Goal: Task Accomplishment & Management: Manage account settings

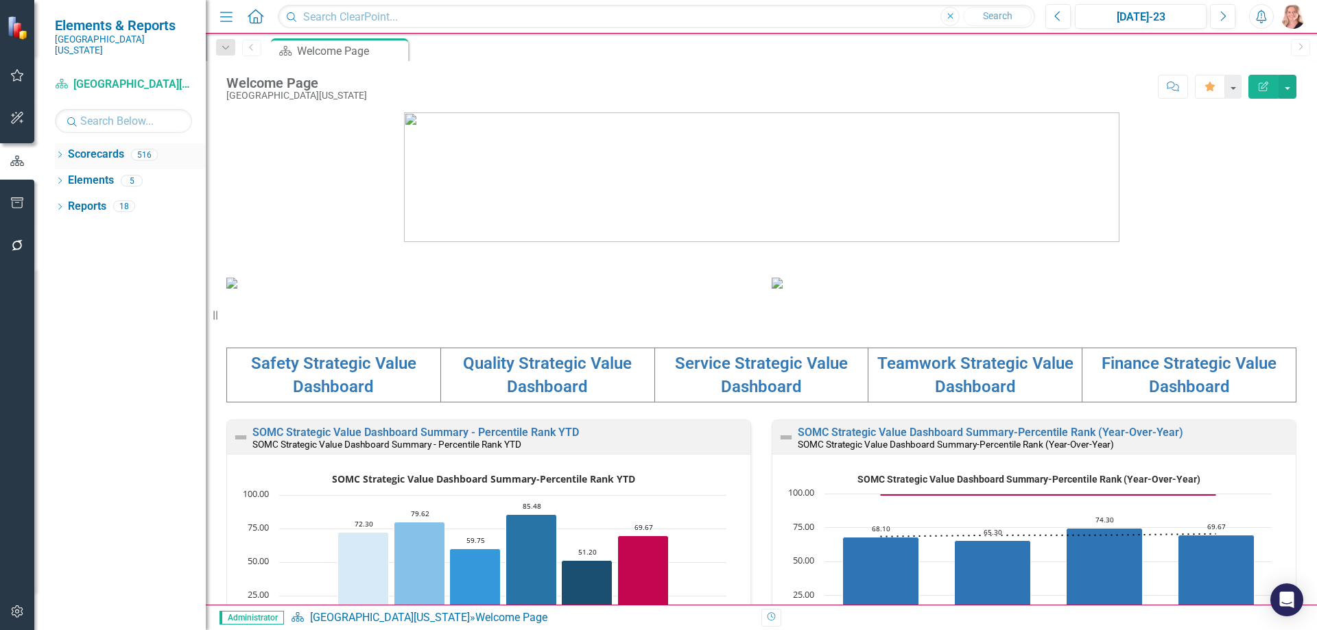
click at [62, 152] on icon "Dropdown" at bounding box center [60, 156] width 10 height 8
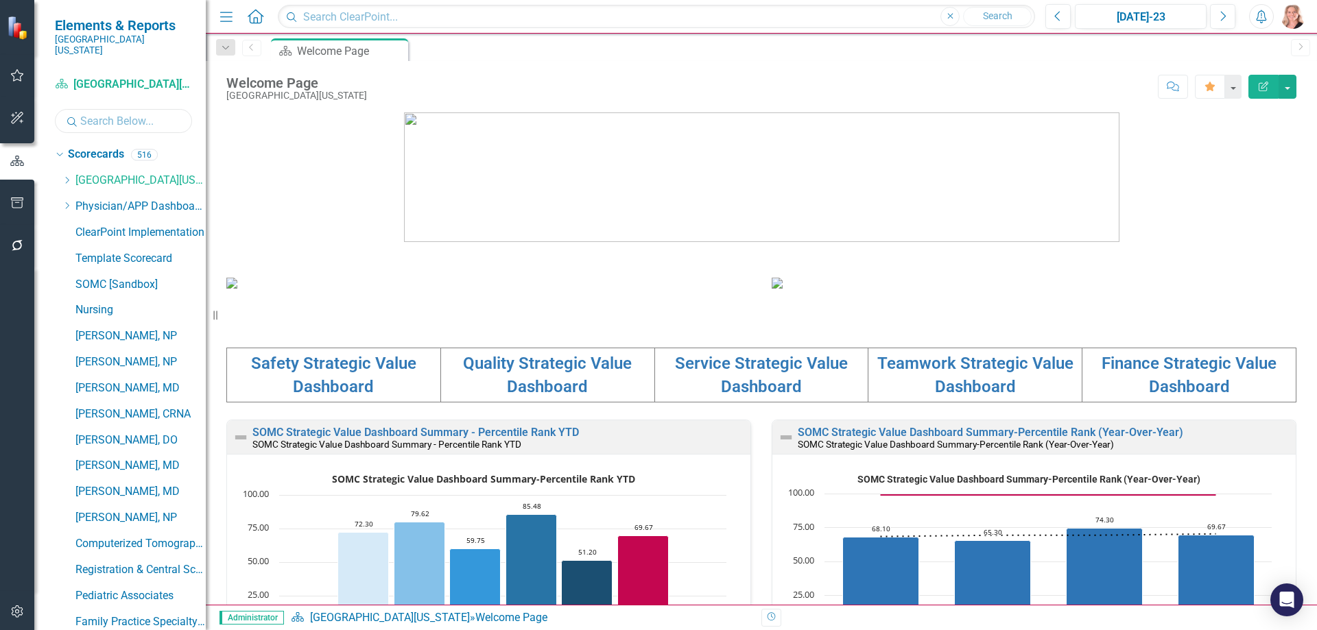
click at [158, 115] on input "text" at bounding box center [123, 121] width 137 height 24
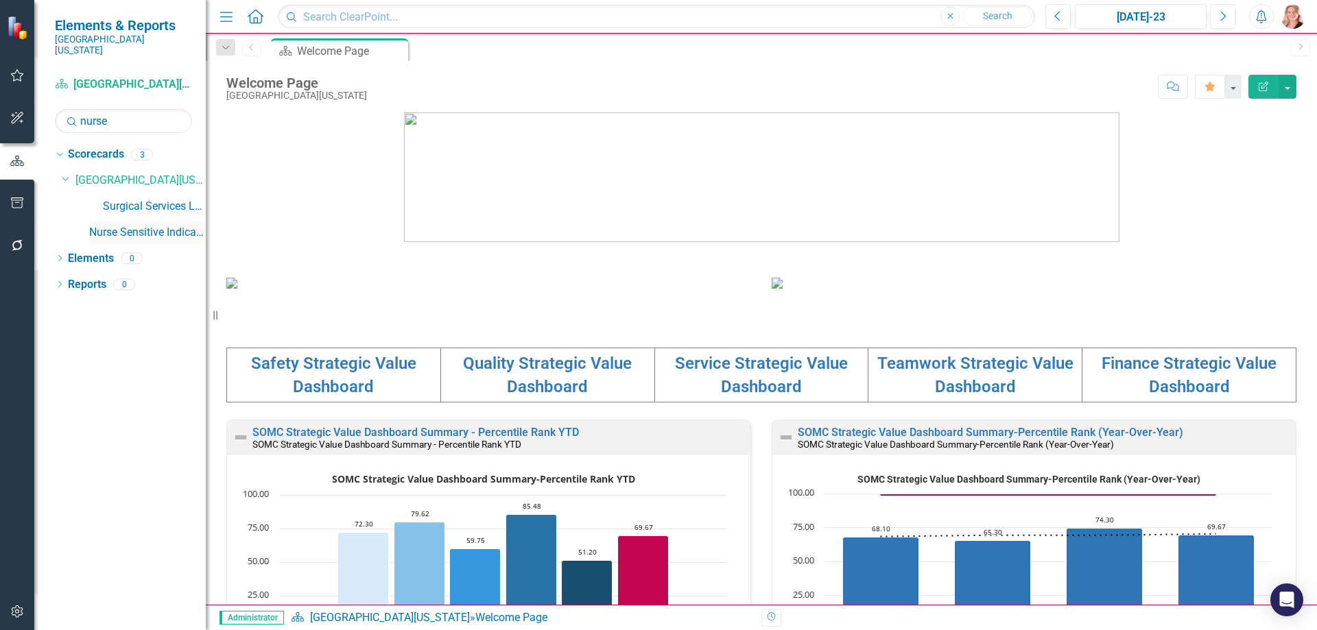
click at [180, 225] on link "Nurse Sensitive Indicators" at bounding box center [147, 233] width 117 height 16
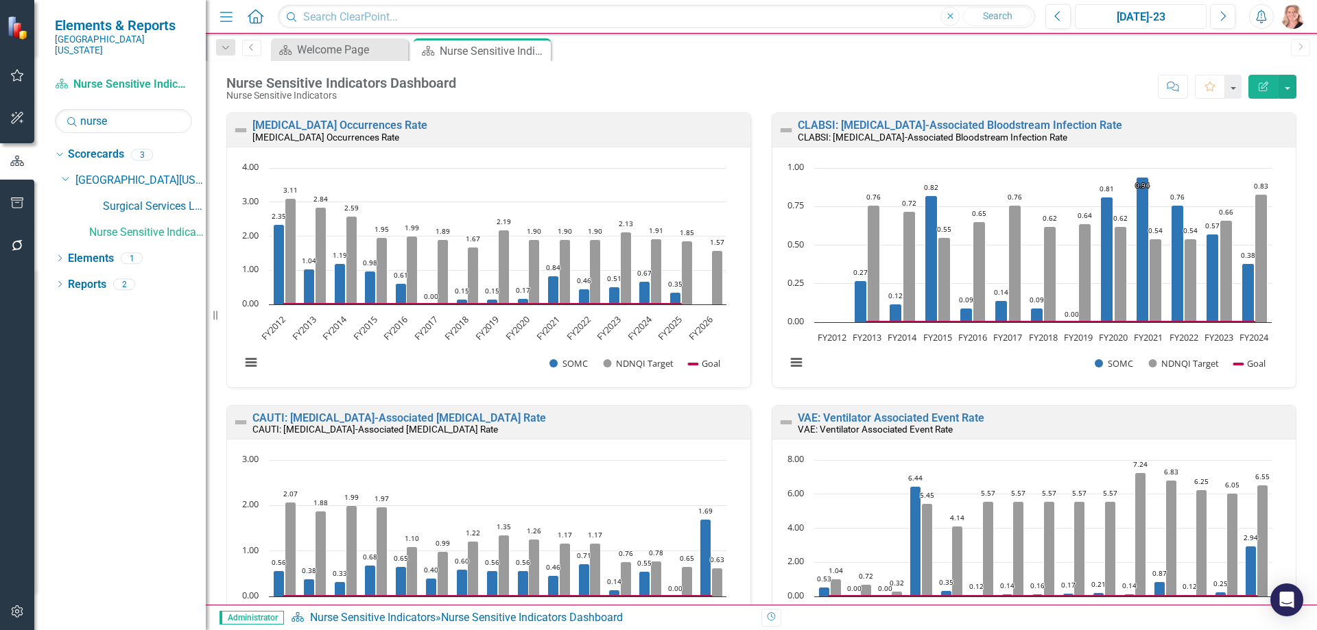
click at [1150, 16] on div "[DATE]-23" at bounding box center [1141, 17] width 122 height 16
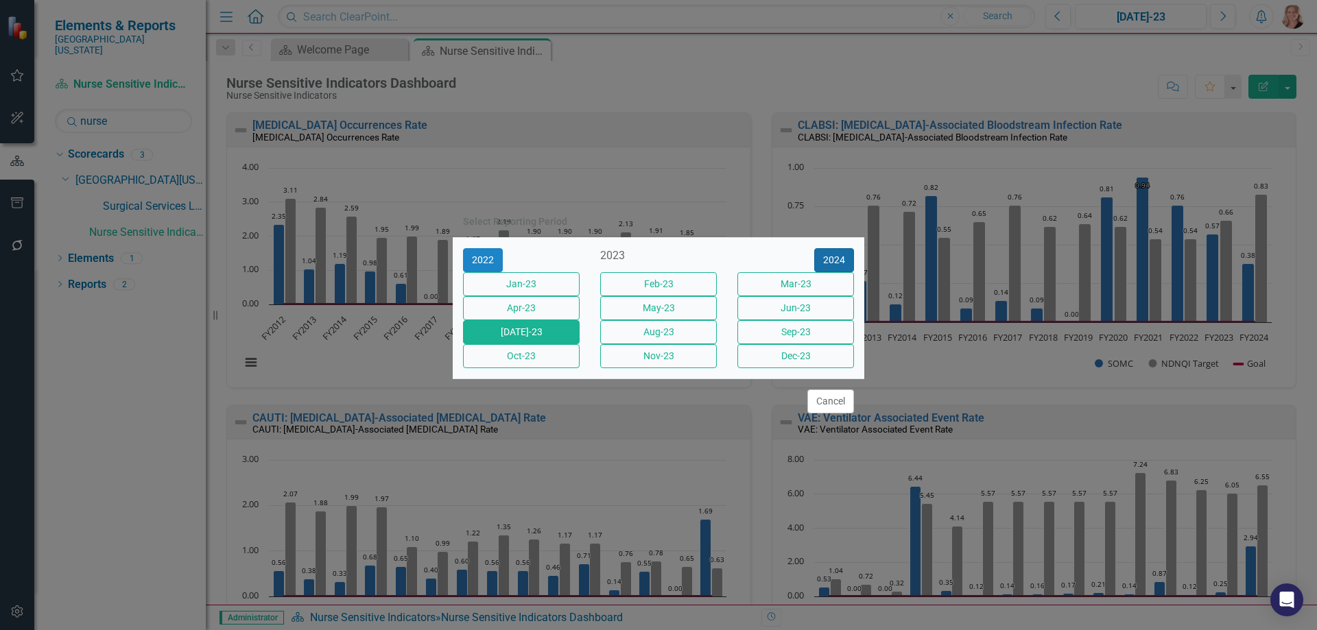
click at [842, 248] on button "2024" at bounding box center [834, 260] width 40 height 24
click at [840, 248] on button "2025" at bounding box center [834, 260] width 40 height 24
click at [513, 338] on button "[DATE]-25" at bounding box center [521, 332] width 117 height 24
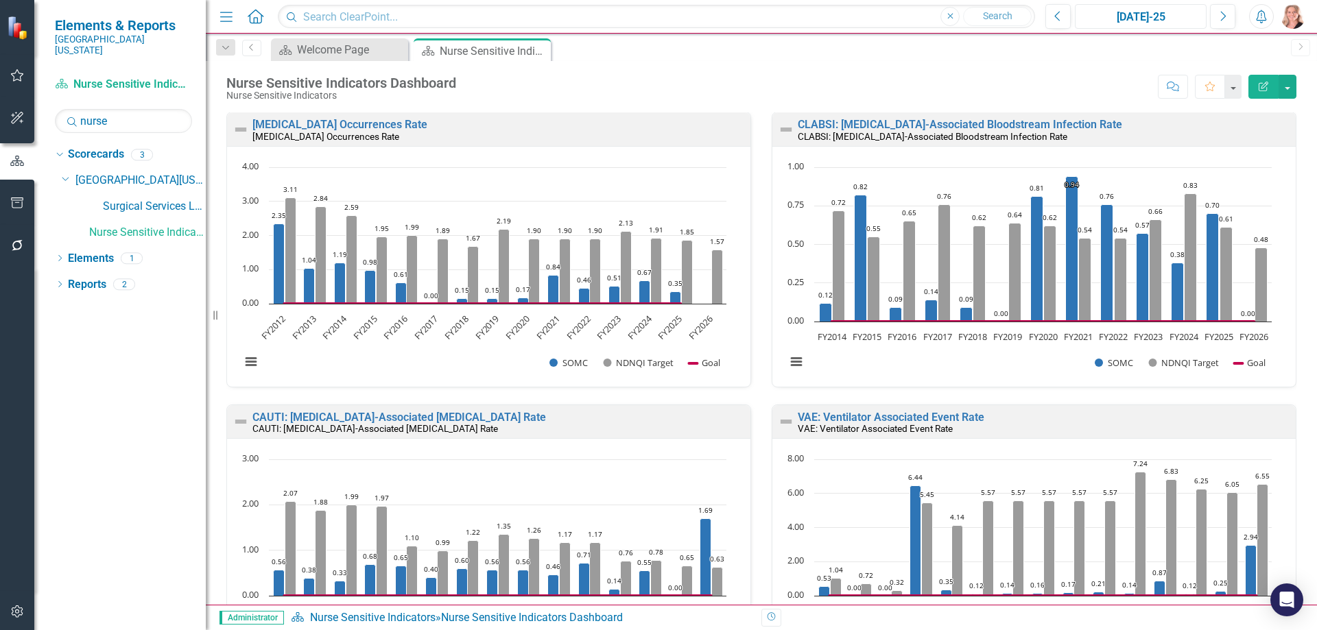
scroll to position [412, 0]
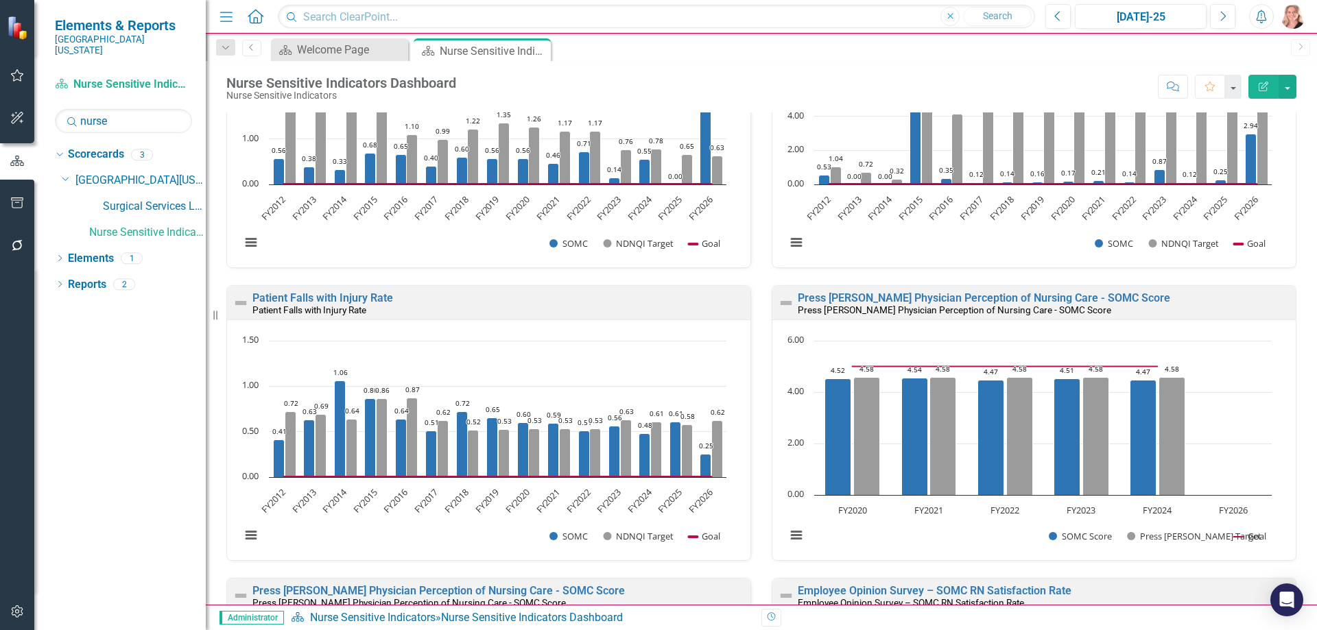
click at [1299, 300] on div "Pressure Ulcer Occurrences Rate Pressure Ulcer Occurrences Rate Loading... Char…" at bounding box center [761, 594] width 1111 height 1821
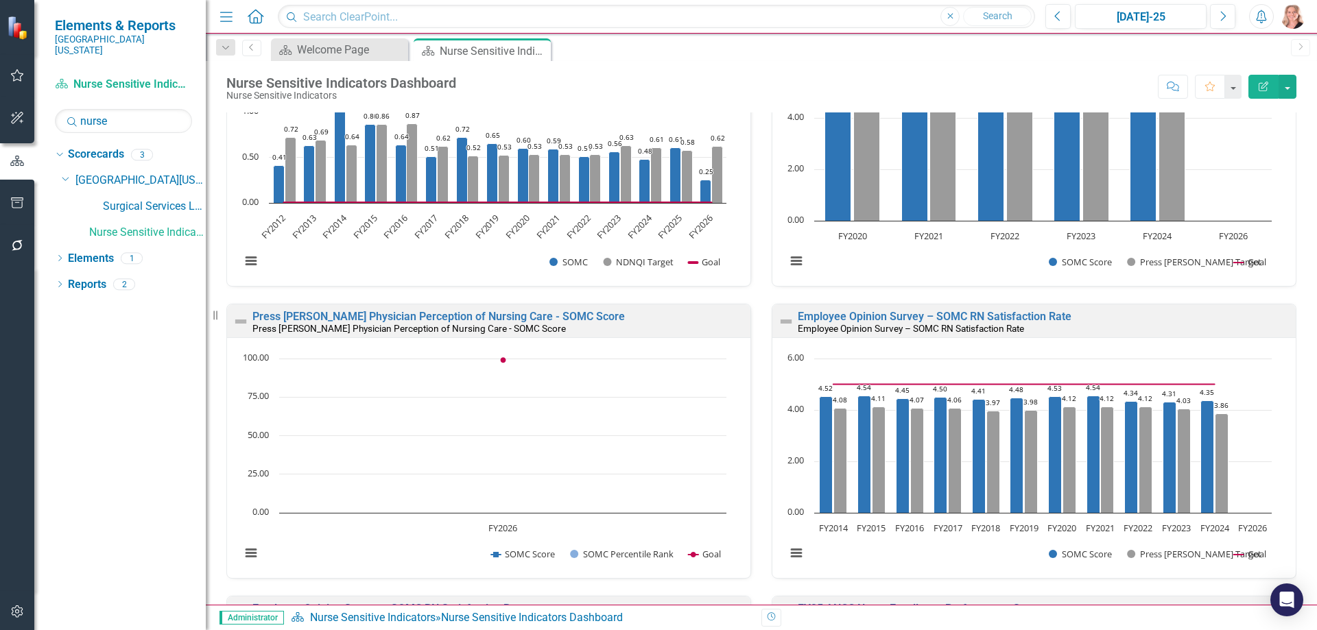
scroll to position [255, 0]
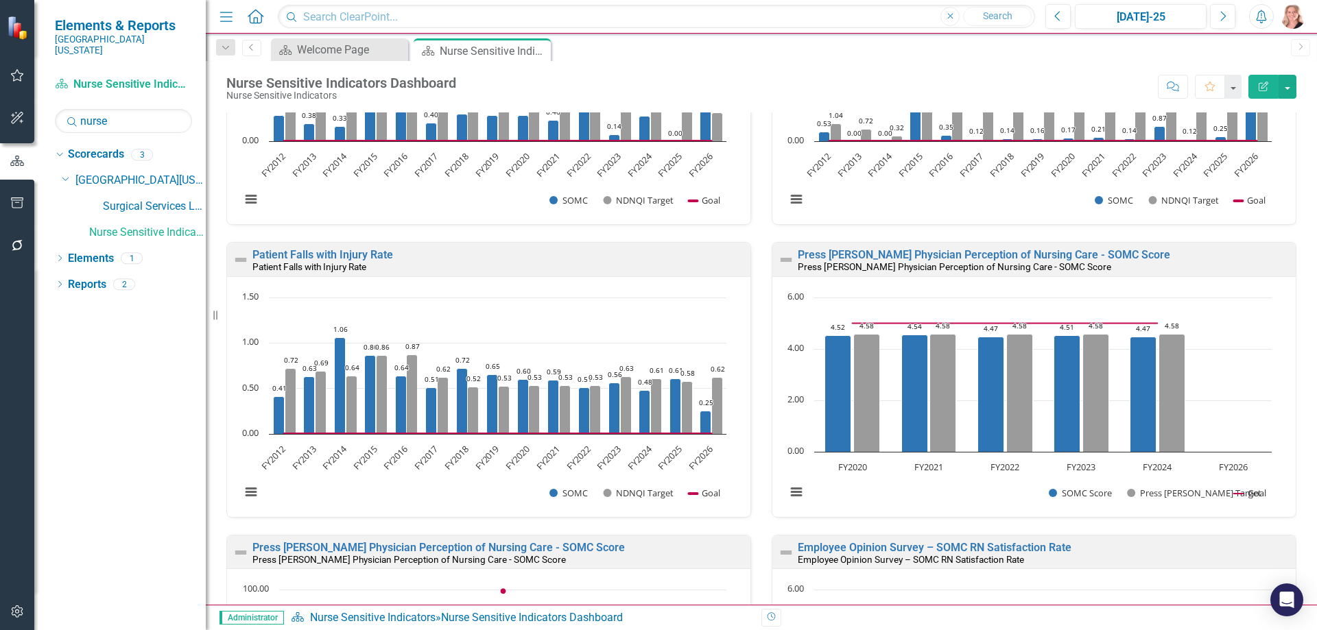
click at [1294, 278] on div "Pressure Ulcer Occurrences Rate Pressure Ulcer Occurrences Rate Loading... Char…" at bounding box center [761, 544] width 1091 height 1807
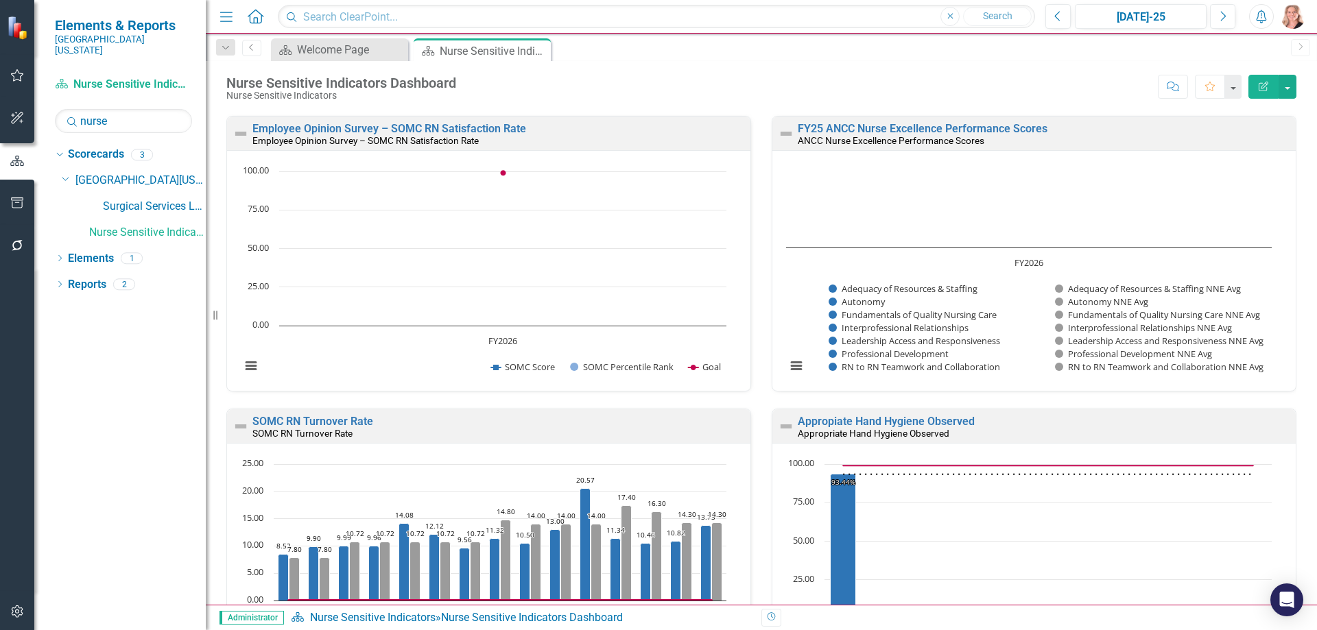
scroll to position [1311, 0]
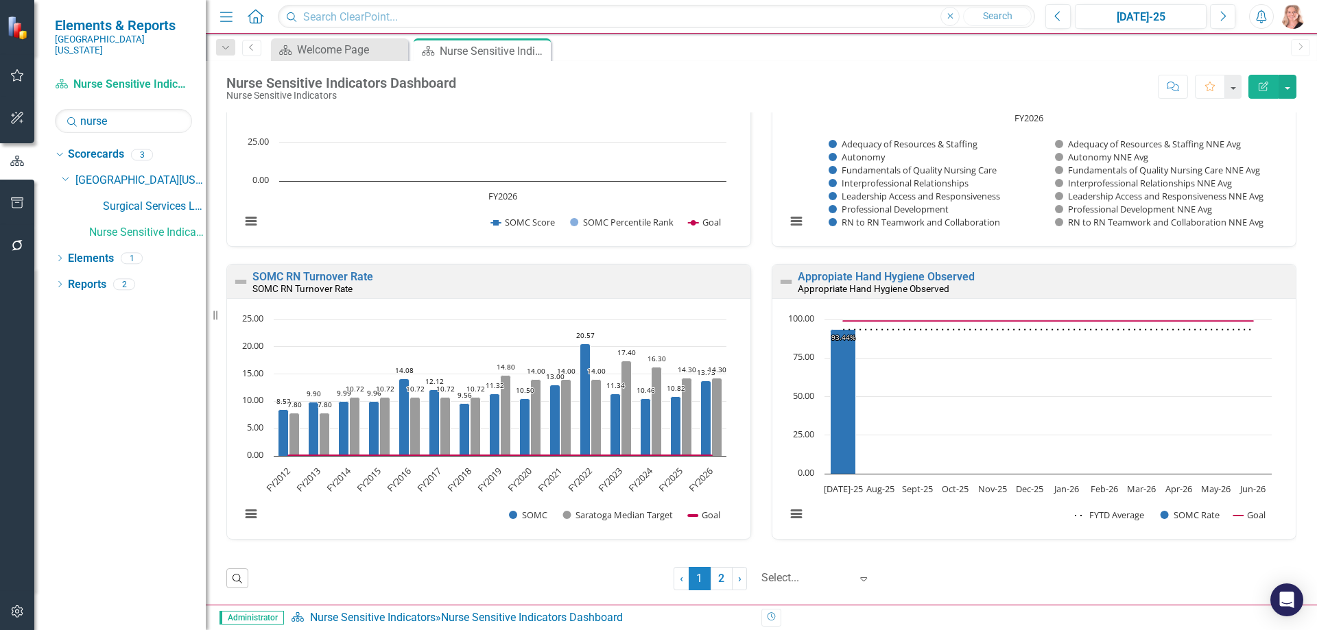
click at [711, 576] on link "2" at bounding box center [722, 578] width 22 height 23
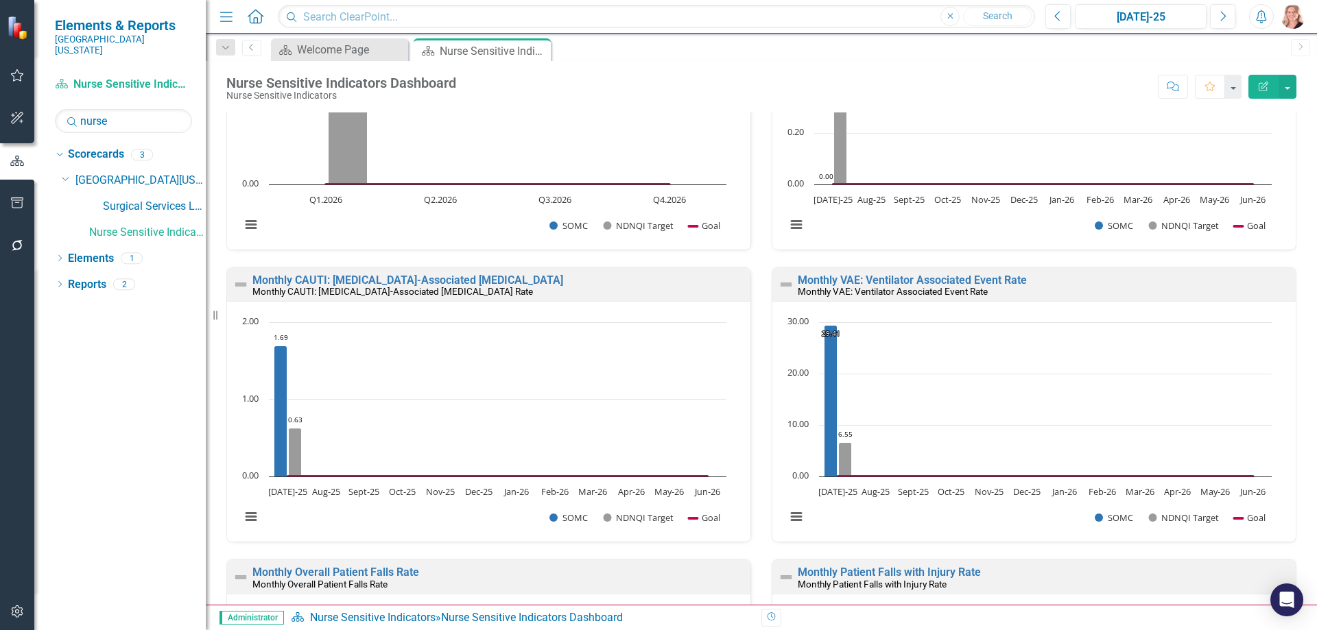
scroll to position [206, 0]
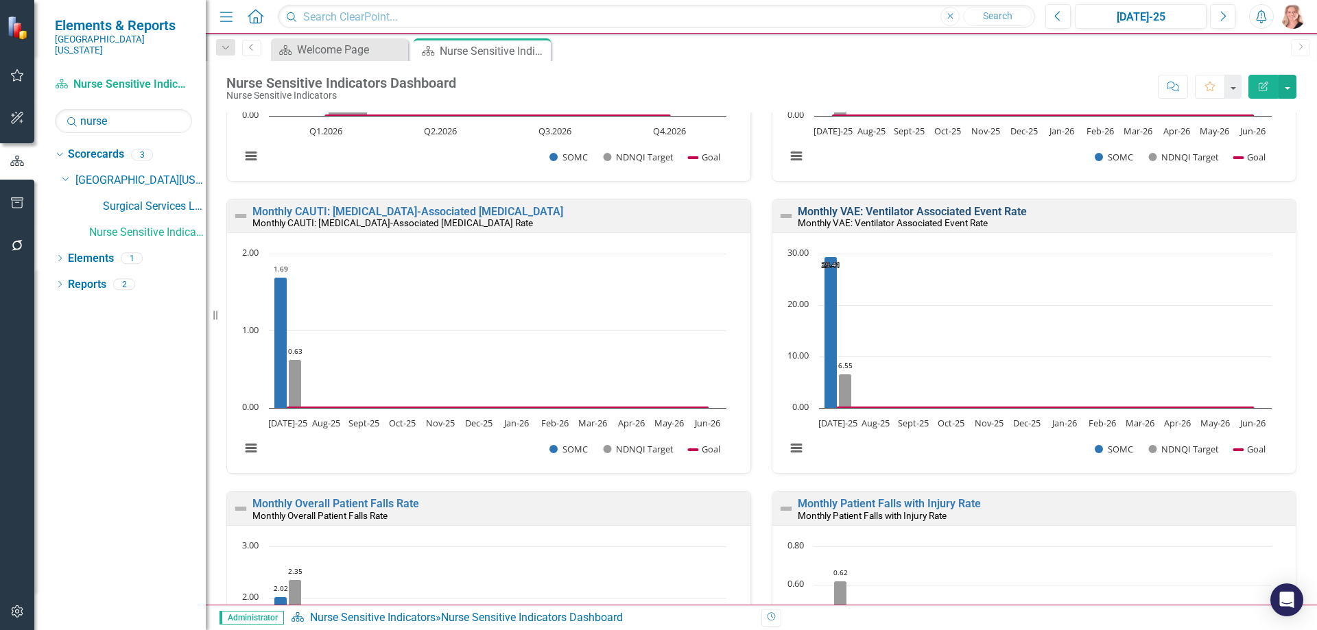
click at [969, 215] on link "Monthly VAE: Ventilator Associated Event Rate" at bounding box center [912, 211] width 229 height 13
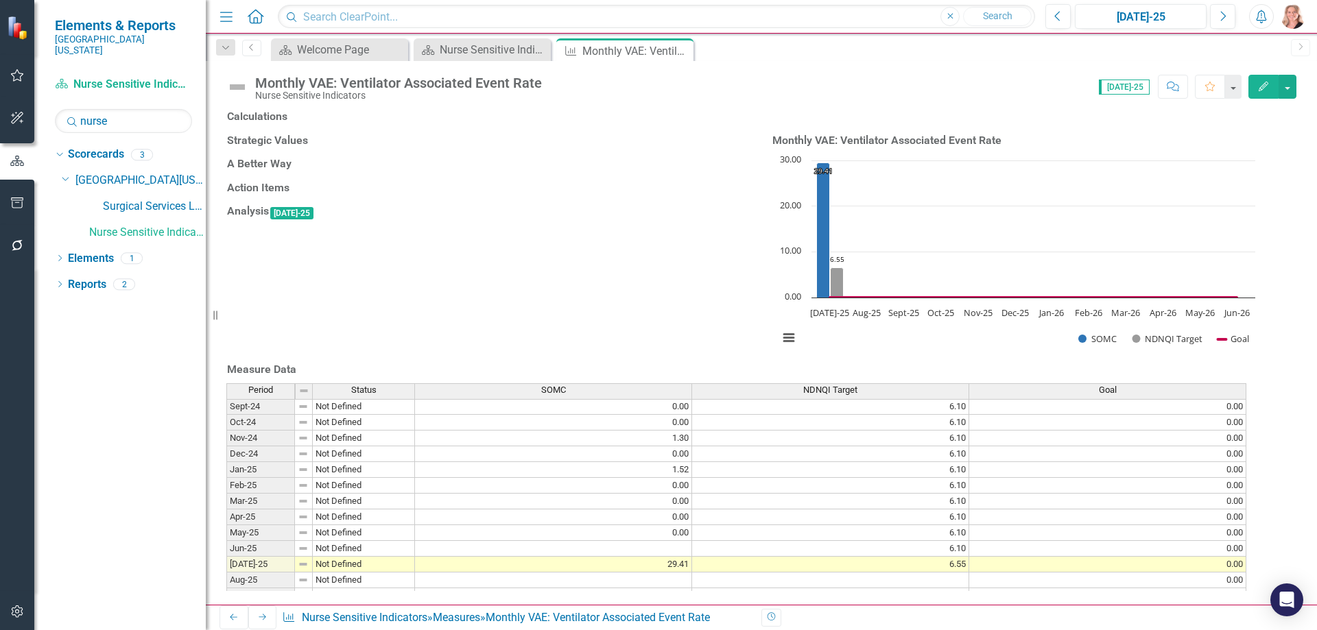
scroll to position [480, 0]
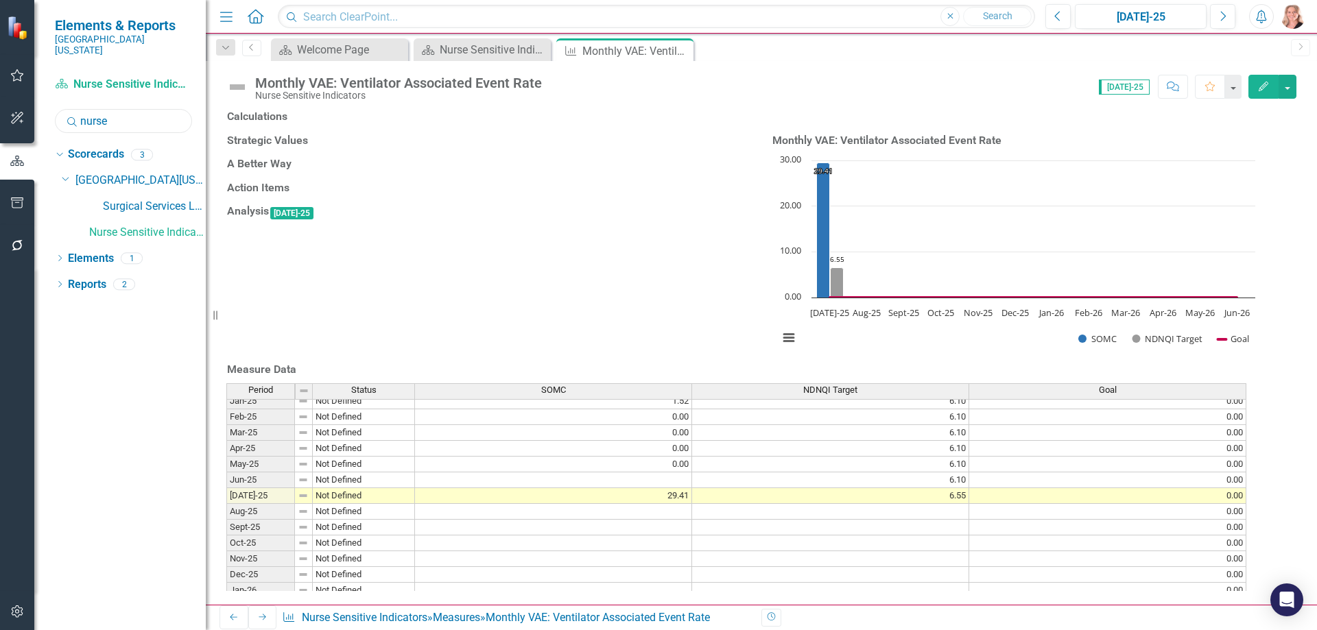
click at [115, 110] on input "nurse" at bounding box center [123, 121] width 137 height 24
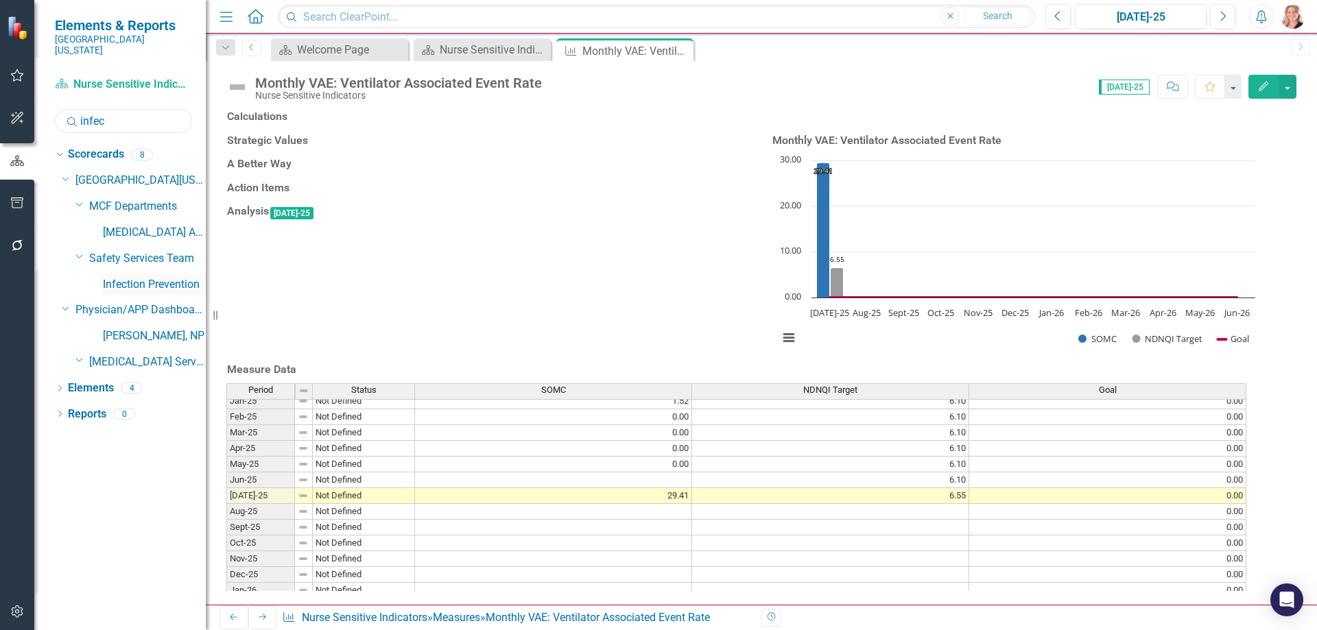
type input "infec"
drag, startPoint x: 139, startPoint y: 276, endPoint x: 288, endPoint y: 263, distance: 149.4
click at [139, 277] on link "Infection Prevention" at bounding box center [154, 285] width 103 height 16
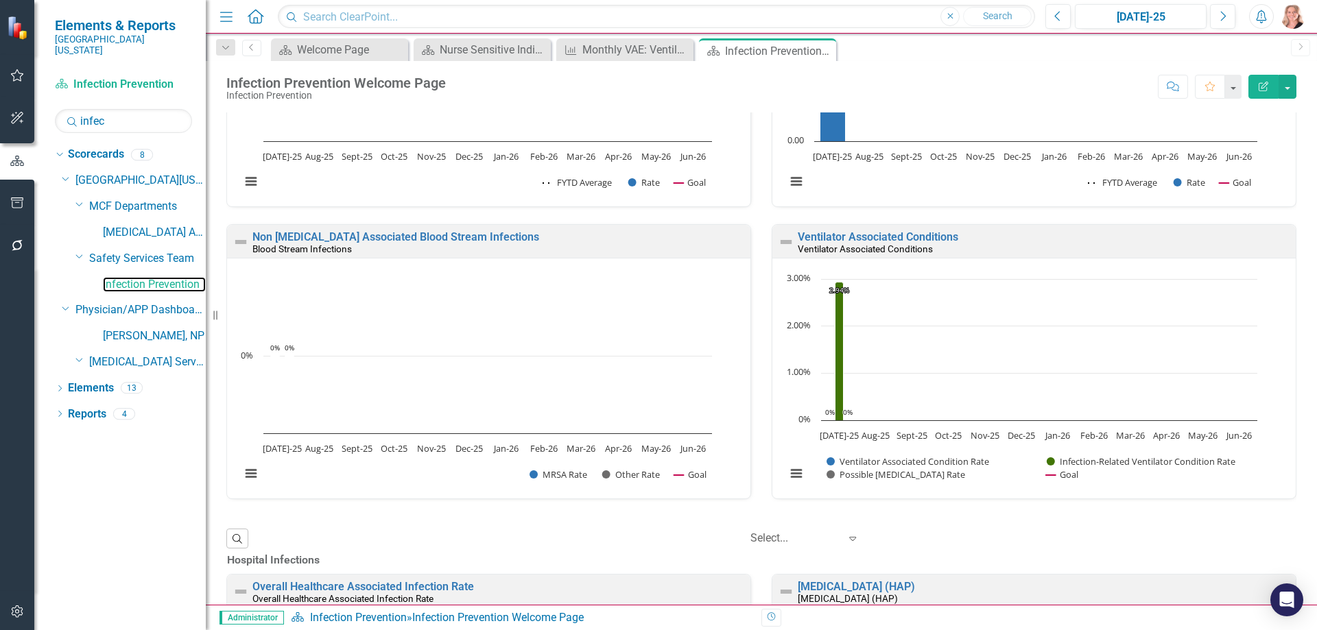
scroll to position [549, 0]
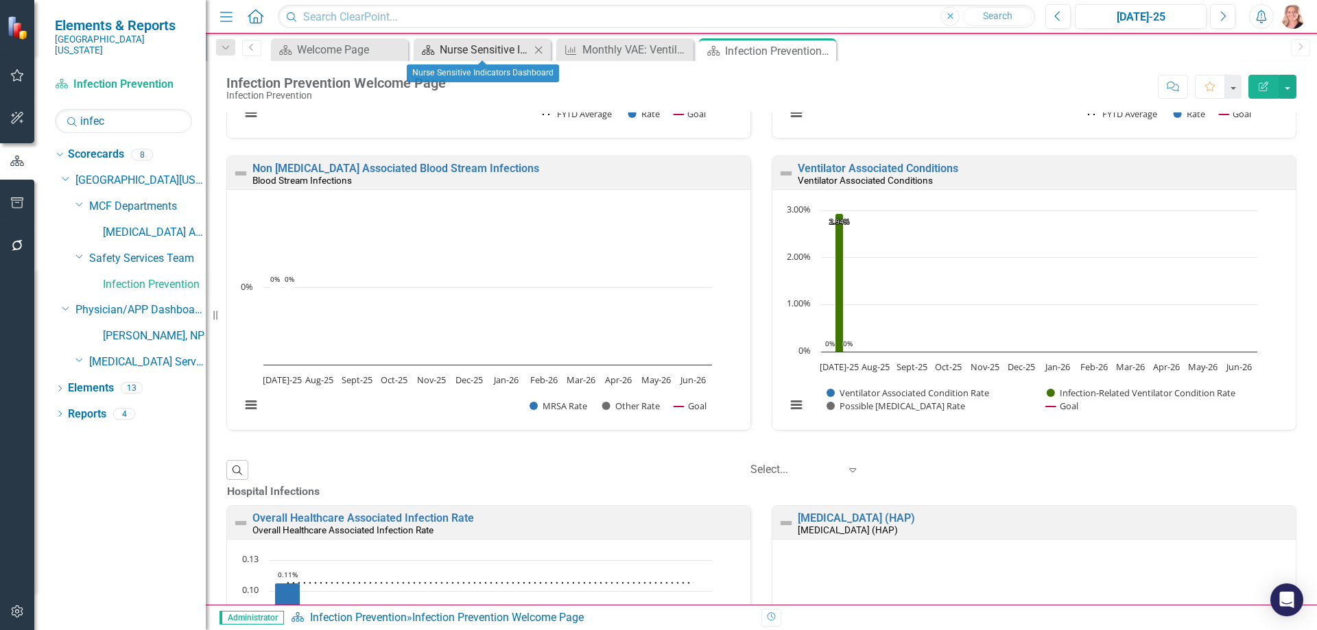
click at [490, 48] on div "Nurse Sensitive Indicators Dashboard" at bounding box center [485, 49] width 91 height 17
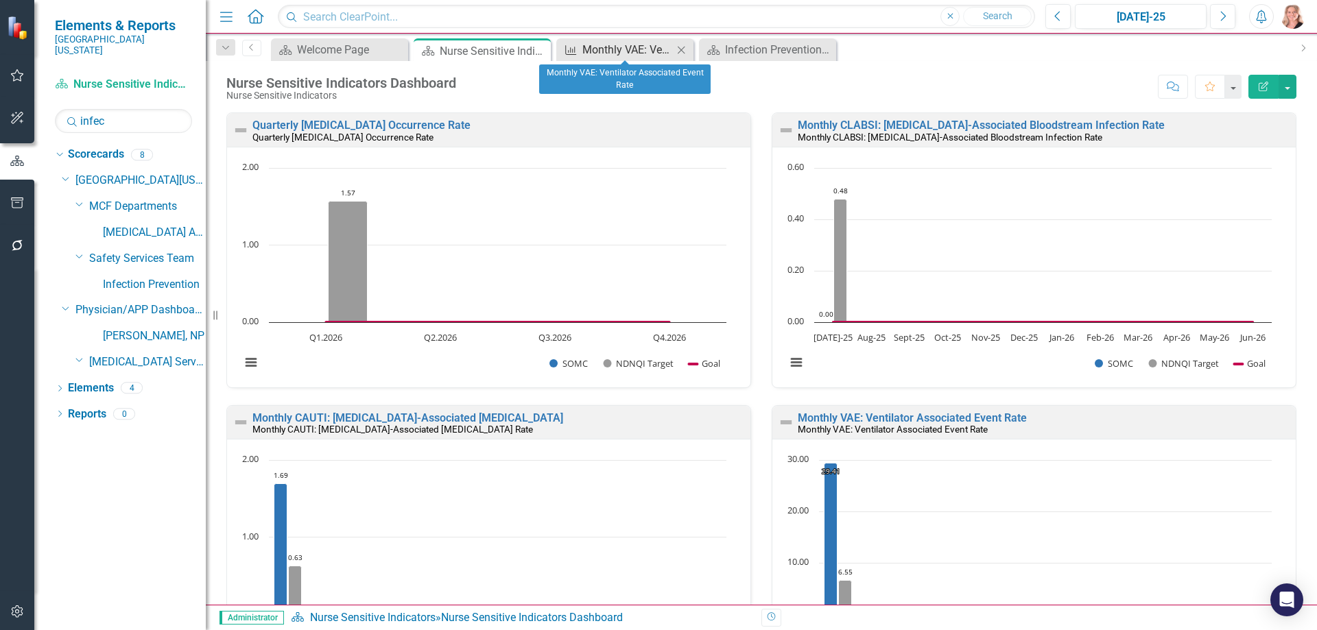
click at [618, 47] on div "Monthly VAE: Ventilator Associated Event Rate" at bounding box center [627, 49] width 91 height 17
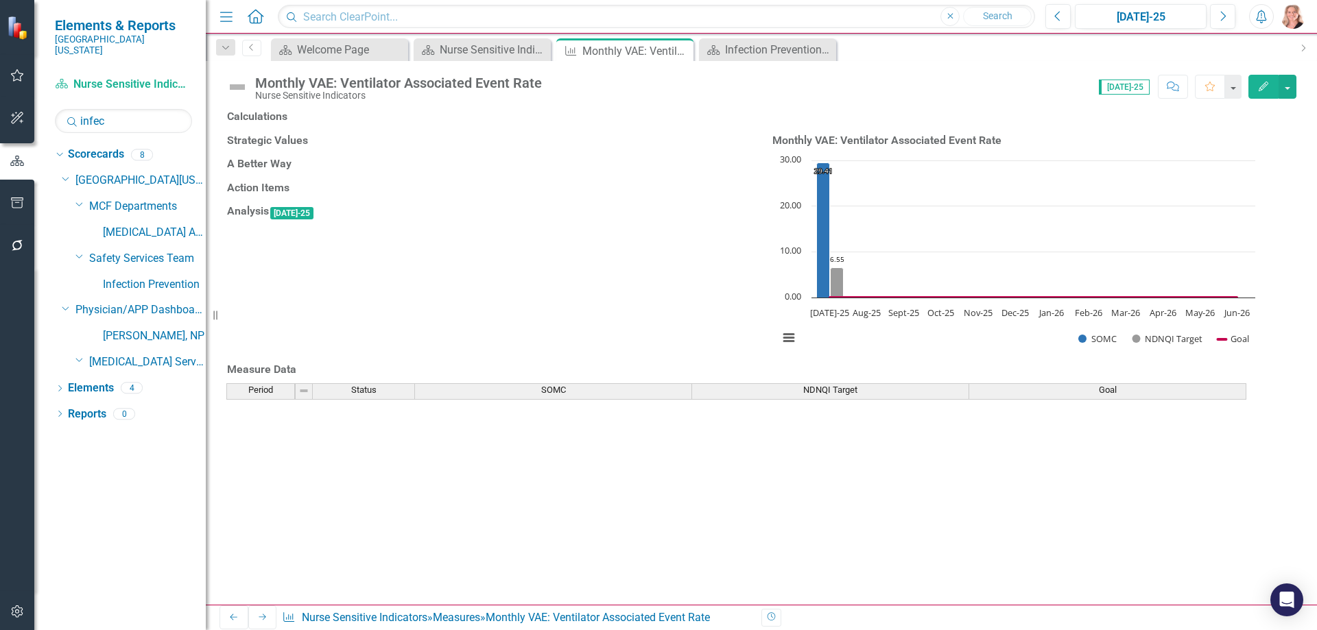
scroll to position [567, 0]
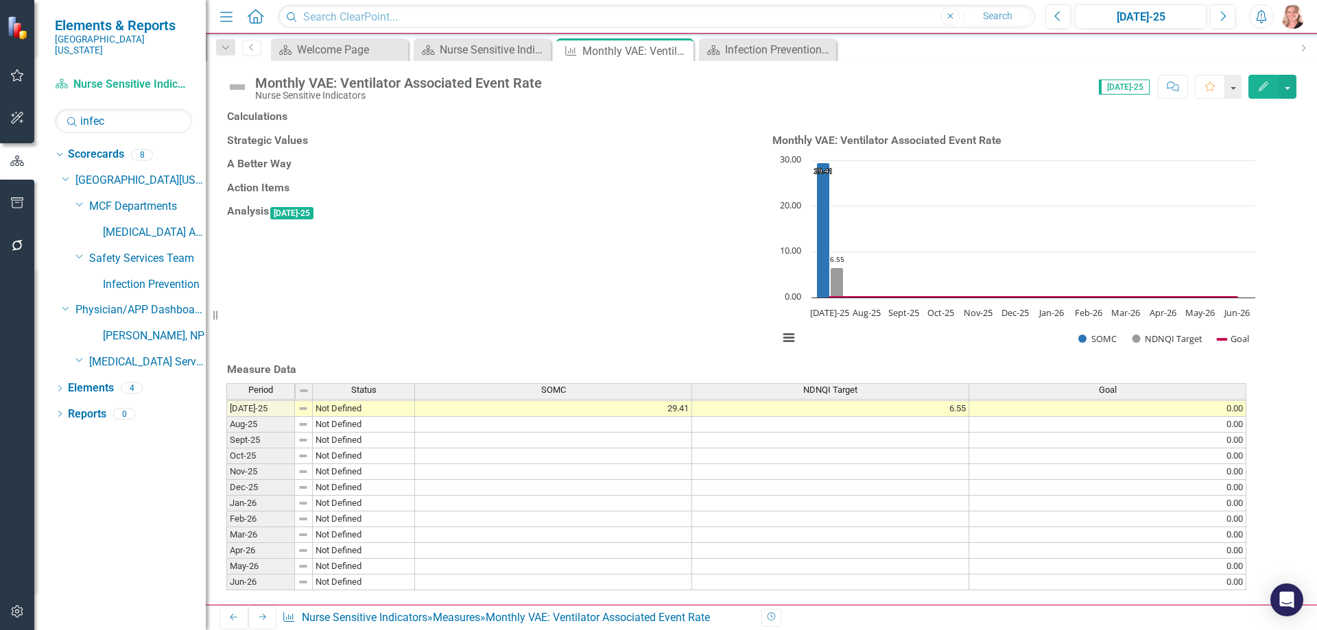
click at [650, 401] on td "29.41" at bounding box center [553, 409] width 277 height 16
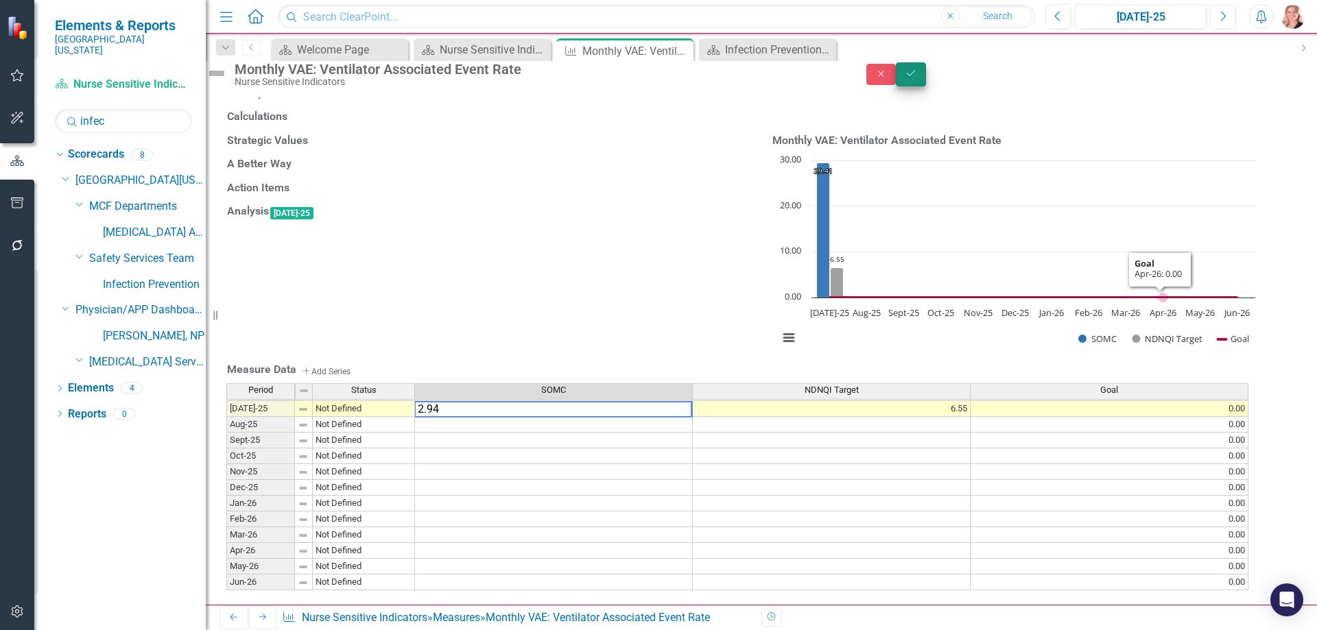
type textarea "2.94"
click at [926, 80] on button "Save" at bounding box center [911, 74] width 30 height 24
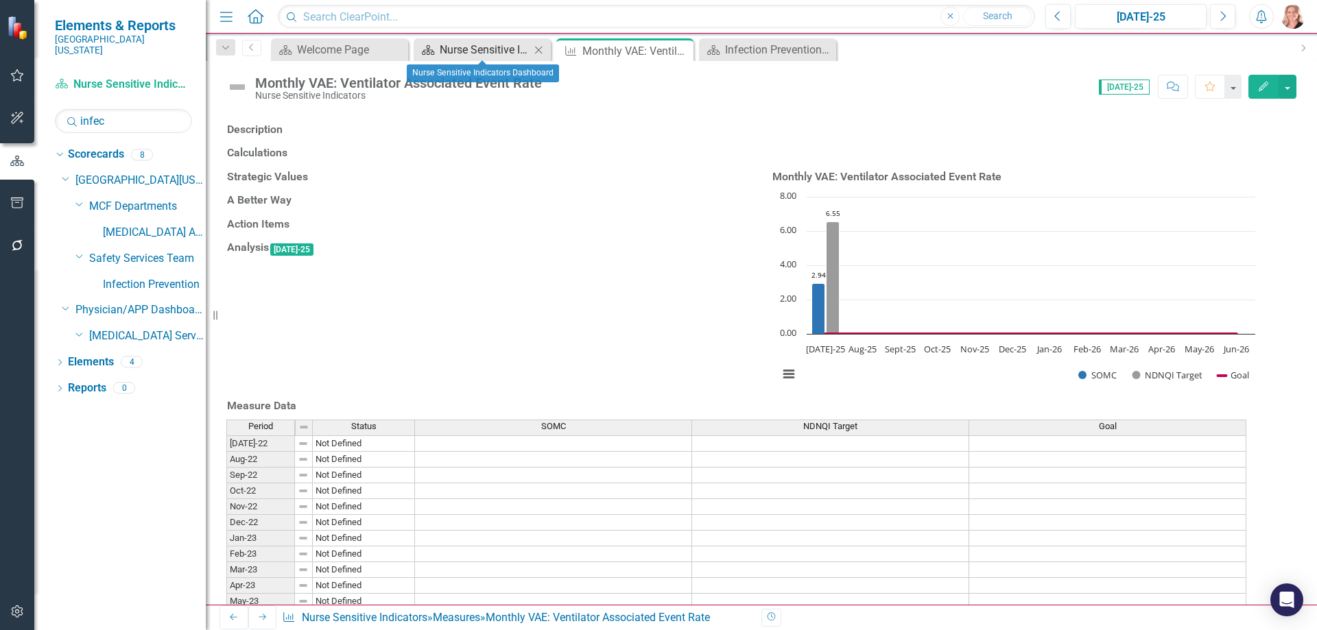
click at [478, 53] on div "Nurse Sensitive Indicators Dashboard" at bounding box center [485, 49] width 91 height 17
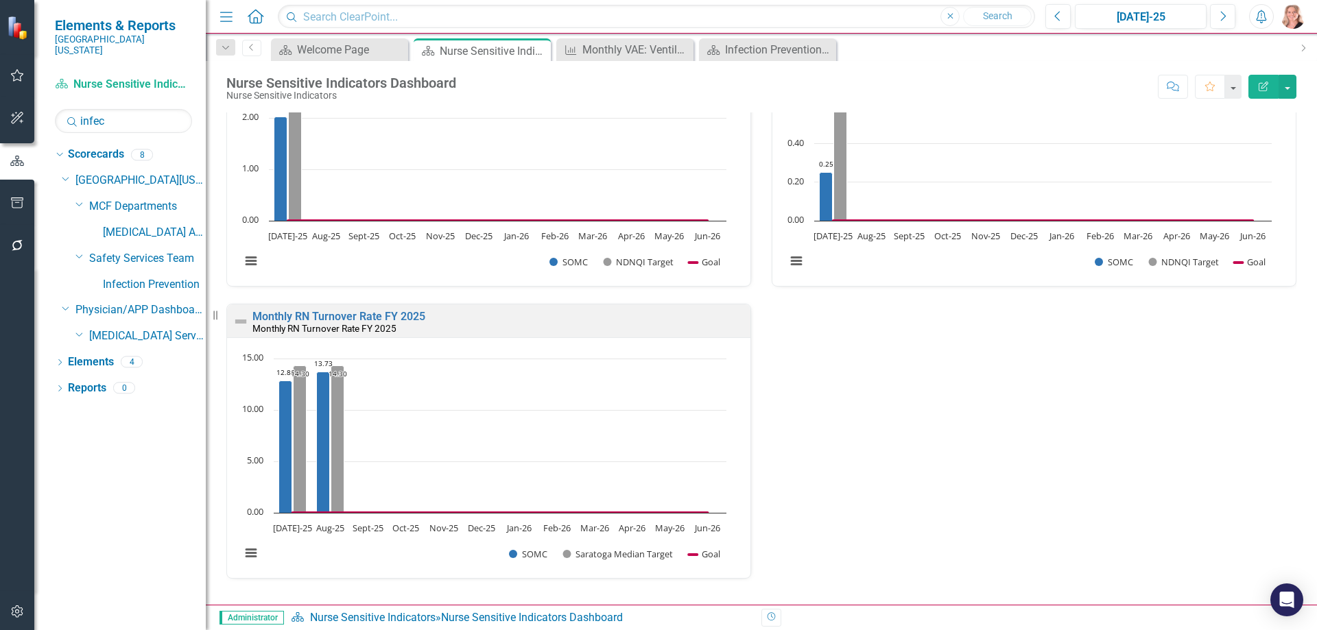
scroll to position [725, 0]
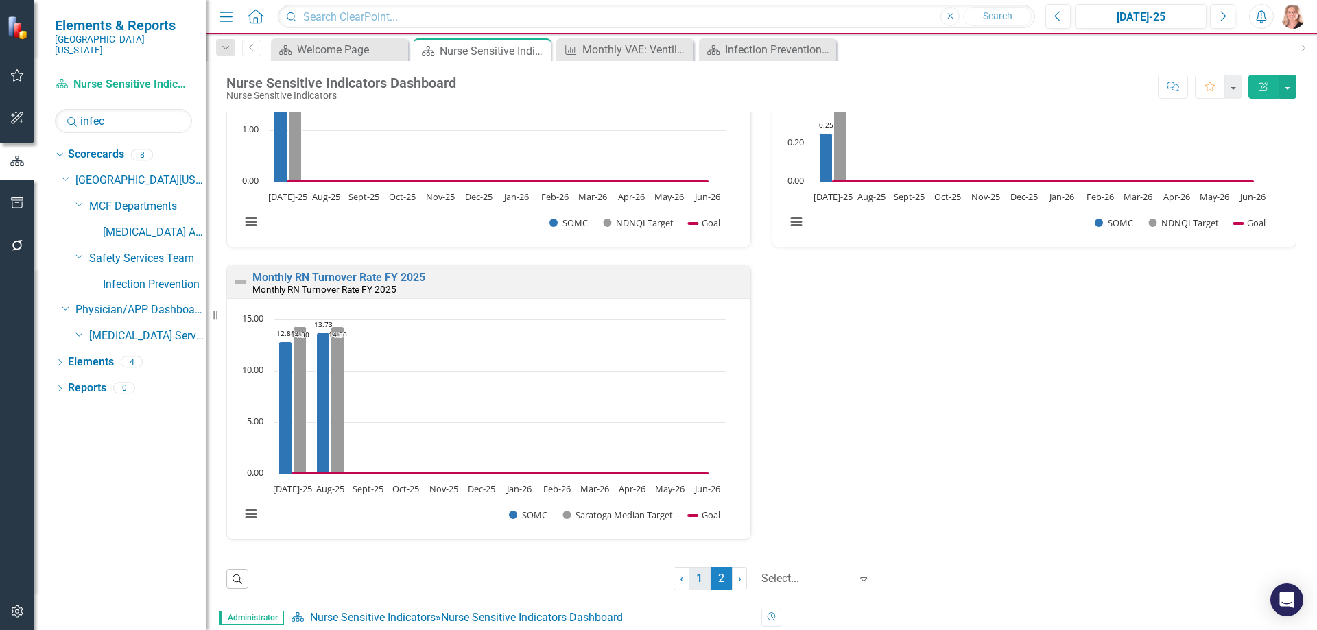
click at [690, 582] on link "1" at bounding box center [700, 578] width 22 height 23
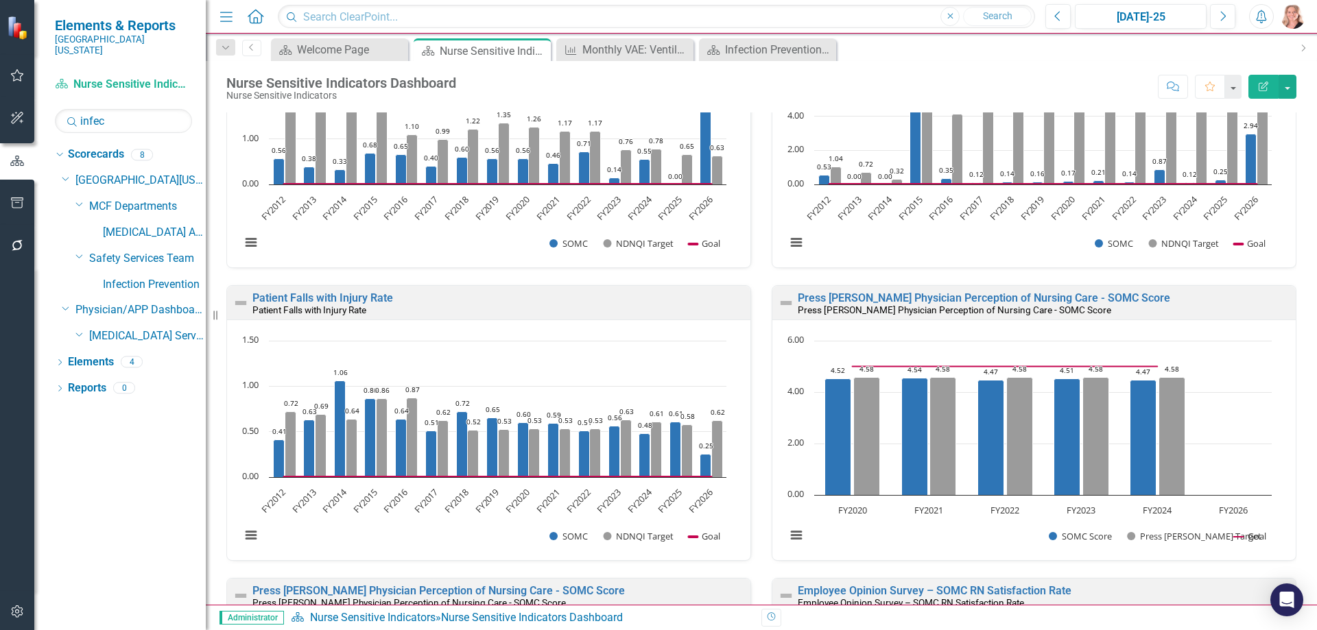
scroll to position [480, 0]
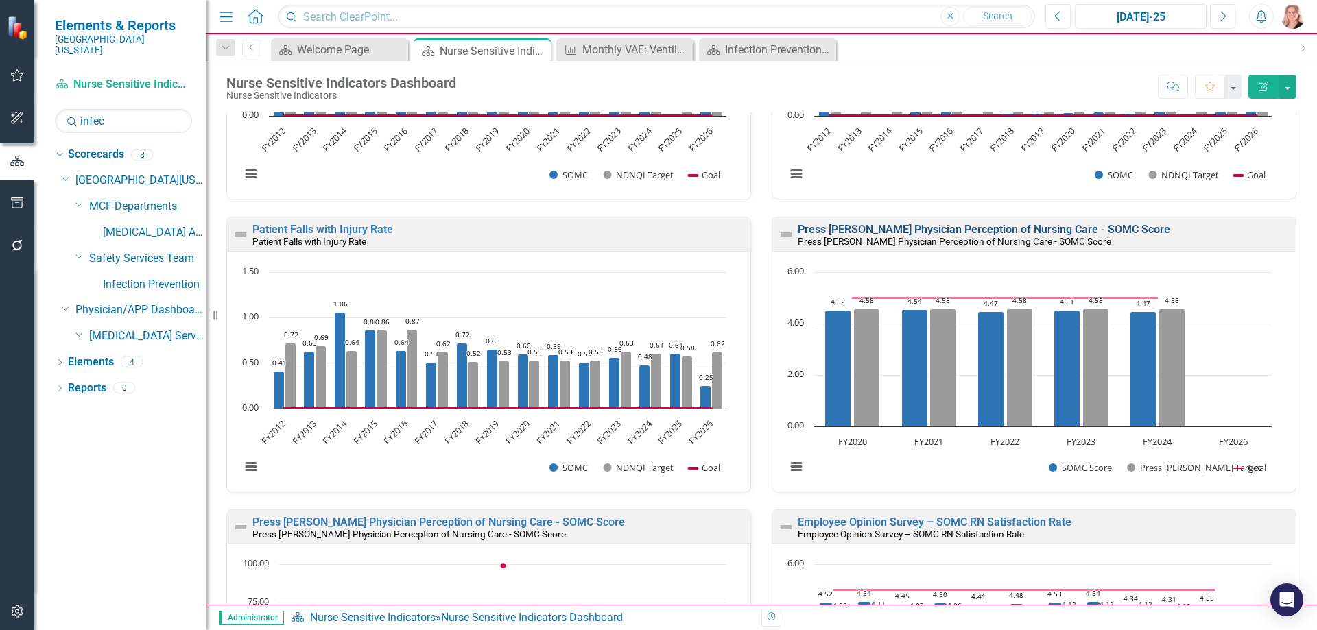
click at [1055, 229] on link "Press Ganey Physician Perception of Nursing Care - SOMC Score" at bounding box center [984, 229] width 372 height 13
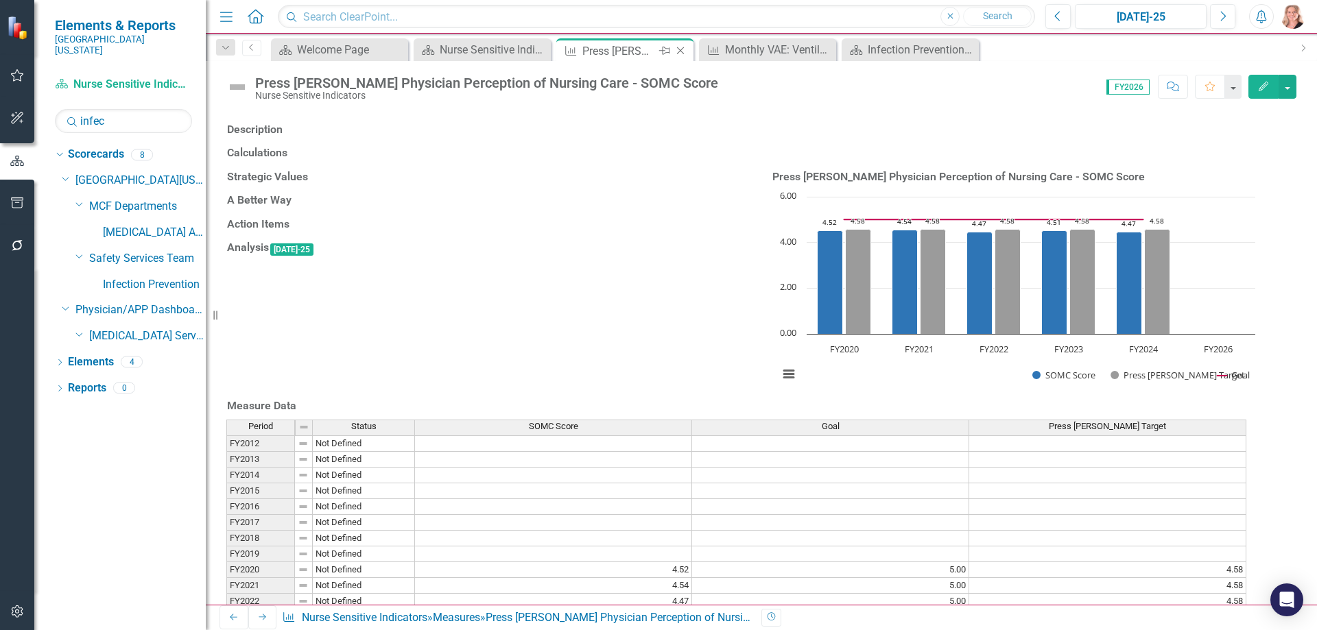
click at [683, 54] on icon "Close" at bounding box center [681, 50] width 14 height 11
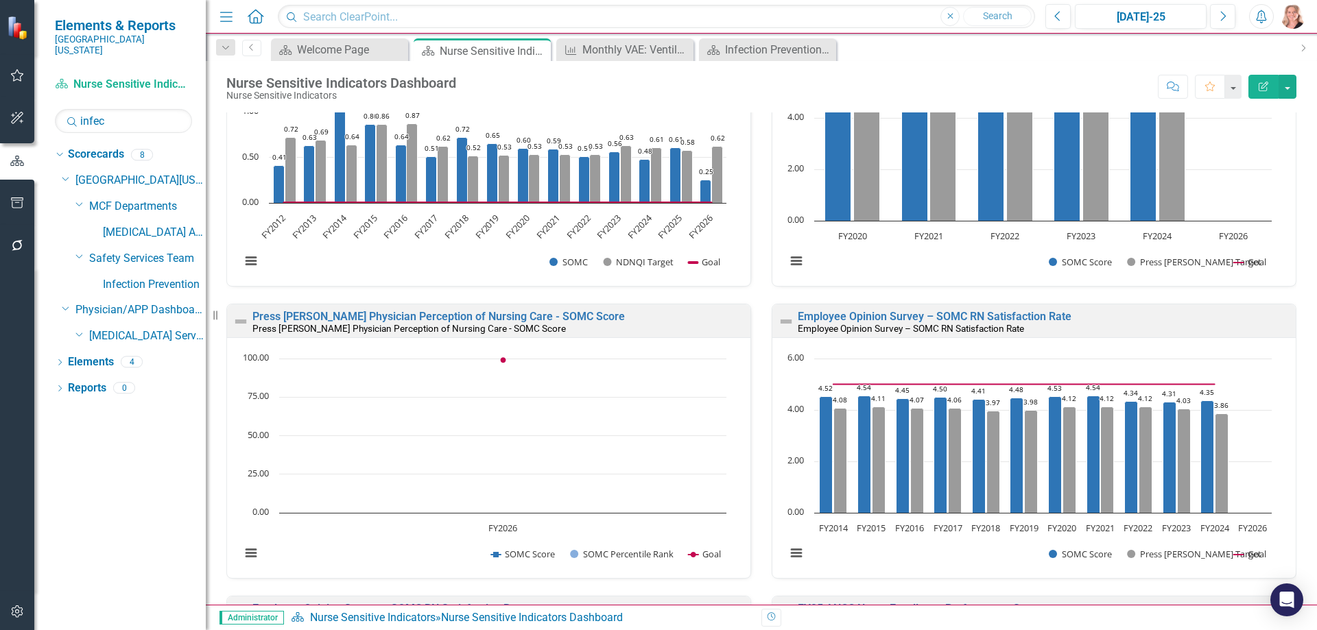
scroll to position [755, 0]
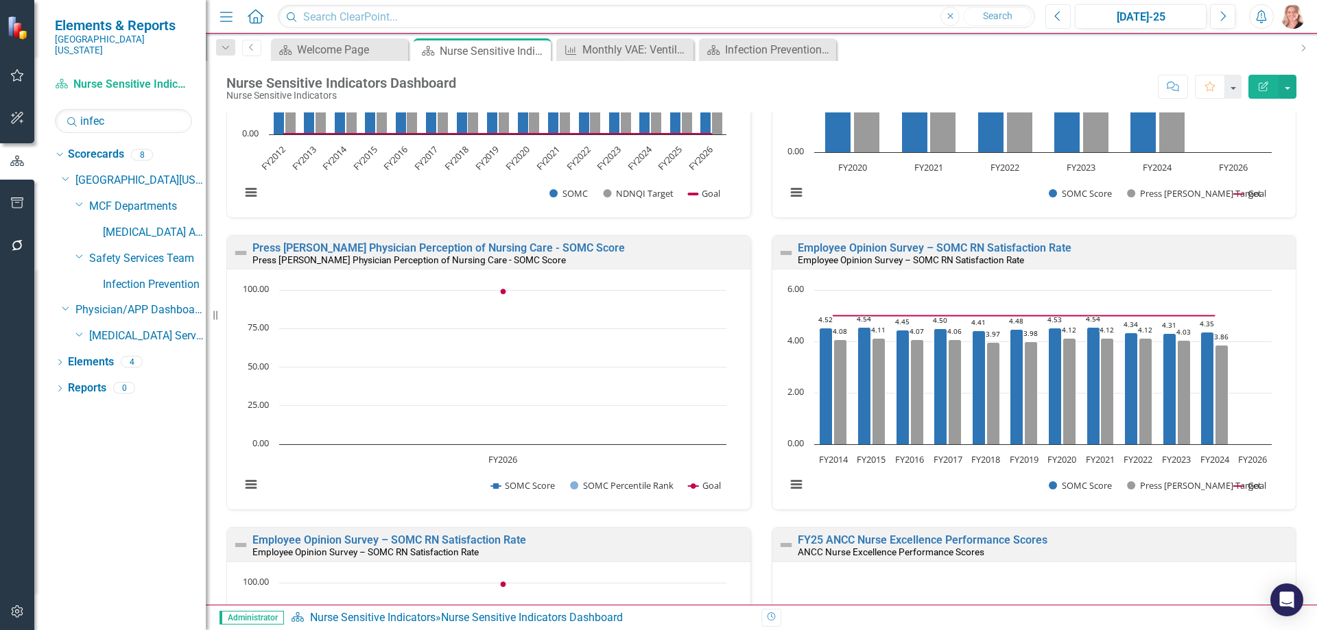
click at [1062, 20] on icon "Previous" at bounding box center [1058, 16] width 8 height 12
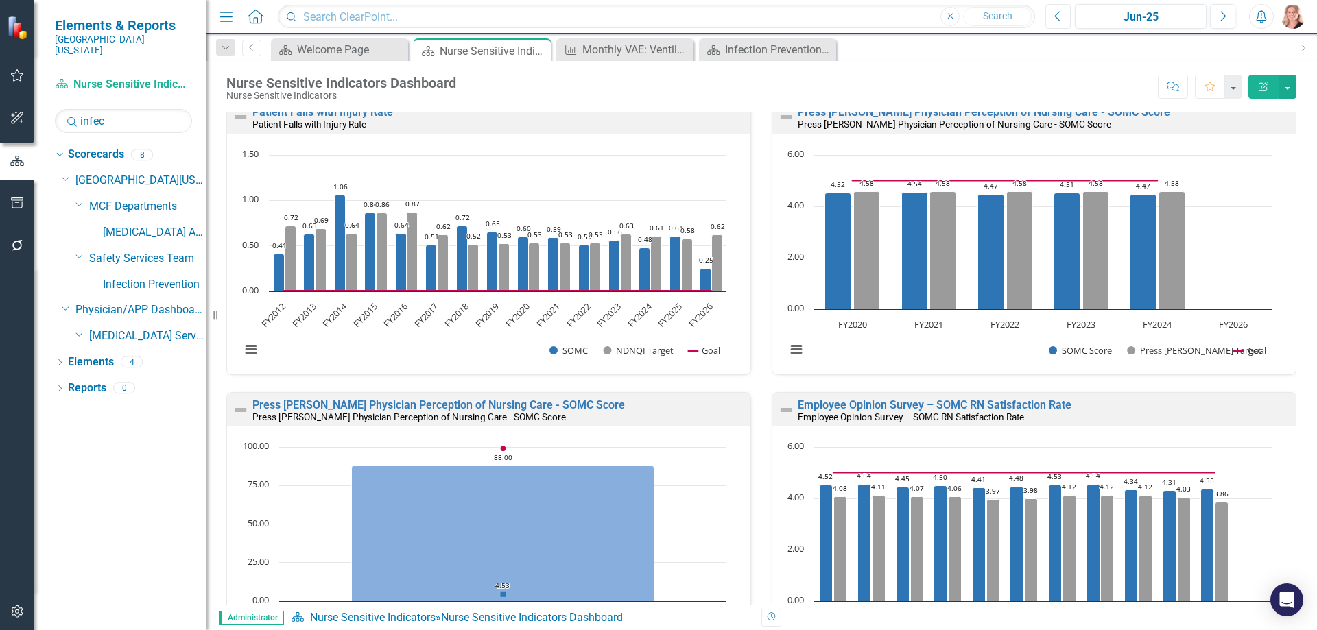
scroll to position [529, 0]
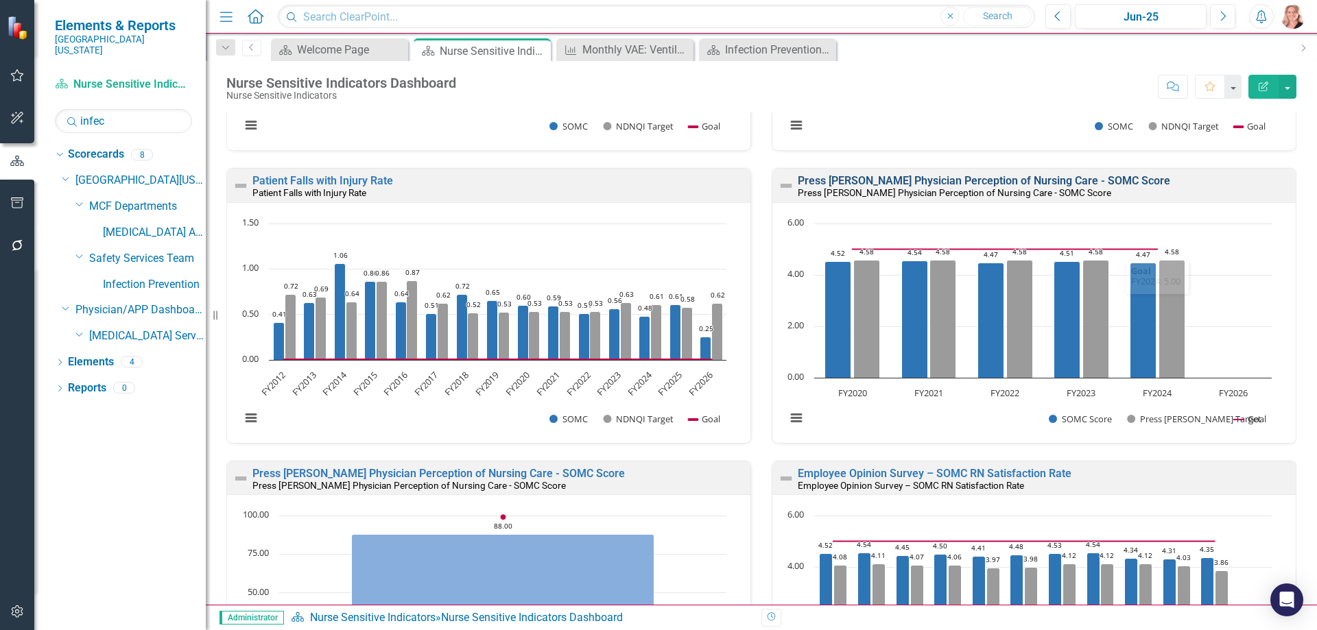
click at [1083, 180] on link "Press Ganey Physician Perception of Nursing Care - SOMC Score" at bounding box center [984, 180] width 372 height 13
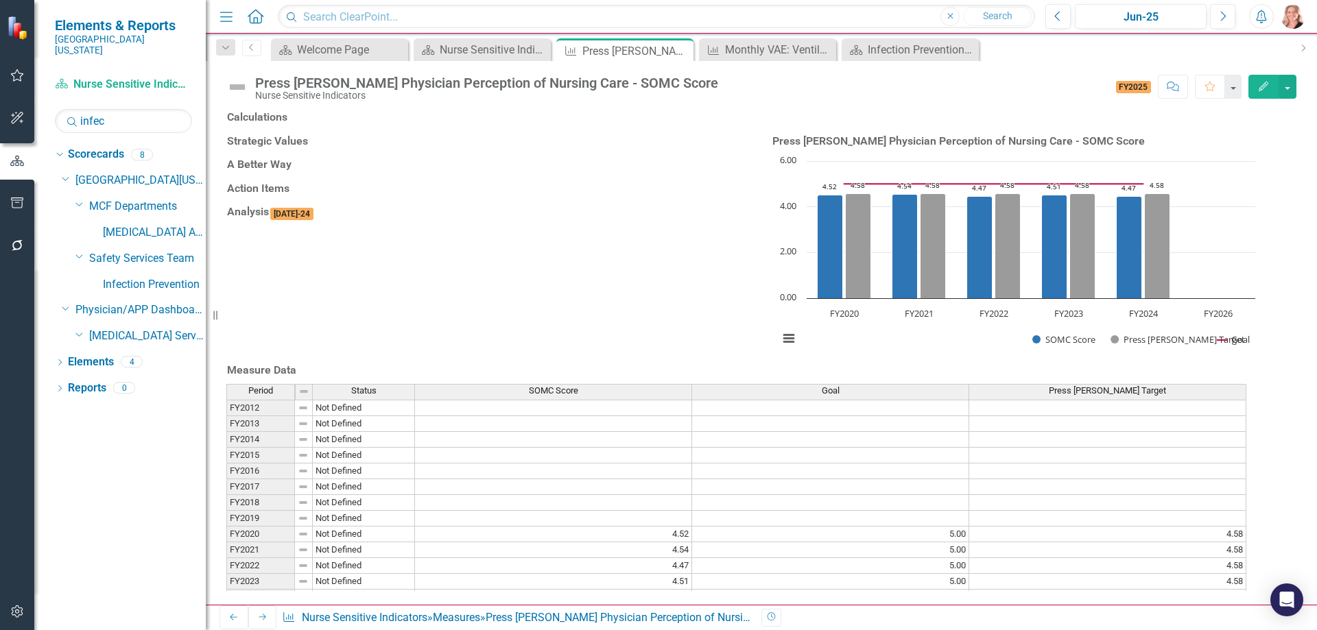
scroll to position [47, 0]
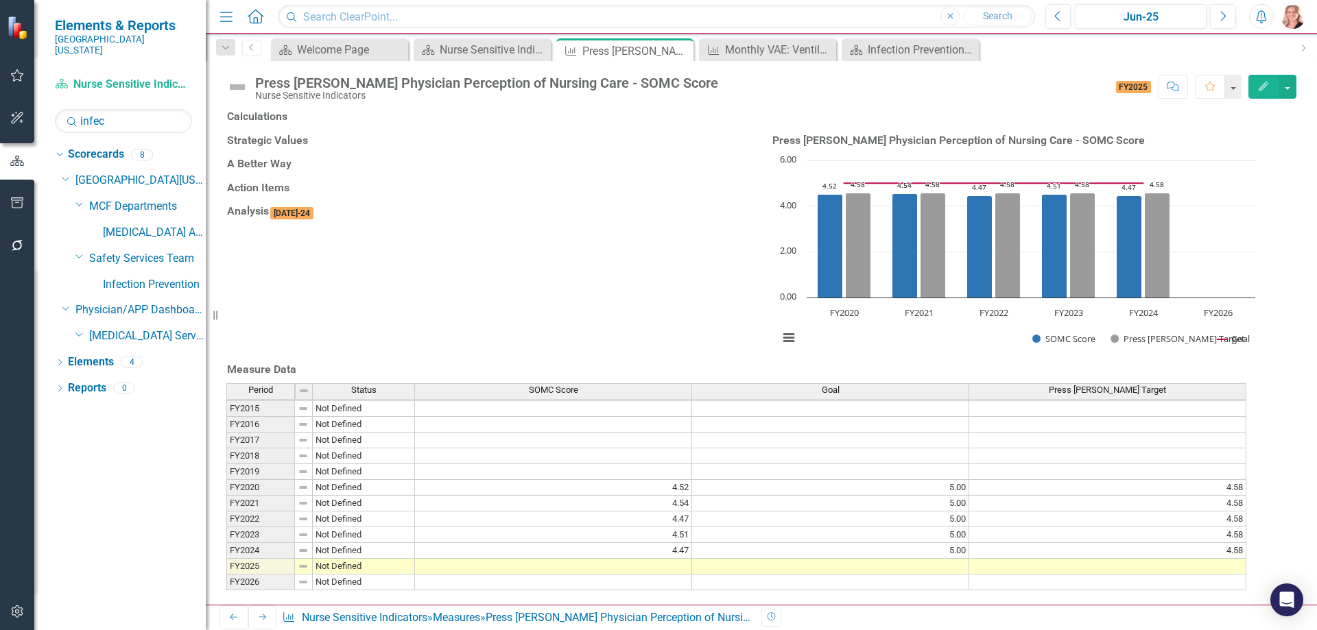
click at [670, 559] on td at bounding box center [553, 567] width 277 height 16
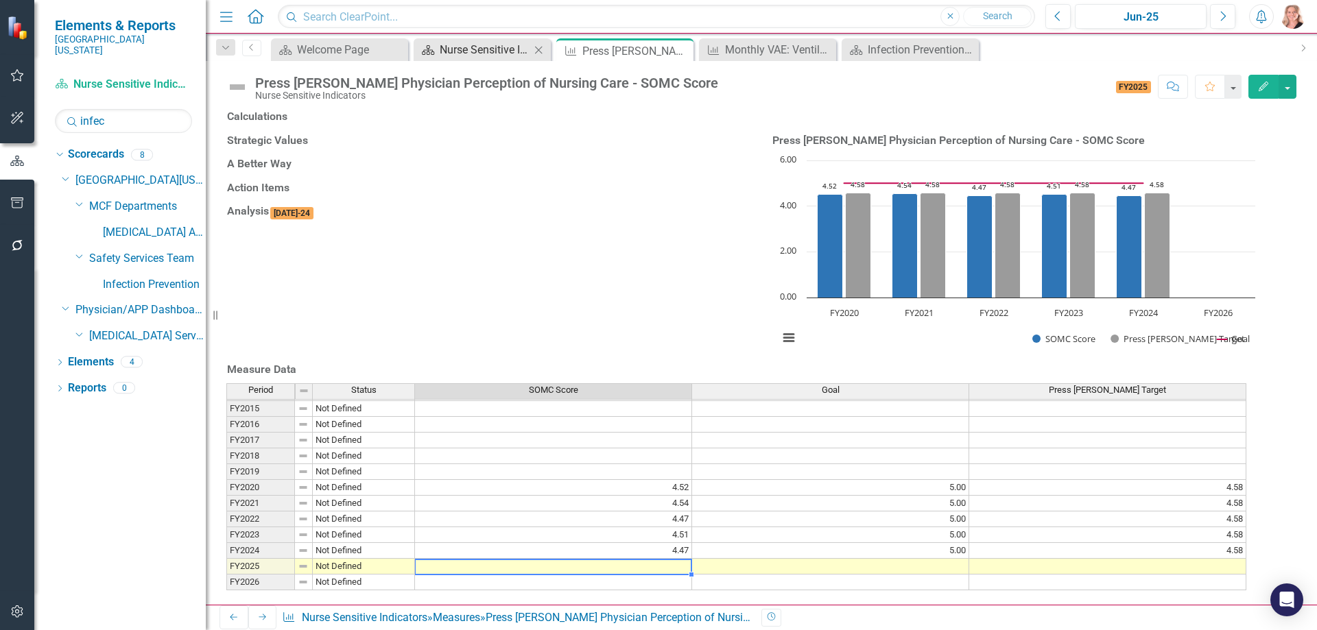
click at [483, 48] on div "Nurse Sensitive Indicators Dashboard" at bounding box center [485, 49] width 91 height 17
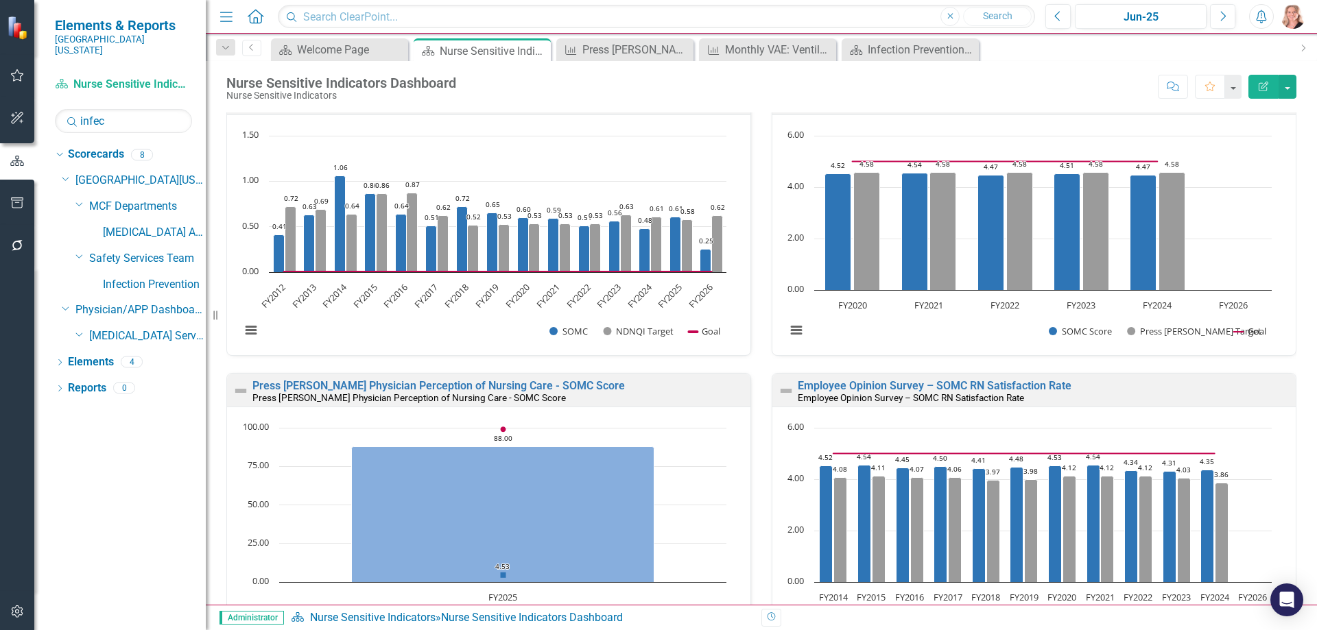
scroll to position [686, 0]
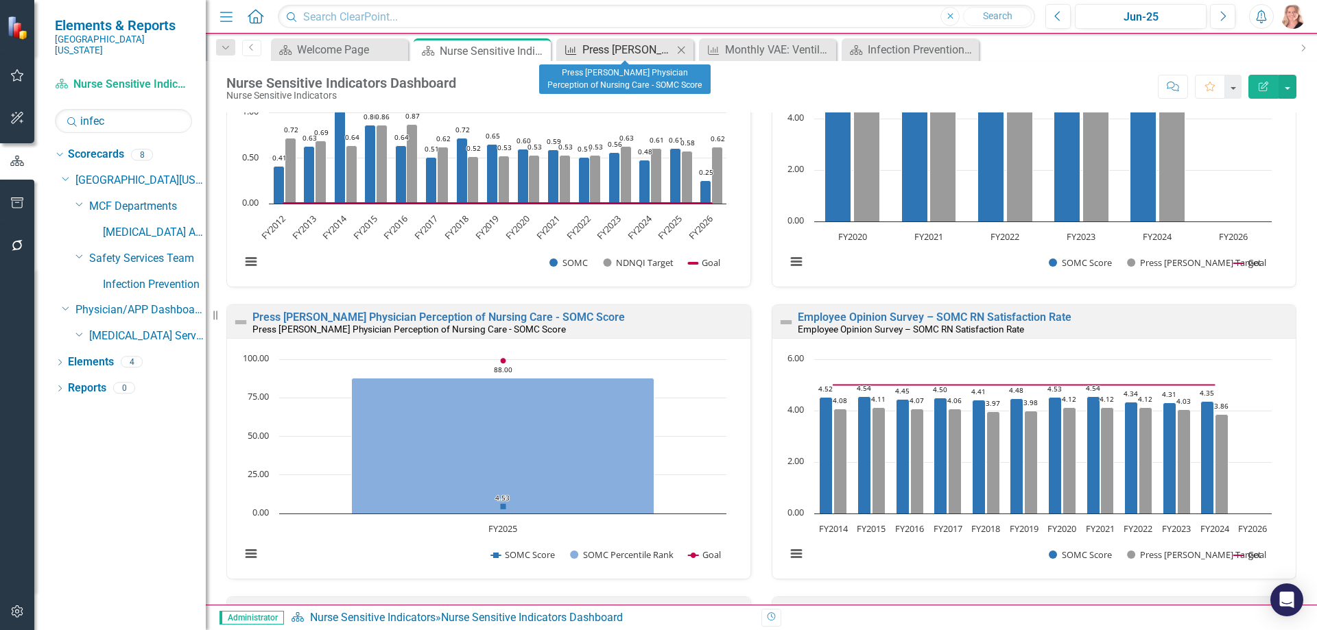
click at [604, 47] on div "Press Ganey Physician Perception of Nursing Care - SOMC Score" at bounding box center [627, 49] width 91 height 17
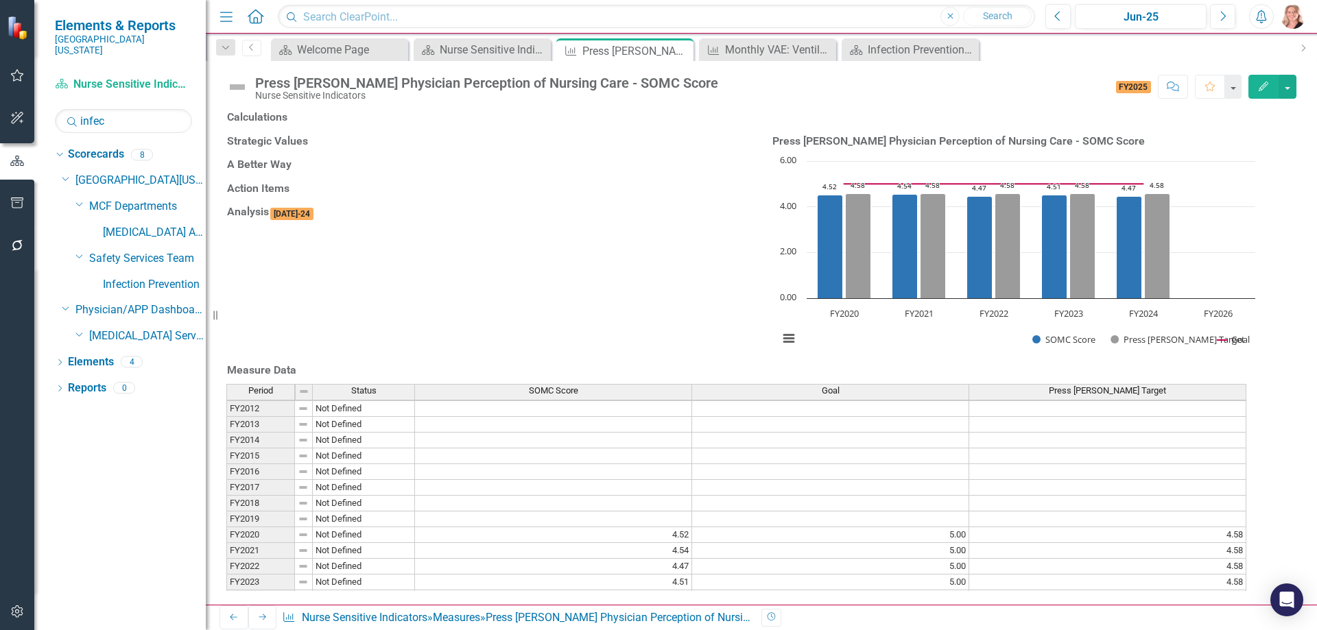
scroll to position [47, 0]
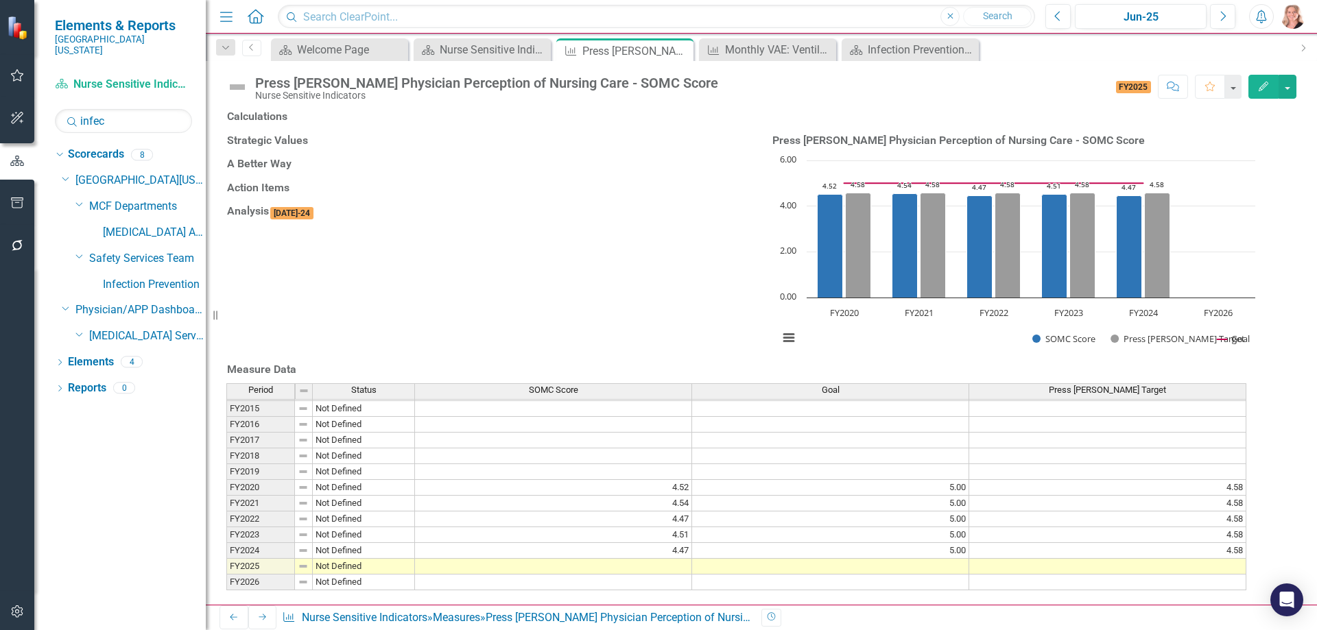
click at [650, 575] on td at bounding box center [553, 567] width 277 height 16
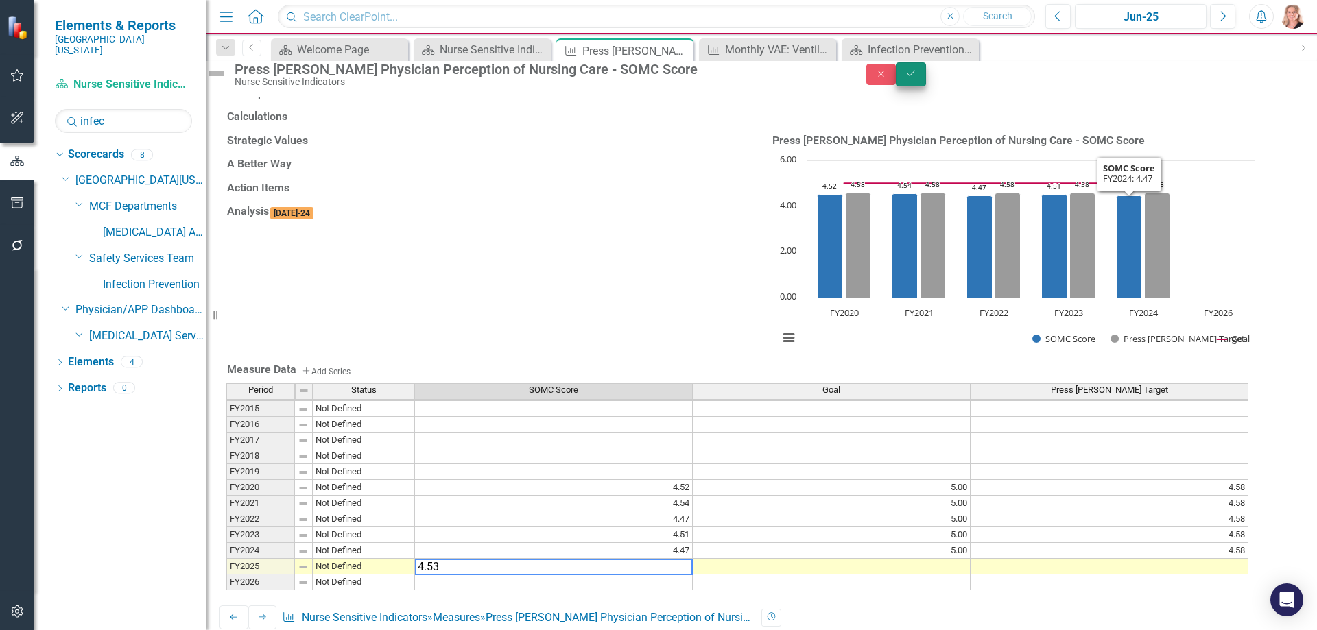
type textarea "4.53"
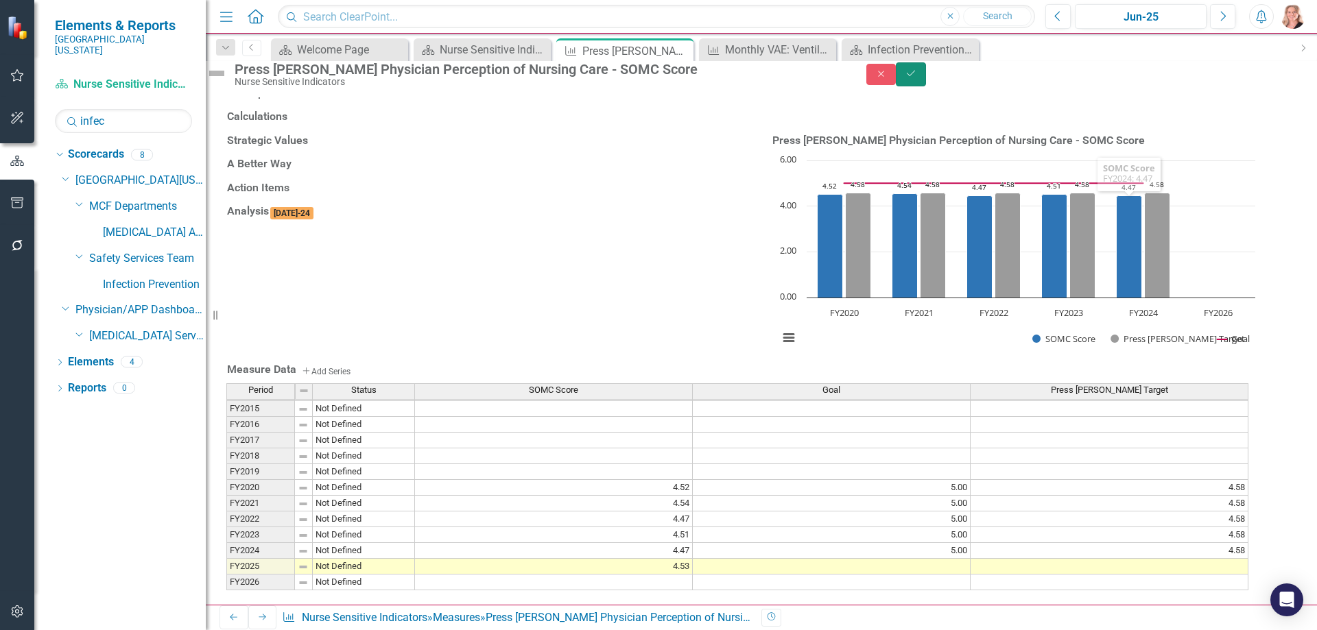
click at [917, 78] on icon "Save" at bounding box center [911, 74] width 12 height 10
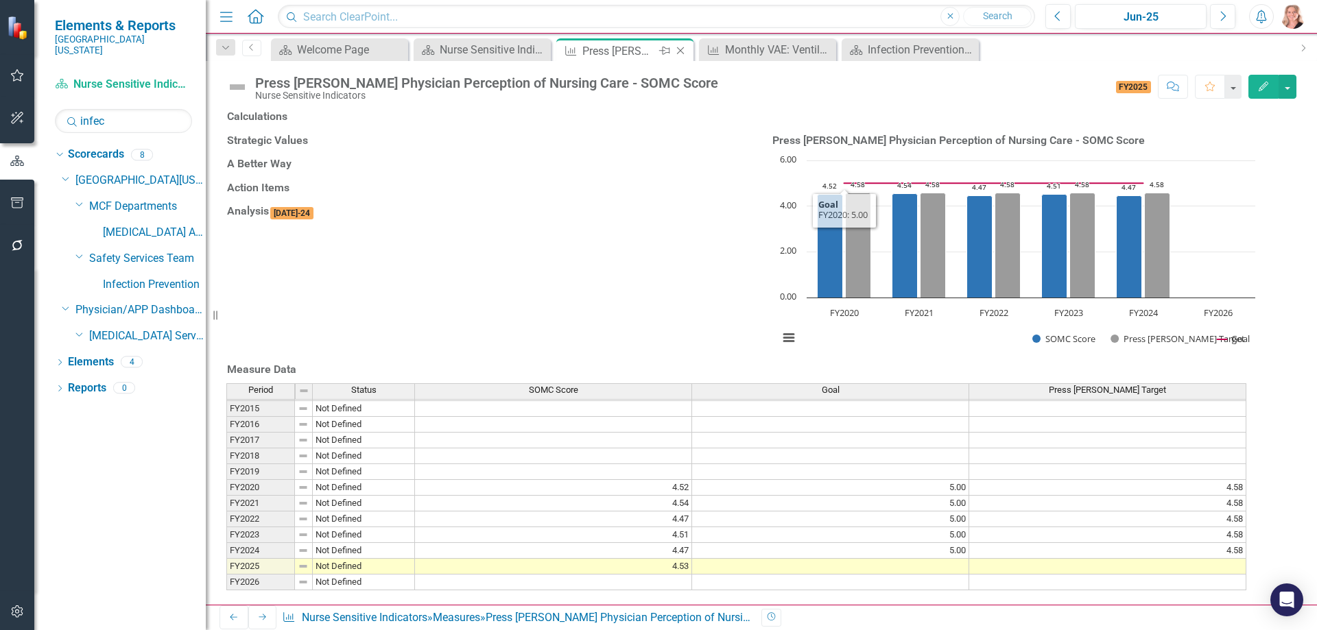
click at [681, 47] on icon "Close" at bounding box center [681, 50] width 14 height 11
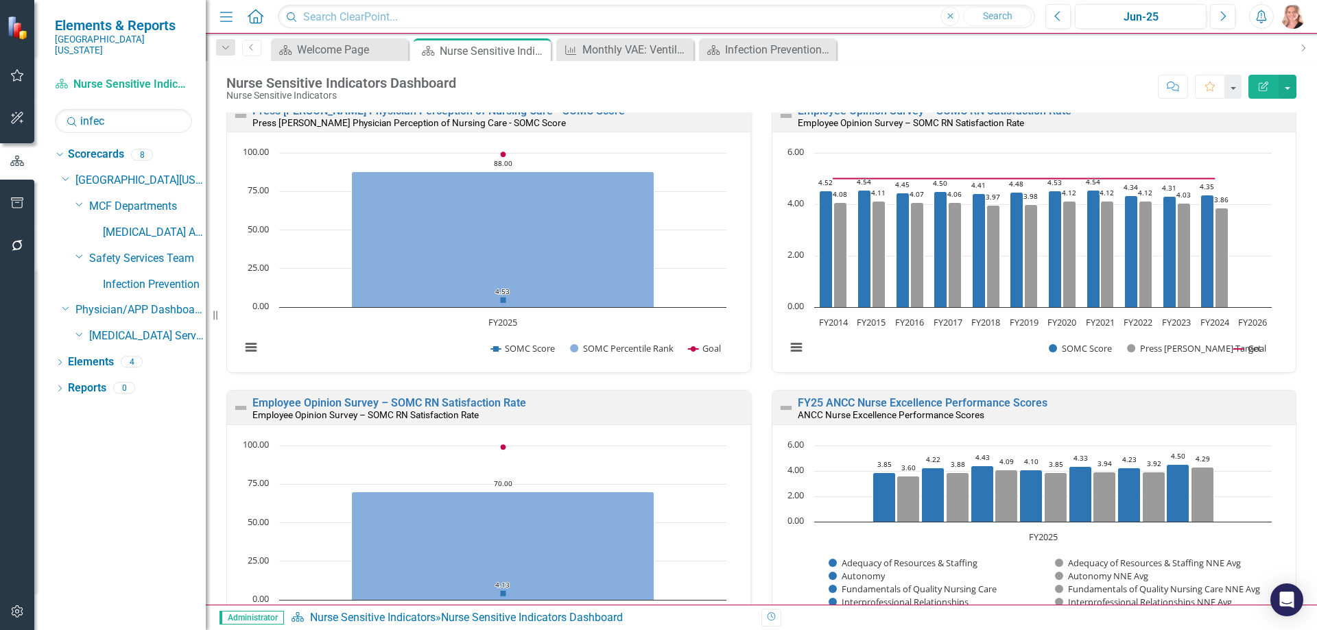
scroll to position [960, 0]
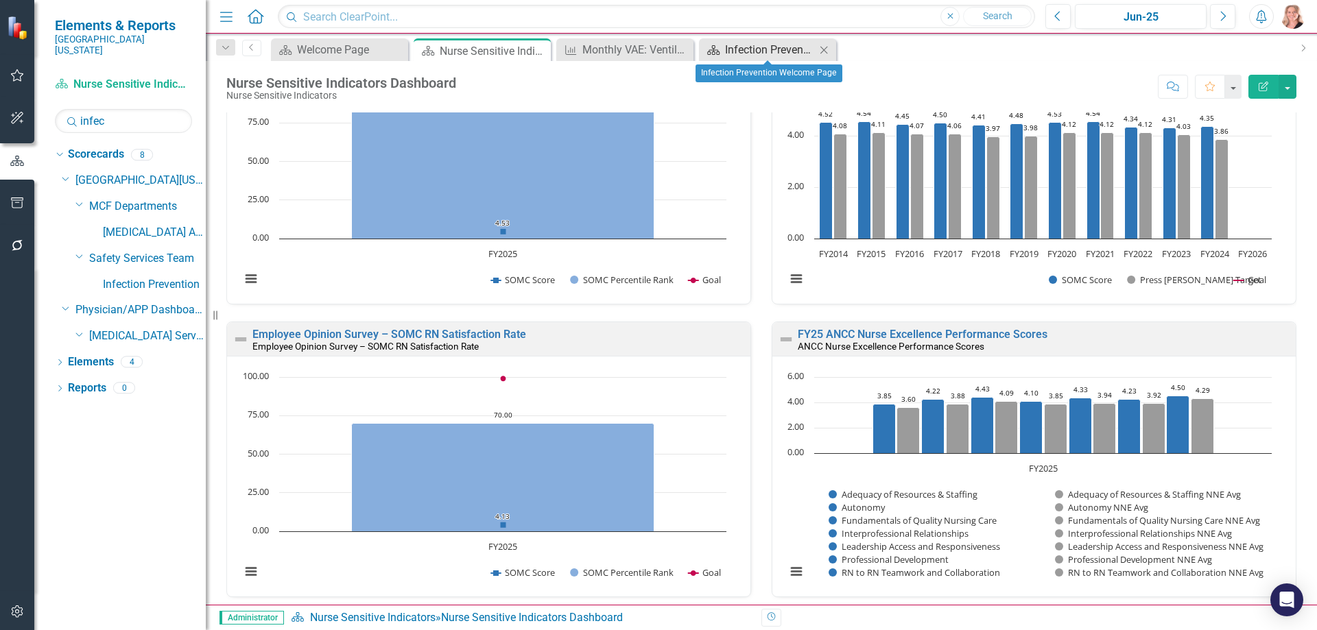
click at [753, 51] on div "Infection Prevention Welcome Page" at bounding box center [770, 49] width 91 height 17
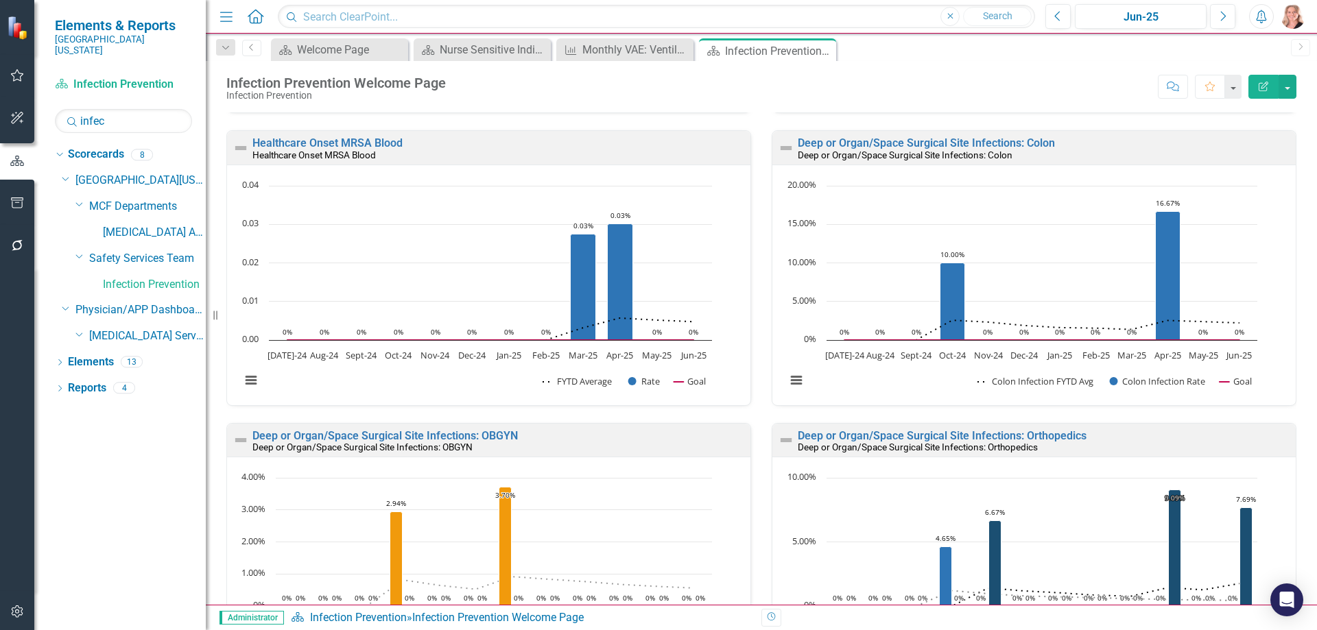
scroll to position [1578, 0]
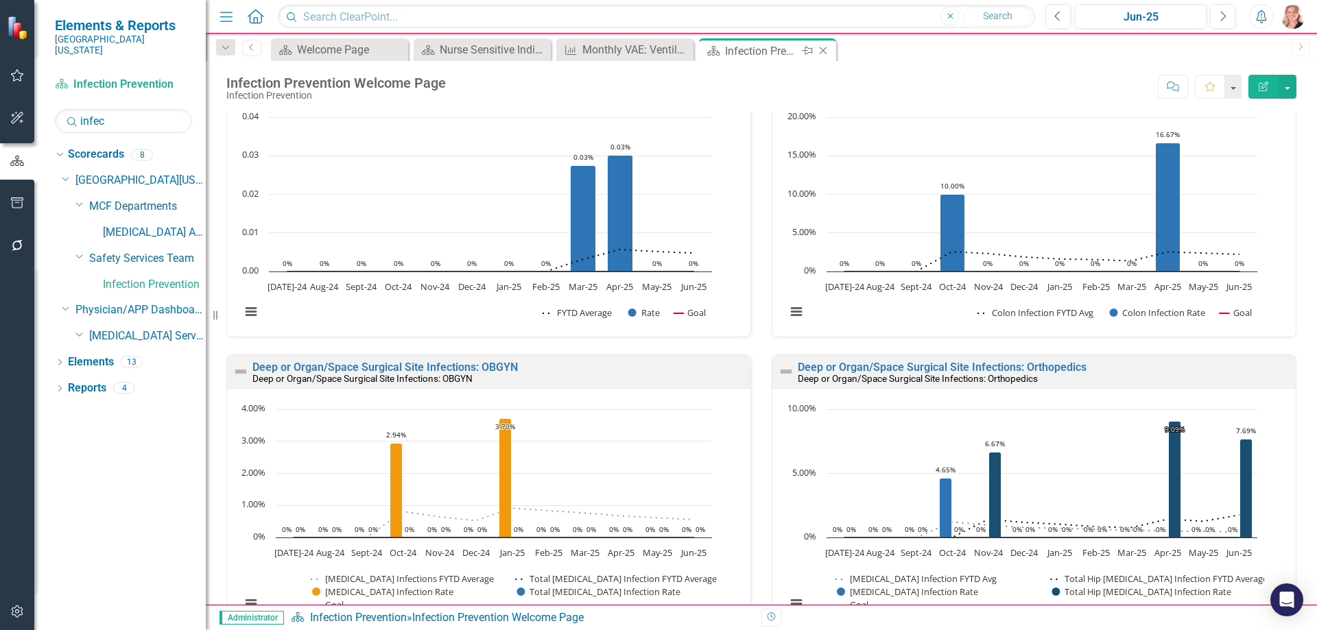
click at [826, 51] on icon "Close" at bounding box center [823, 50] width 14 height 11
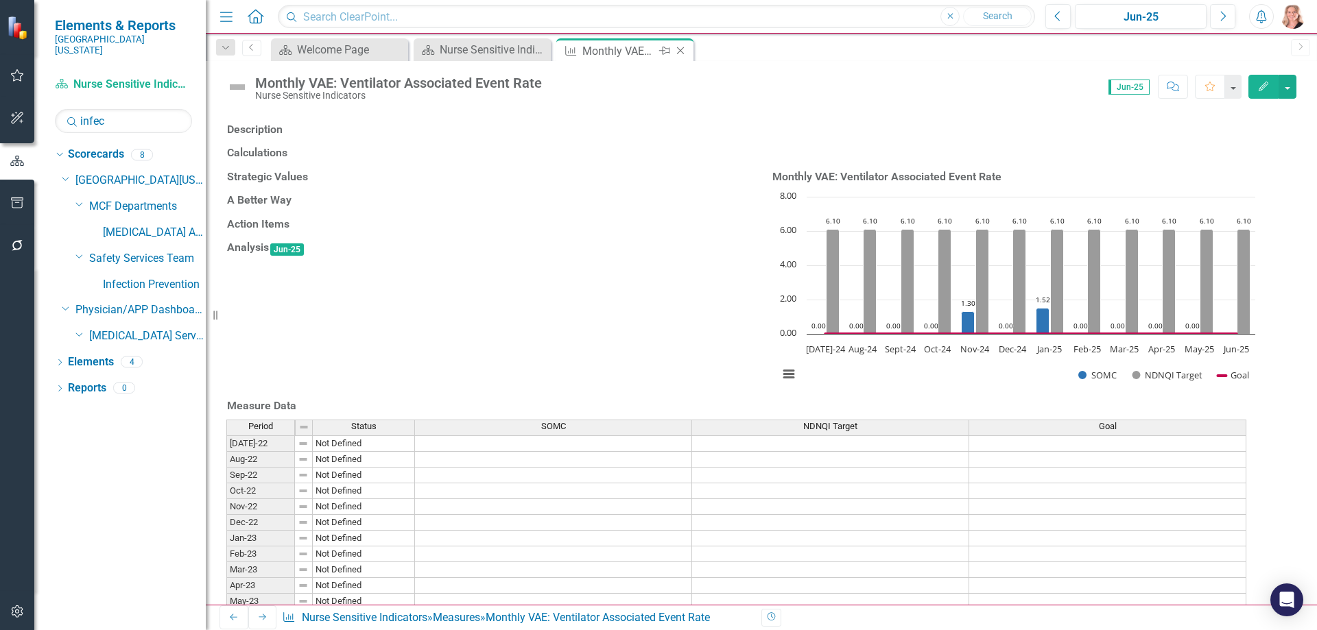
click at [678, 50] on icon "Close" at bounding box center [681, 50] width 14 height 11
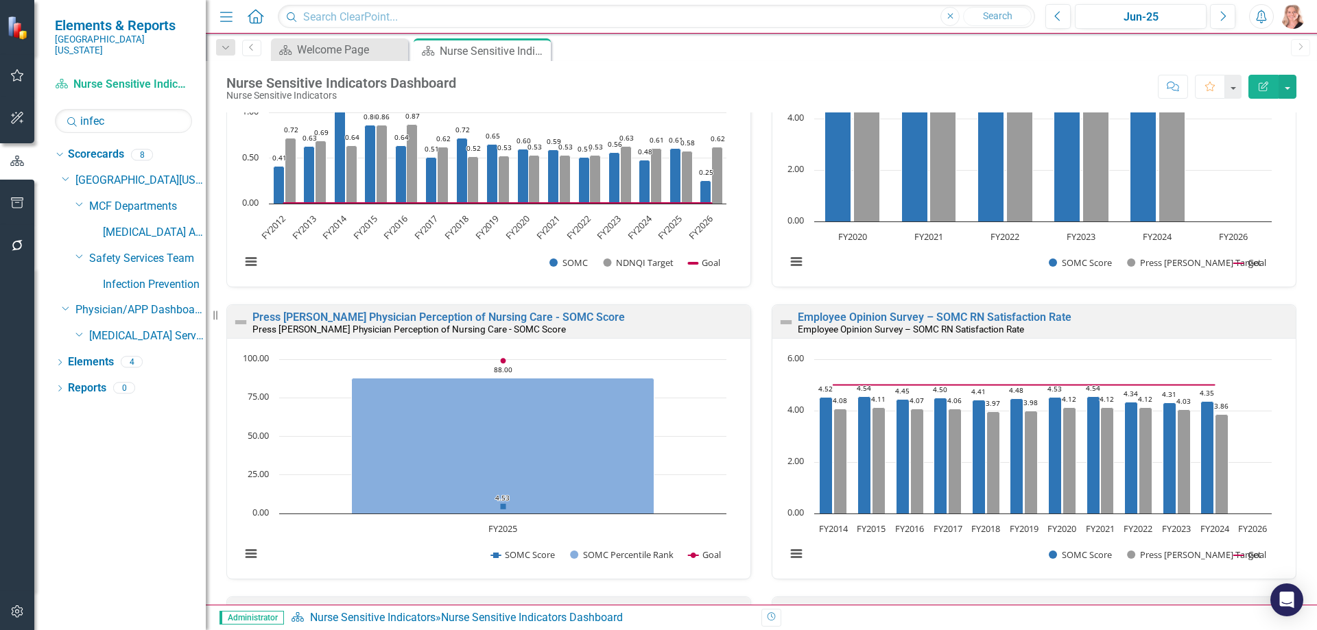
scroll to position [549, 0]
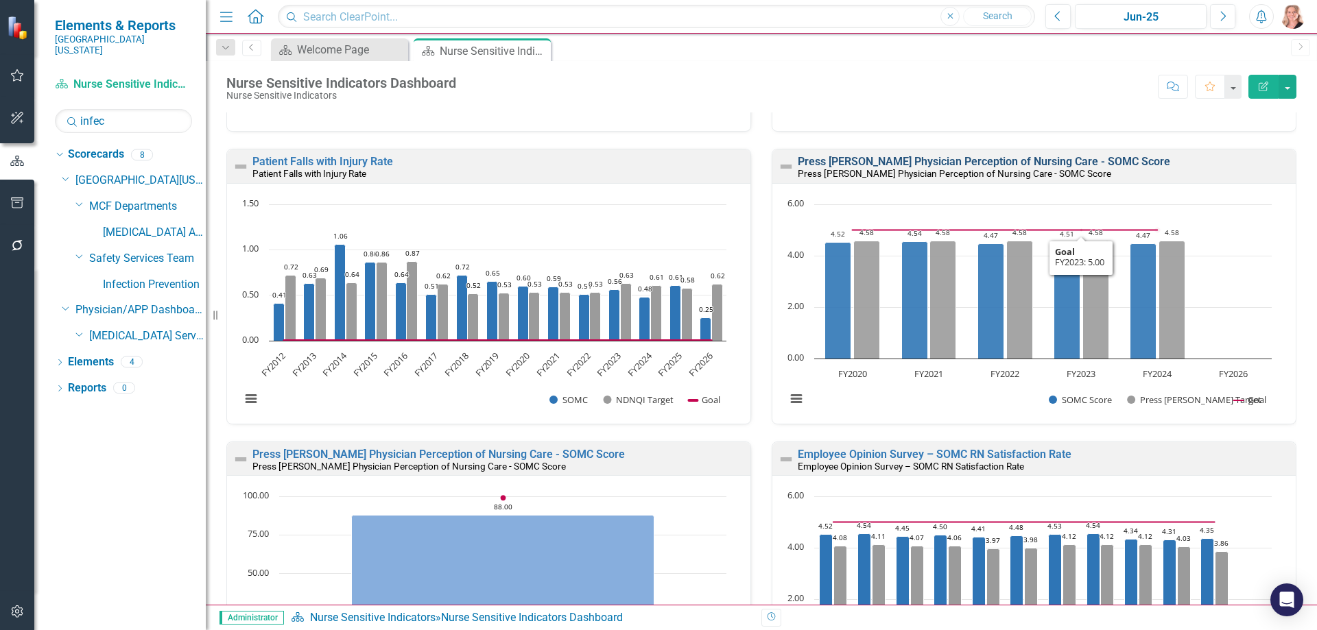
click at [1011, 161] on link "Press Ganey Physician Perception of Nursing Care - SOMC Score" at bounding box center [984, 161] width 372 height 13
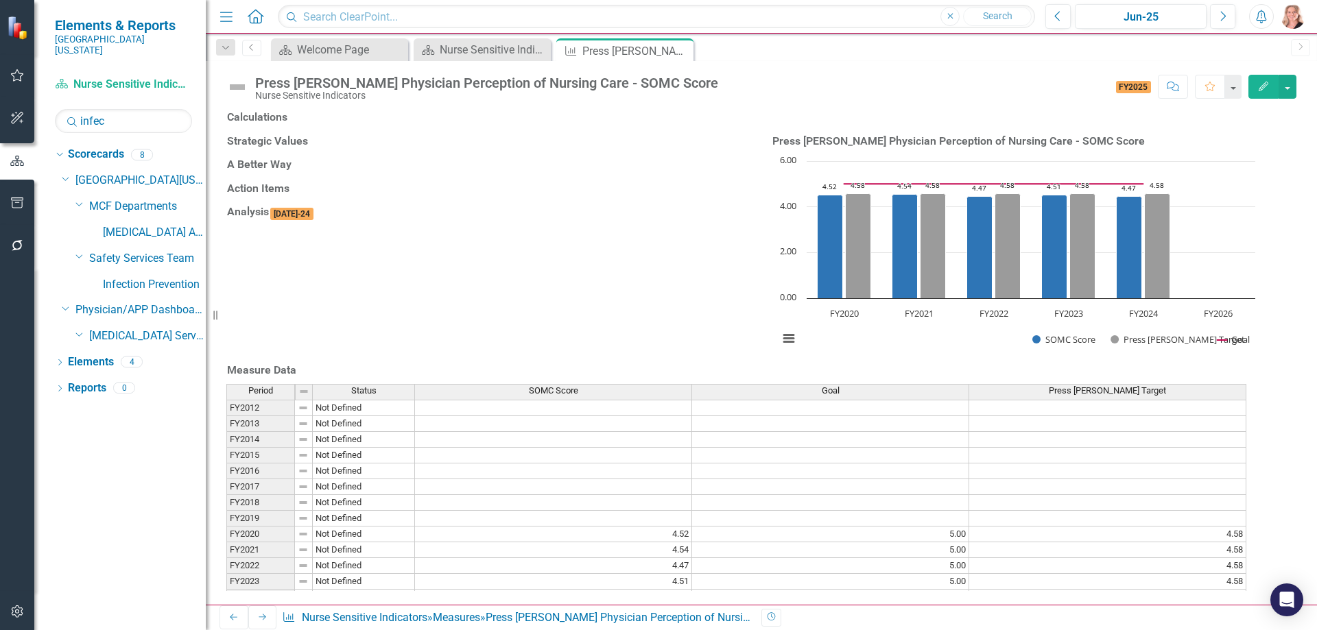
scroll to position [343, 0]
click at [912, 252] on rect "Interactive chart" at bounding box center [1017, 257] width 490 height 206
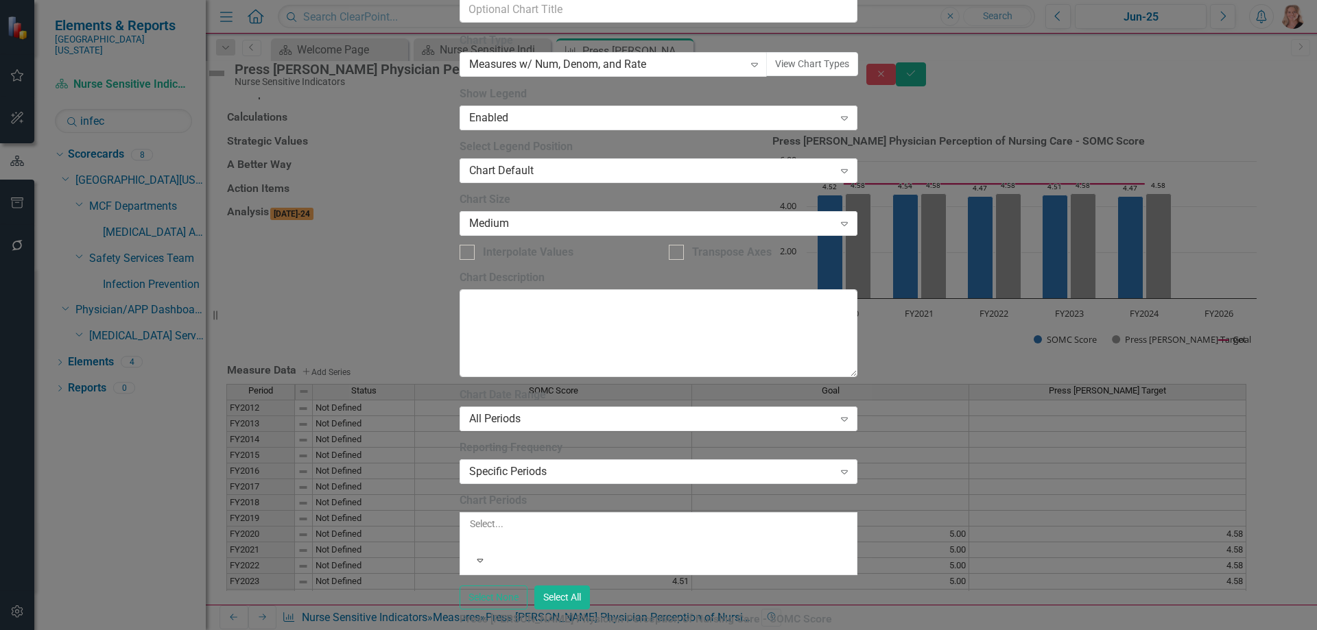
click at [472, 532] on div at bounding box center [471, 540] width 2 height 16
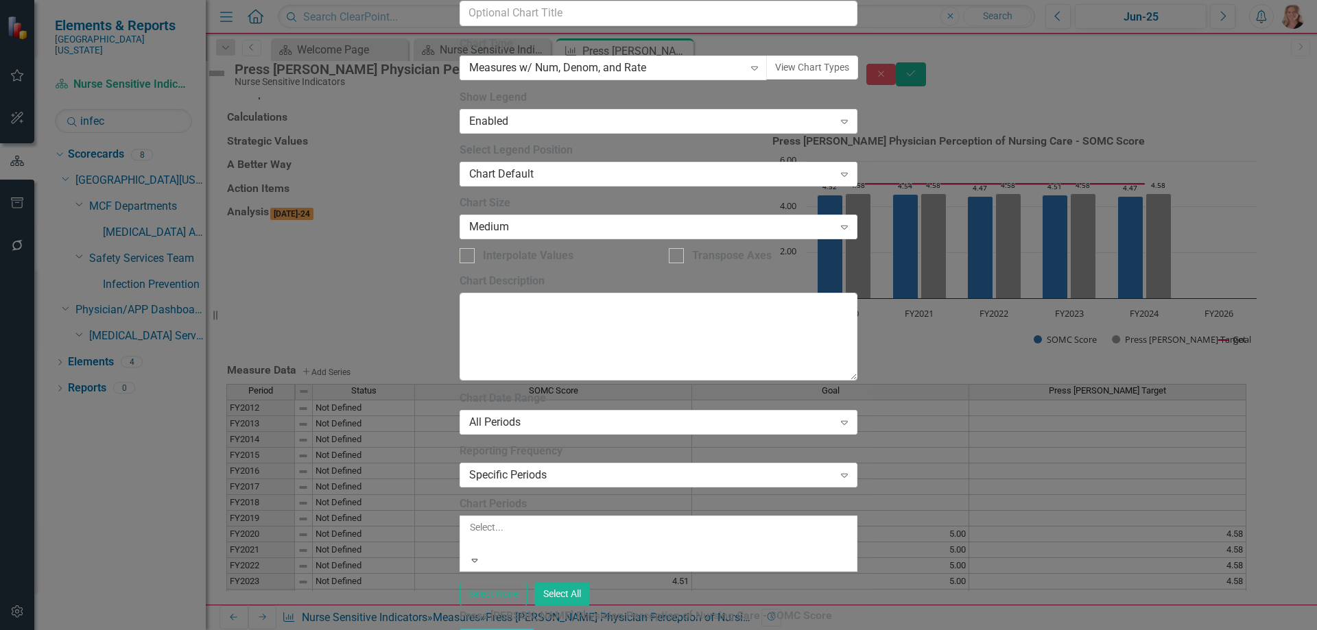
click at [472, 536] on div at bounding box center [471, 544] width 2 height 16
click at [590, 582] on button "Select All" at bounding box center [562, 594] width 56 height 24
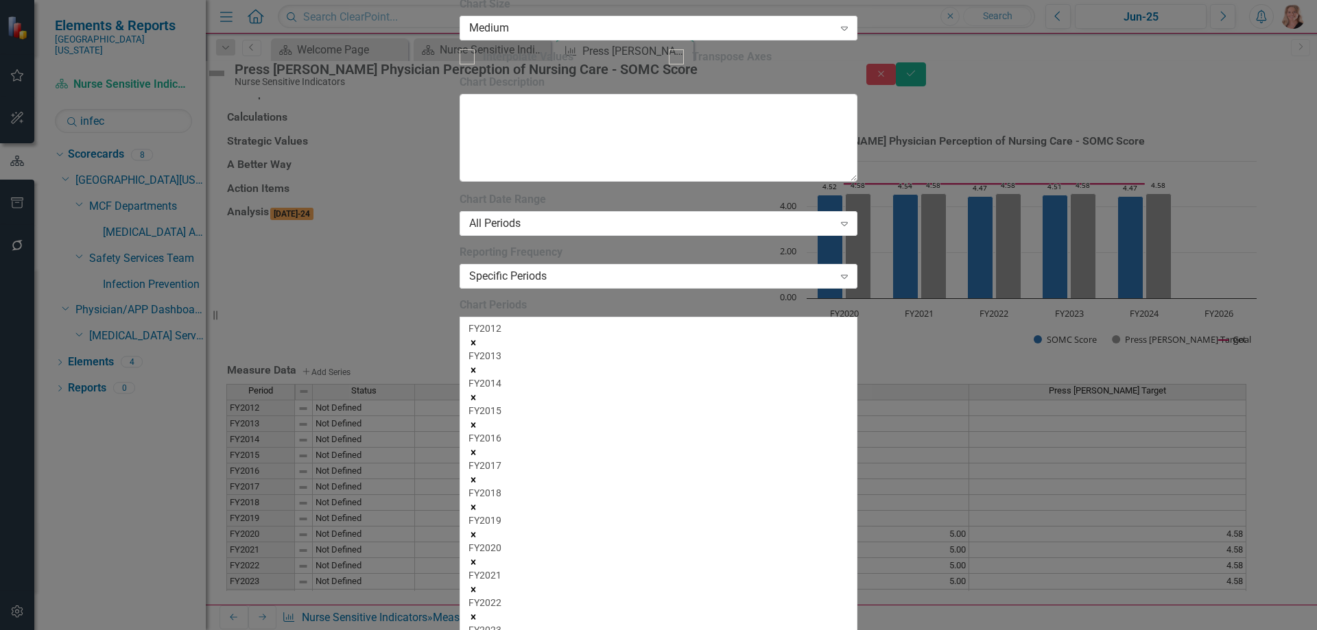
click at [475, 341] on icon "Remove FY2012" at bounding box center [473, 343] width 5 height 5
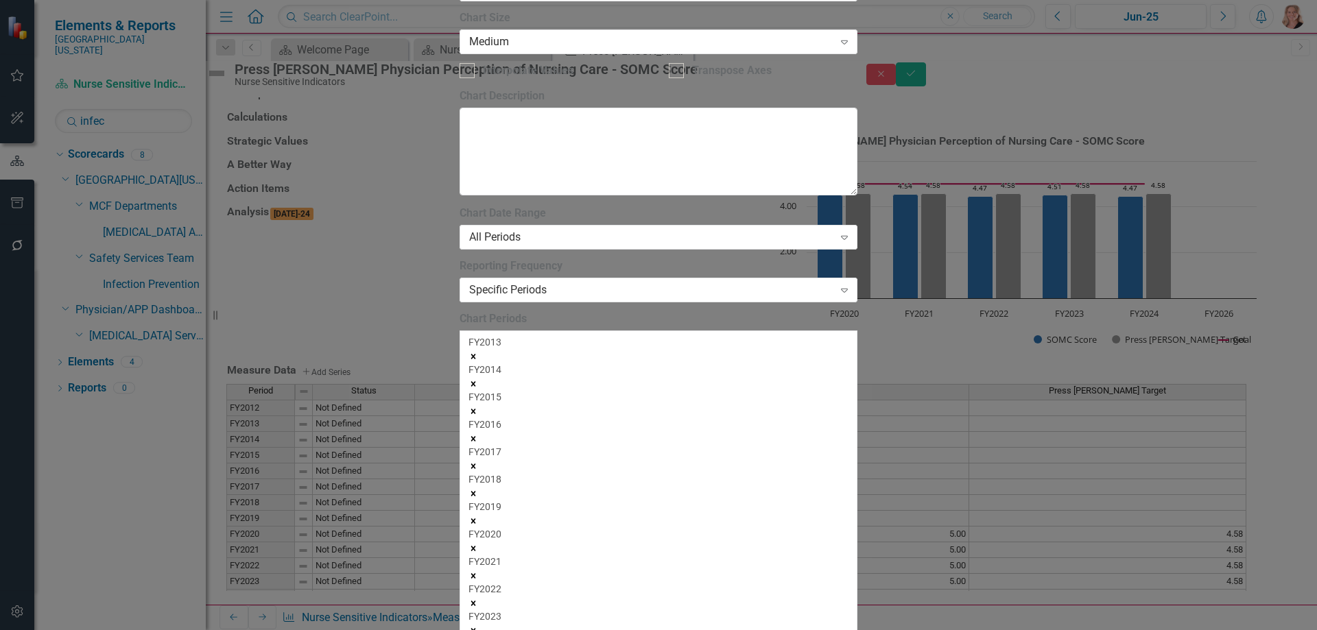
click at [475, 355] on icon "Remove FY2013" at bounding box center [473, 357] width 5 height 5
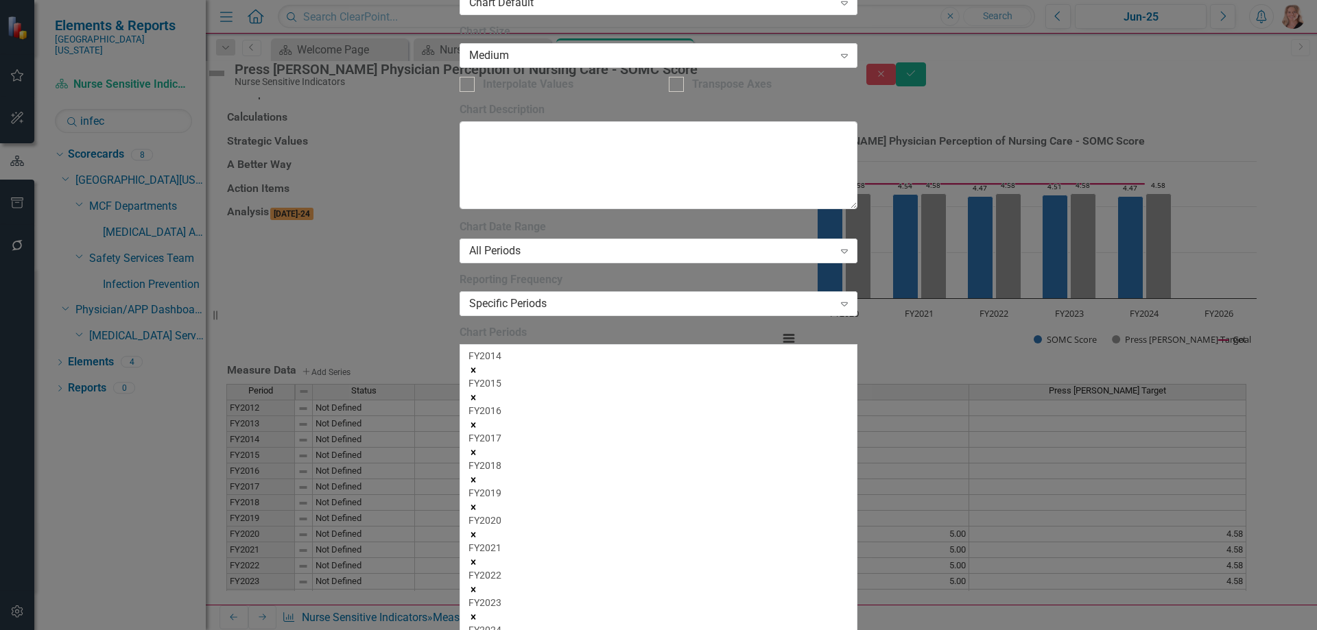
click at [475, 368] on icon "Remove FY2014" at bounding box center [473, 370] width 5 height 5
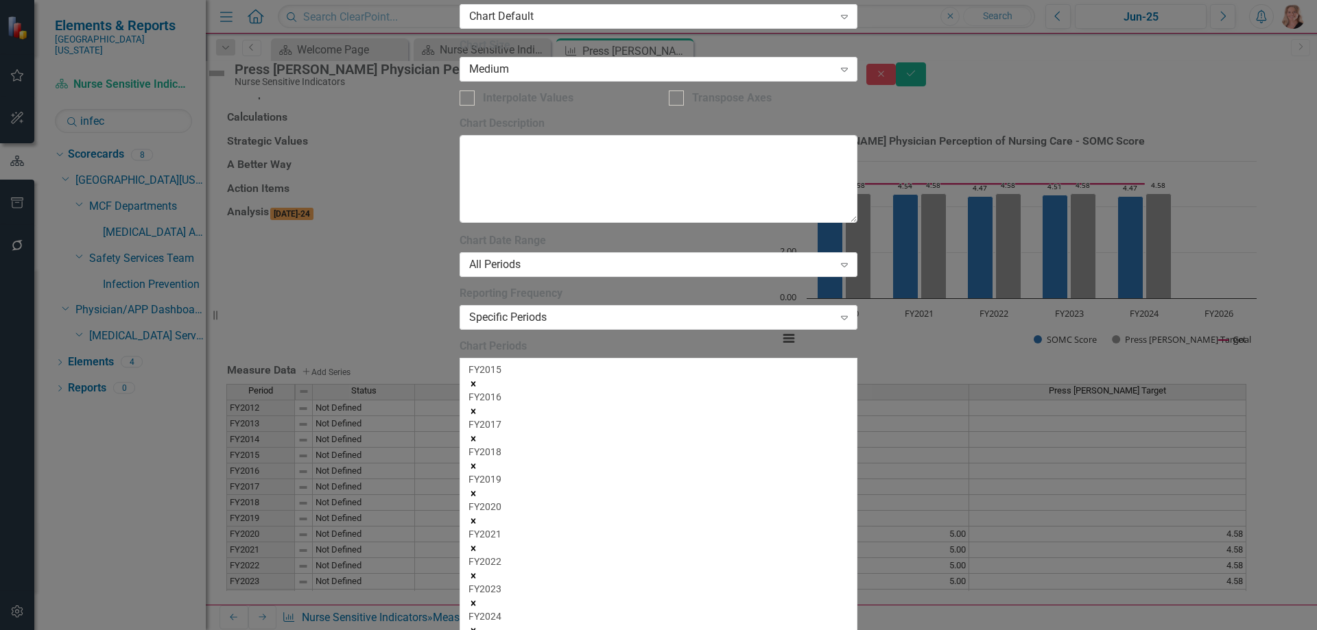
click at [475, 382] on icon "Remove FY2015" at bounding box center [473, 384] width 5 height 5
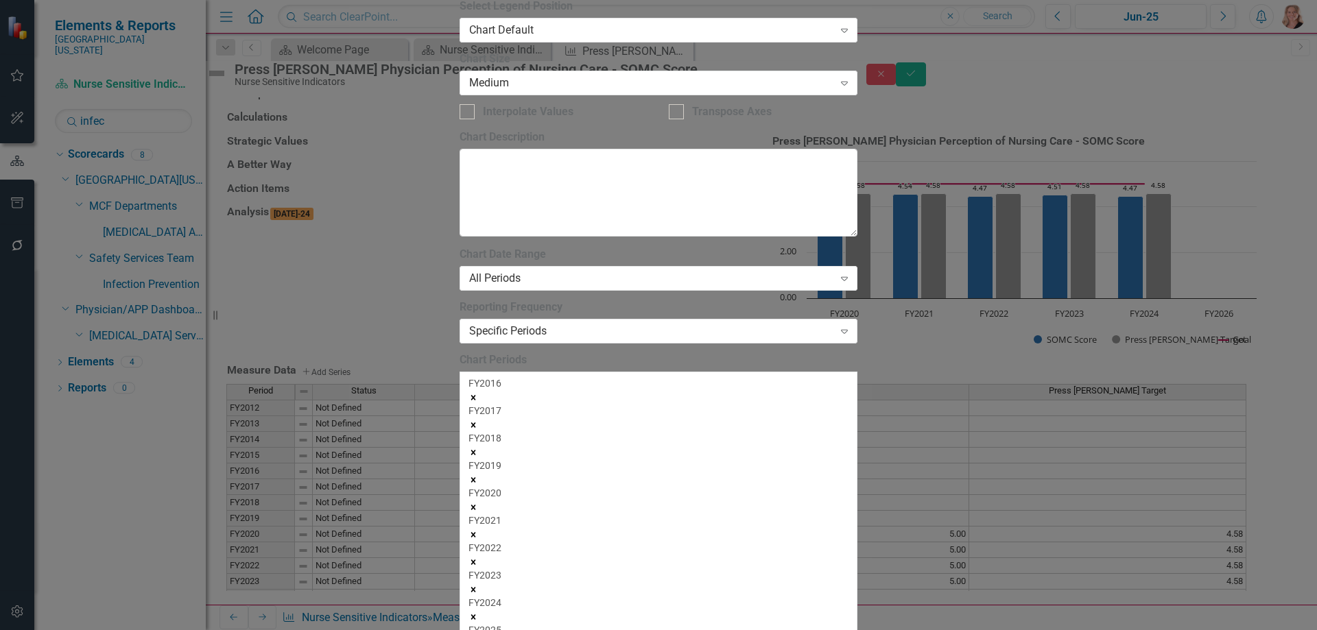
click at [475, 396] on icon "Remove FY2016" at bounding box center [473, 398] width 5 height 5
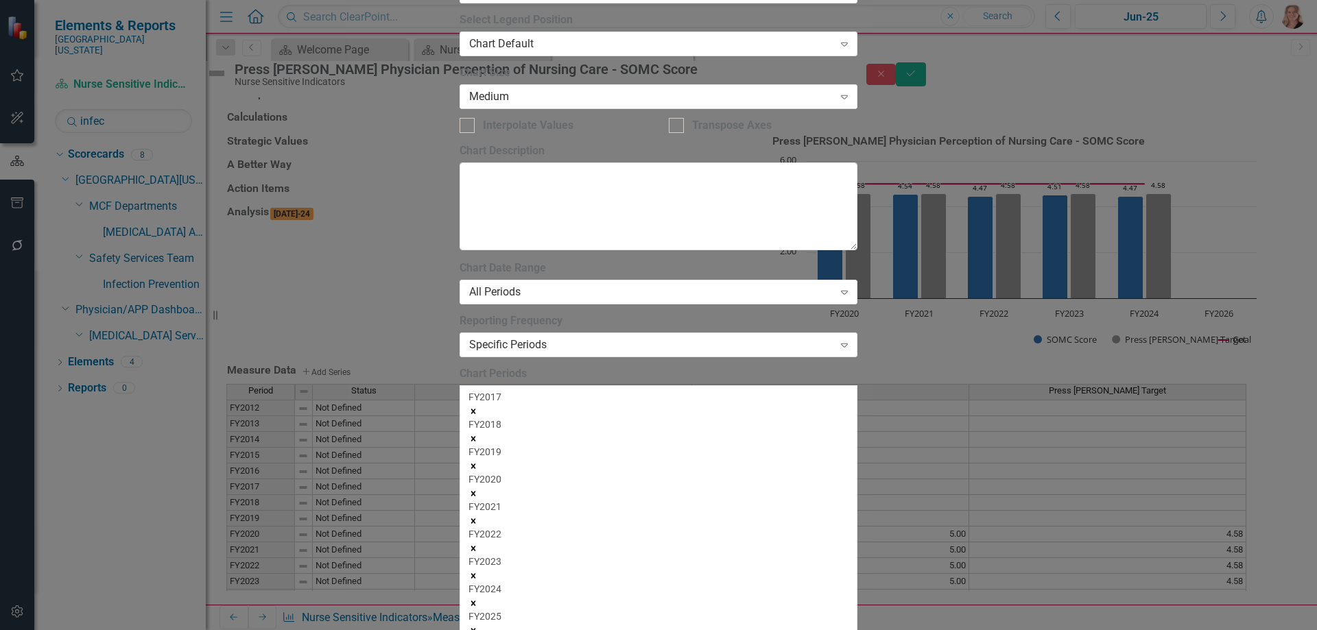
click at [475, 410] on icon "Remove FY2017" at bounding box center [473, 412] width 5 height 5
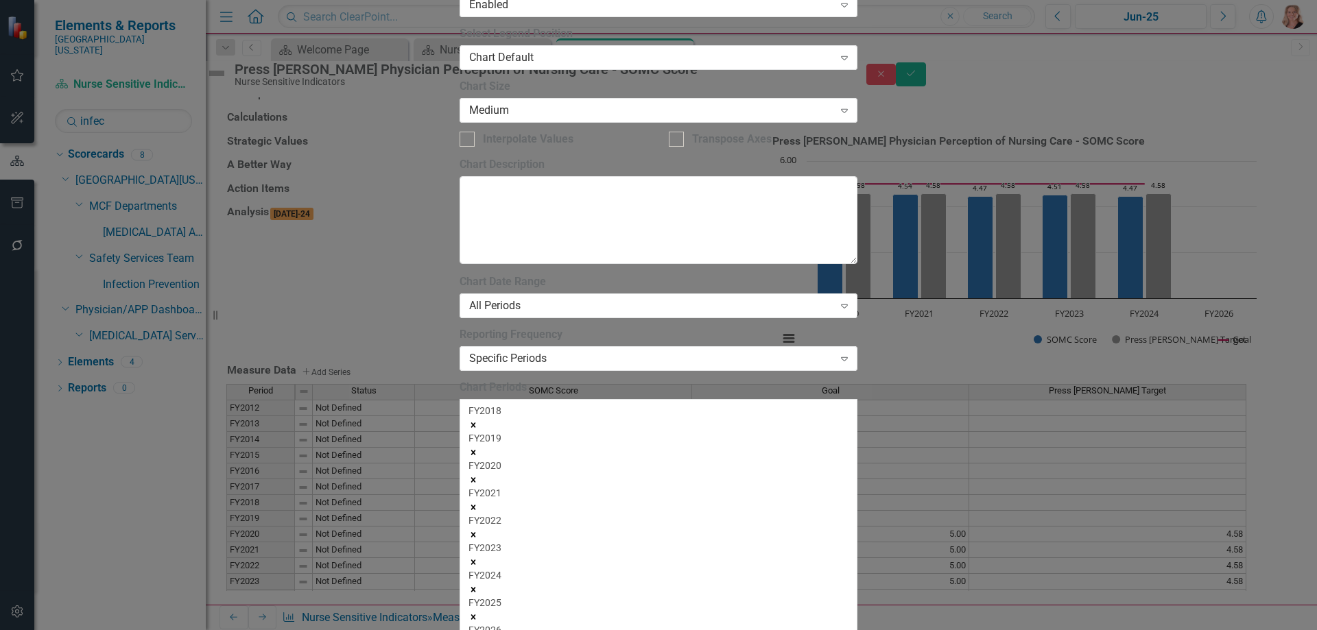
click at [475, 423] on icon "Remove FY2018" at bounding box center [473, 425] width 5 height 5
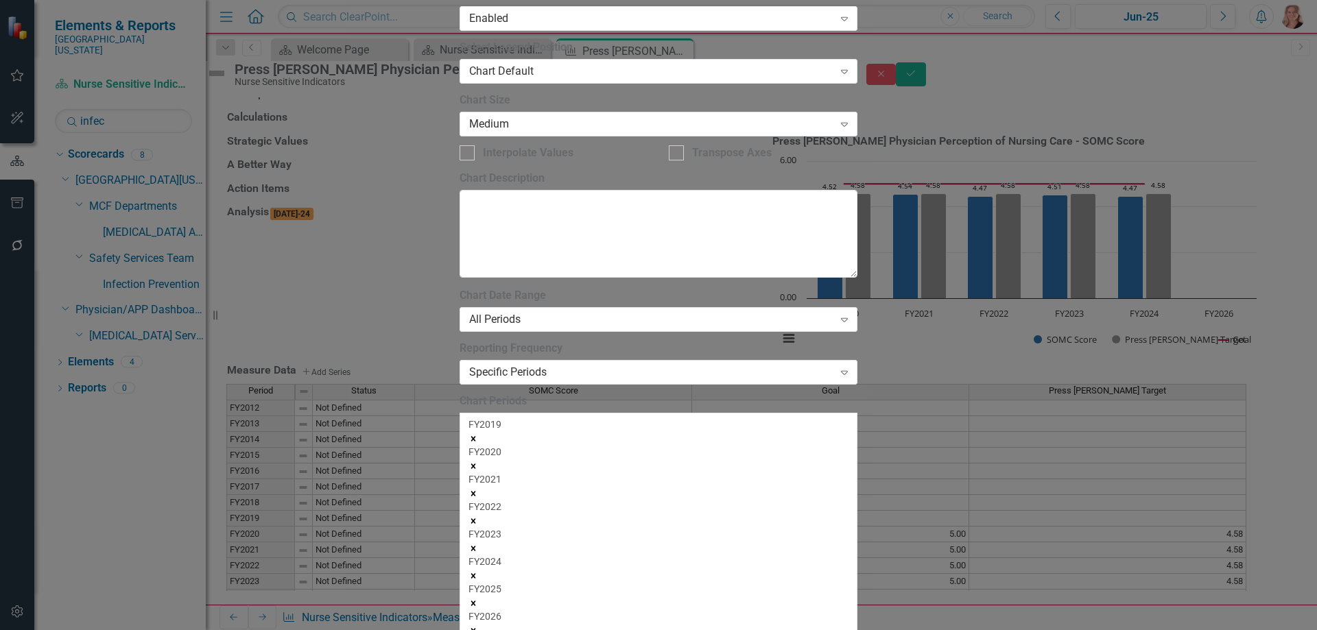
click at [475, 437] on icon "Remove FY2019" at bounding box center [473, 439] width 5 height 5
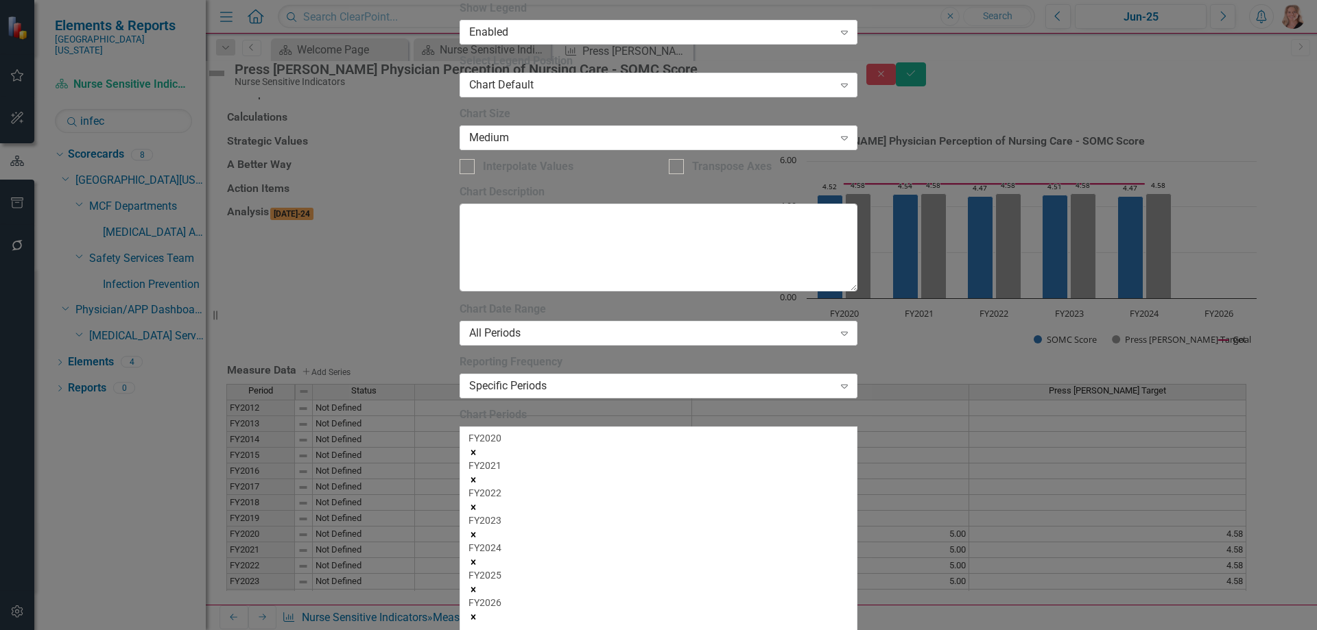
click at [478, 613] on icon "Remove FY2026" at bounding box center [474, 618] width 10 height 10
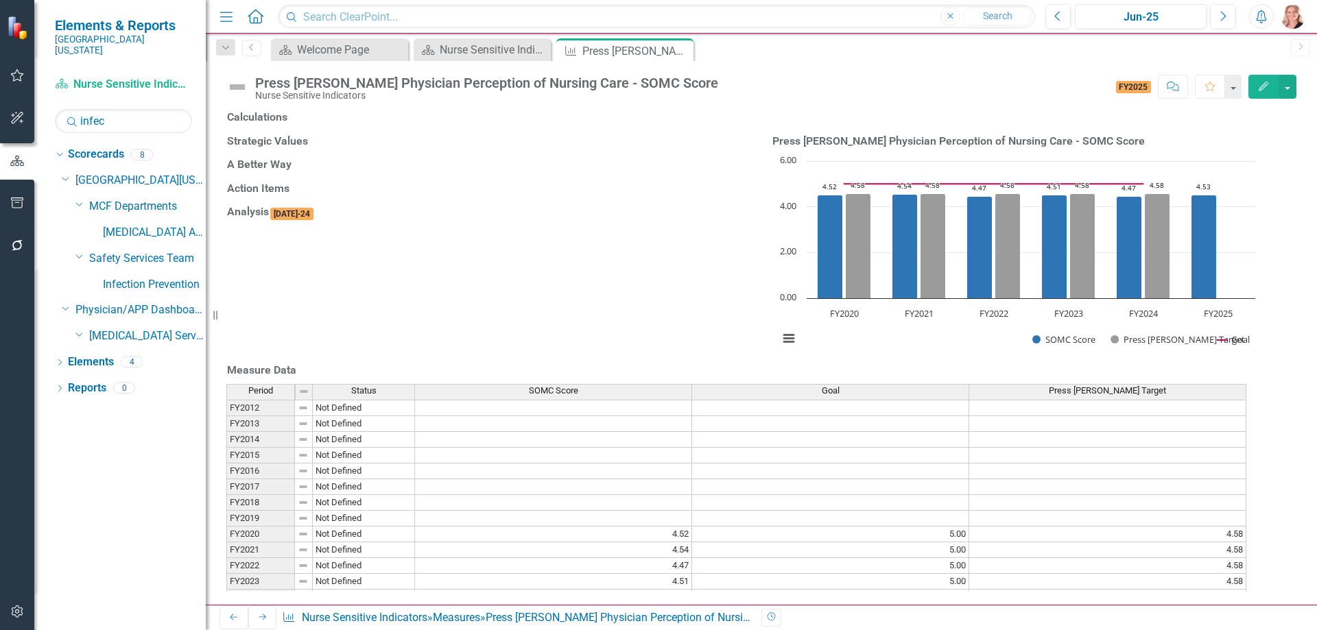
scroll to position [47, 0]
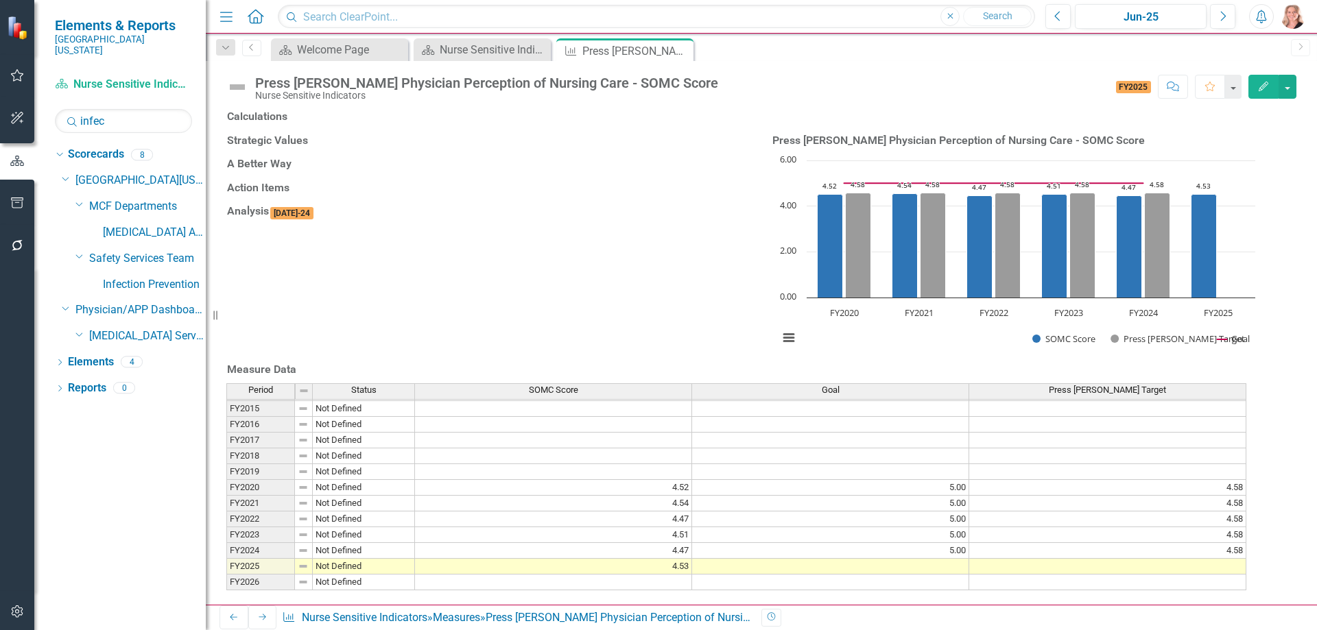
click at [911, 559] on td at bounding box center [830, 567] width 277 height 16
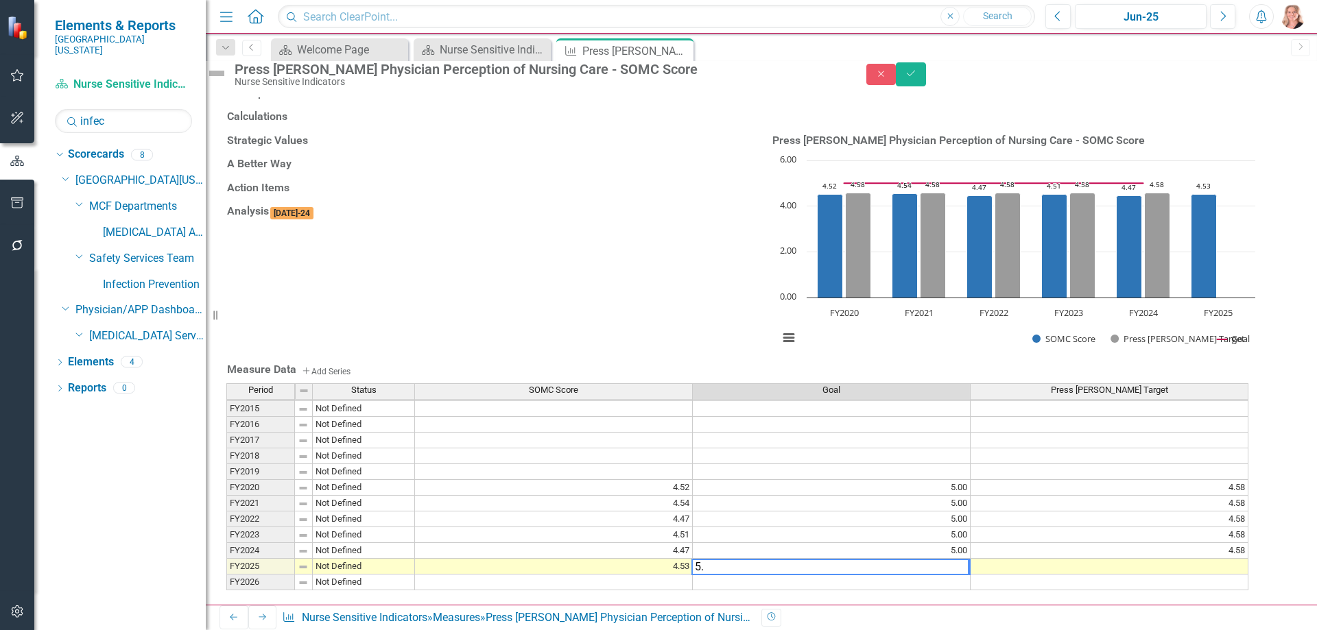
type textarea "5.0"
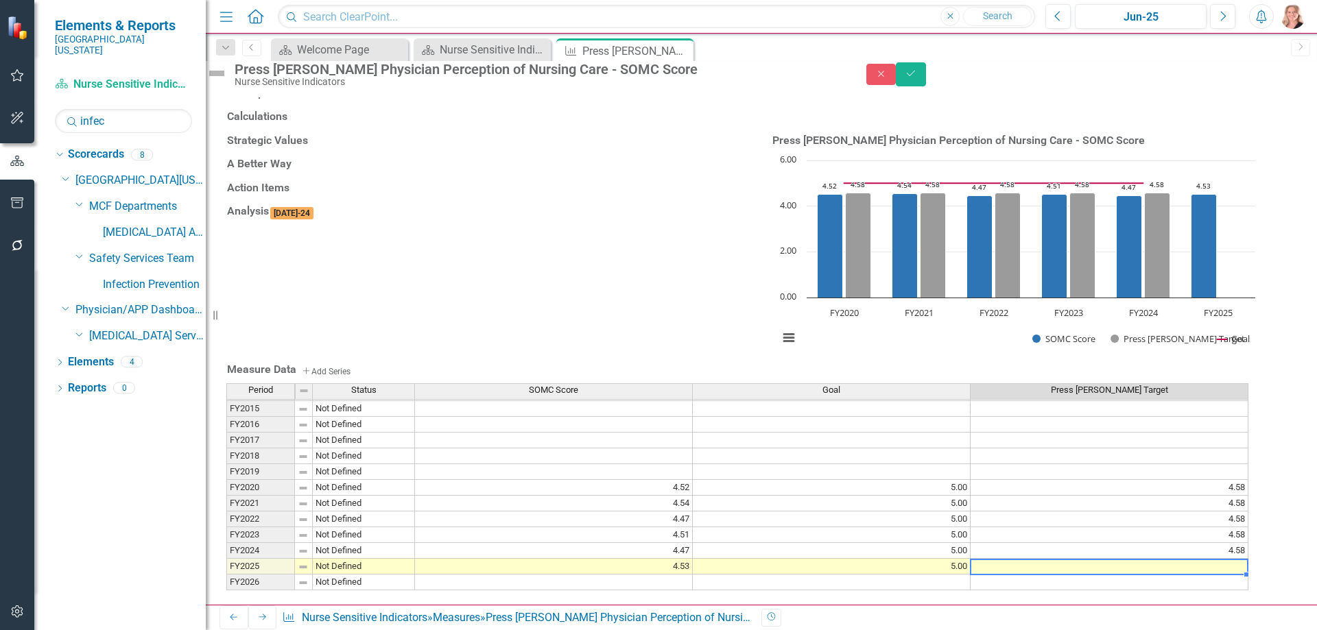
click at [989, 307] on div "Strategic Values A Better Way Action Items Analysis Jul-24 Press Ganey Physicia…" at bounding box center [761, 245] width 1091 height 230
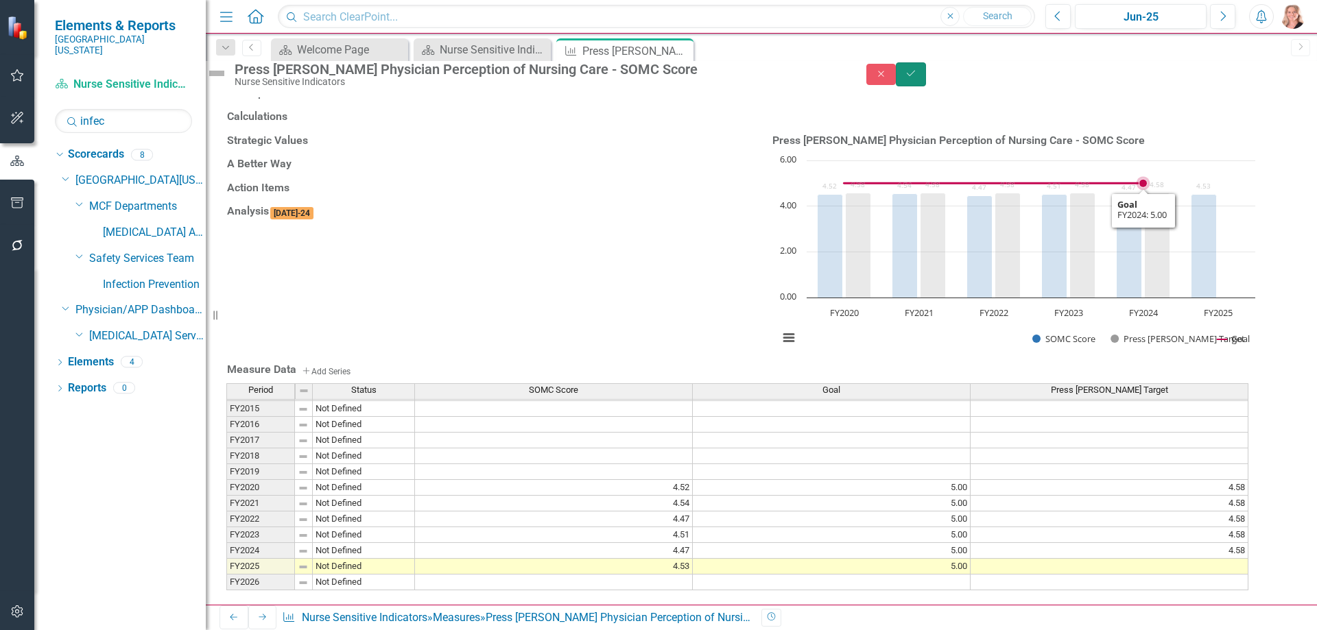
click at [917, 78] on icon "Save" at bounding box center [911, 74] width 12 height 10
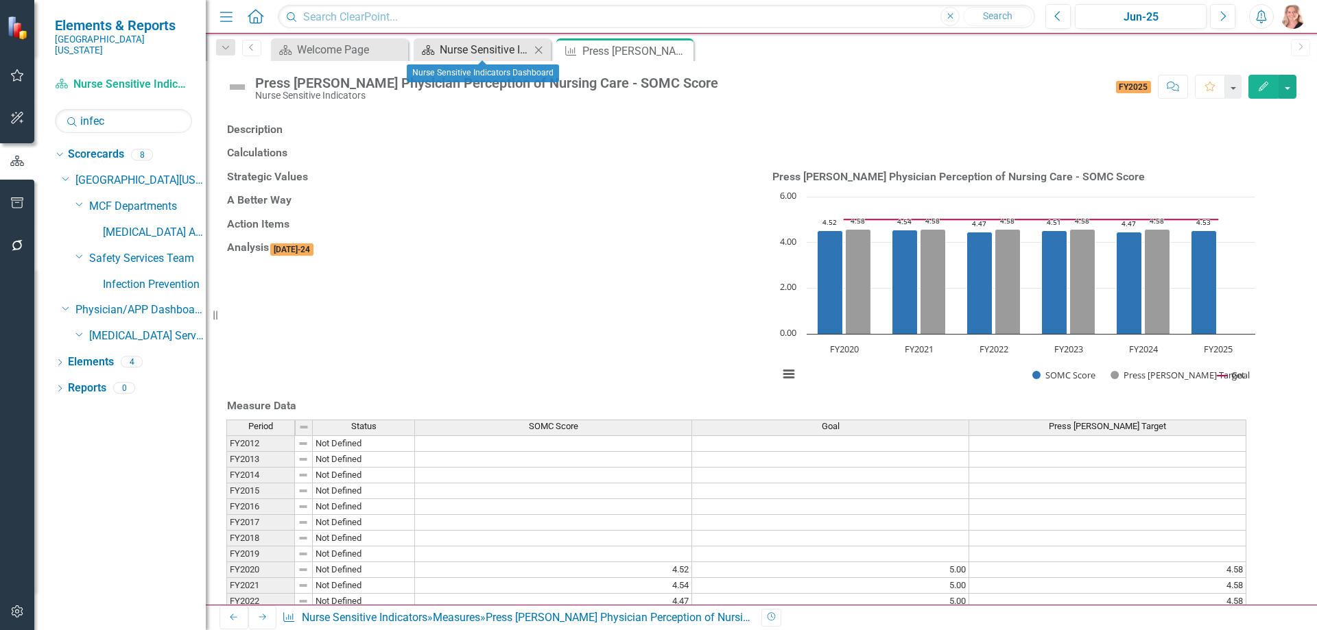
click at [457, 54] on div "Nurse Sensitive Indicators Dashboard" at bounding box center [485, 49] width 91 height 17
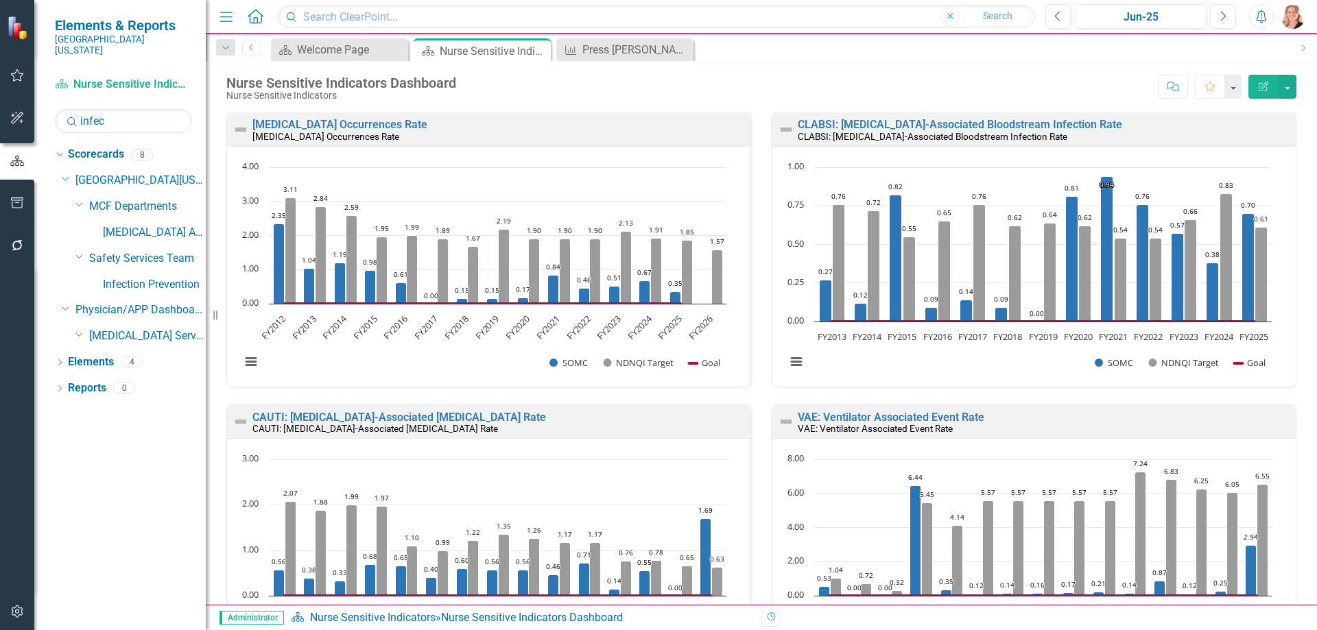
scroll to position [274, 0]
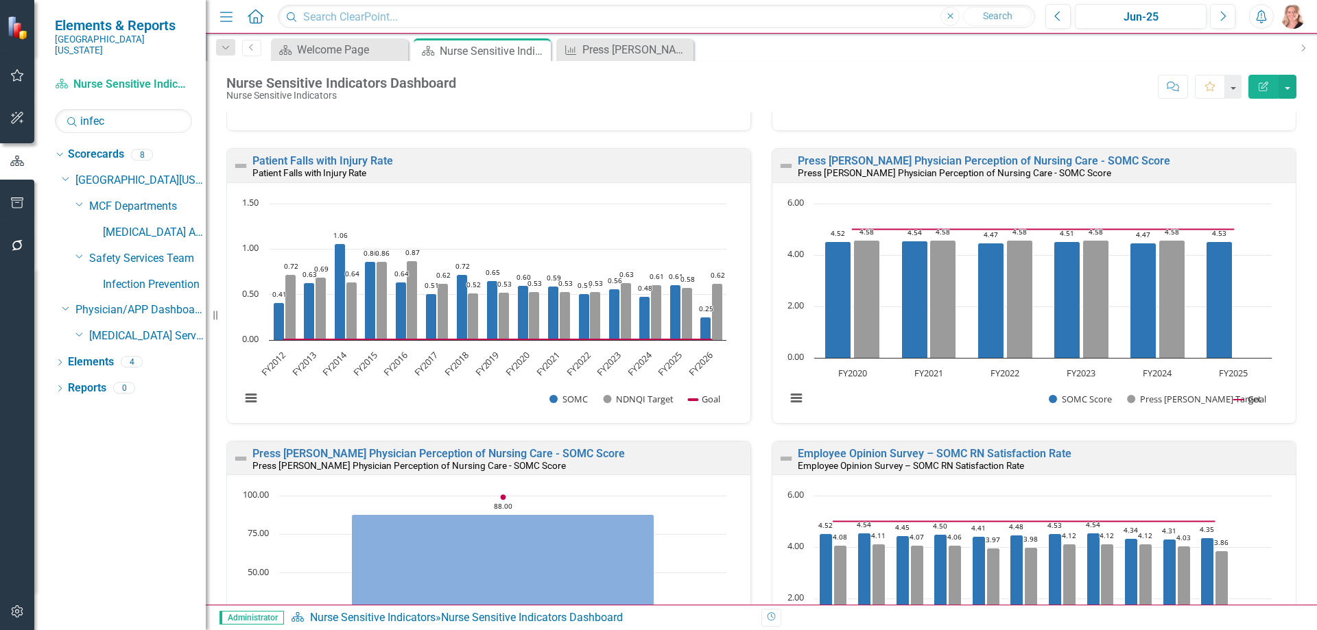
scroll to position [686, 0]
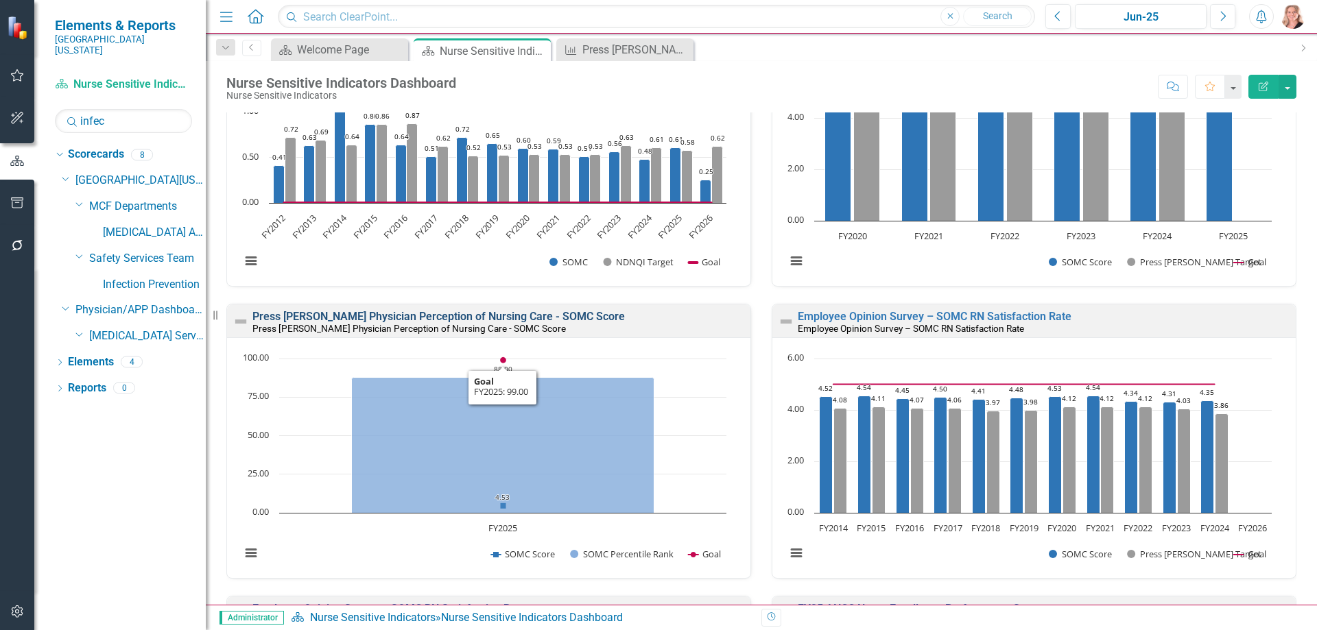
click at [520, 317] on link "Press Ganey Physician Perception of Nursing Care - SOMC Score" at bounding box center [438, 316] width 372 height 13
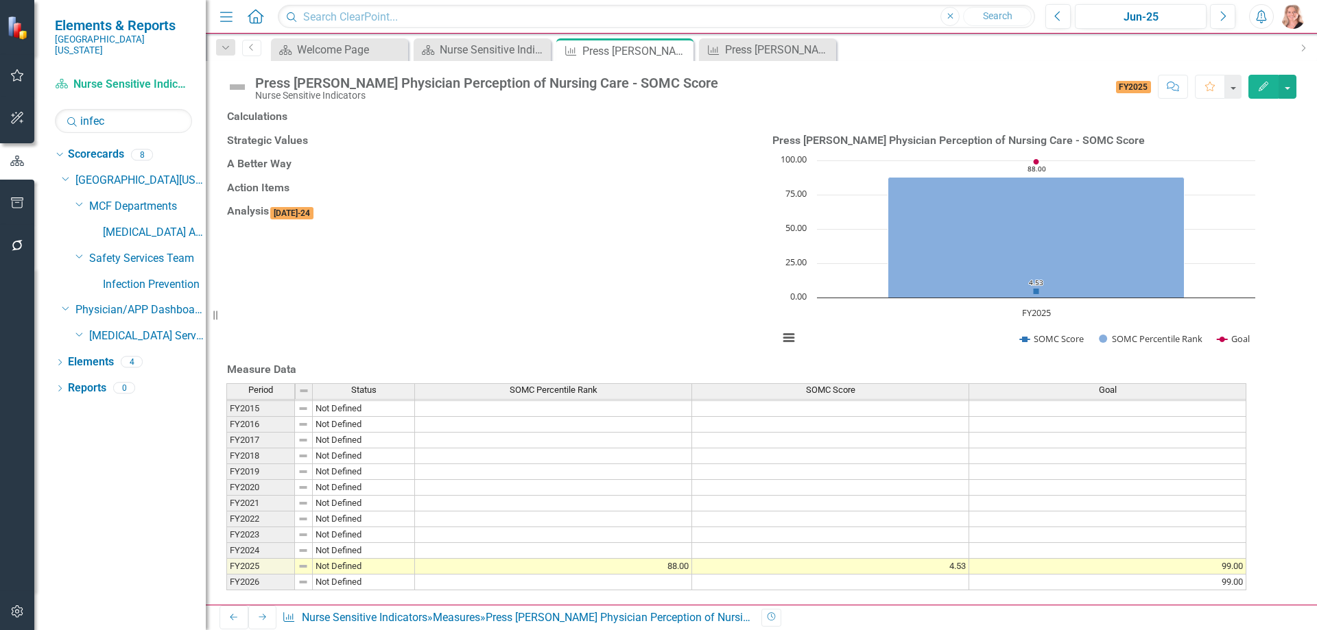
scroll to position [32, 0]
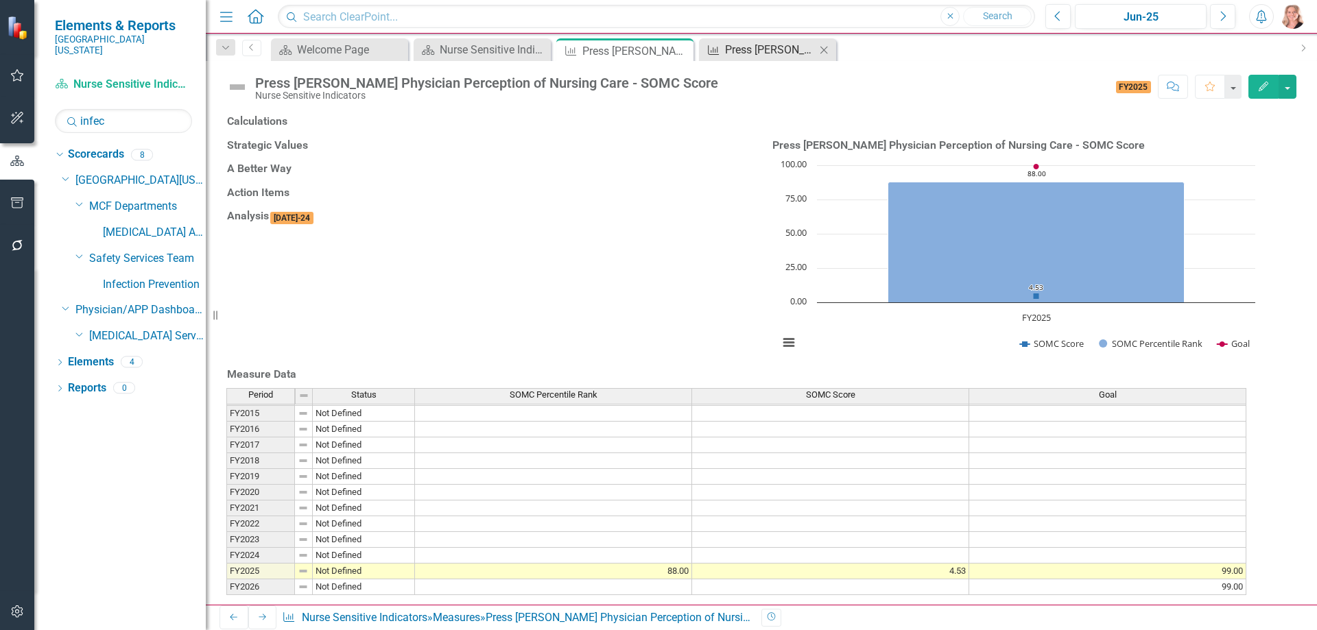
click at [752, 54] on div "Press Ganey Physician Perception of Nursing Care - SOMC Score" at bounding box center [770, 49] width 91 height 17
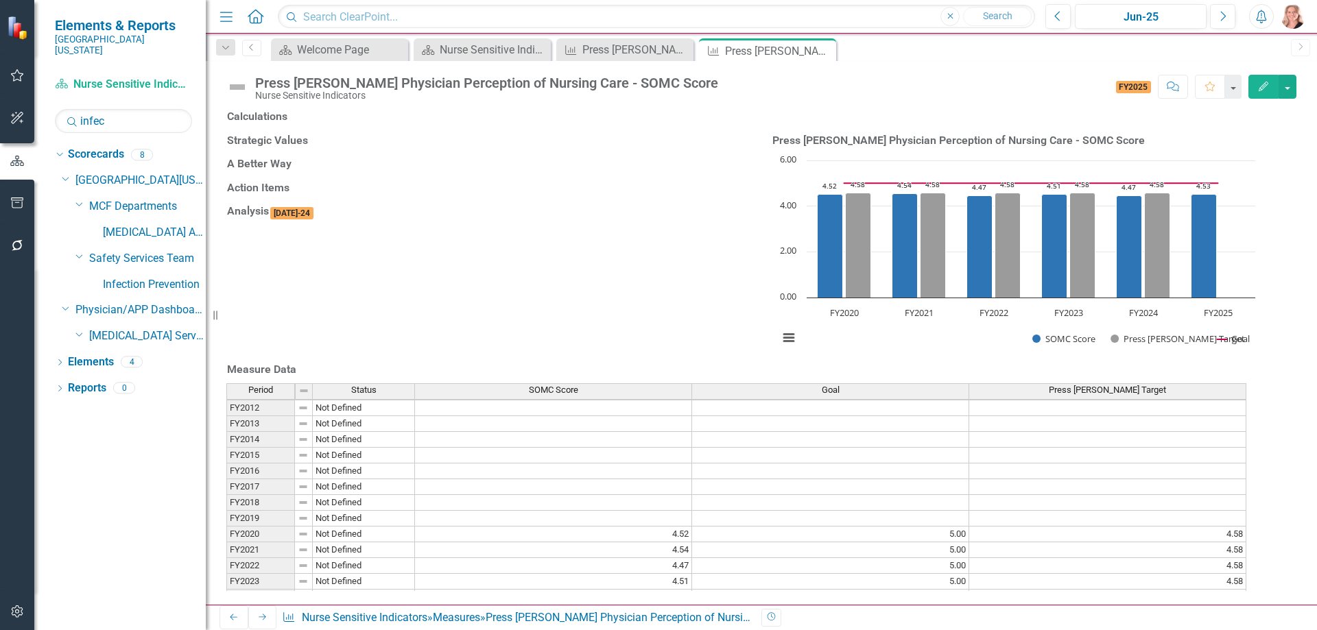
scroll to position [47, 0]
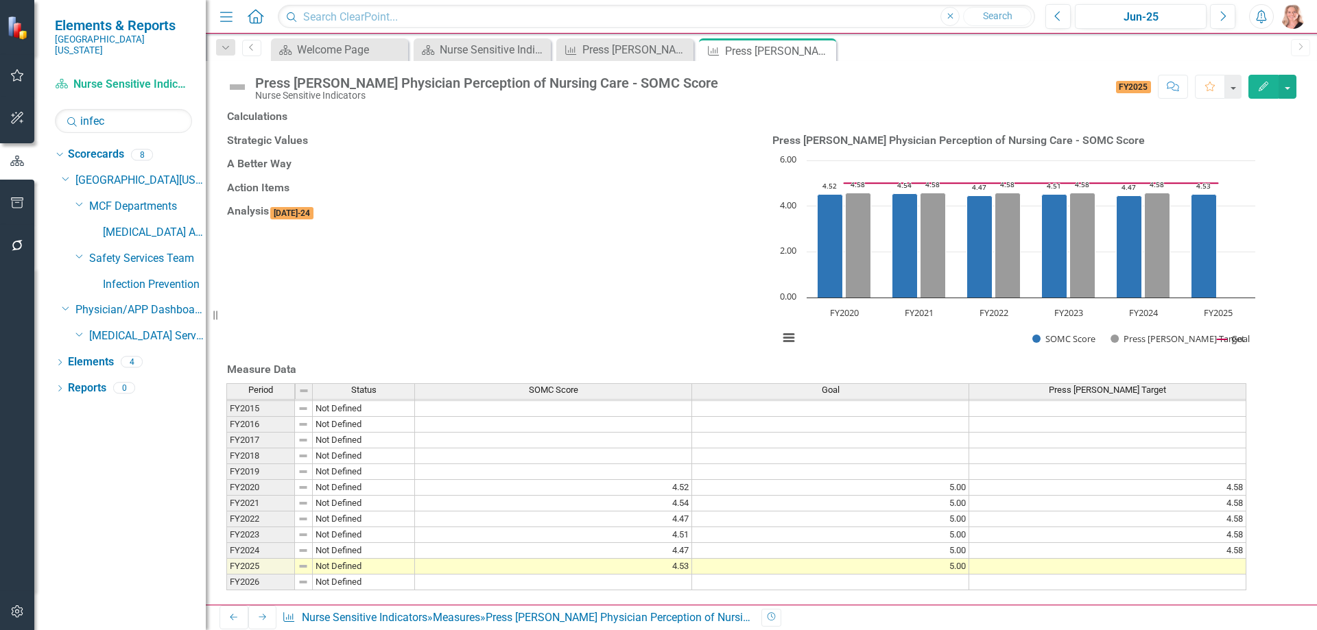
drag, startPoint x: 824, startPoint y: 51, endPoint x: 785, endPoint y: 89, distance: 54.8
click at [0, 0] on icon "Close" at bounding box center [0, 0] width 0 height 0
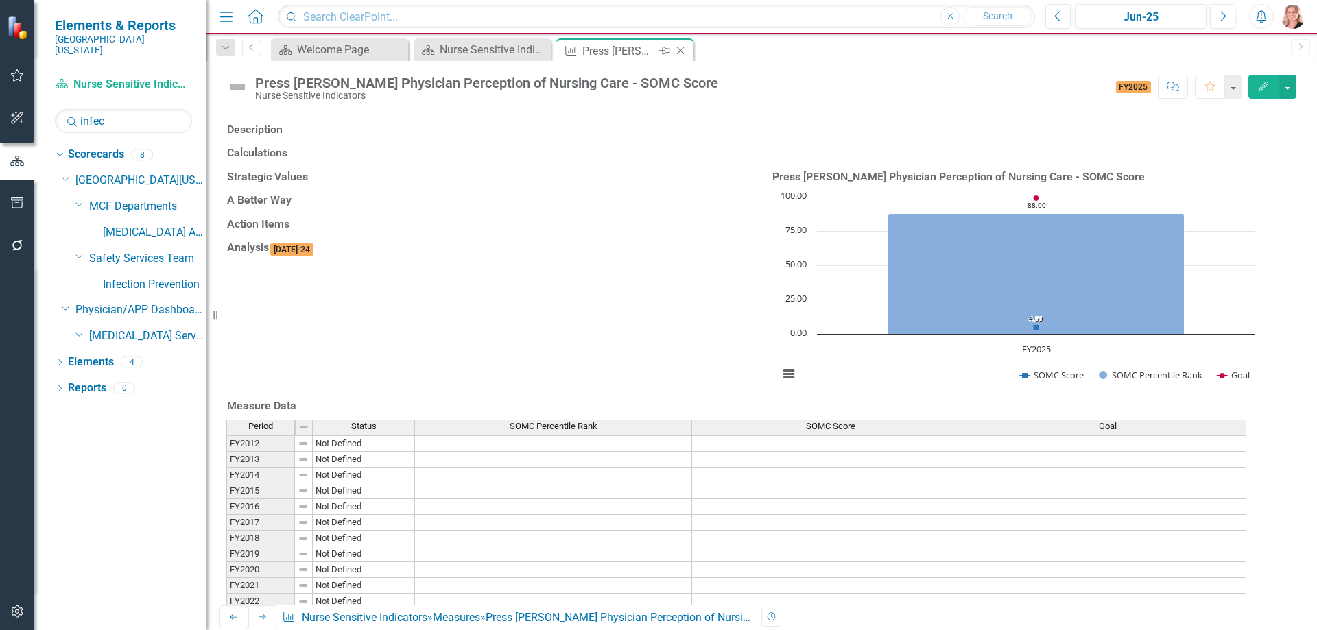
click at [680, 49] on icon "Close" at bounding box center [681, 50] width 14 height 11
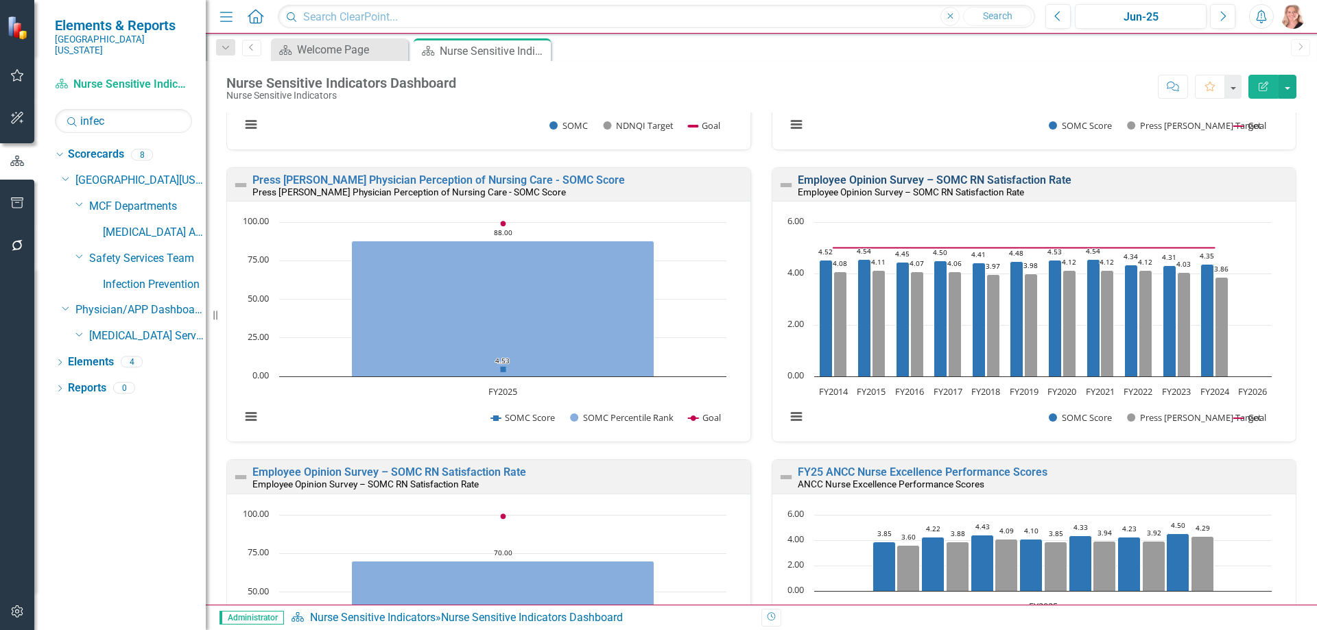
click at [939, 179] on link "Employee Opinion Survey – SOMC RN Satisfaction Rate" at bounding box center [935, 180] width 274 height 13
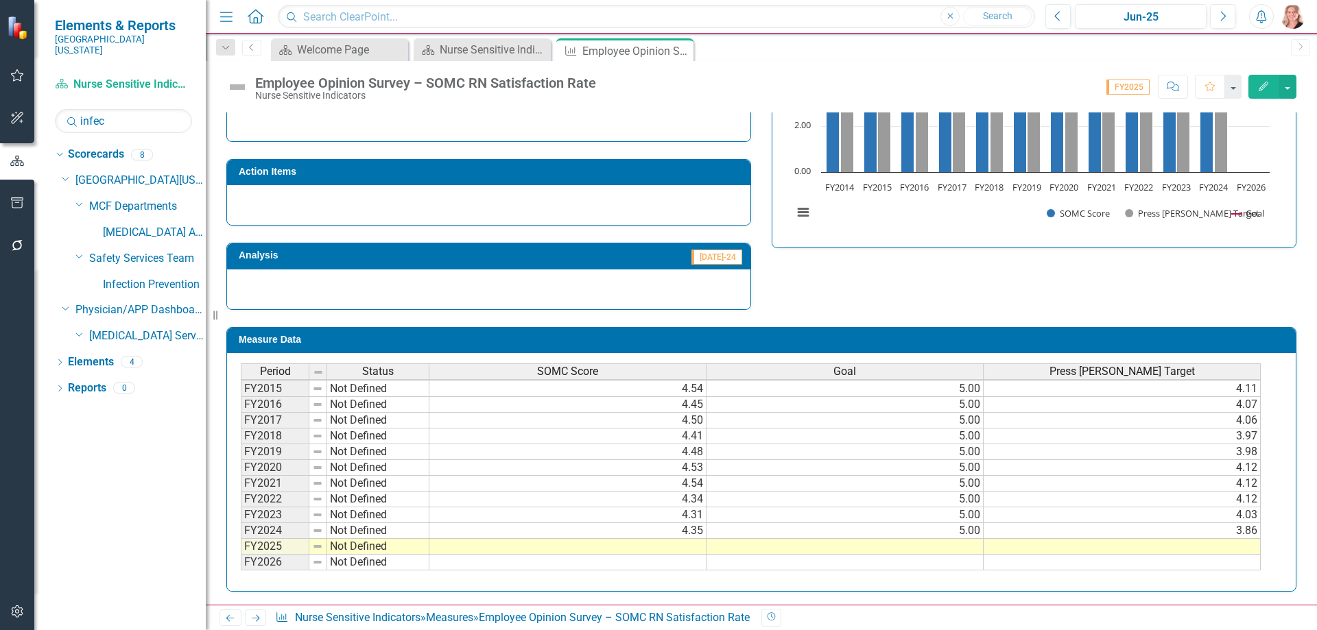
scroll to position [375, 0]
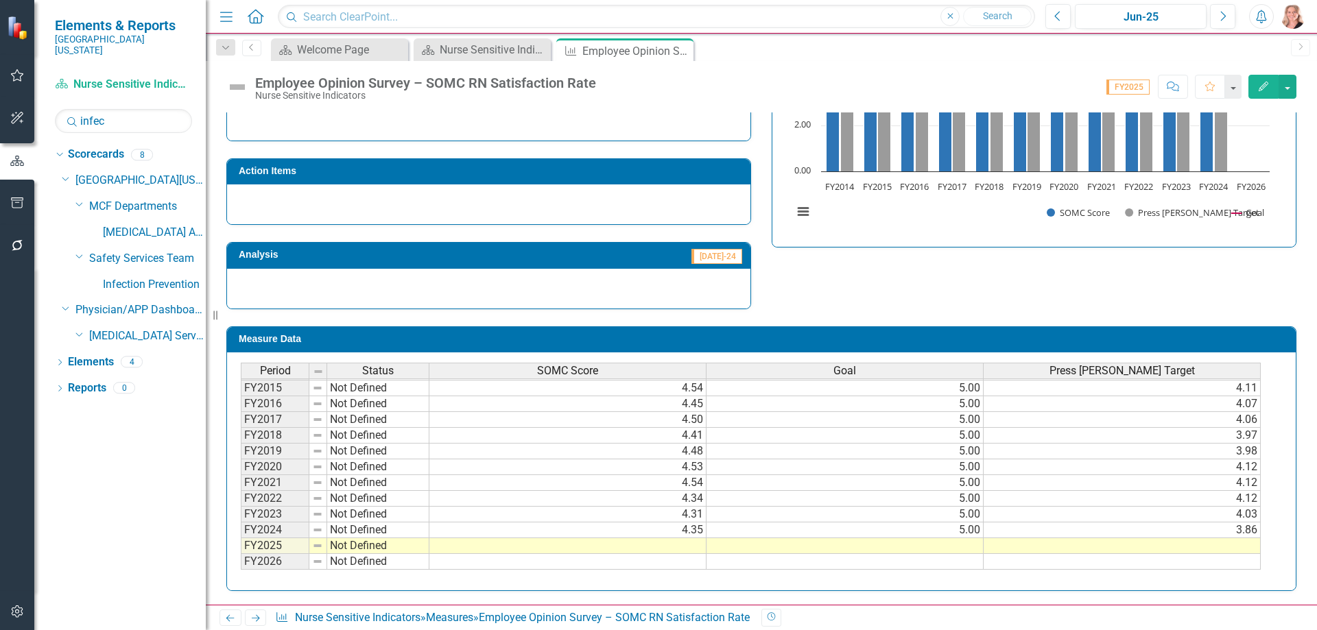
click at [586, 546] on td at bounding box center [567, 546] width 277 height 16
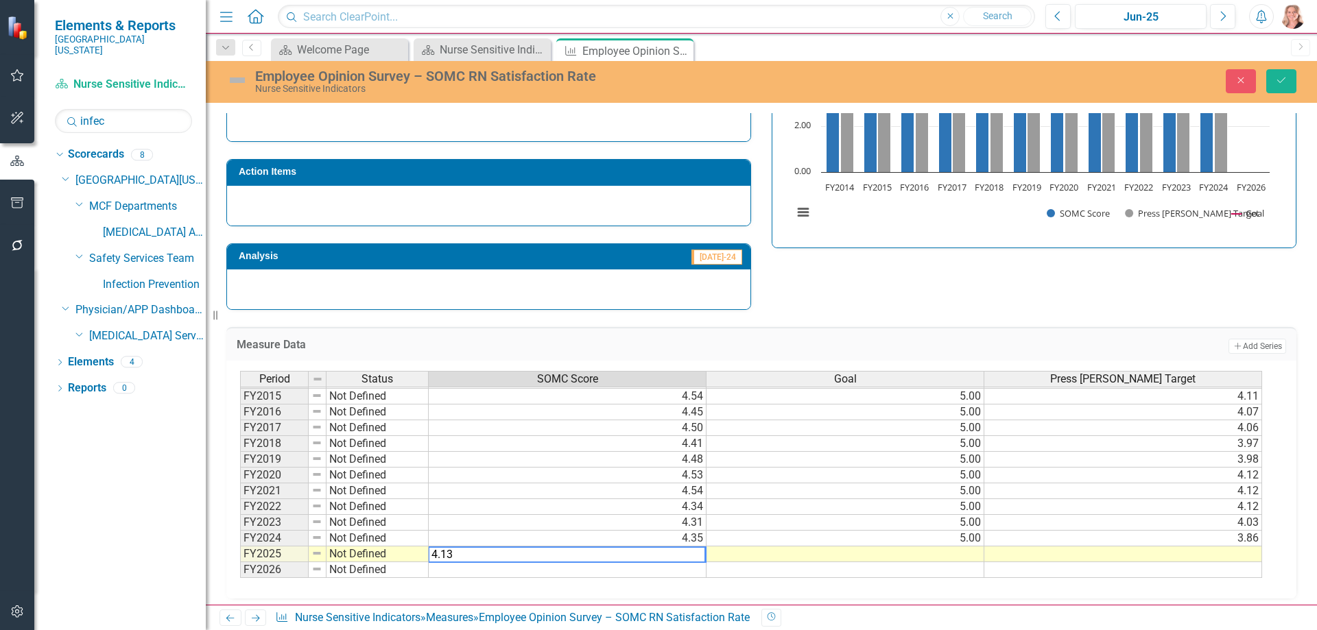
type textarea "4.13"
click at [967, 549] on td at bounding box center [846, 555] width 278 height 16
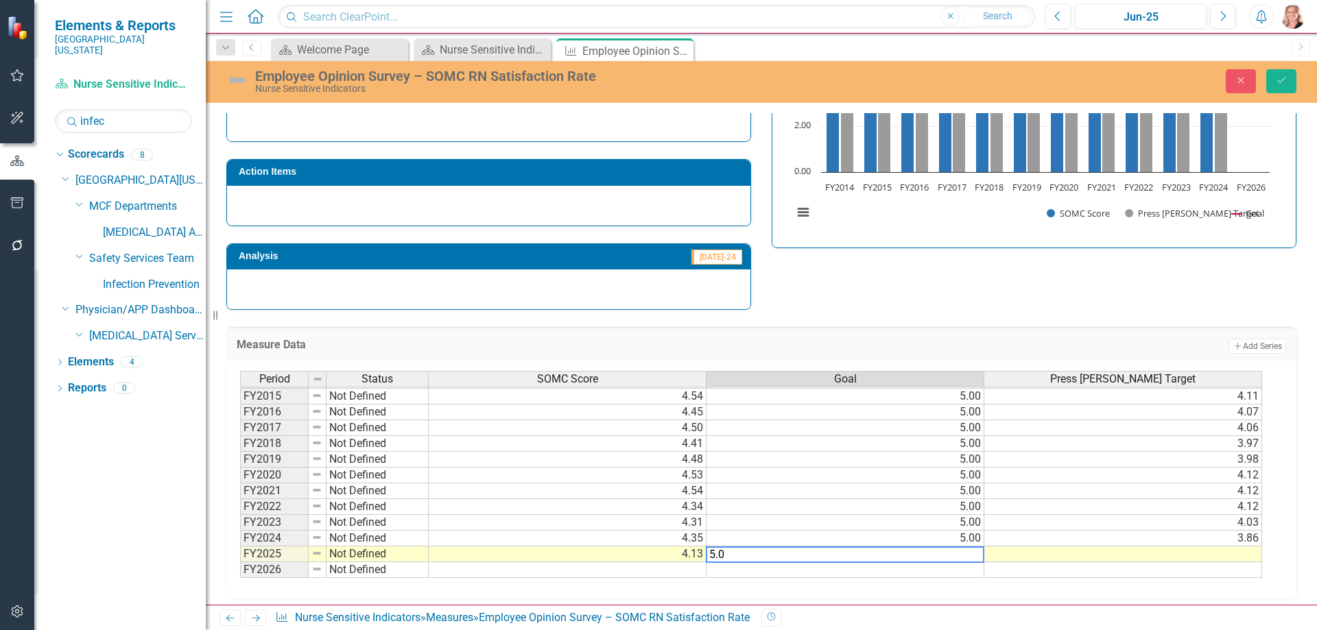
type textarea "5.0"
click at [1063, 329] on div "Measure Data Add Add Series" at bounding box center [761, 344] width 1070 height 34
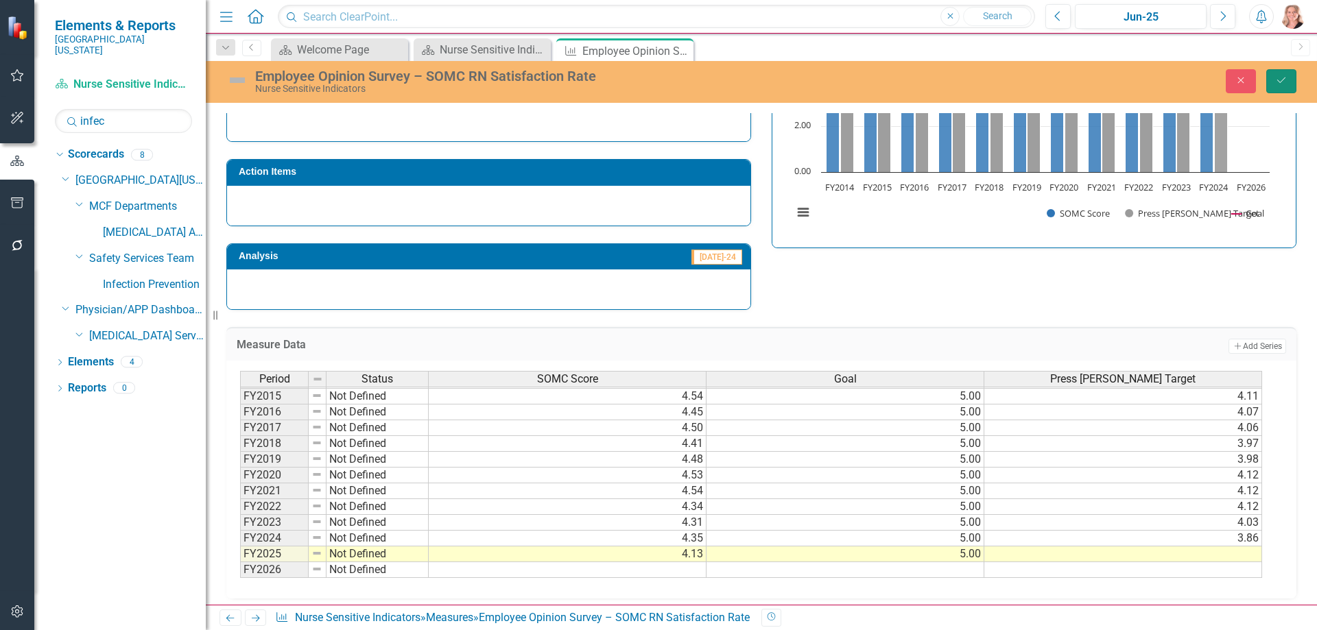
click at [1280, 81] on icon "Save" at bounding box center [1281, 80] width 12 height 10
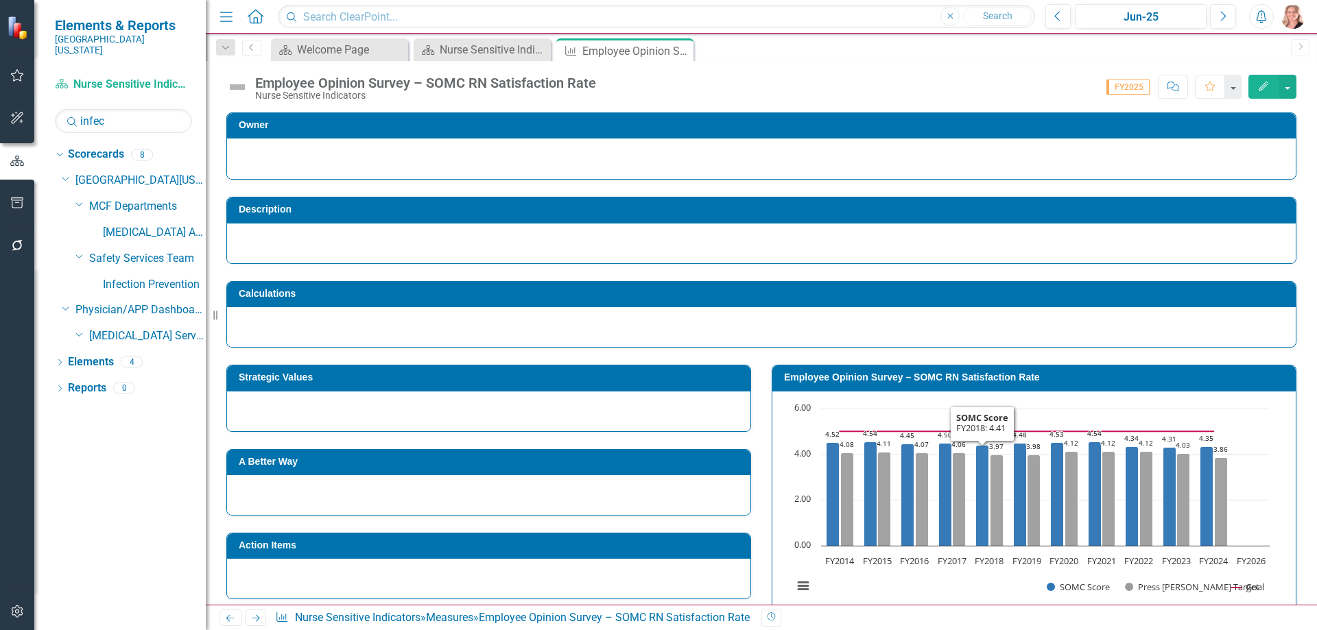
click at [975, 573] on rect "Interactive chart" at bounding box center [1031, 505] width 490 height 206
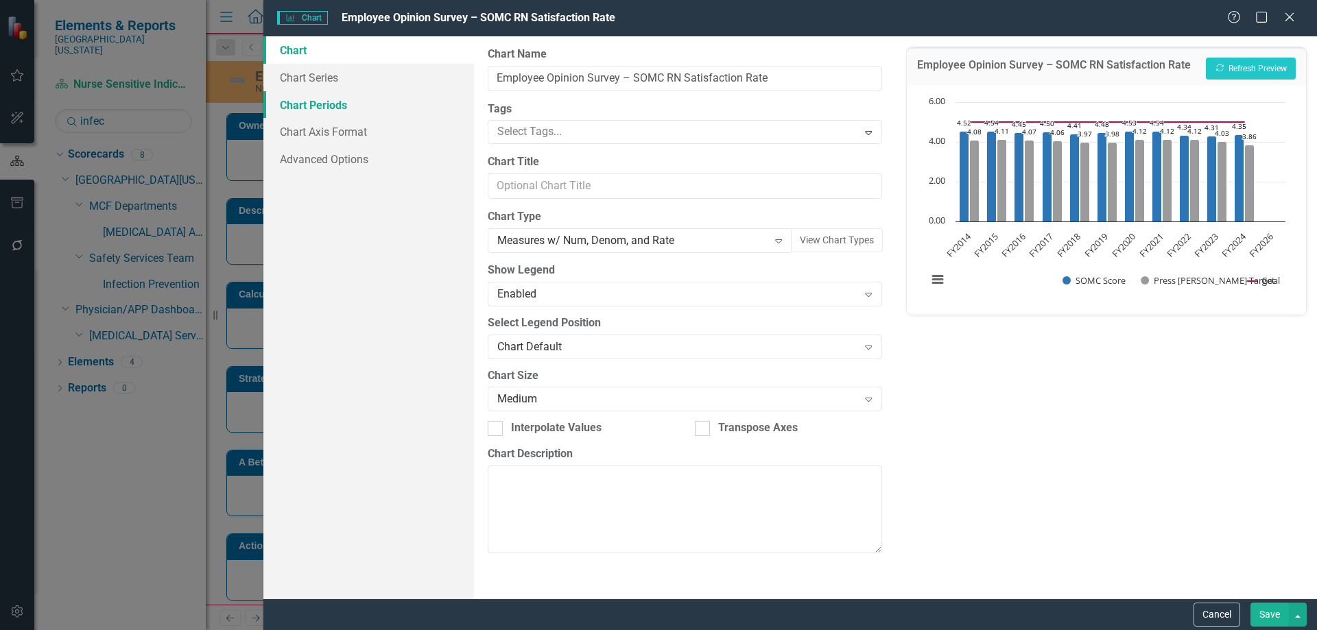
click at [323, 110] on link "Chart Periods" at bounding box center [368, 104] width 211 height 27
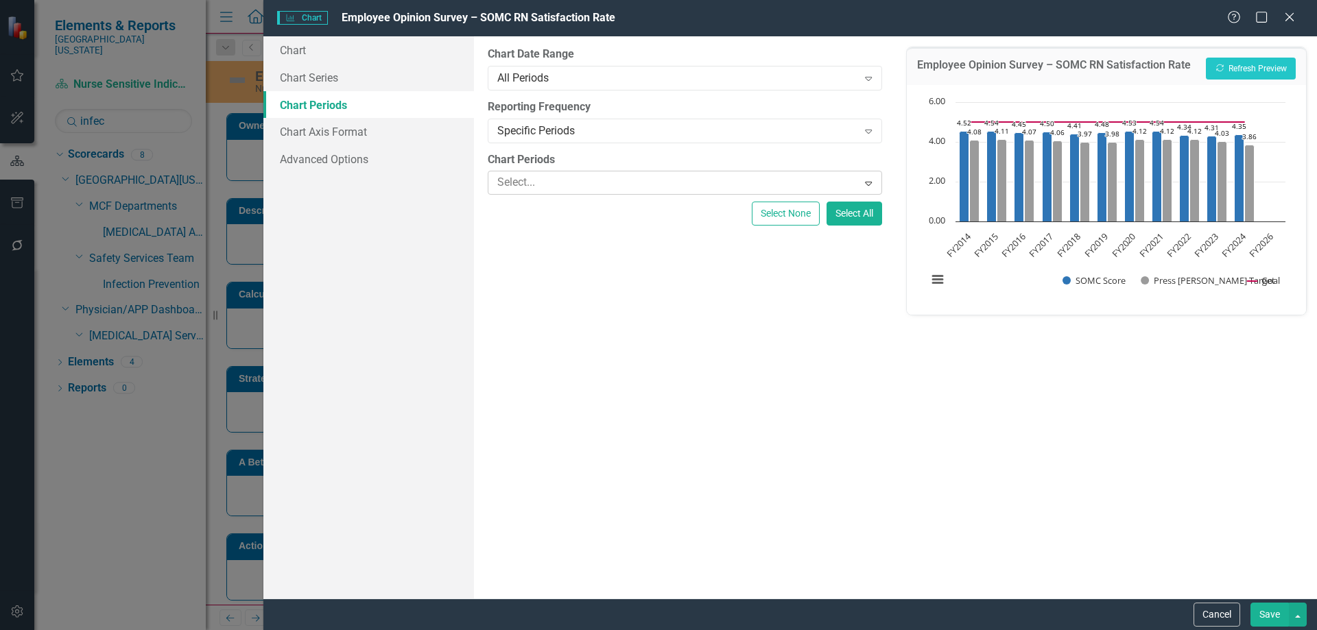
click at [866, 182] on icon "Expand" at bounding box center [869, 183] width 14 height 11
click at [840, 215] on button "Select All" at bounding box center [855, 214] width 56 height 24
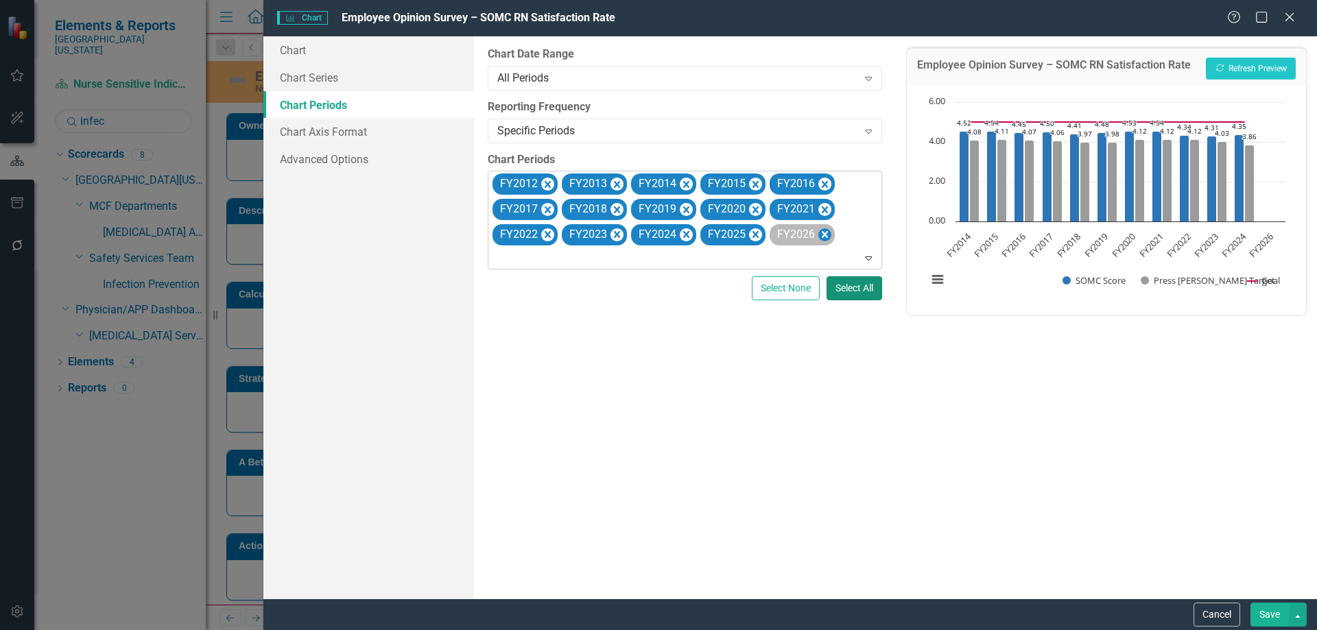
click at [822, 233] on icon "Remove FY2026" at bounding box center [824, 234] width 13 height 17
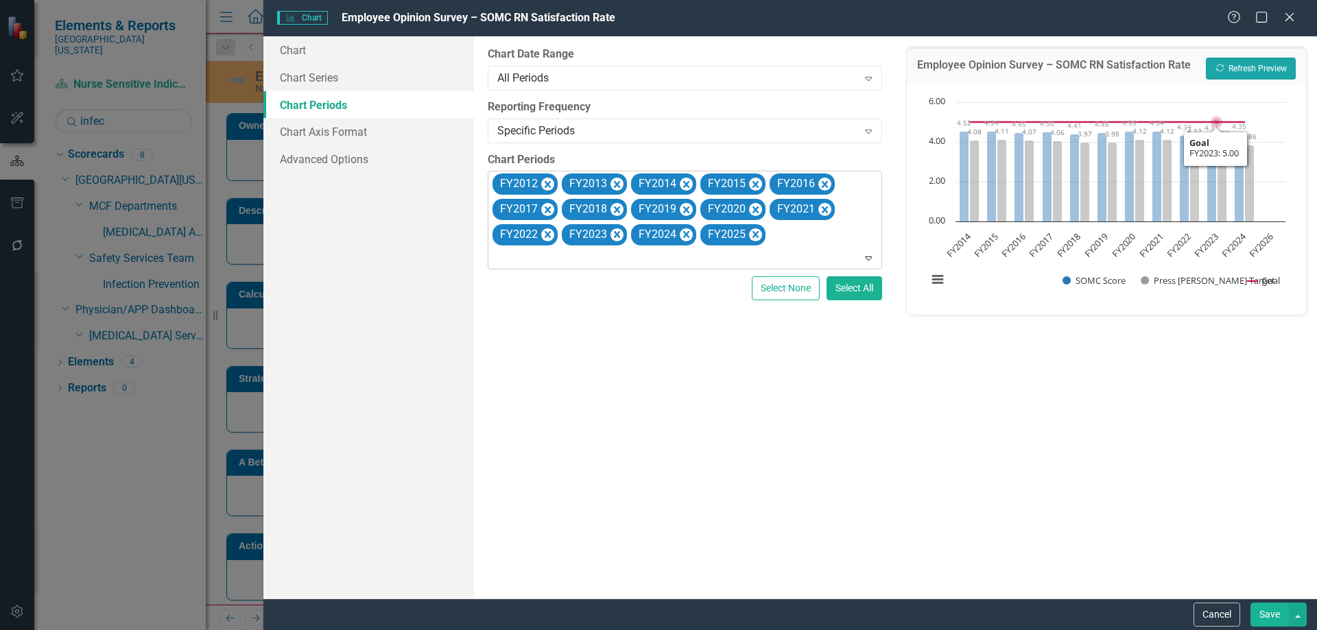
click at [1216, 67] on icon "button" at bounding box center [1220, 68] width 8 height 8
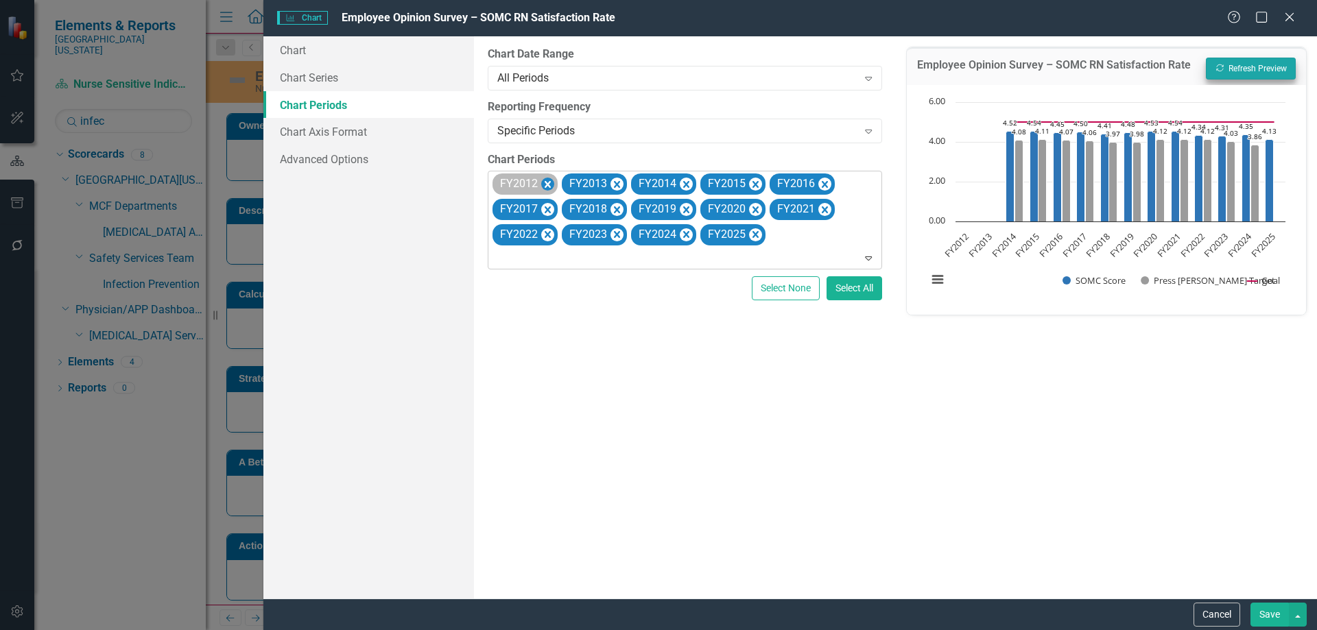
click at [548, 181] on icon "Remove FY2012" at bounding box center [547, 184] width 13 height 17
click at [548, 181] on icon "Remove FY2013" at bounding box center [547, 184] width 13 height 17
click at [1228, 67] on button "Recalculate Refresh Preview" at bounding box center [1251, 69] width 90 height 22
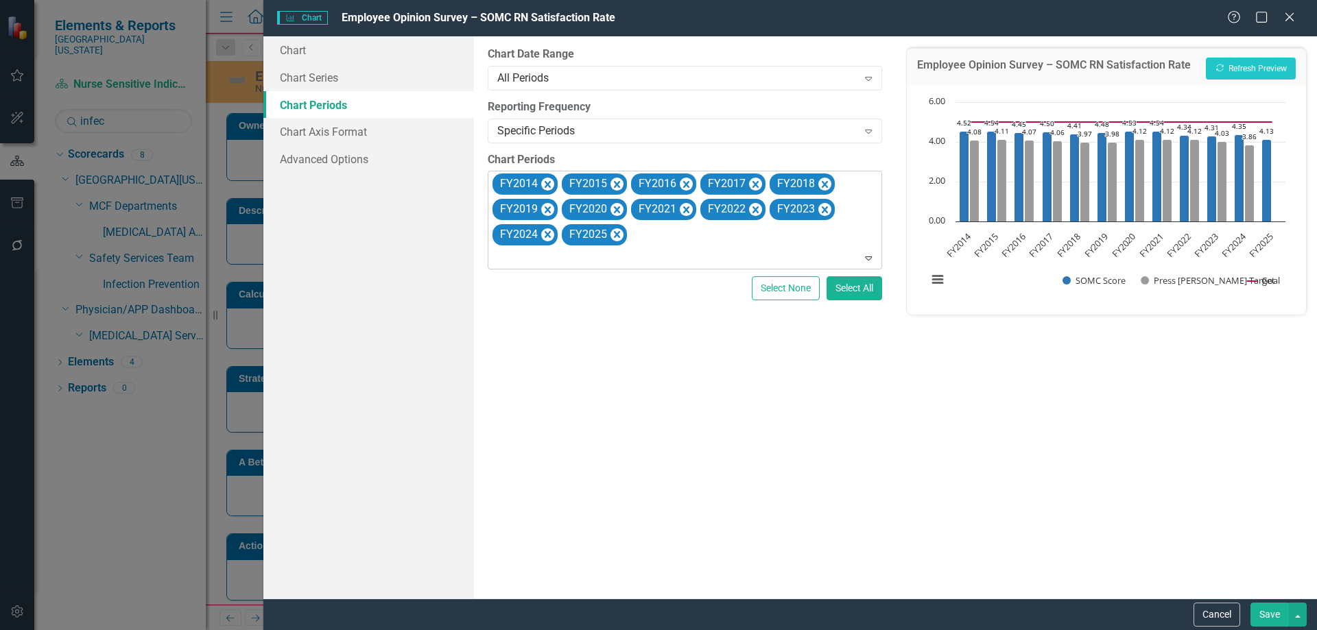
click at [1262, 610] on button "Save" at bounding box center [1269, 615] width 38 height 24
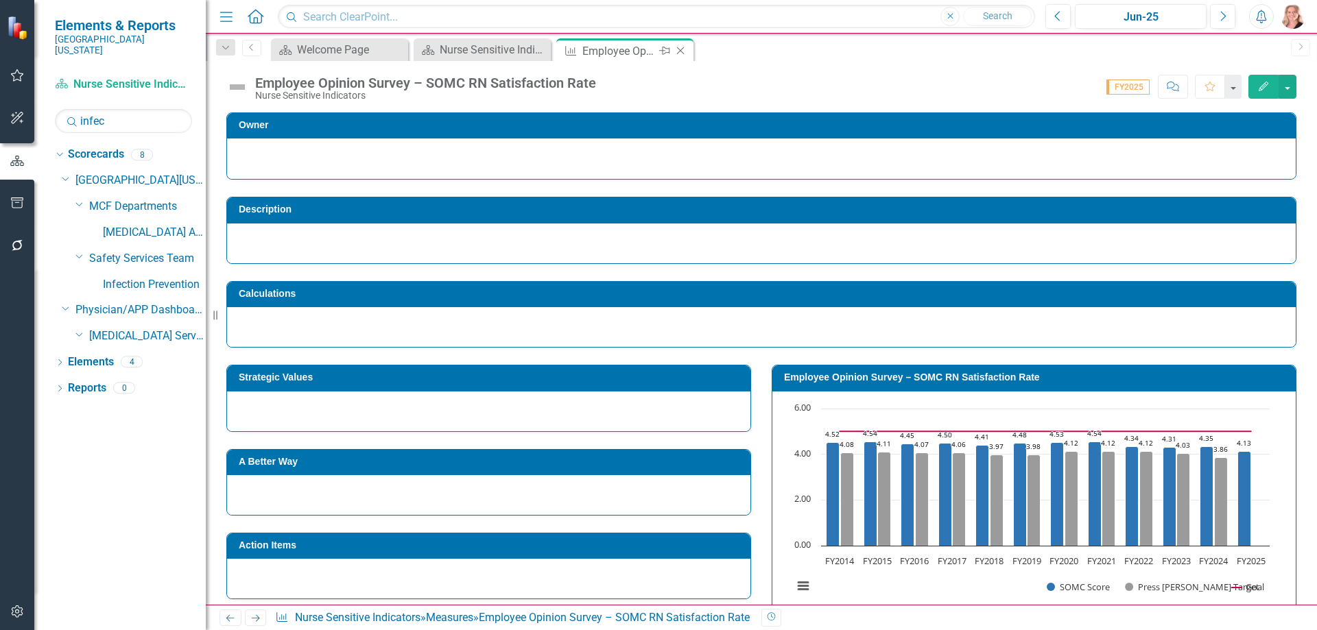
click at [680, 50] on icon at bounding box center [681, 51] width 8 height 8
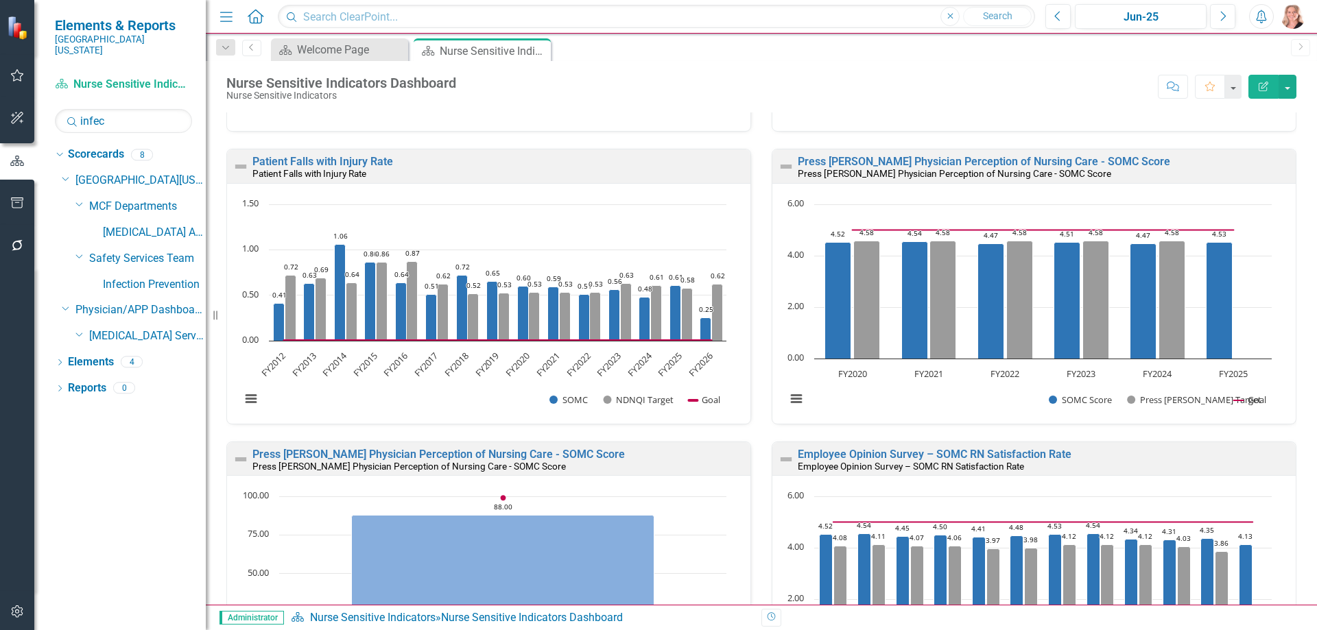
scroll to position [1, 0]
click at [743, 407] on div "Patient Falls with Injury Rate Patient Falls with Injury Rate Loading... Chart …" at bounding box center [488, 294] width 545 height 293
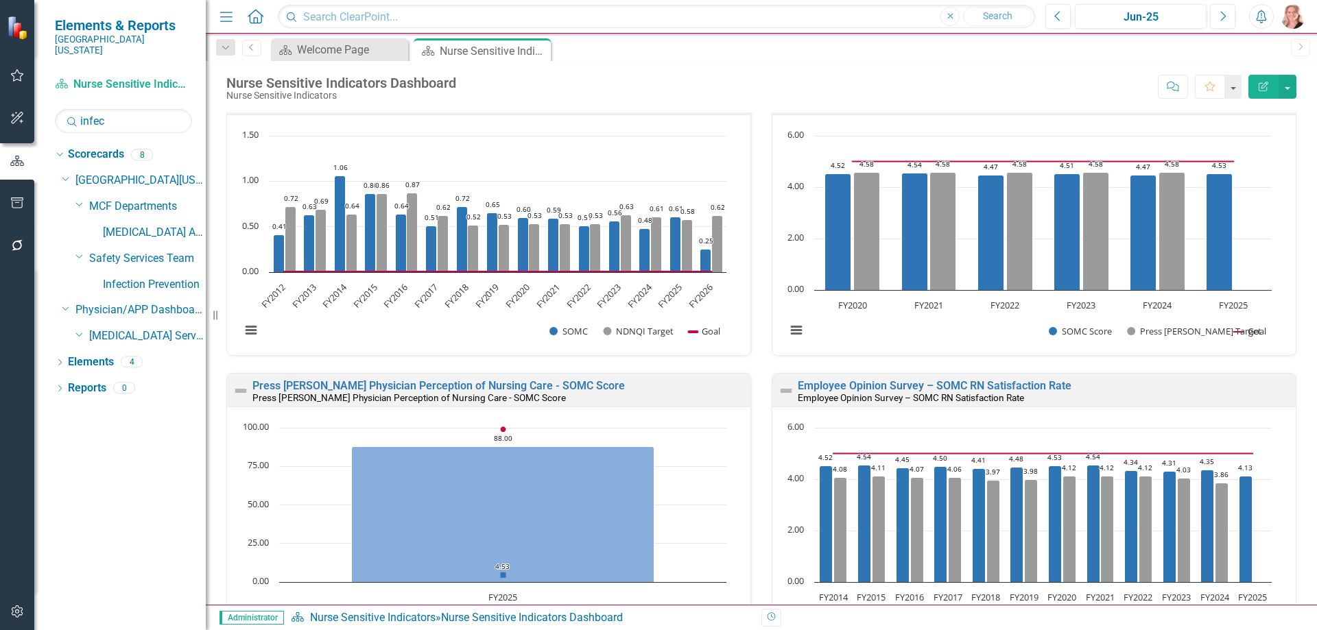
scroll to position [549, 0]
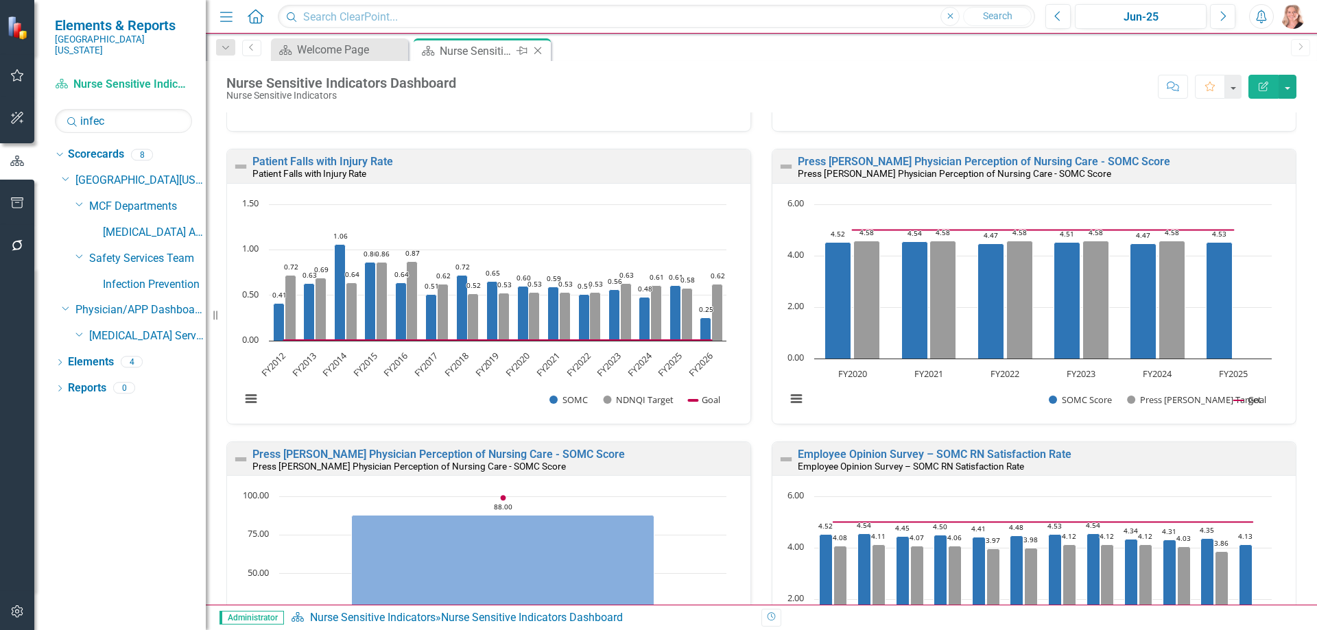
click at [541, 51] on icon "Close" at bounding box center [538, 50] width 14 height 11
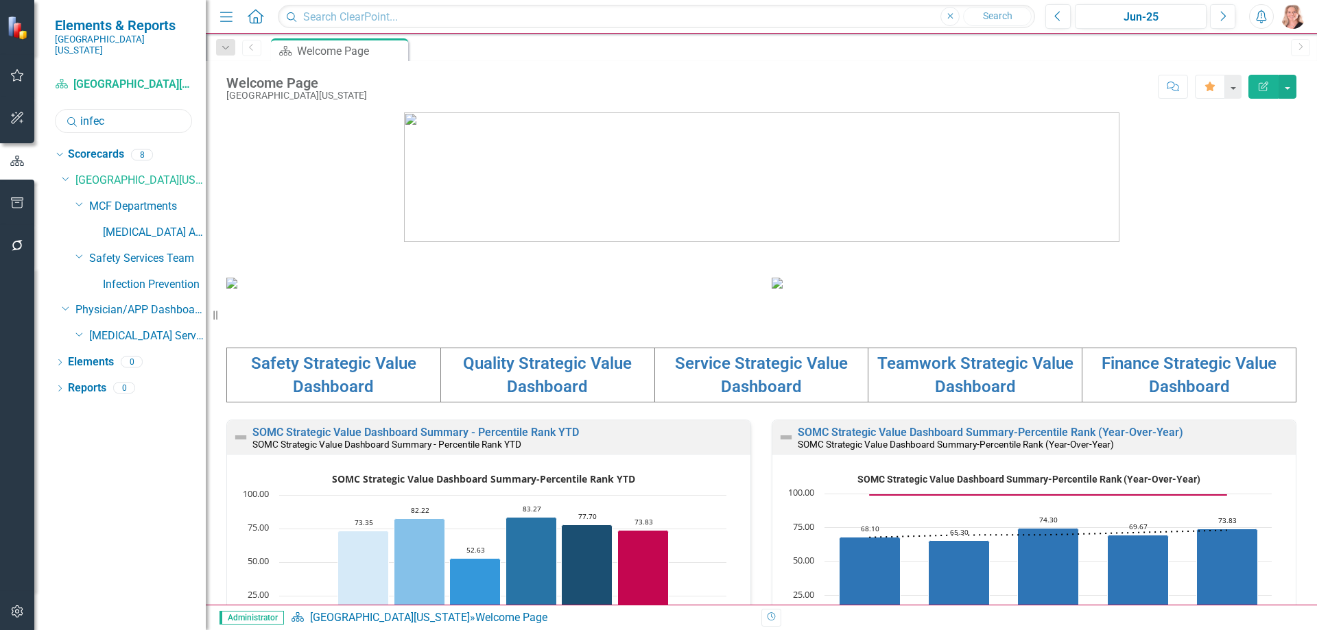
click at [125, 110] on input "infec" at bounding box center [123, 121] width 137 height 24
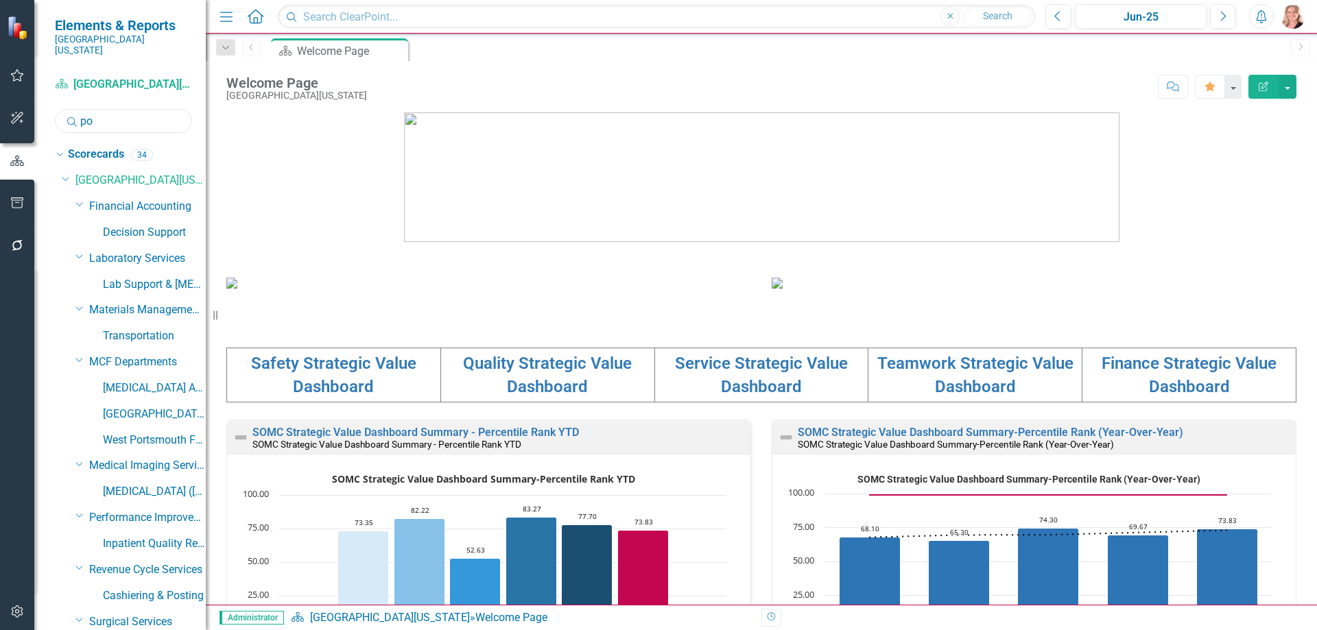
type input "p"
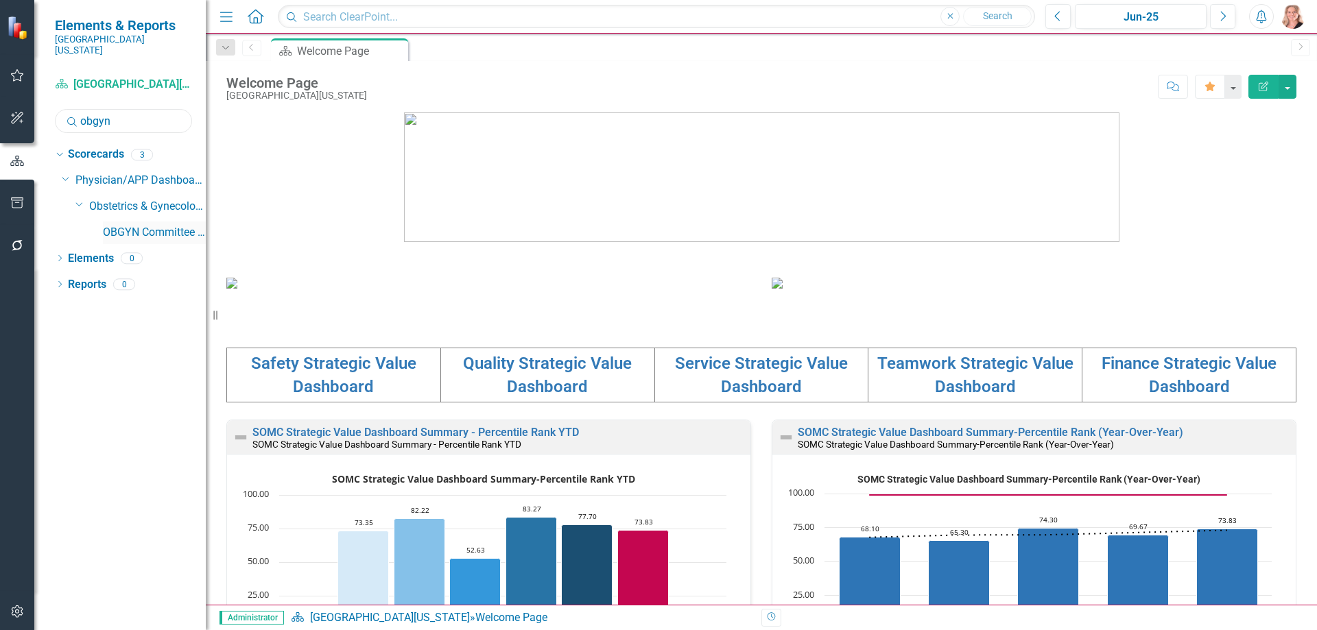
type input "obgyn"
click at [116, 225] on link "OBGYN Committee Dashboard" at bounding box center [154, 233] width 103 height 16
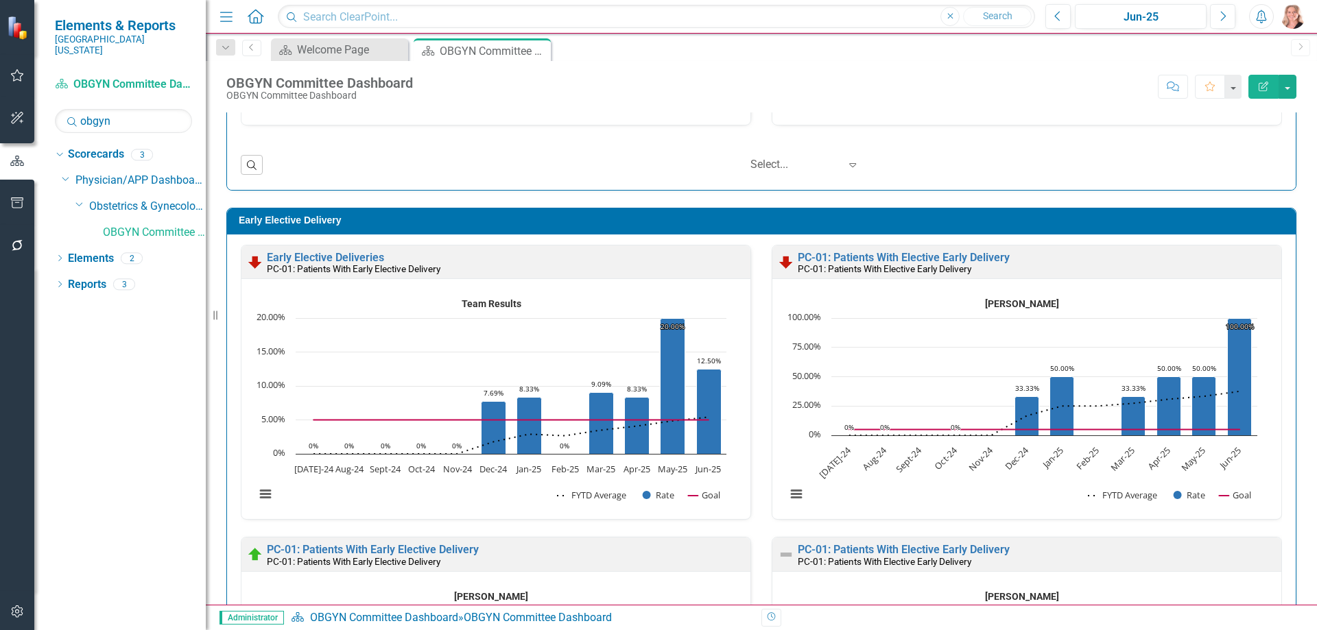
scroll to position [4184, 0]
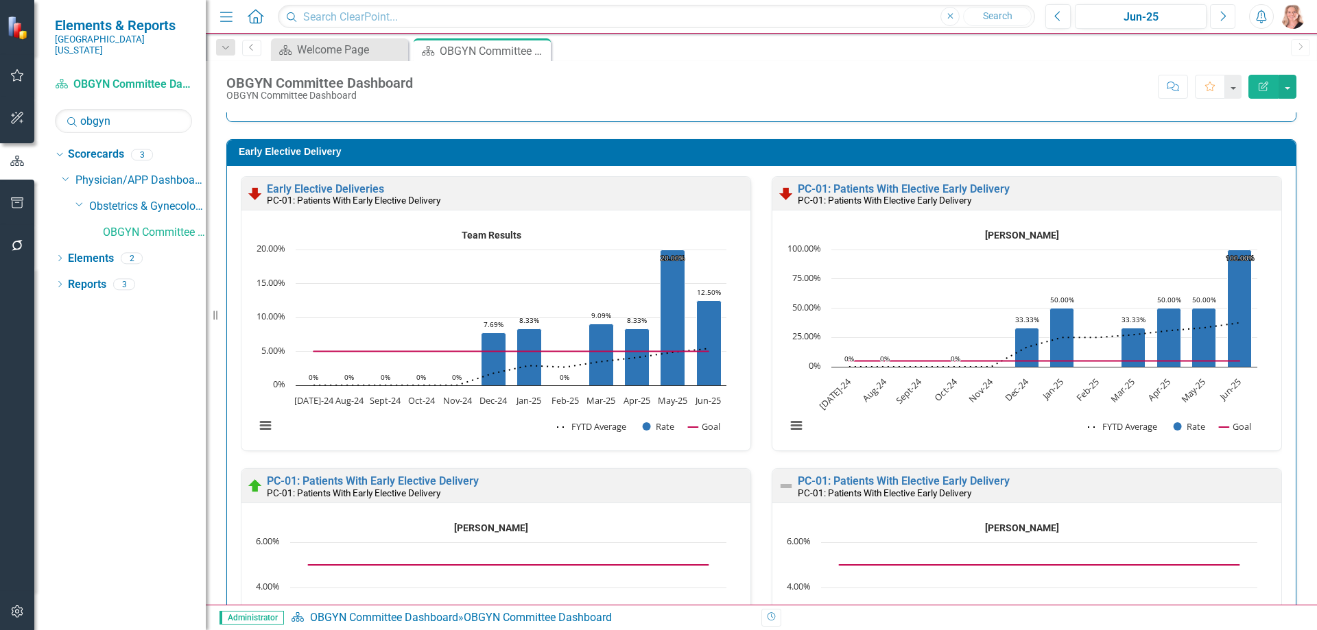
drag, startPoint x: 1217, startPoint y: 21, endPoint x: 1209, endPoint y: 22, distance: 7.6
click at [1217, 21] on button "Next" at bounding box center [1222, 16] width 25 height 25
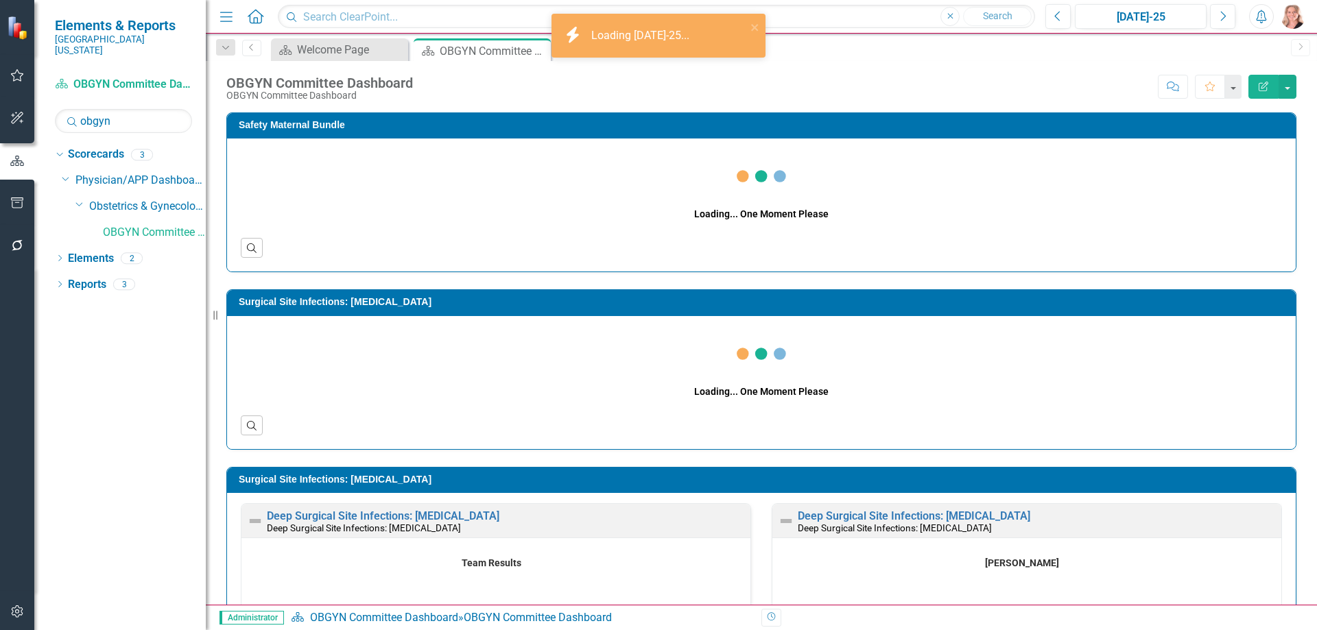
click at [1280, 212] on div "Loading... One Moment Please Search" at bounding box center [761, 205] width 1069 height 133
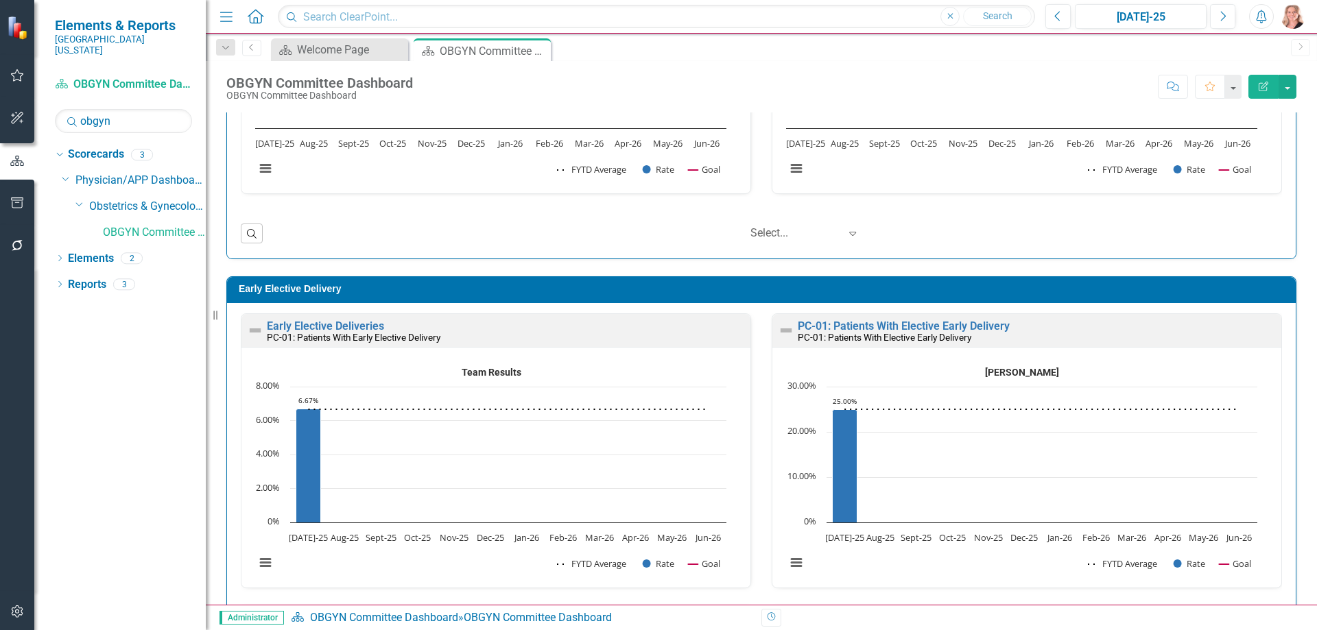
scroll to position [4184, 0]
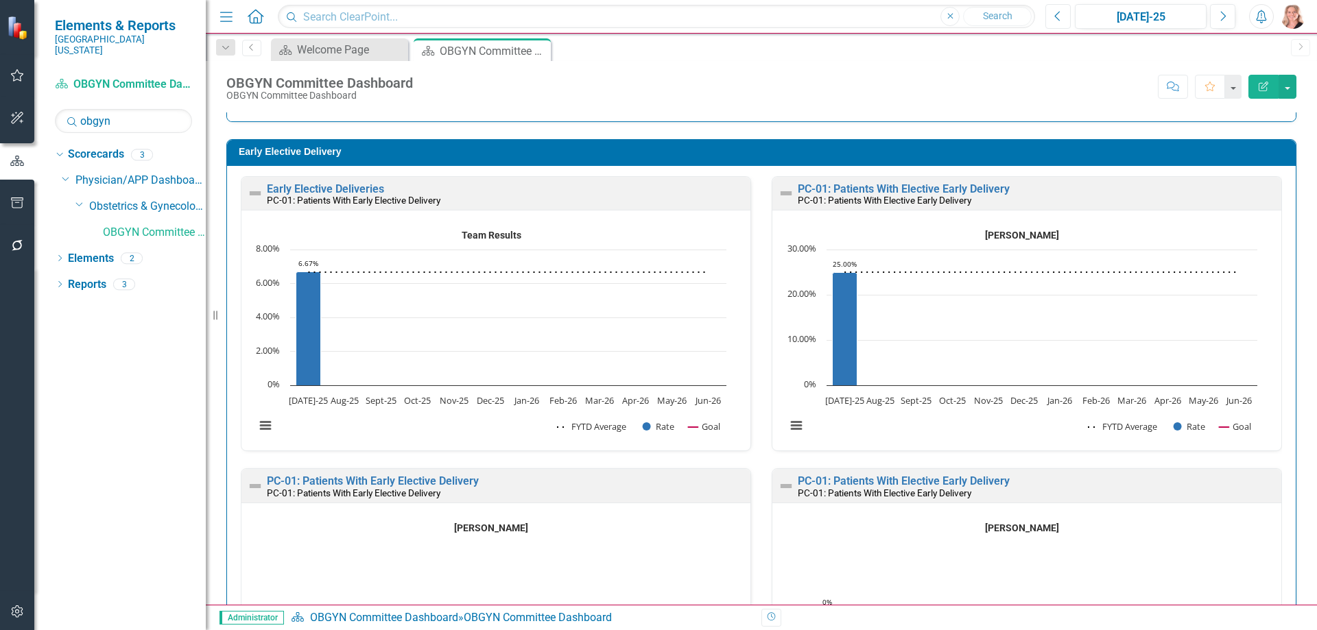
click at [1052, 19] on button "Previous" at bounding box center [1057, 16] width 25 height 25
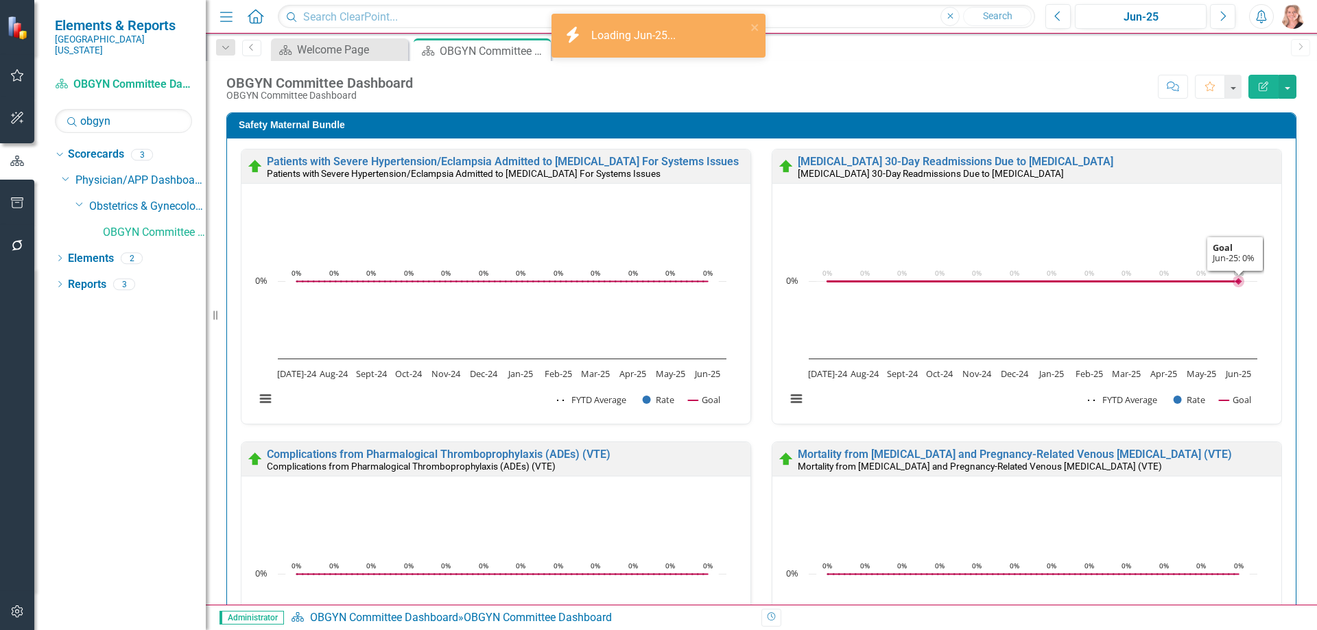
click at [1289, 262] on div "Safety Maternal Bundle Patients with Severe Hypertension/Eclampsia Admitted to …" at bounding box center [761, 585] width 1091 height 980
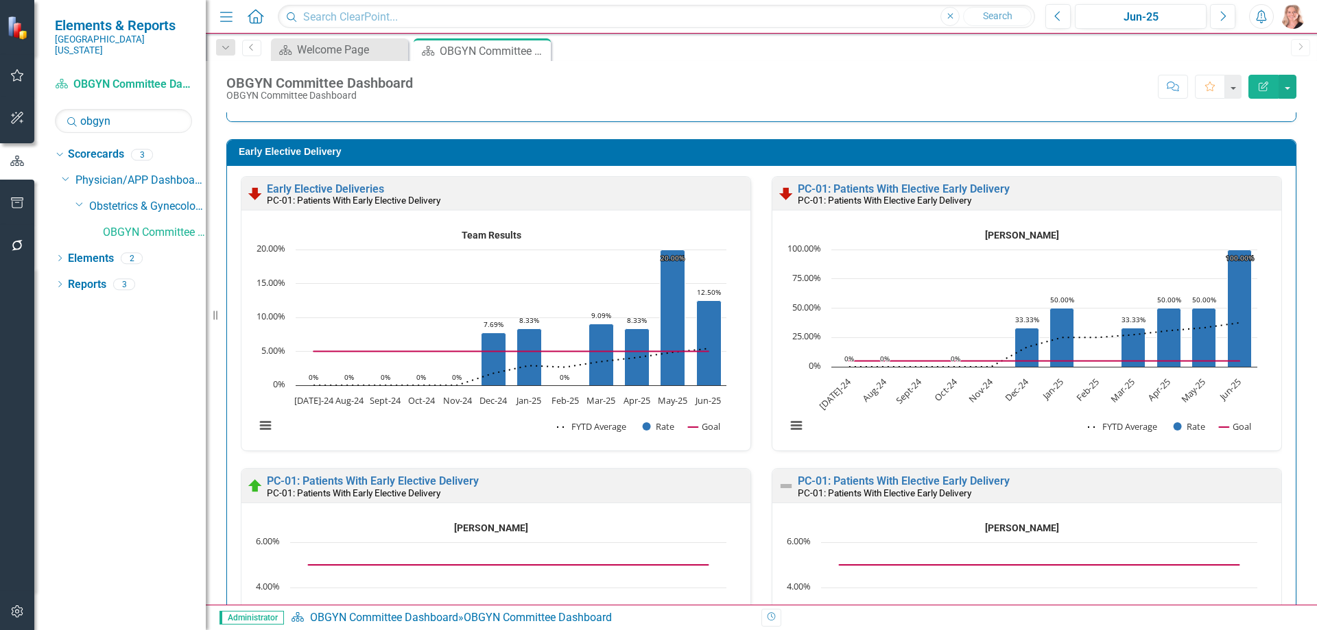
scroll to position [4116, 0]
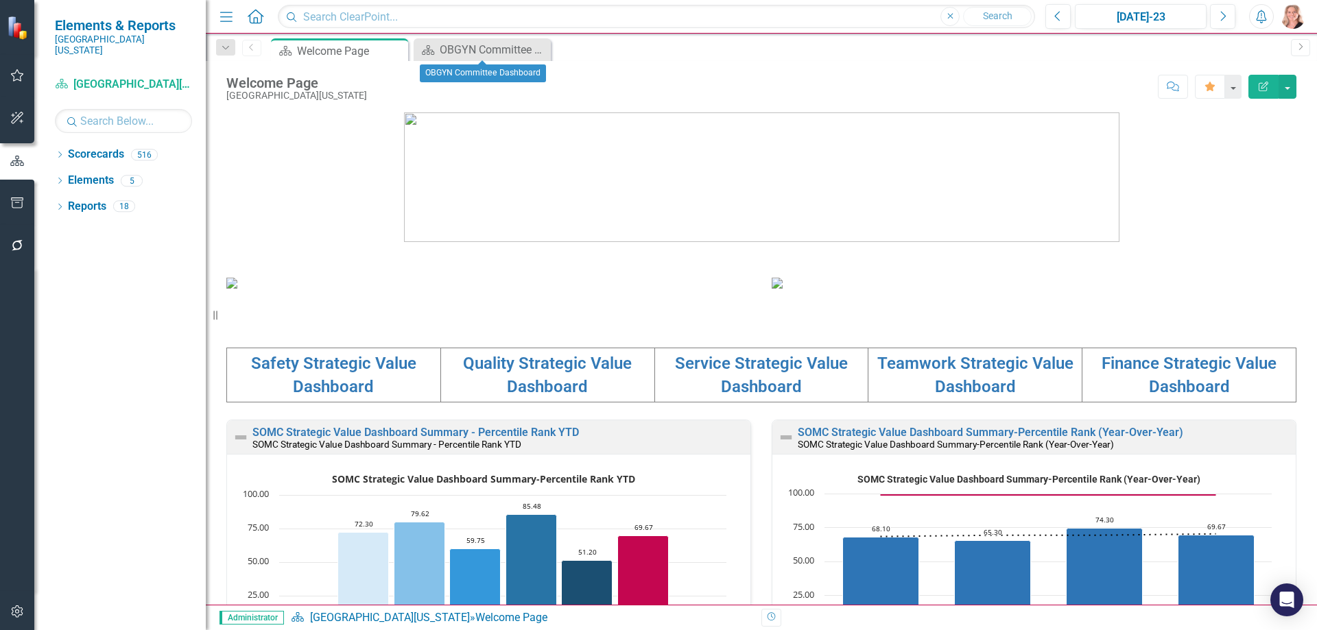
click at [0, 0] on icon "Close" at bounding box center [0, 0] width 0 height 0
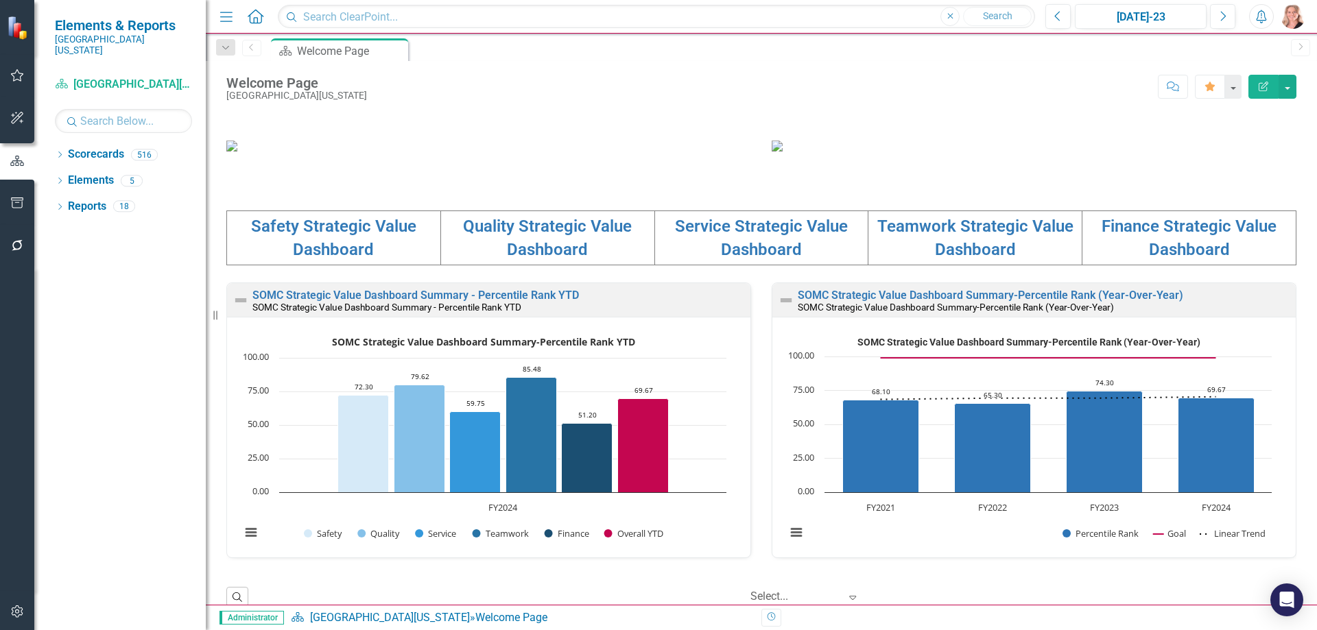
scroll to position [412, 0]
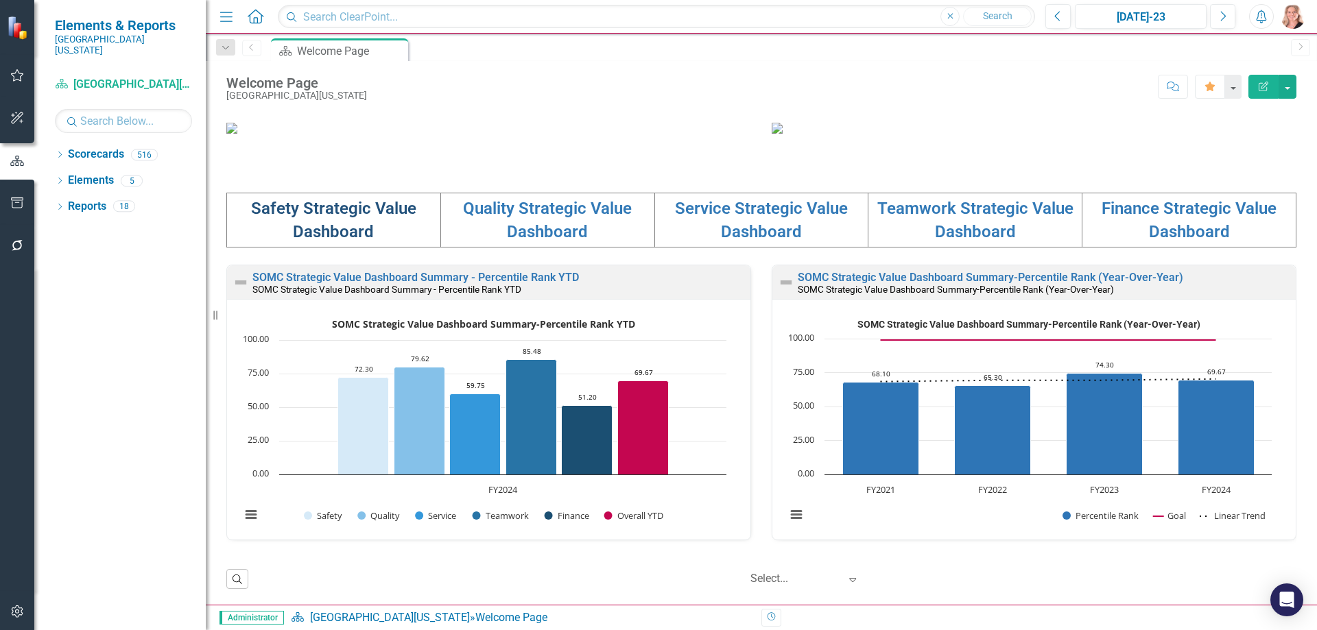
click at [333, 241] on link "Safety Strategic Value Dashboard" at bounding box center [333, 220] width 165 height 43
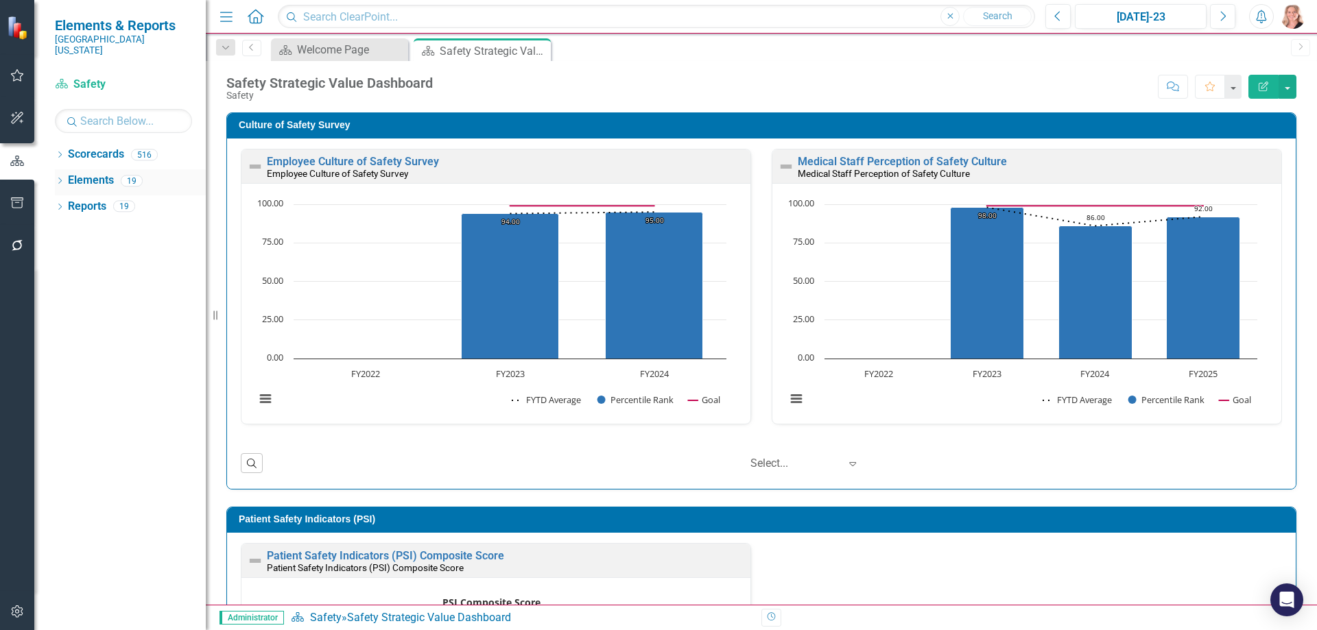
click at [96, 173] on link "Elements" at bounding box center [91, 181] width 46 height 16
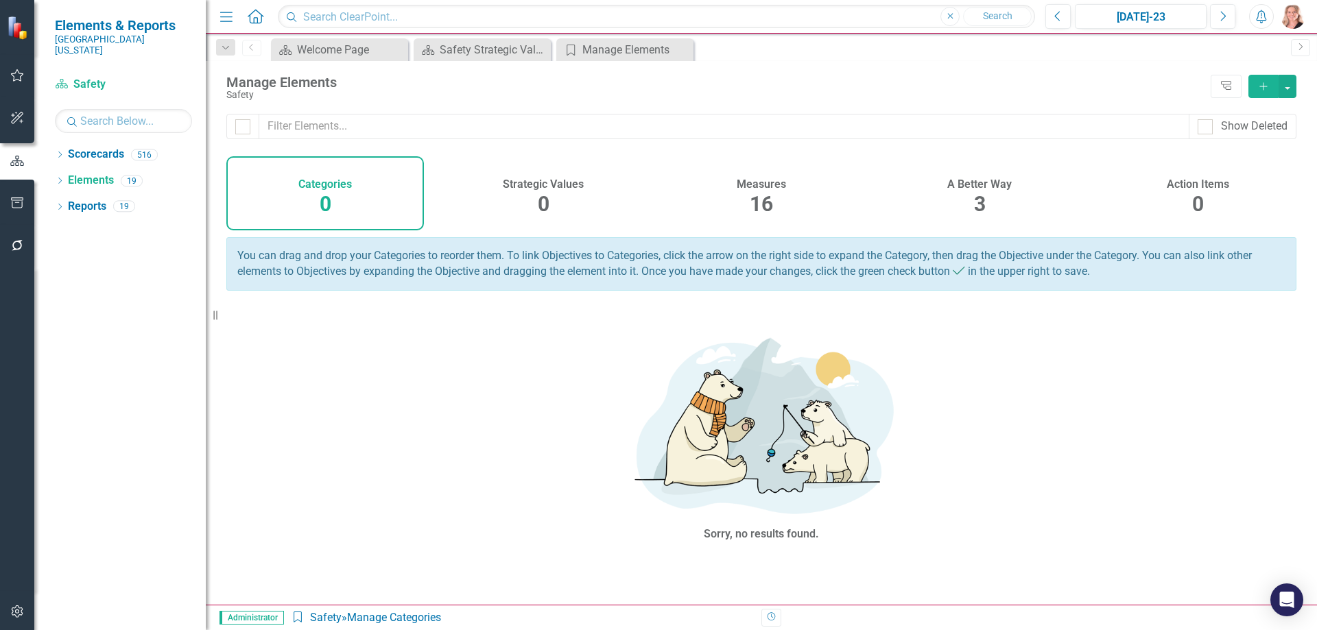
click at [1013, 189] on div "A Better Way 3" at bounding box center [980, 193] width 198 height 74
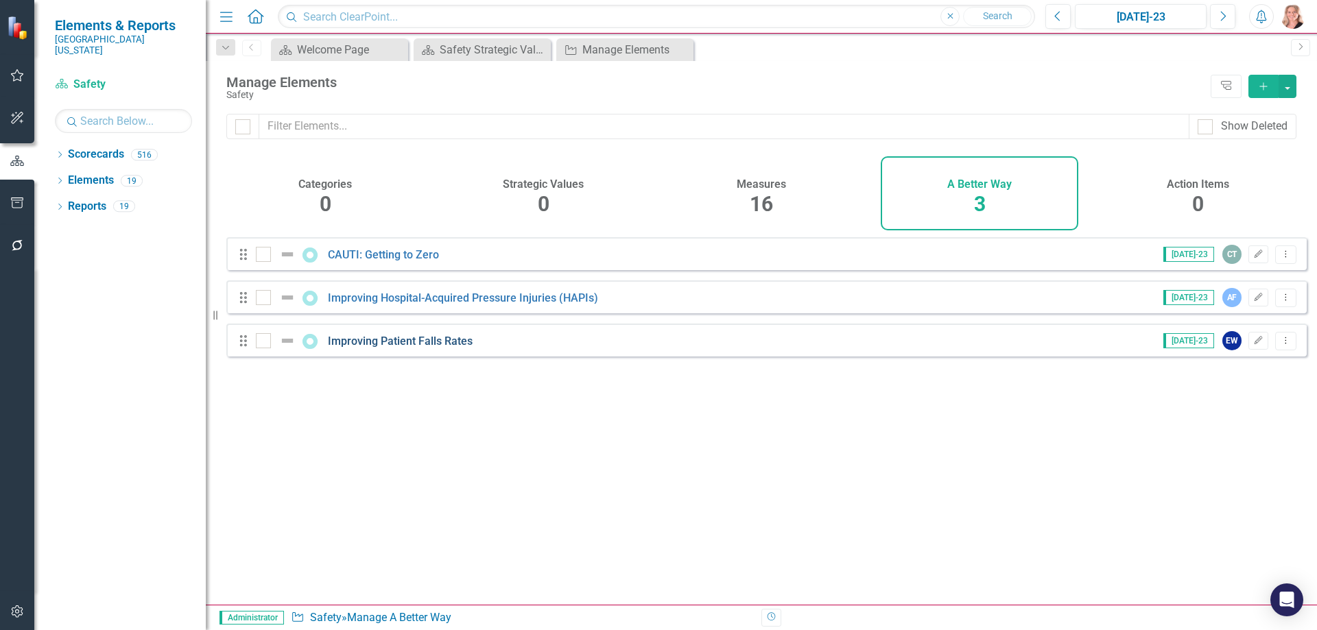
click at [428, 348] on link "Improving Patient Falls Rates" at bounding box center [400, 341] width 145 height 13
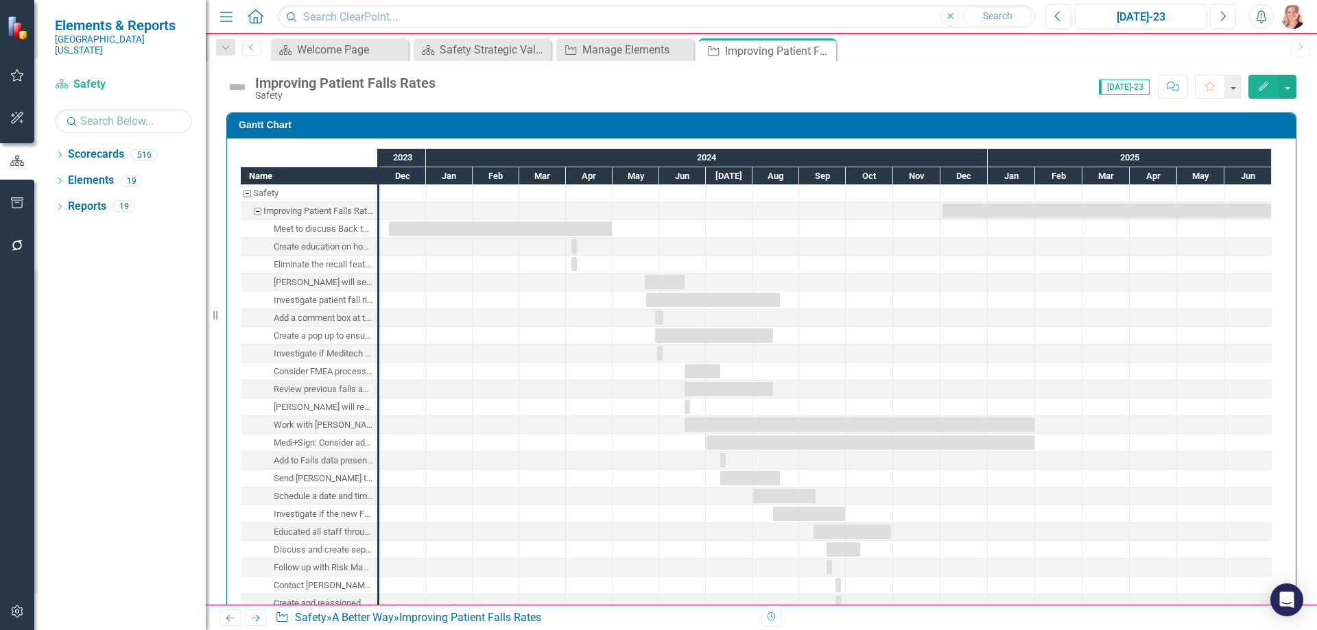
checkbox input "true"
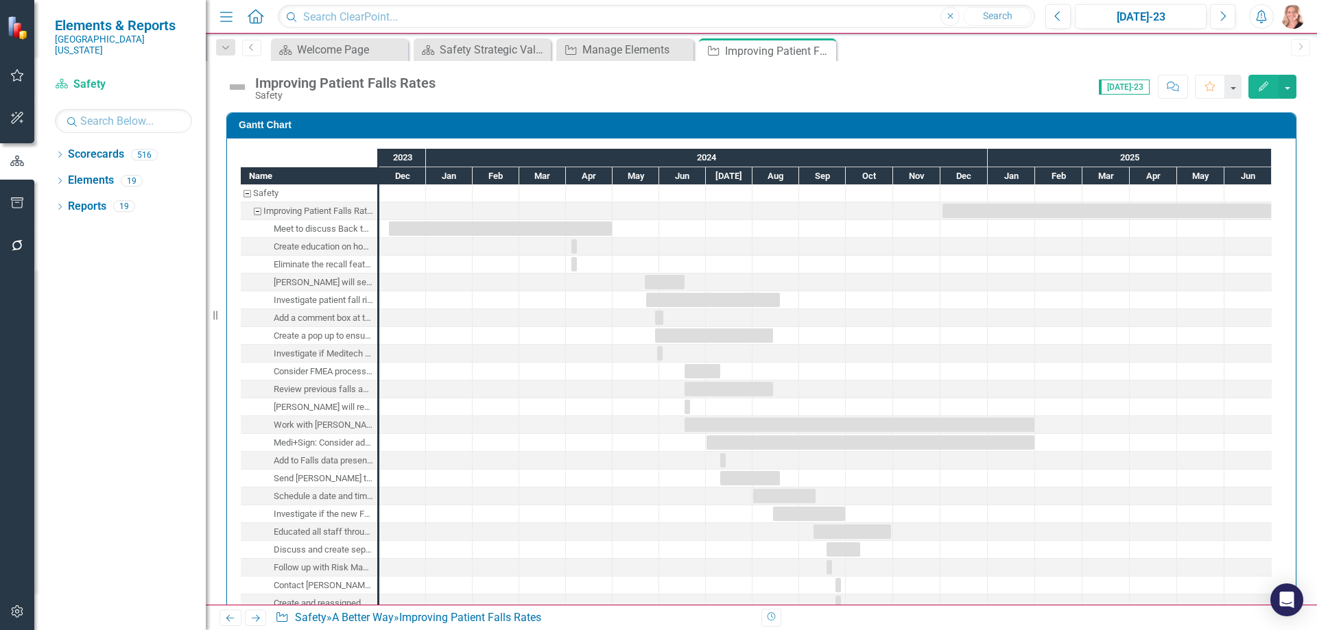
checkbox input "true"
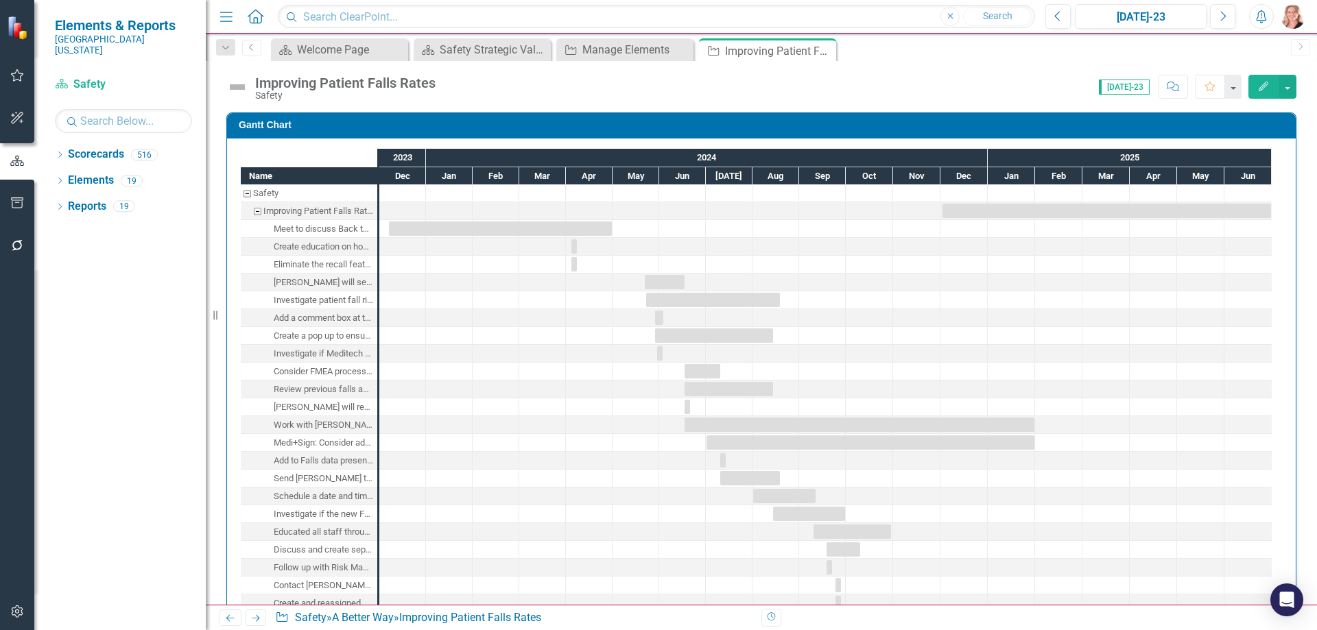
checkbox input "true"
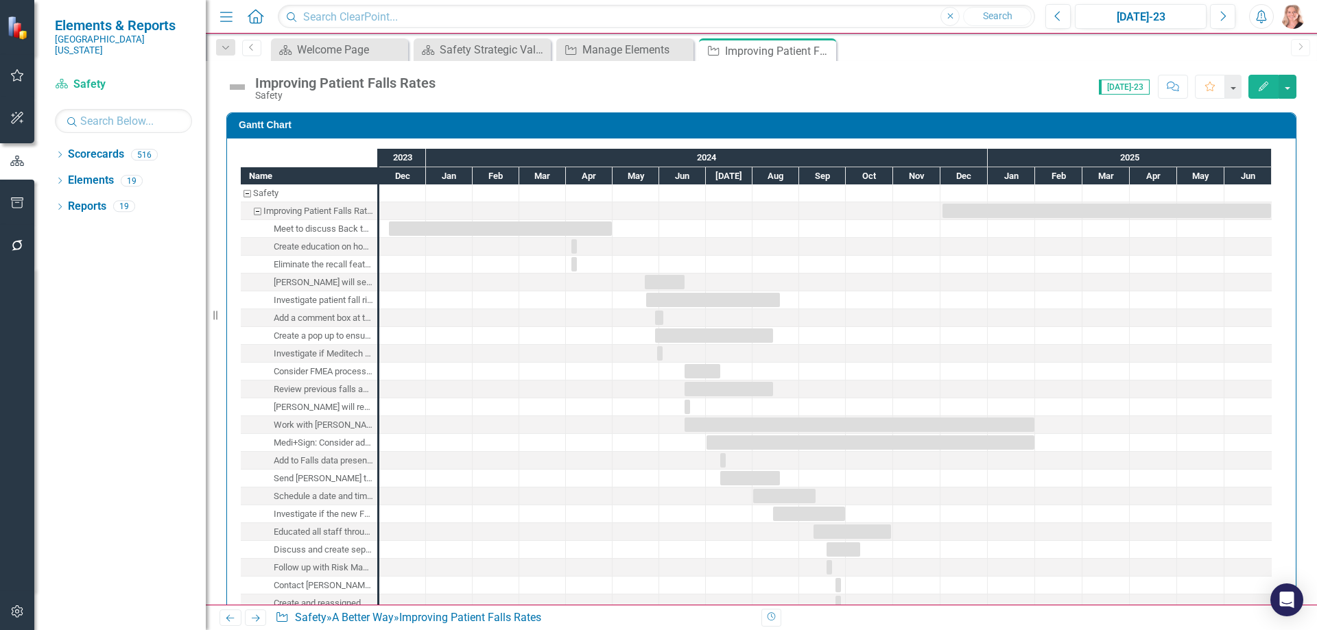
checkbox input "true"
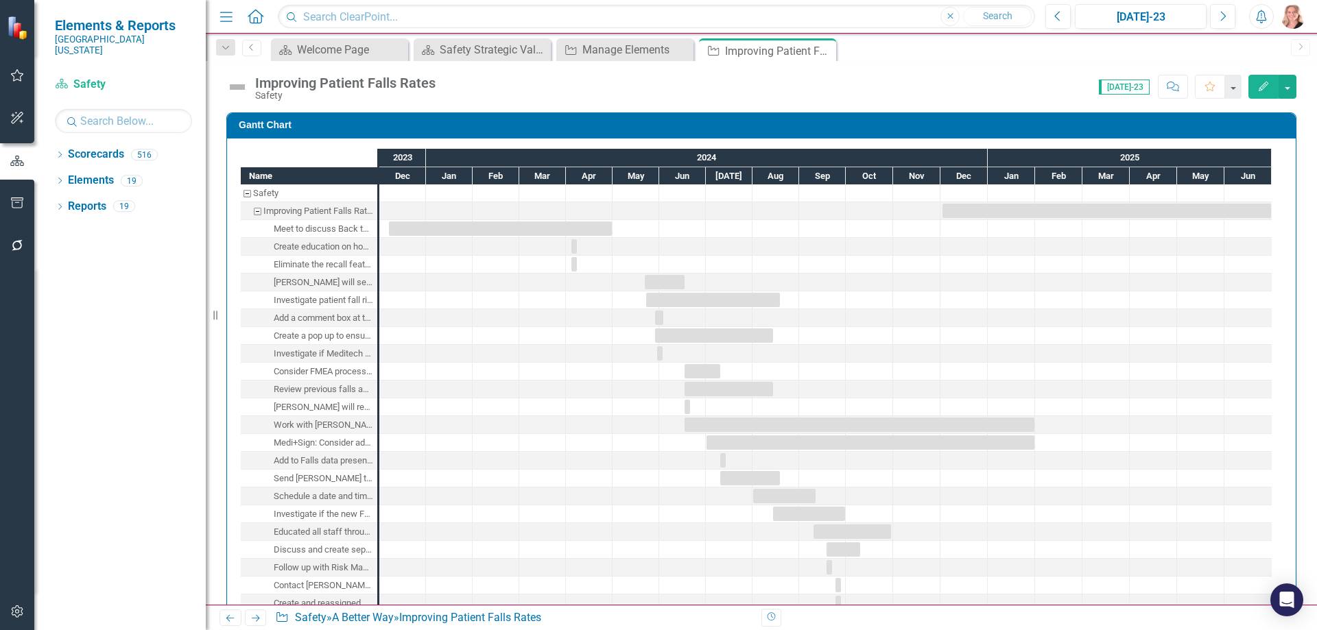
checkbox input "true"
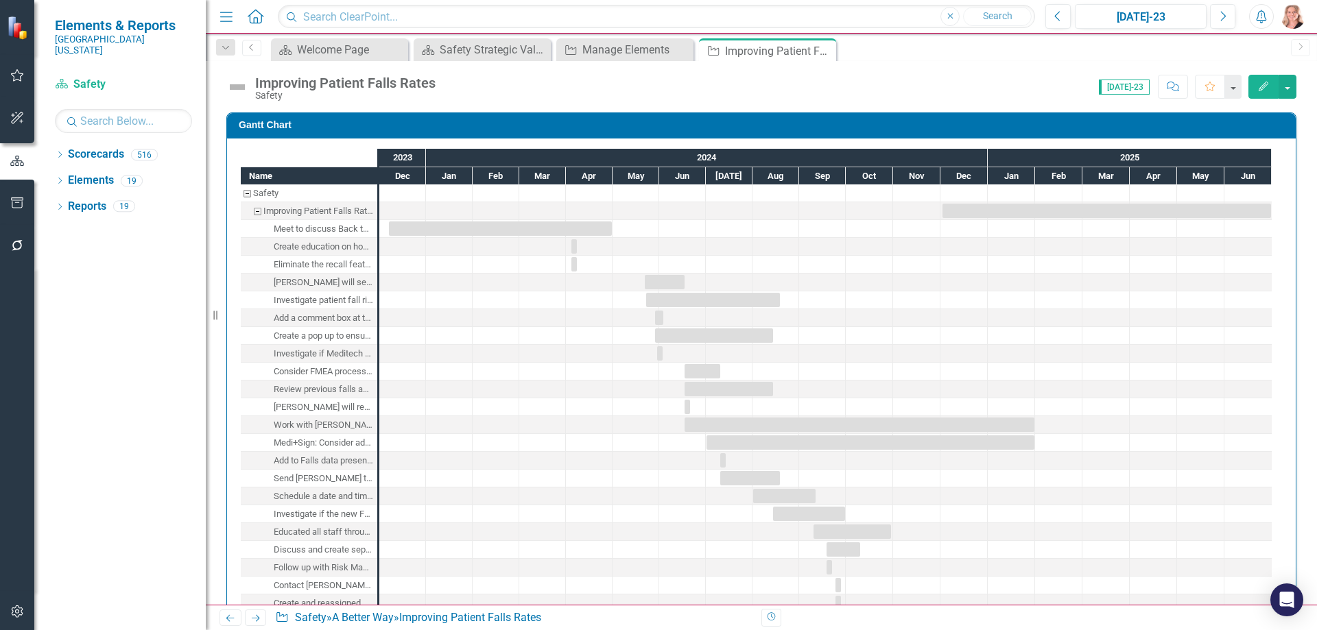
checkbox input "true"
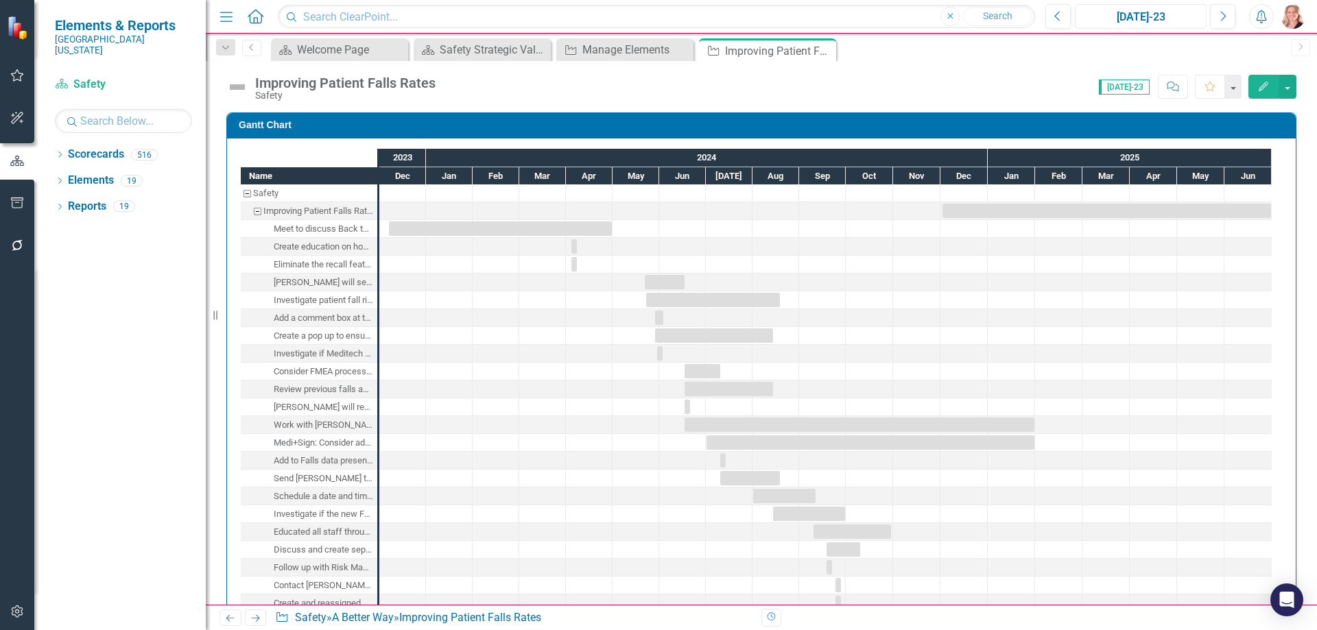
click at [1162, 21] on div "[DATE]-23" at bounding box center [1141, 17] width 122 height 16
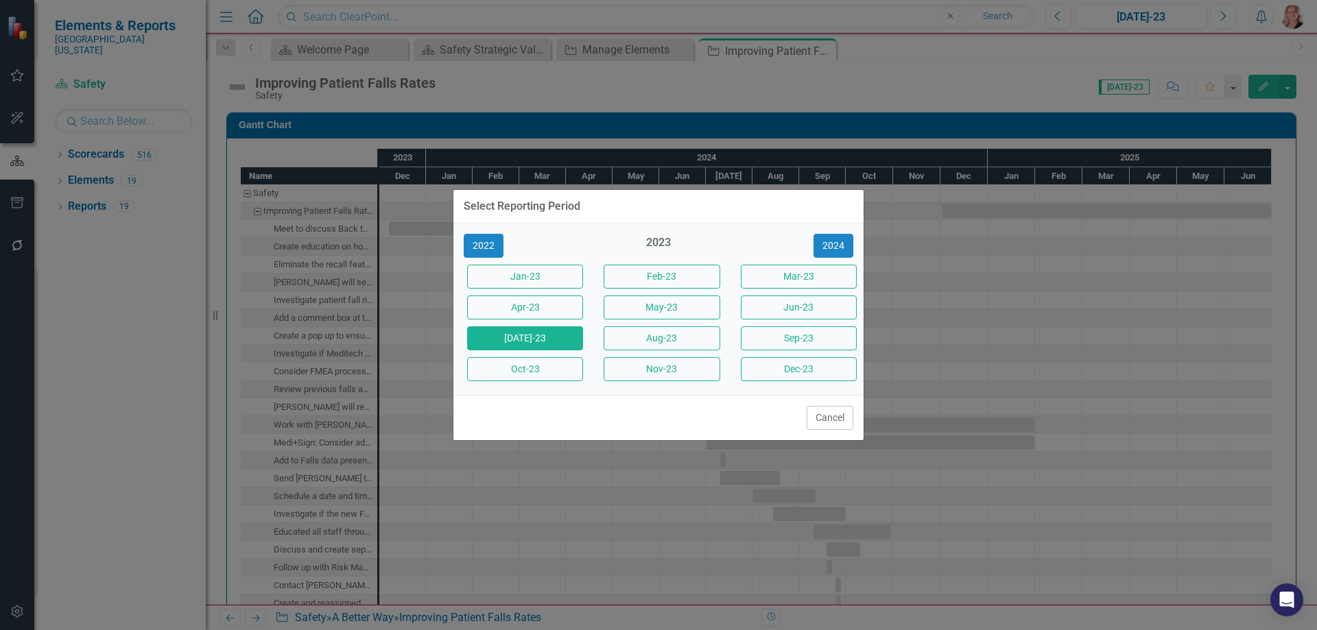
click at [934, 102] on div "Select Reporting Period 2022 2023 [DATE]-23 Feb-23 Mar-23 Apr-23 May-23 Jun-23 …" at bounding box center [658, 315] width 1317 height 630
click at [824, 240] on button "2024" at bounding box center [834, 246] width 40 height 24
click at [824, 240] on button "2025" at bounding box center [834, 246] width 40 height 24
click at [768, 309] on button "Jun-25" at bounding box center [799, 308] width 116 height 24
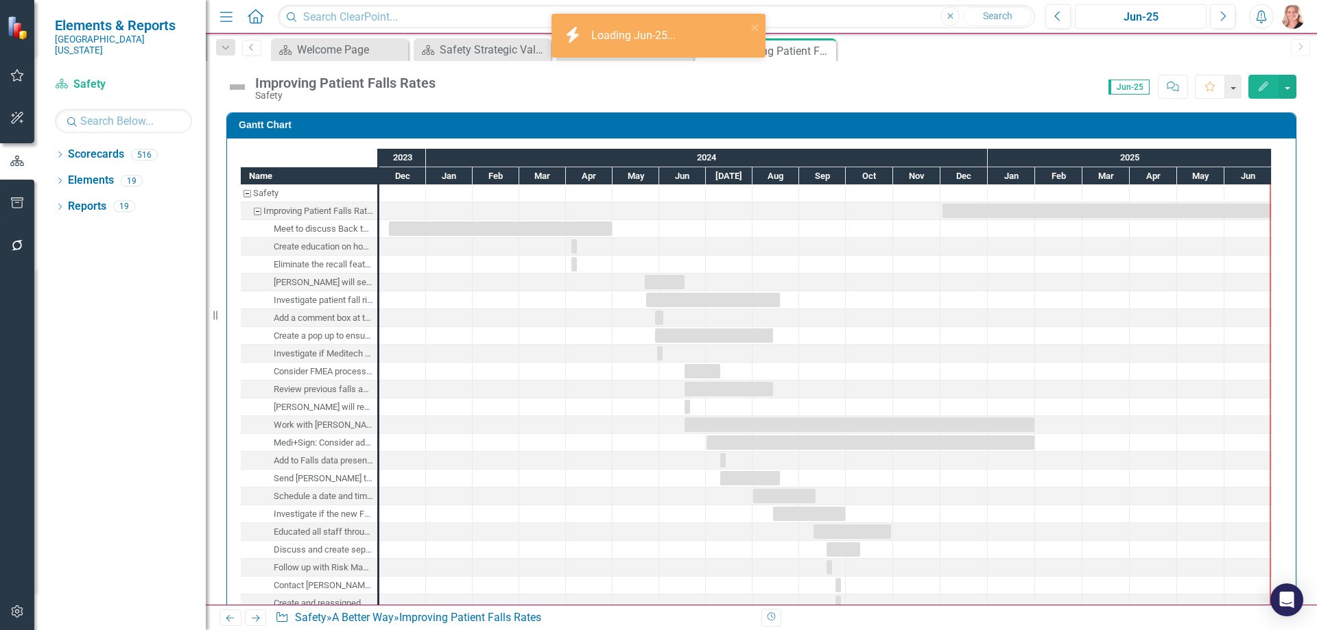
checkbox input "true"
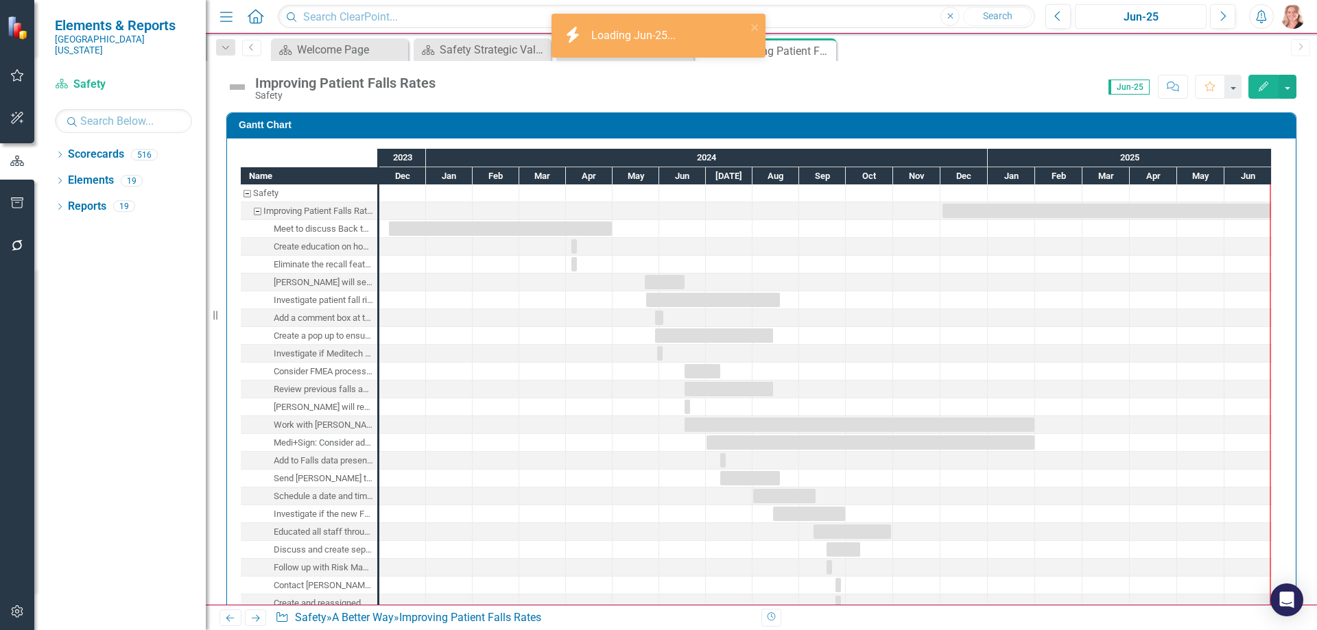
checkbox input "true"
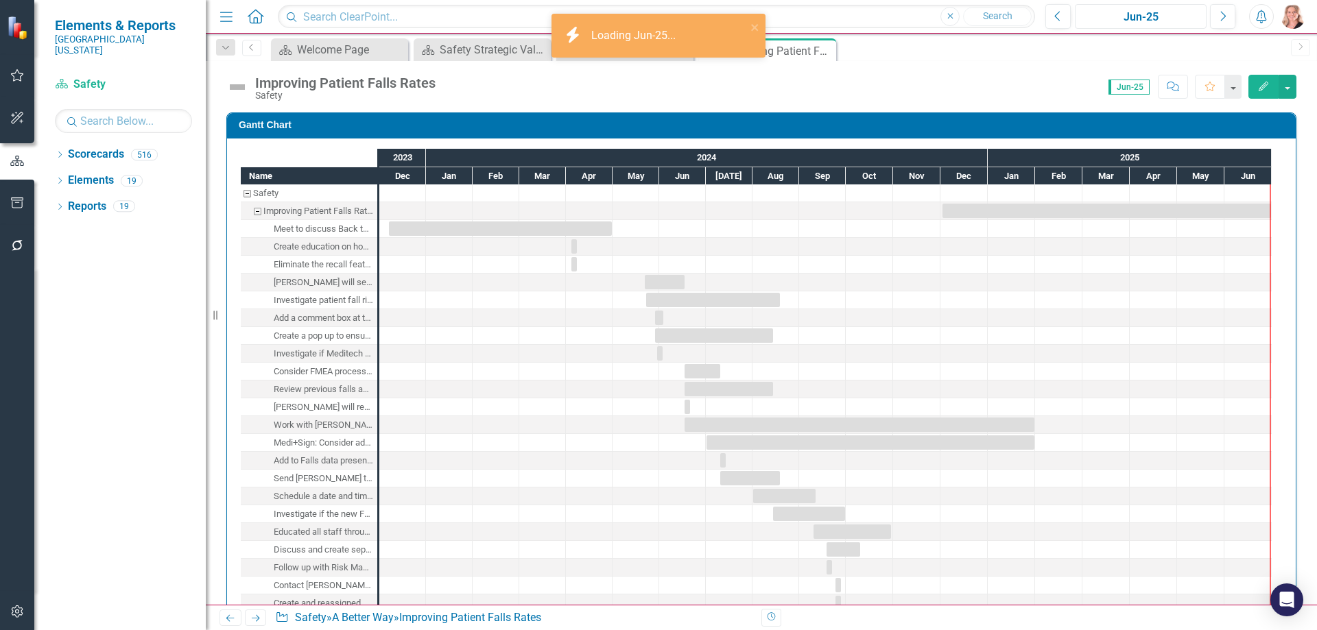
checkbox input "true"
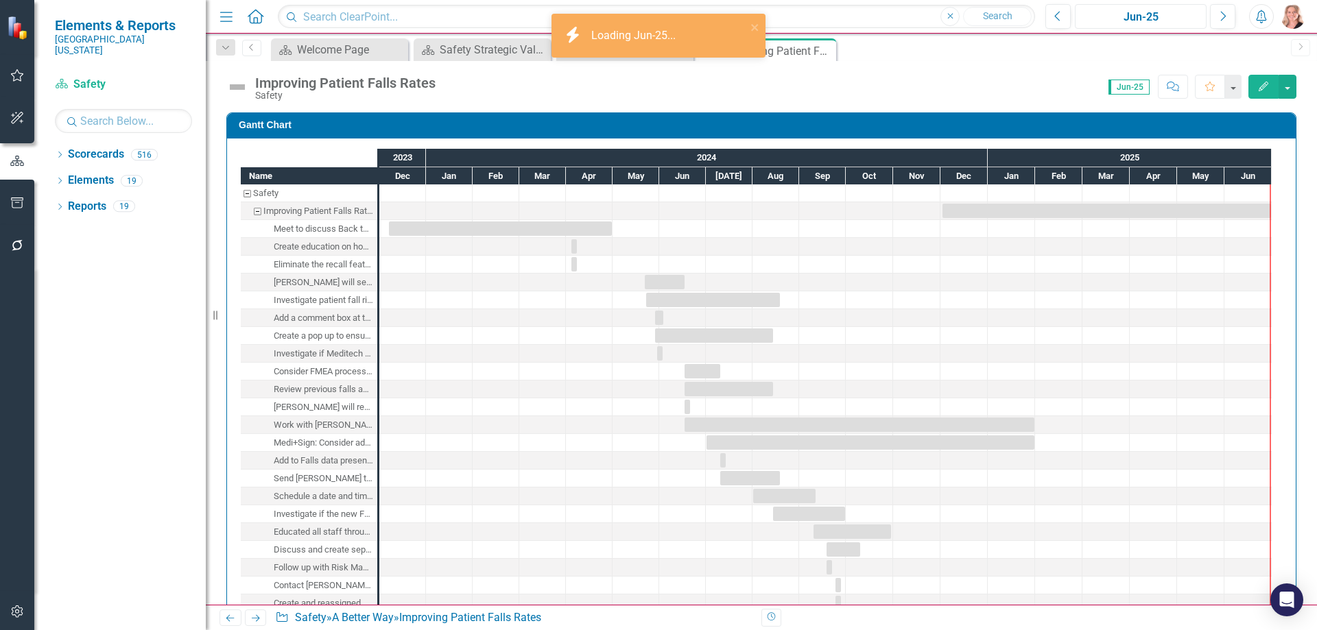
checkbox input "true"
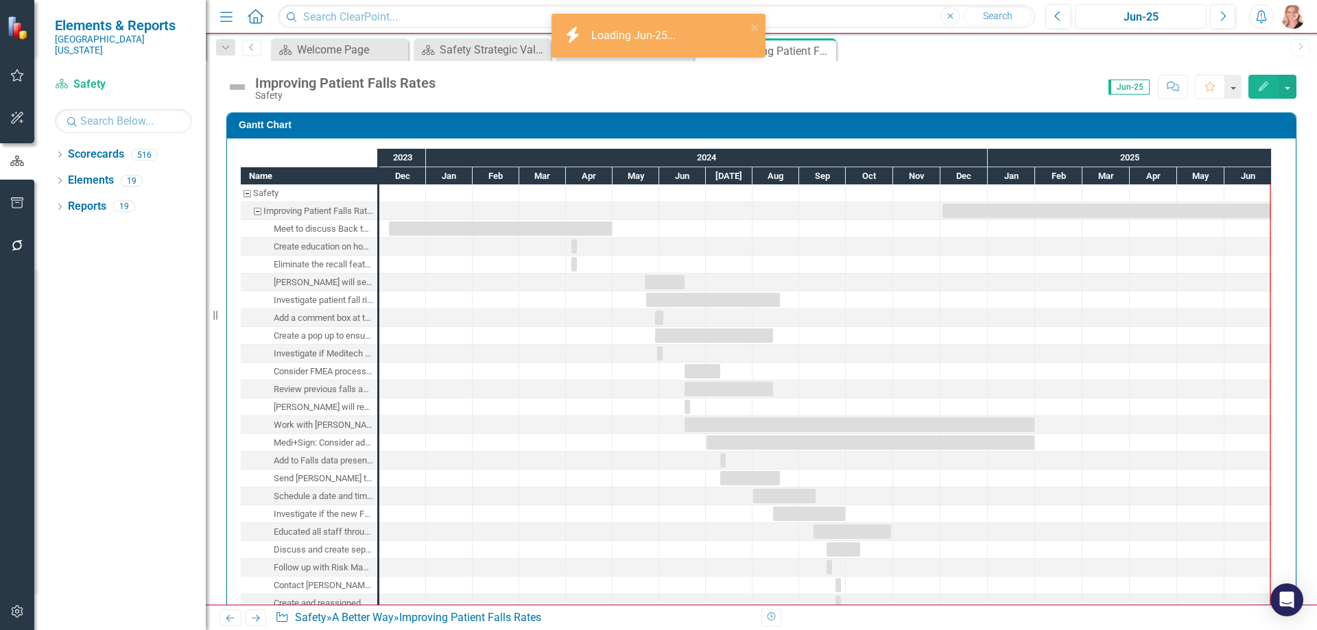
checkbox input "true"
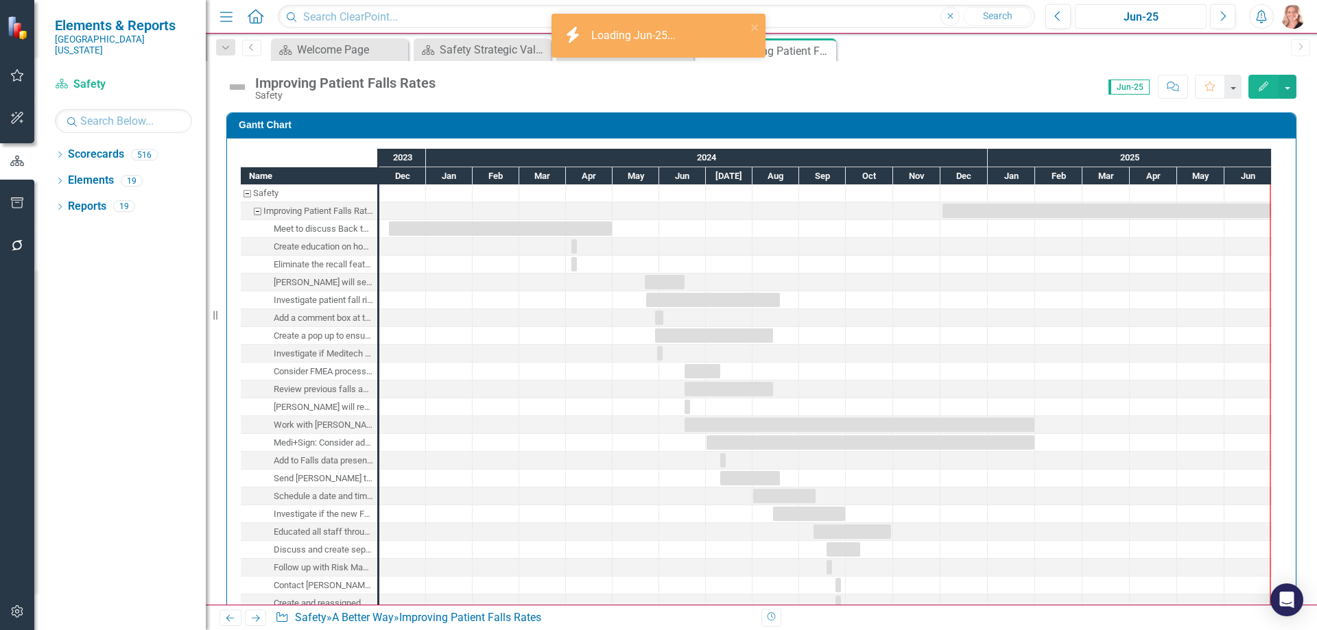
checkbox input "true"
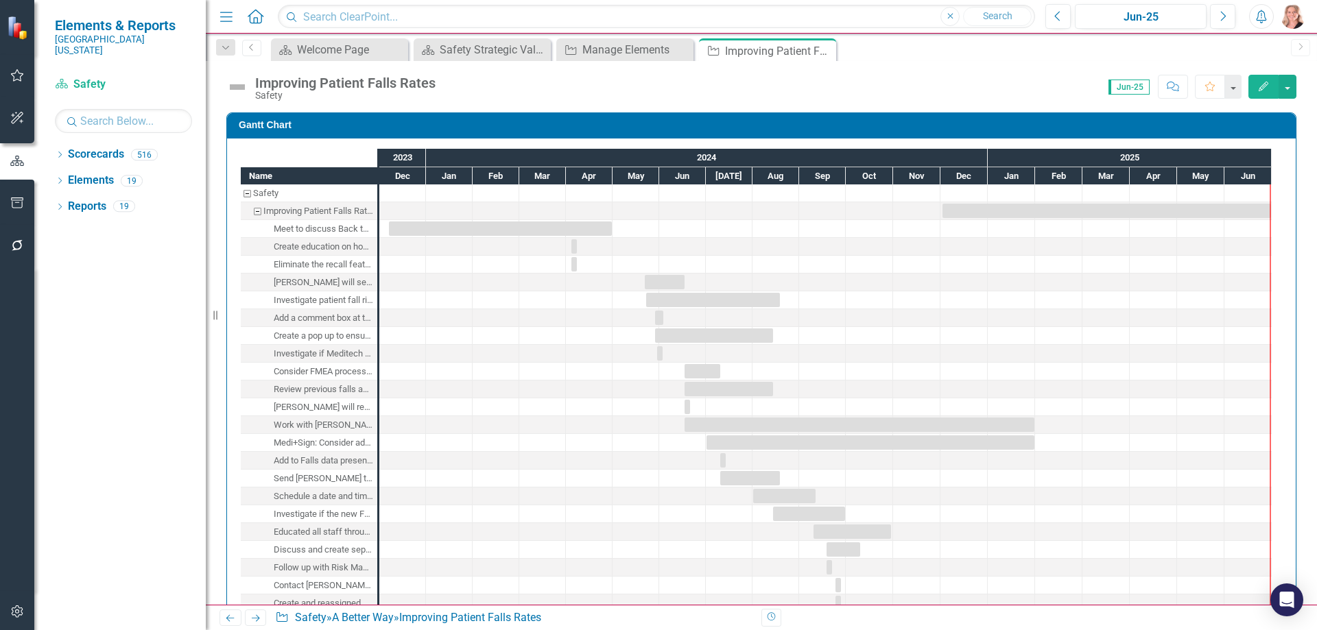
click at [1283, 232] on div "Name Safety Improving Patient Falls Rates Meet to discuss Back to the Basics Bu…" at bounding box center [761, 597] width 1069 height 916
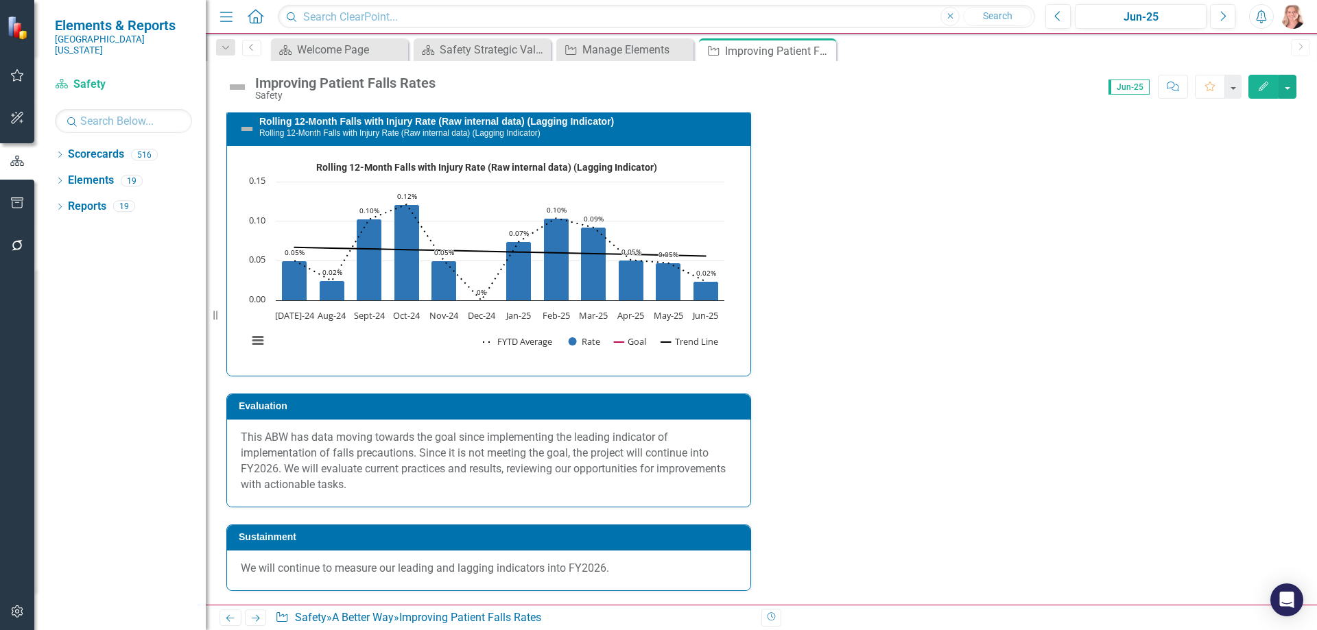
scroll to position [4527, 0]
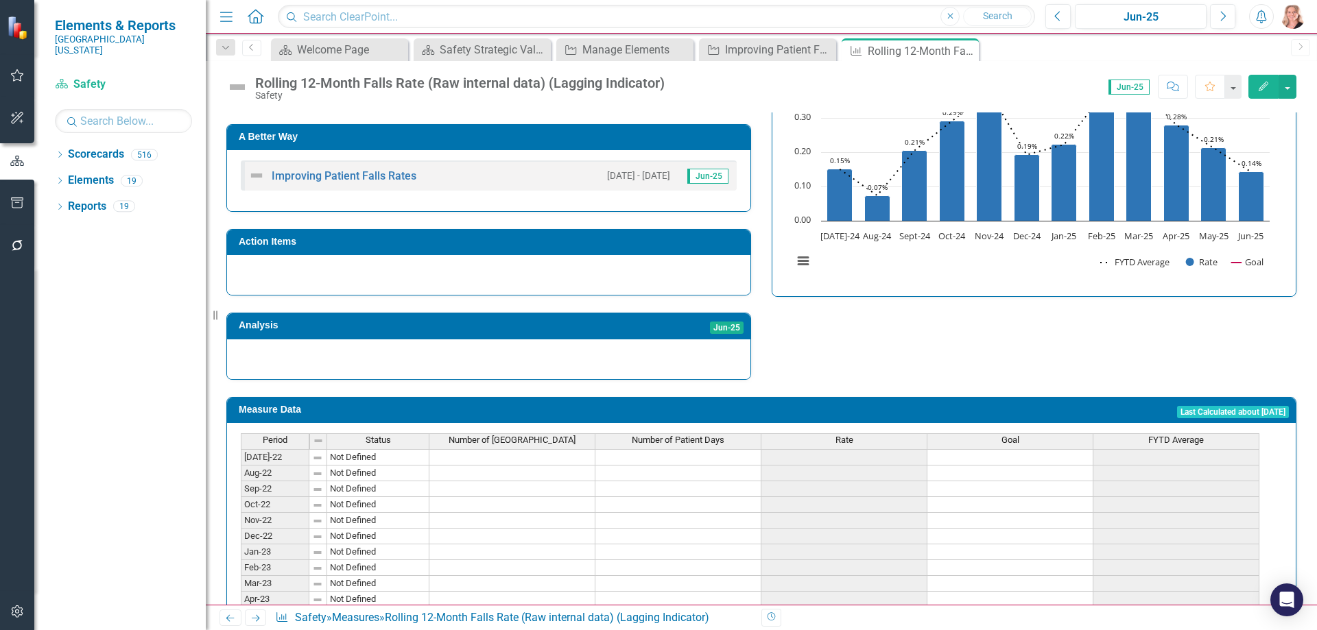
scroll to position [395, 0]
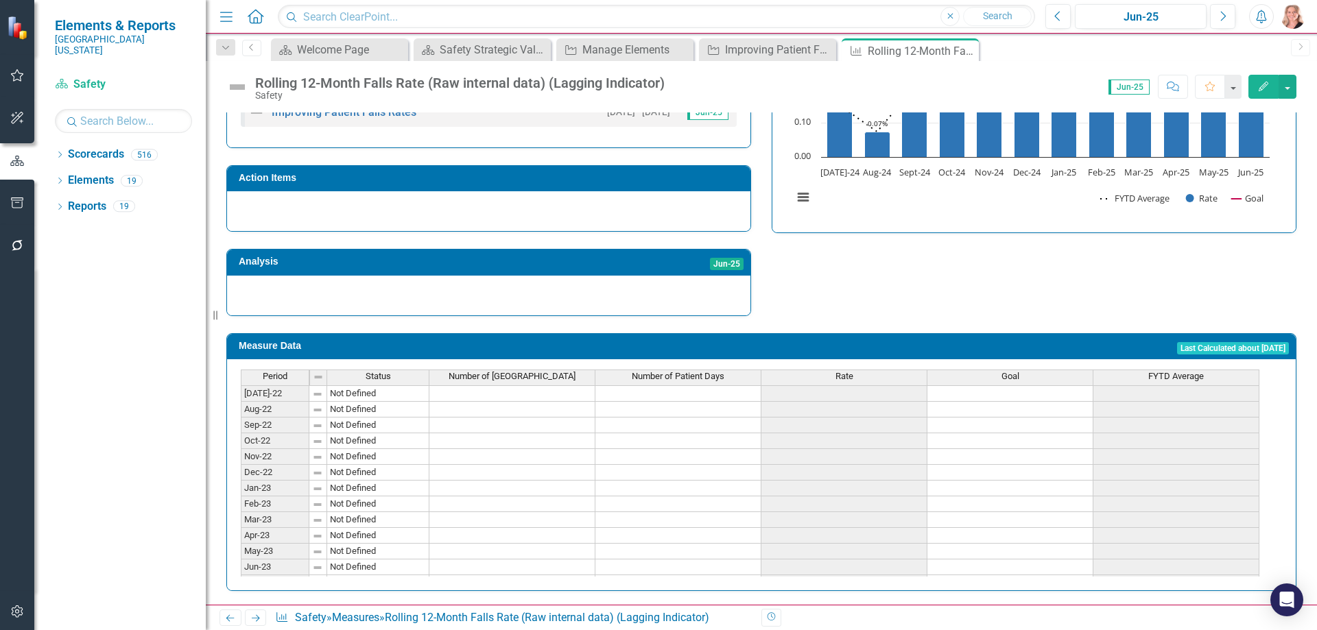
click at [1204, 372] on span "FYTD Average" at bounding box center [1176, 377] width 56 height 10
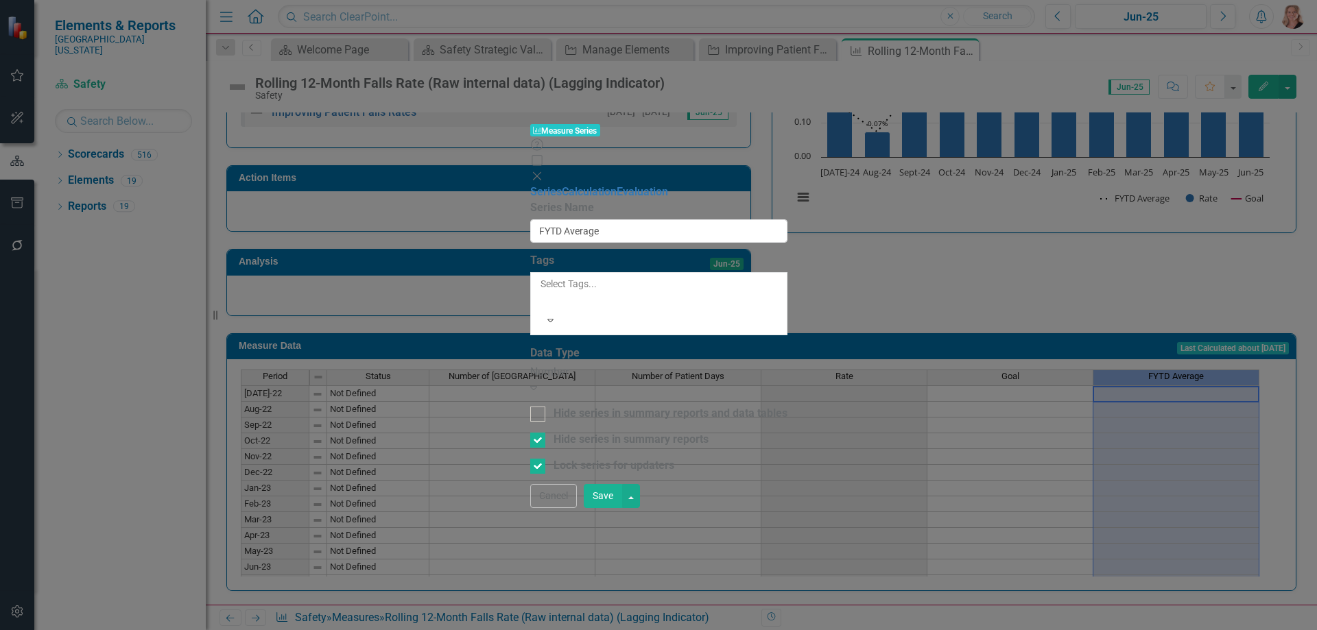
type input "FYTD Average"
checkbox input "true"
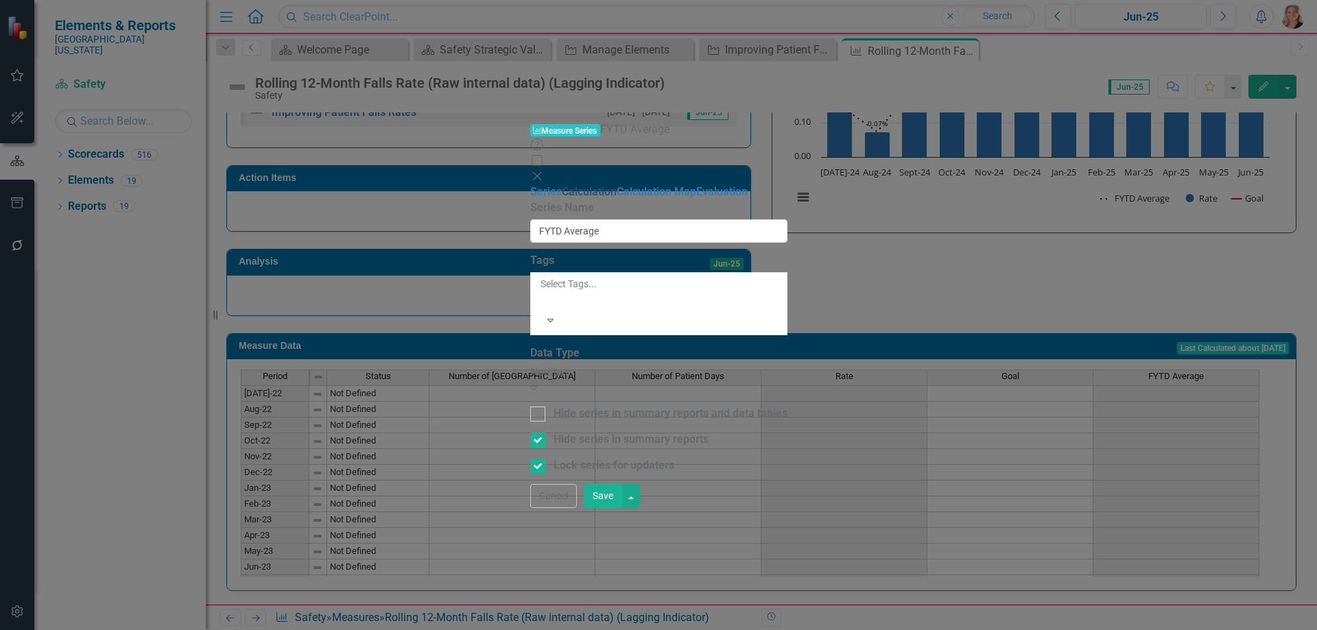
click at [562, 185] on link "Calculation" at bounding box center [589, 191] width 55 height 13
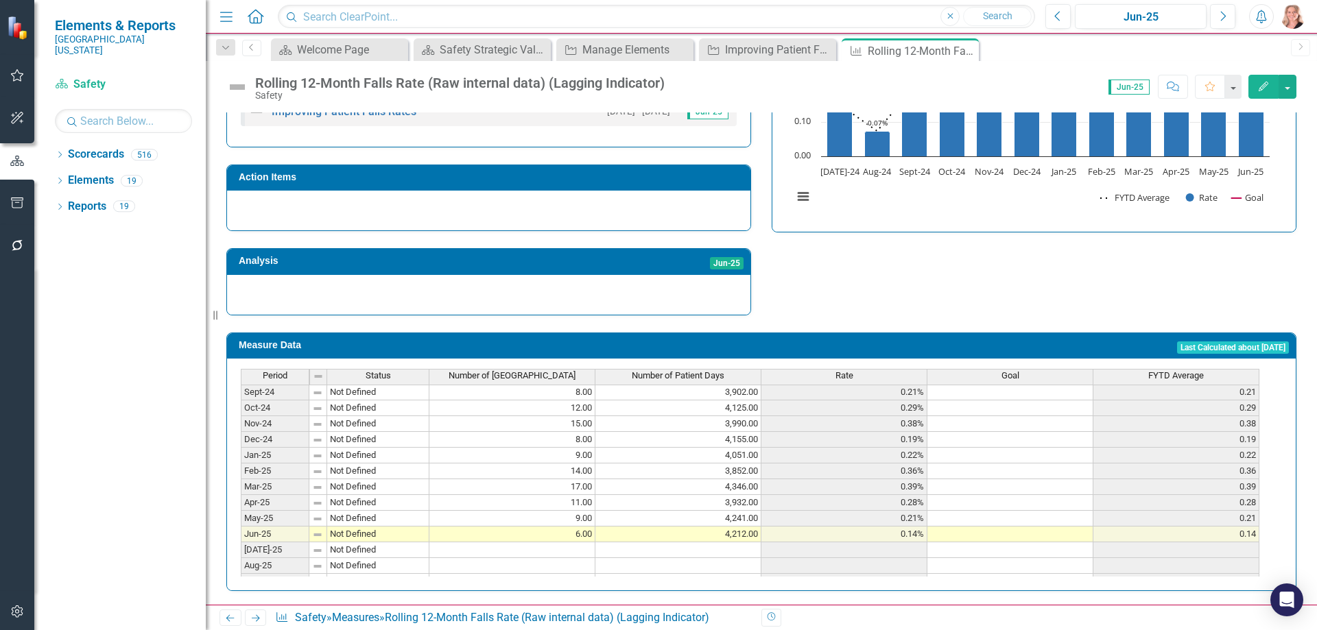
scroll to position [343, 0]
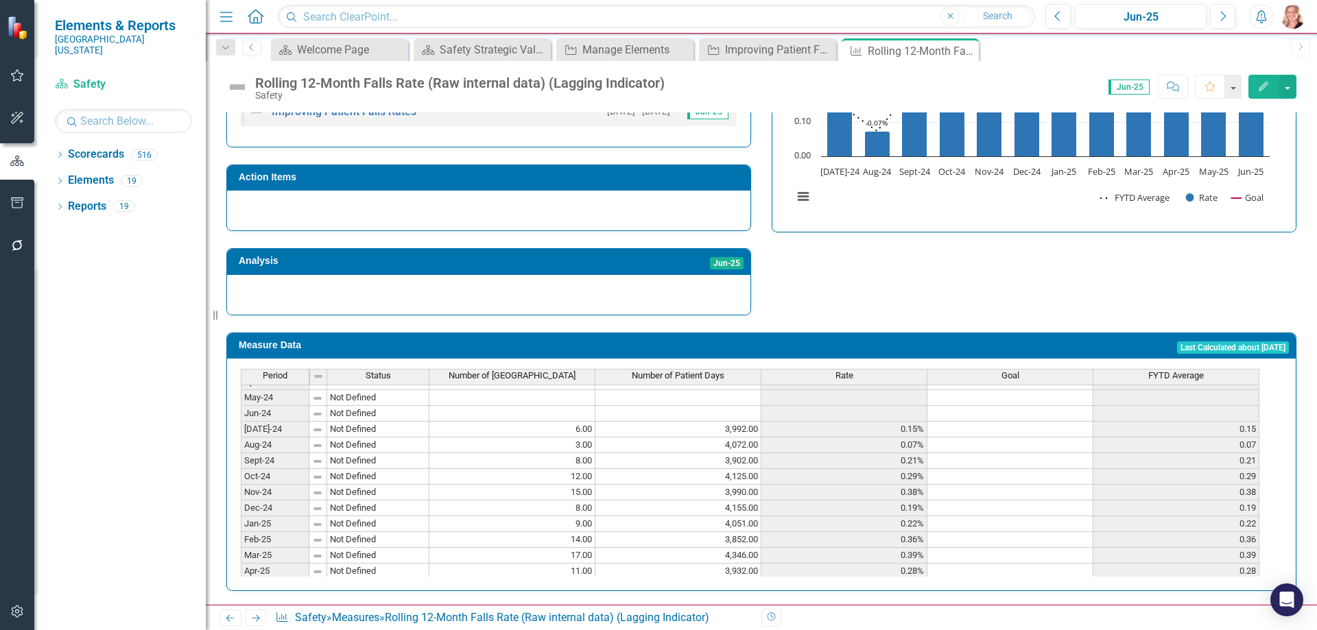
click at [1148, 371] on span "FYTD Average" at bounding box center [1176, 376] width 56 height 10
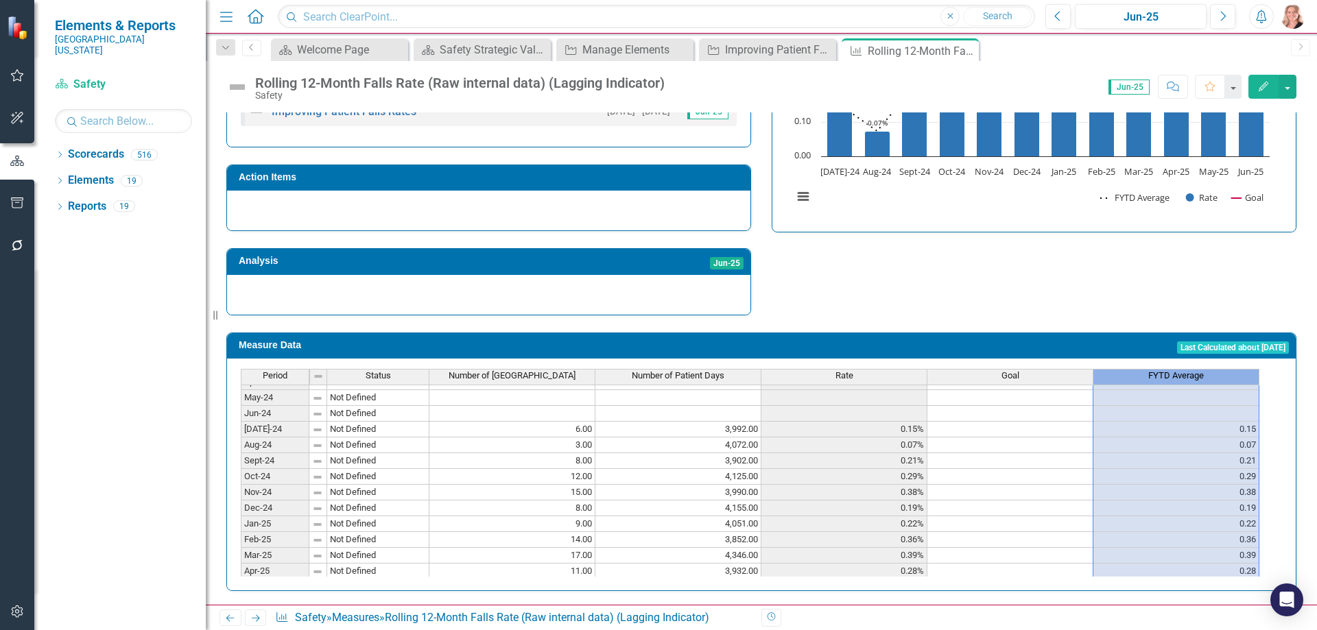
click at [1148, 371] on span "FYTD Average" at bounding box center [1176, 376] width 56 height 10
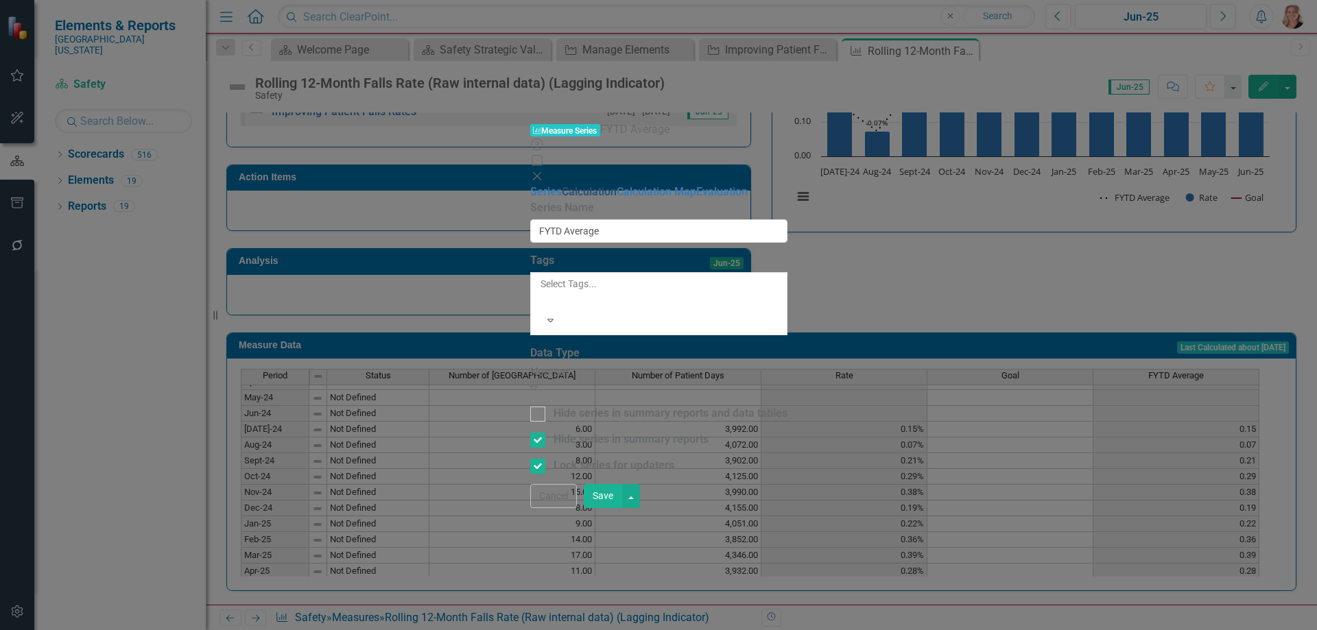
click at [562, 185] on link "Calculation" at bounding box center [589, 191] width 55 height 13
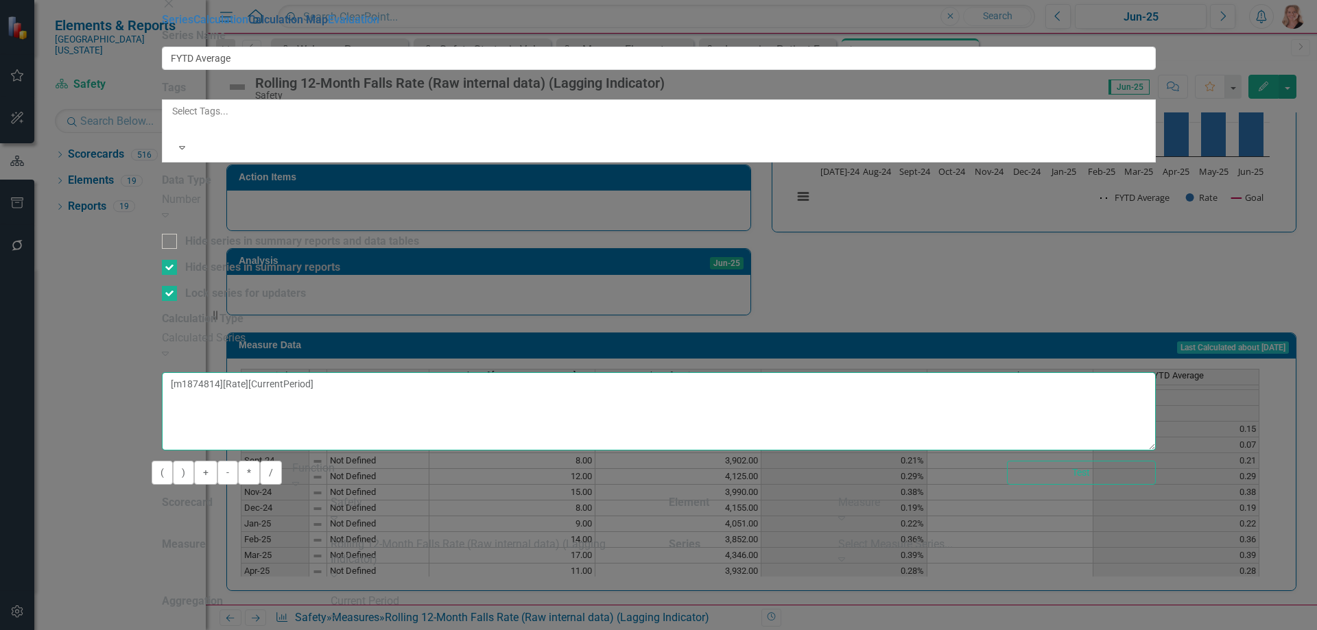
drag, startPoint x: 669, startPoint y: 114, endPoint x: 367, endPoint y: 114, distance: 302.5
click at [367, 114] on div "Series Calculation Calculation Map Evaluation From this page, you can edit the …" at bounding box center [659, 334] width 994 height 645
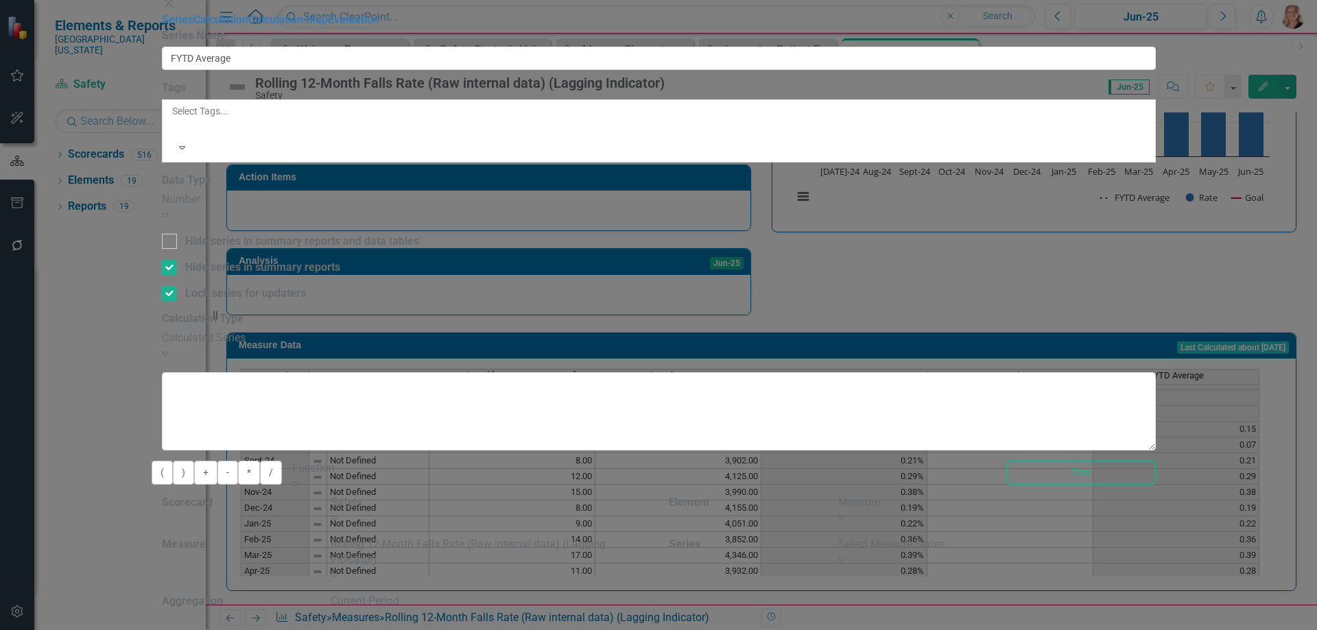
click at [1156, 537] on div "Select Measure Series..." at bounding box center [997, 545] width 318 height 16
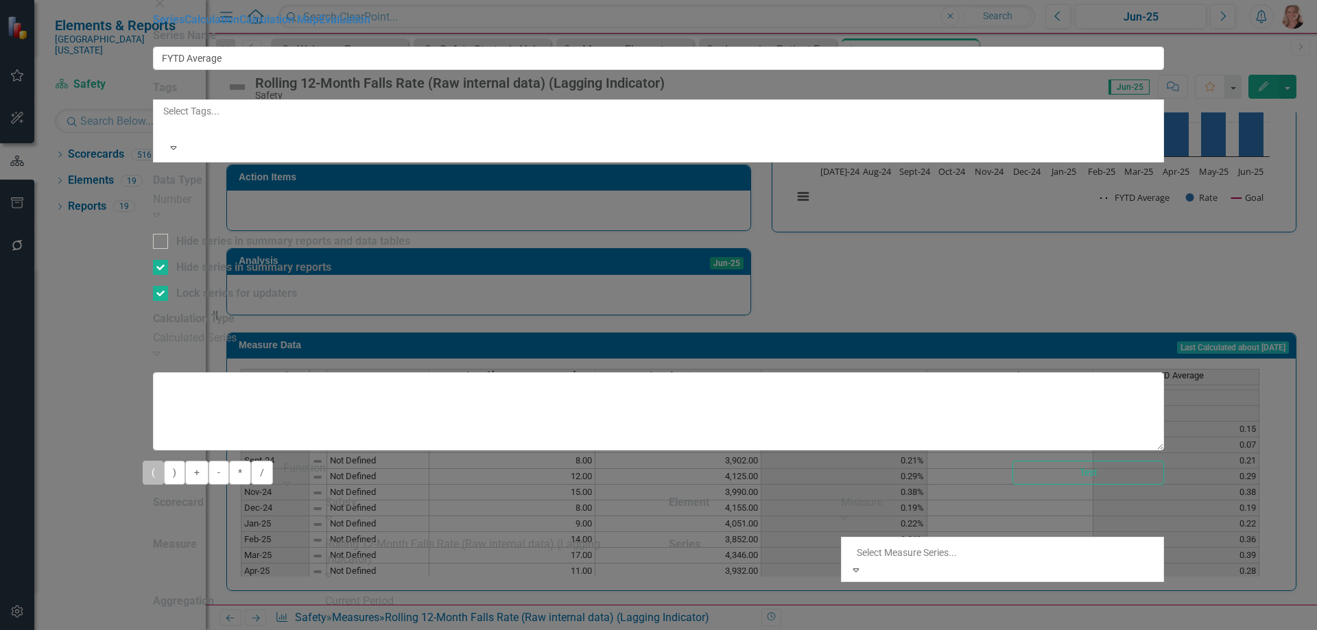
click at [164, 461] on button "(" at bounding box center [153, 473] width 21 height 24
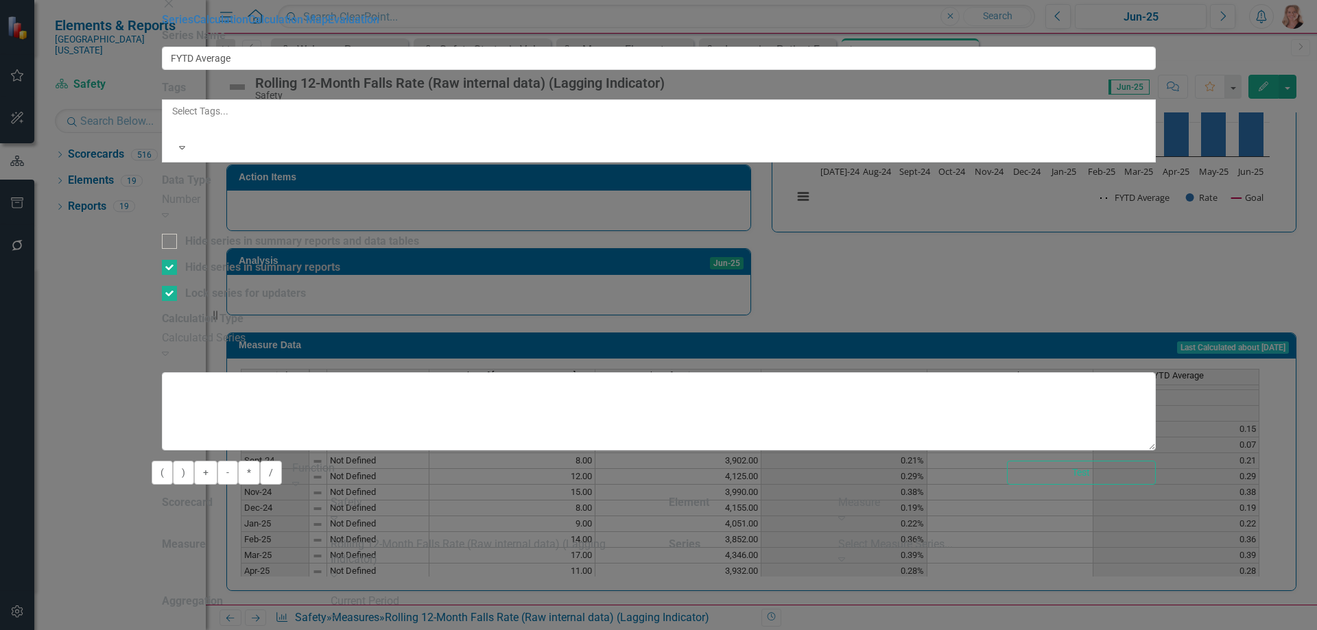
click at [1106, 537] on div "Select Measure Series..." at bounding box center [997, 545] width 318 height 16
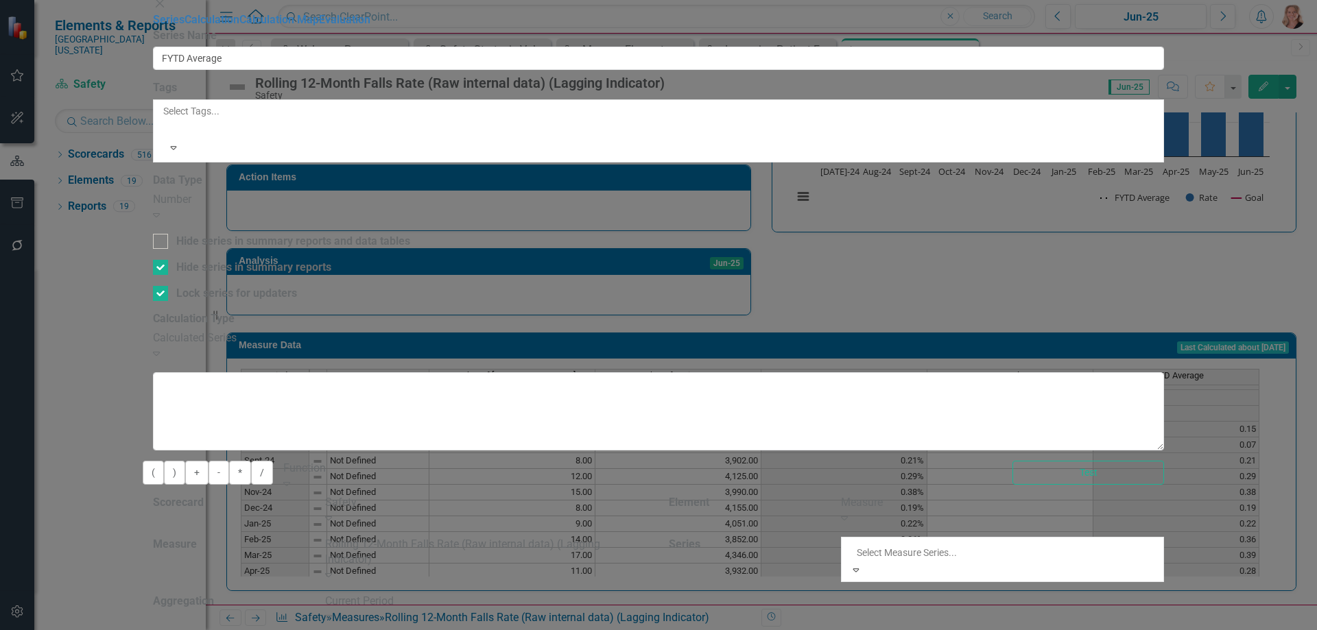
click at [1106, 630] on div "Number of Patient Falls" at bounding box center [658, 638] width 1317 height 16
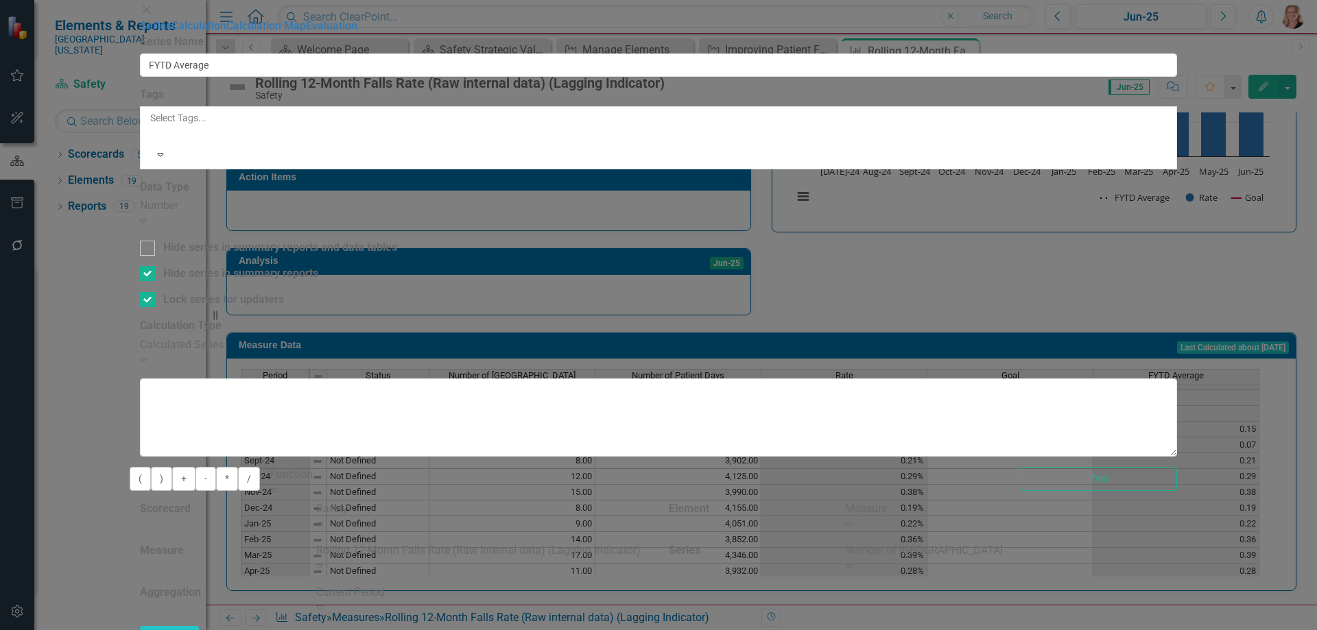
click at [648, 585] on div "Current Period" at bounding box center [482, 593] width 332 height 16
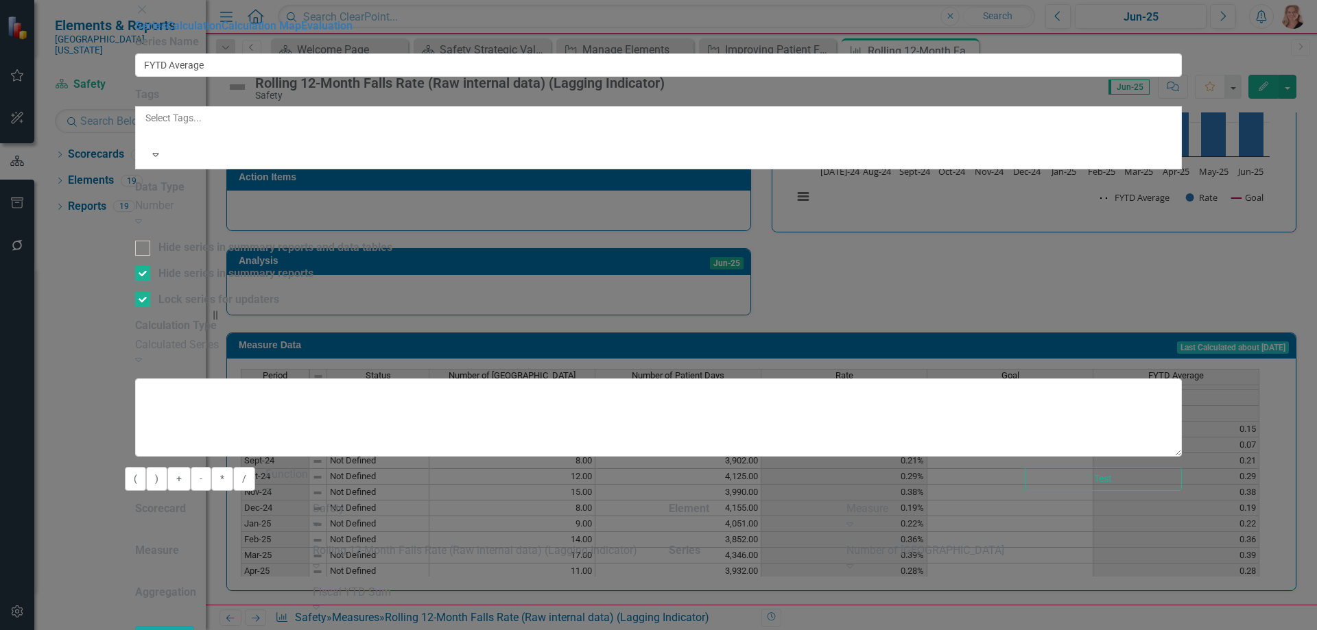
click at [154, 630] on icon "button" at bounding box center [151, 638] width 8 height 10
click at [255, 467] on button "/" at bounding box center [244, 479] width 22 height 24
click at [1128, 543] on div "Number of Patient Falls" at bounding box center [1013, 551] width 335 height 16
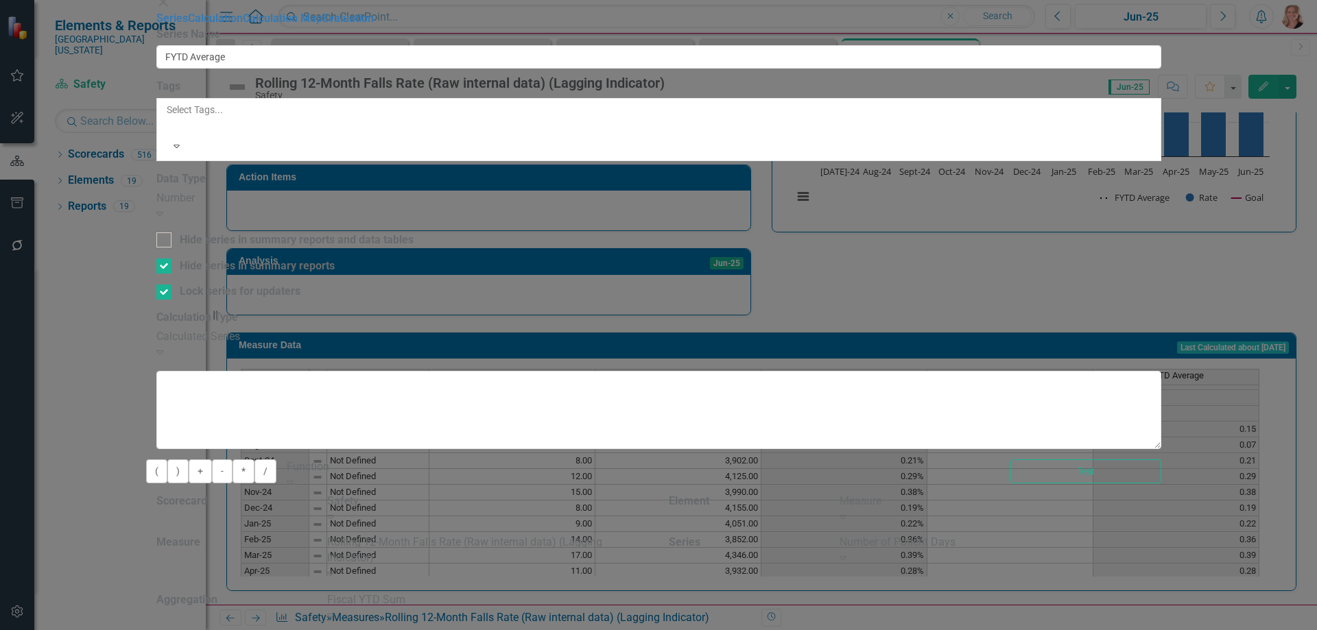
click at [189, 460] on button ")" at bounding box center [177, 472] width 21 height 24
click at [254, 460] on button "*" at bounding box center [244, 472] width 22 height 24
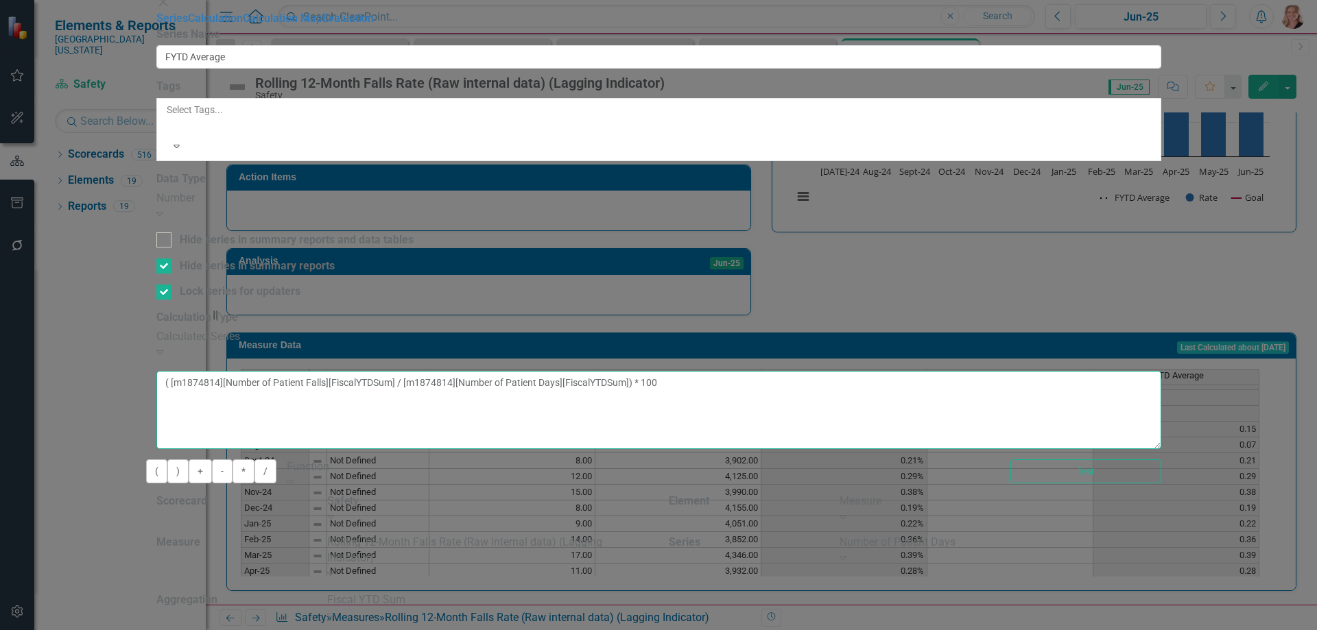
type textarea "( [m1874814][Number of Patient Falls][FiscalYTDSum] / [m1874814][Number of Pati…"
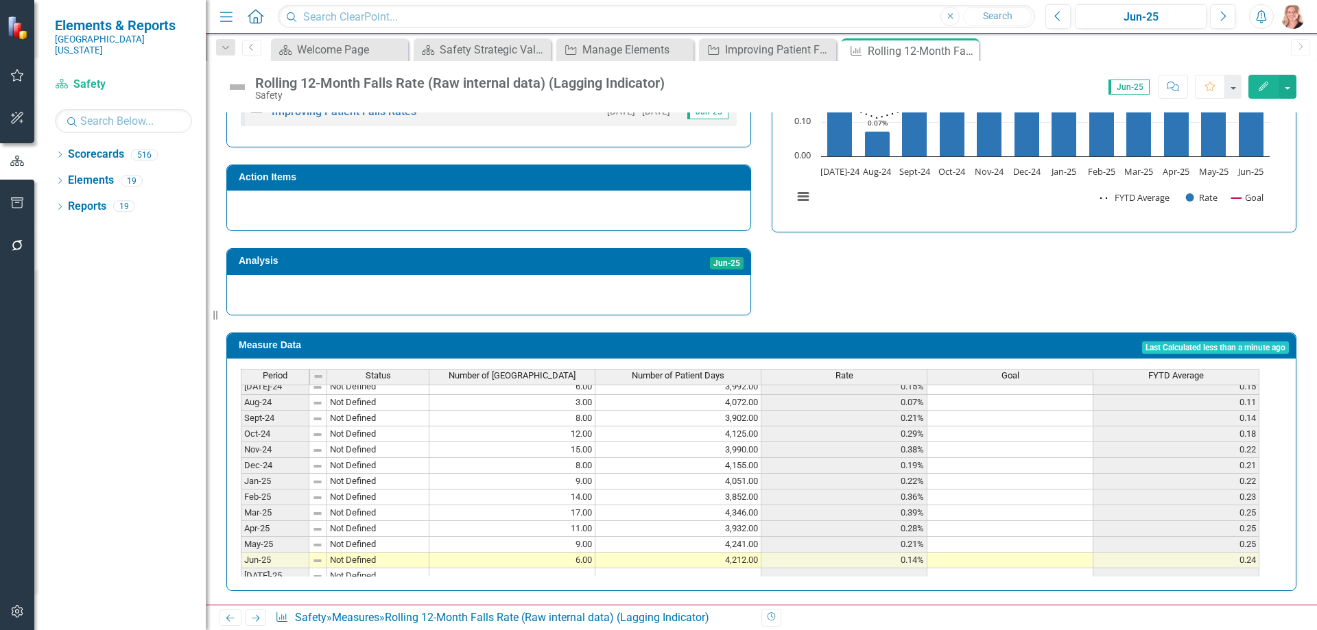
scroll to position [317, 0]
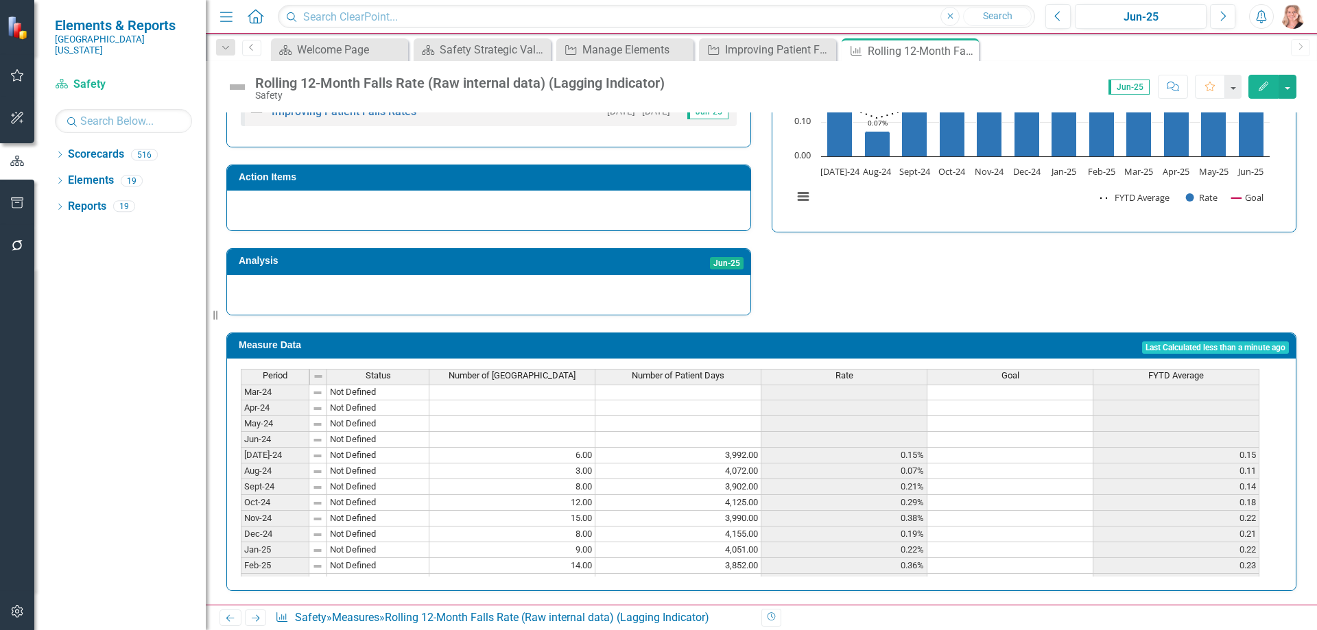
click at [1125, 370] on div "FYTD Average" at bounding box center [1175, 376] width 165 height 12
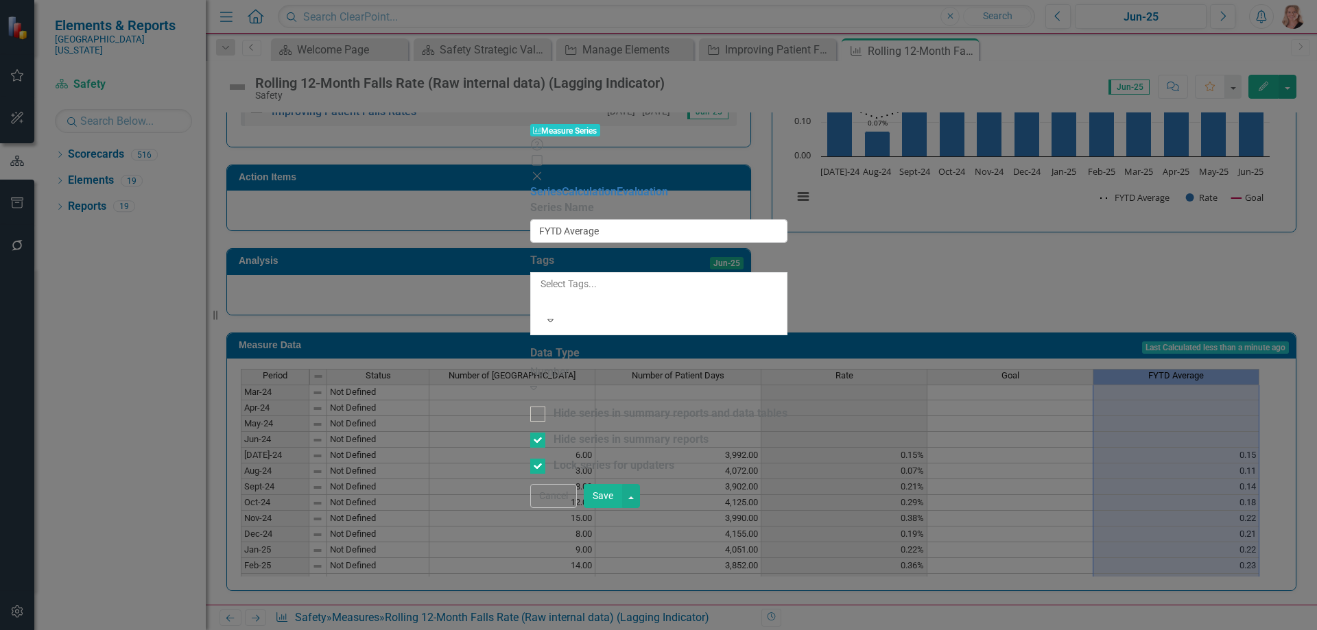
type input "FYTD Average"
checkbox input "true"
click at [577, 508] on button "Cancel" at bounding box center [553, 496] width 47 height 24
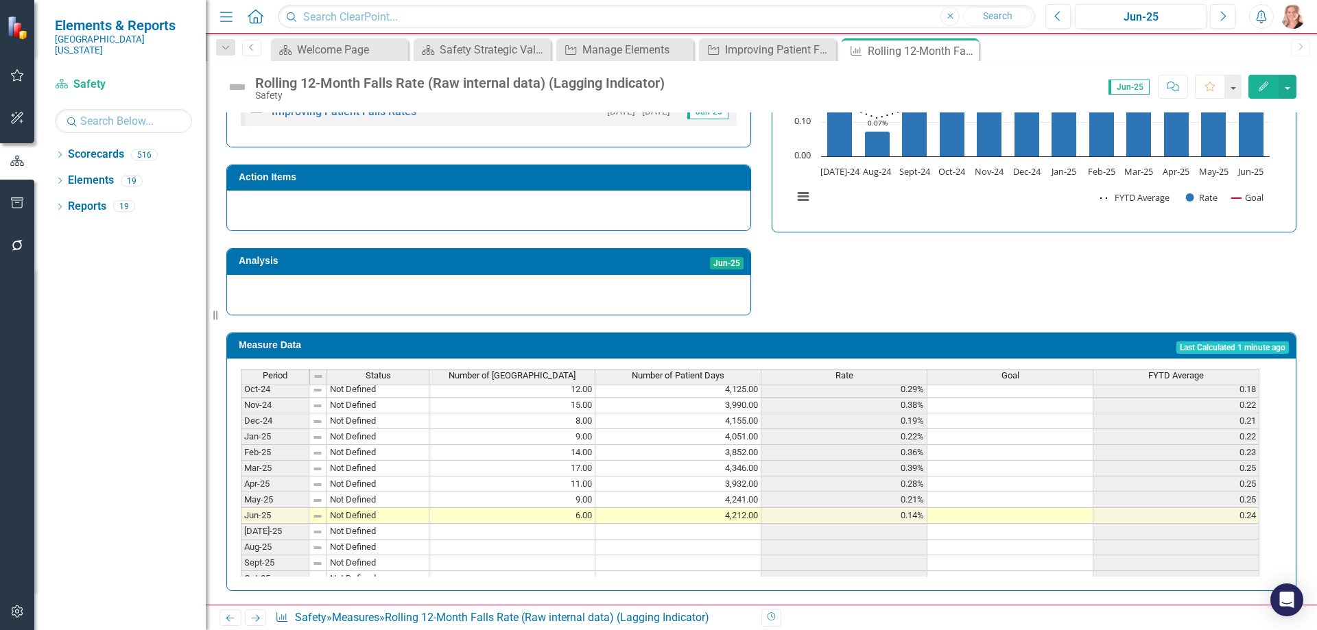
scroll to position [361, 0]
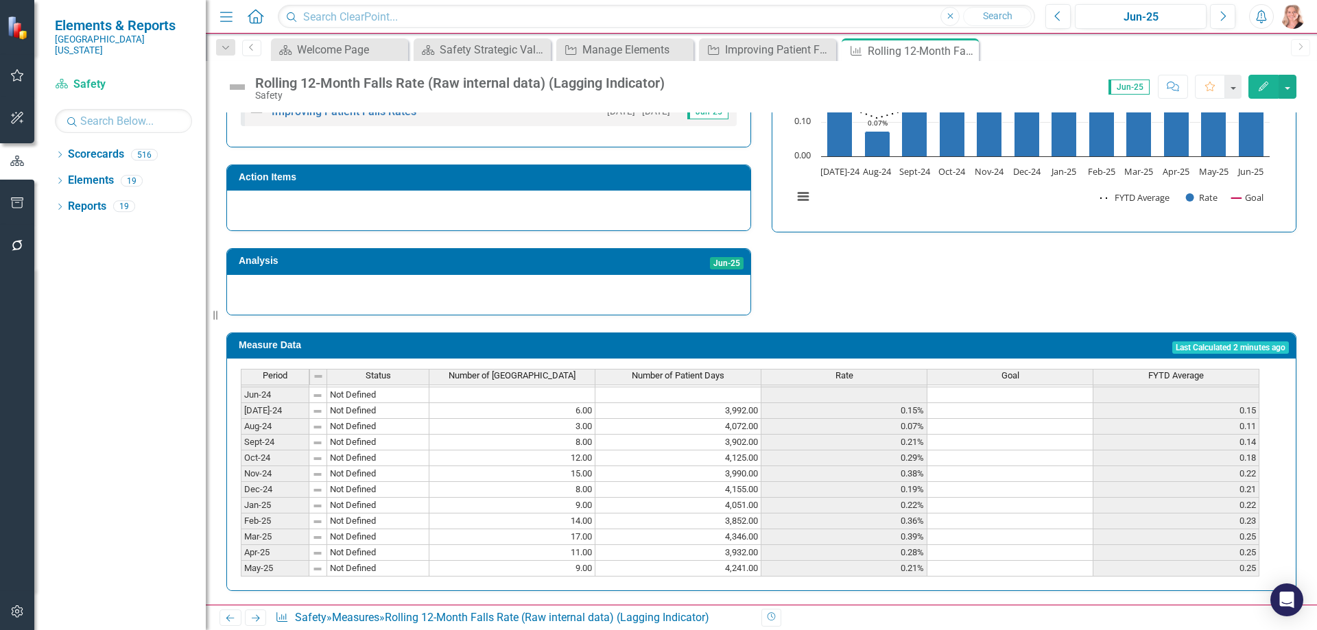
click at [960, 285] on div "Strategic Values A Better Way Improving Patient Falls Rates 12/2/24 - 6/30/25 J…" at bounding box center [761, 136] width 1091 height 357
click at [967, 49] on icon "Close" at bounding box center [966, 50] width 14 height 11
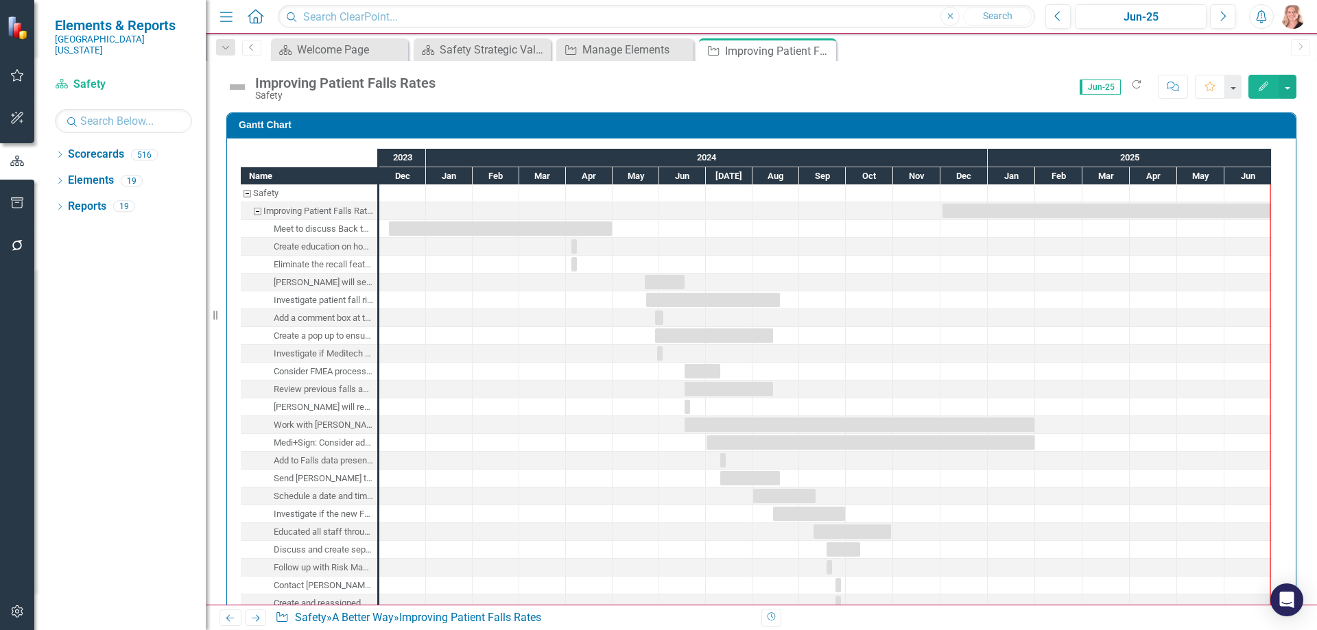
click at [1279, 219] on div "Name Safety Improving Patient Falls Rates Meet to discuss Back to the Basics Bu…" at bounding box center [761, 597] width 1069 height 916
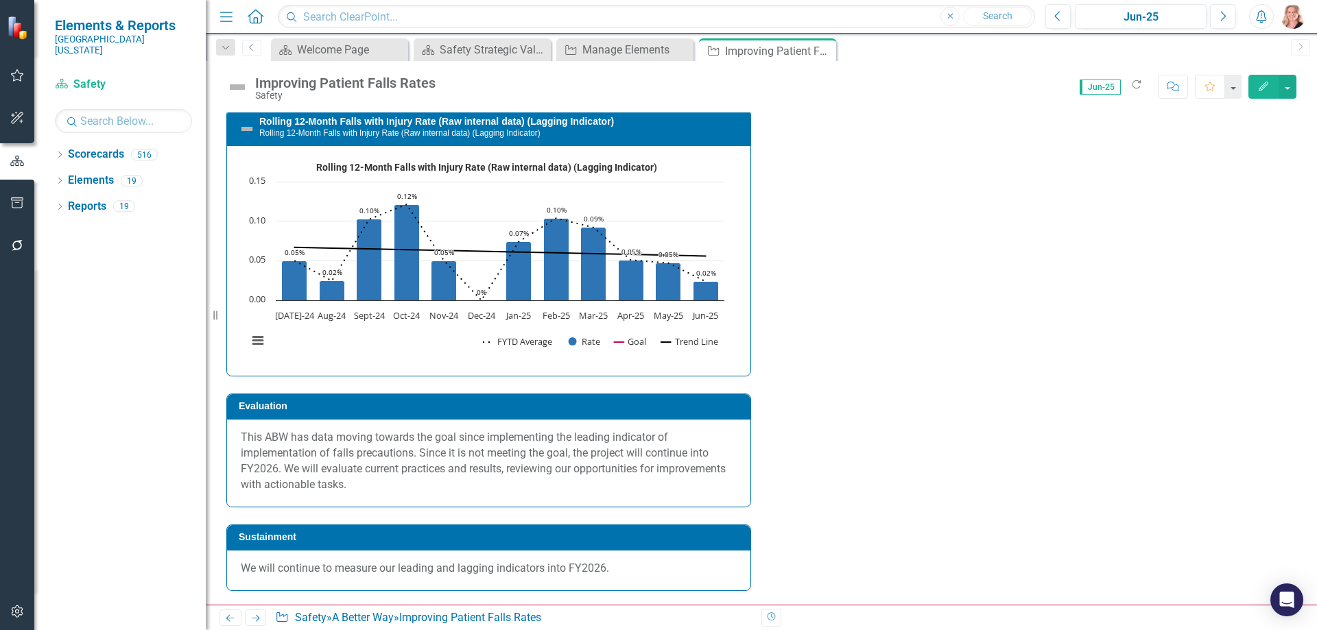
scroll to position [5350, 0]
click at [579, 127] on link "Rolling 12-Month Falls with Injury Rate (Raw internal data) (Lagging Indicator)" at bounding box center [436, 121] width 355 height 11
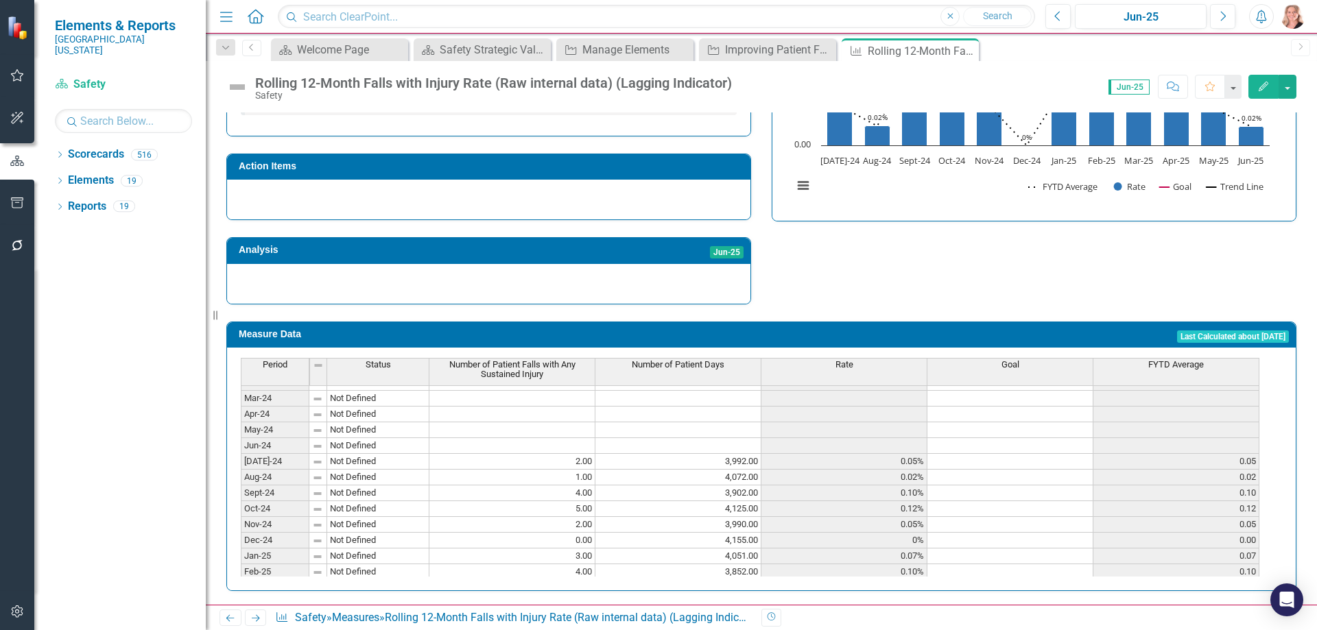
scroll to position [412, 0]
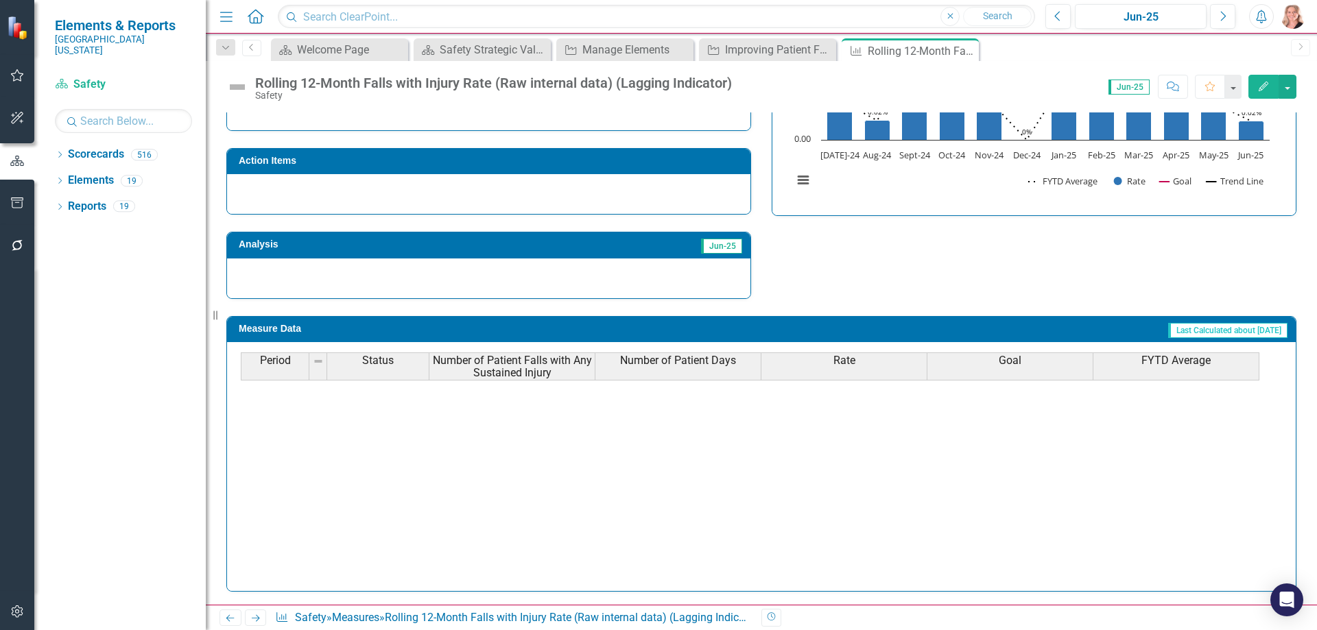
scroll to position [412, 0]
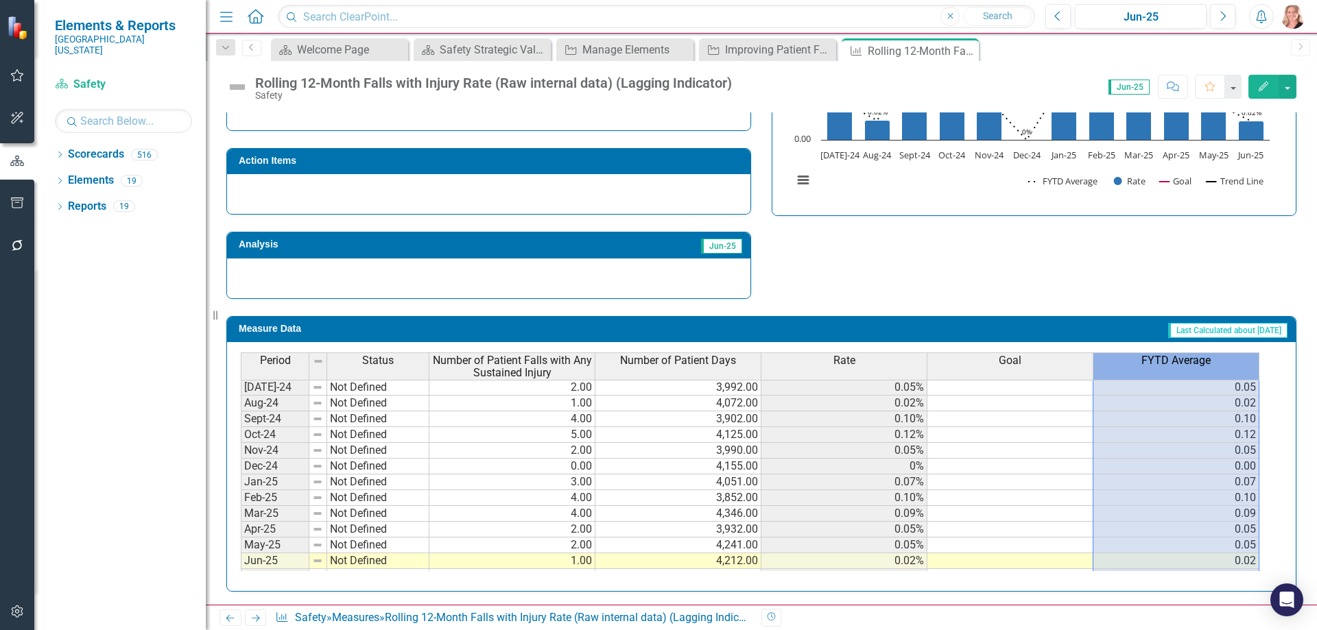
click at [1178, 366] on span "FYTD Average" at bounding box center [1175, 361] width 69 height 12
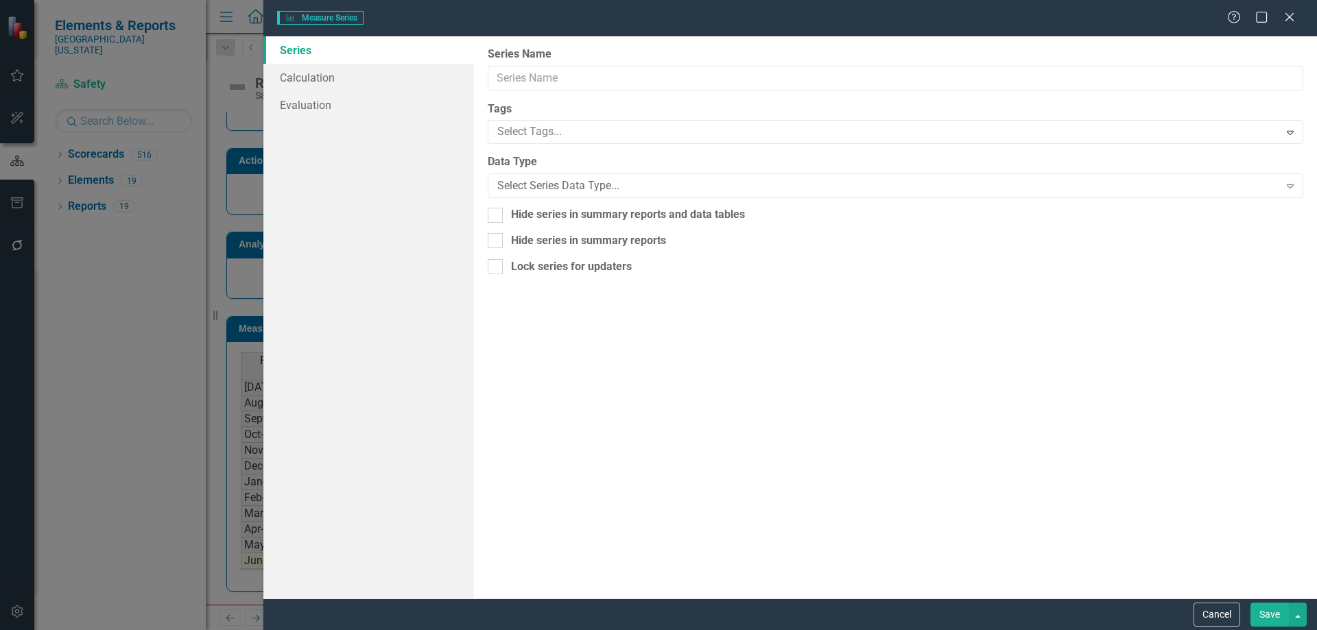
type input "FYTD Average"
checkbox input "true"
click at [333, 80] on link "Calculation" at bounding box center [368, 77] width 211 height 27
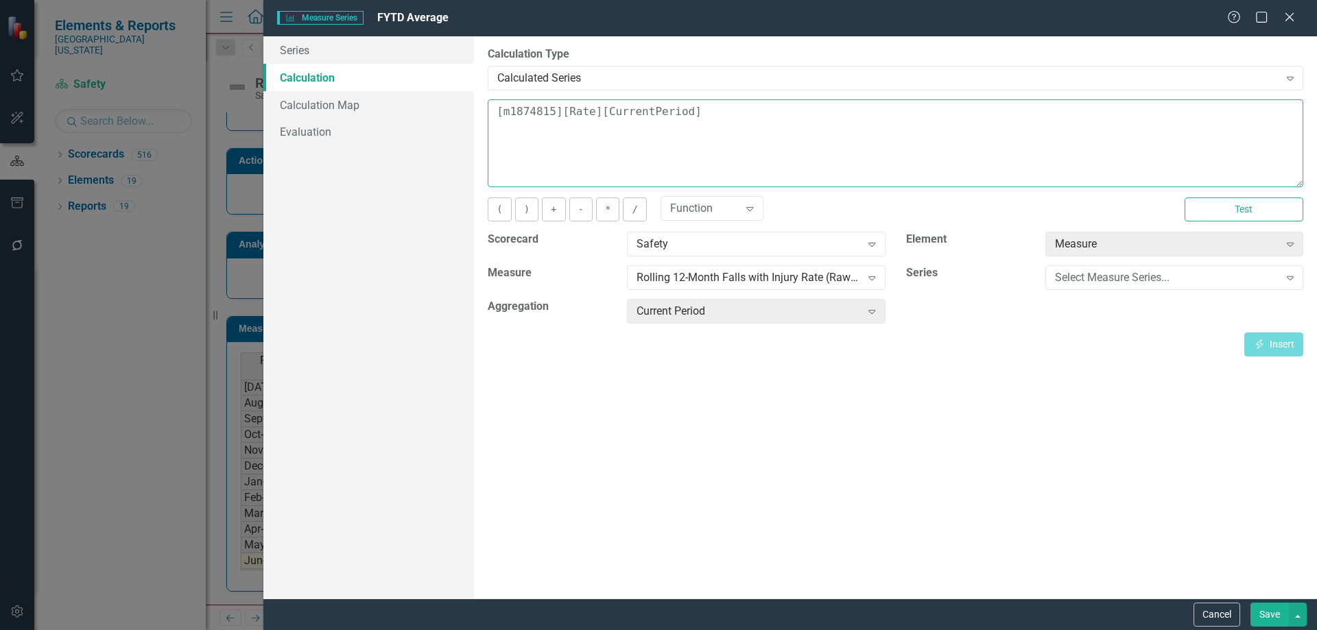
drag, startPoint x: 696, startPoint y: 110, endPoint x: 484, endPoint y: 110, distance: 212.6
click at [484, 110] on div "By default, series in ClearPoint are not calculated. So, if you leave the form …" at bounding box center [895, 317] width 843 height 562
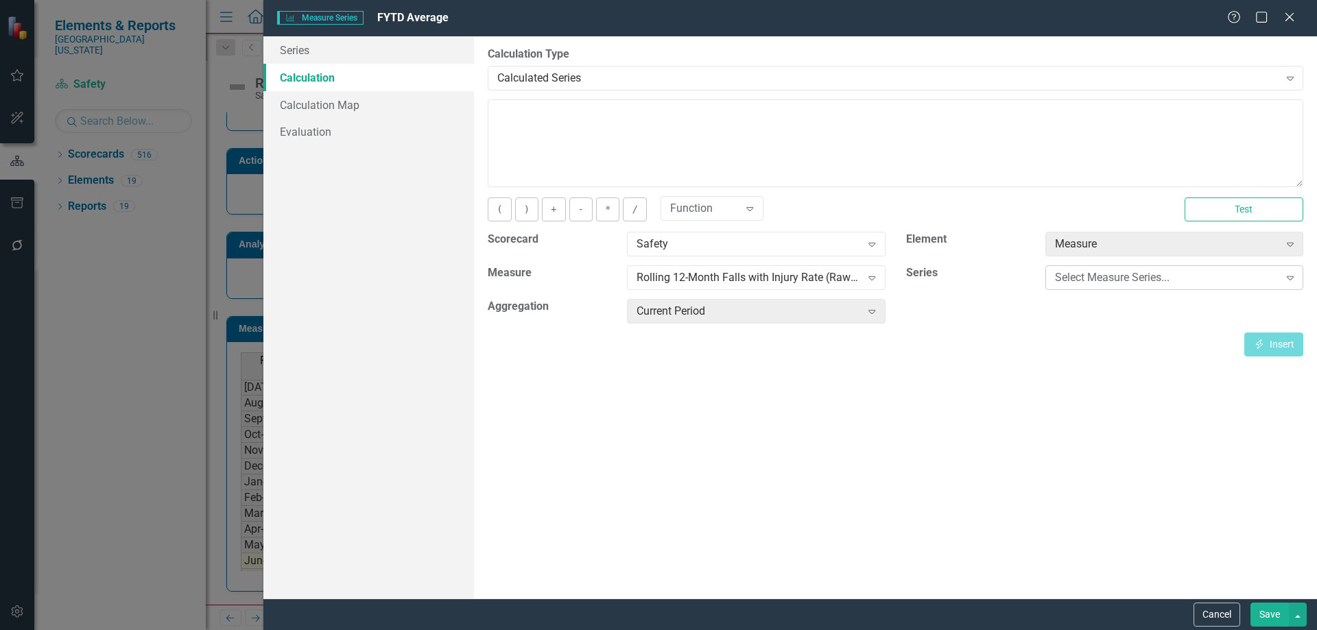
click at [1211, 282] on div "Select Measure Series..." at bounding box center [1167, 278] width 224 height 16
click at [1217, 610] on button "Cancel" at bounding box center [1217, 615] width 47 height 24
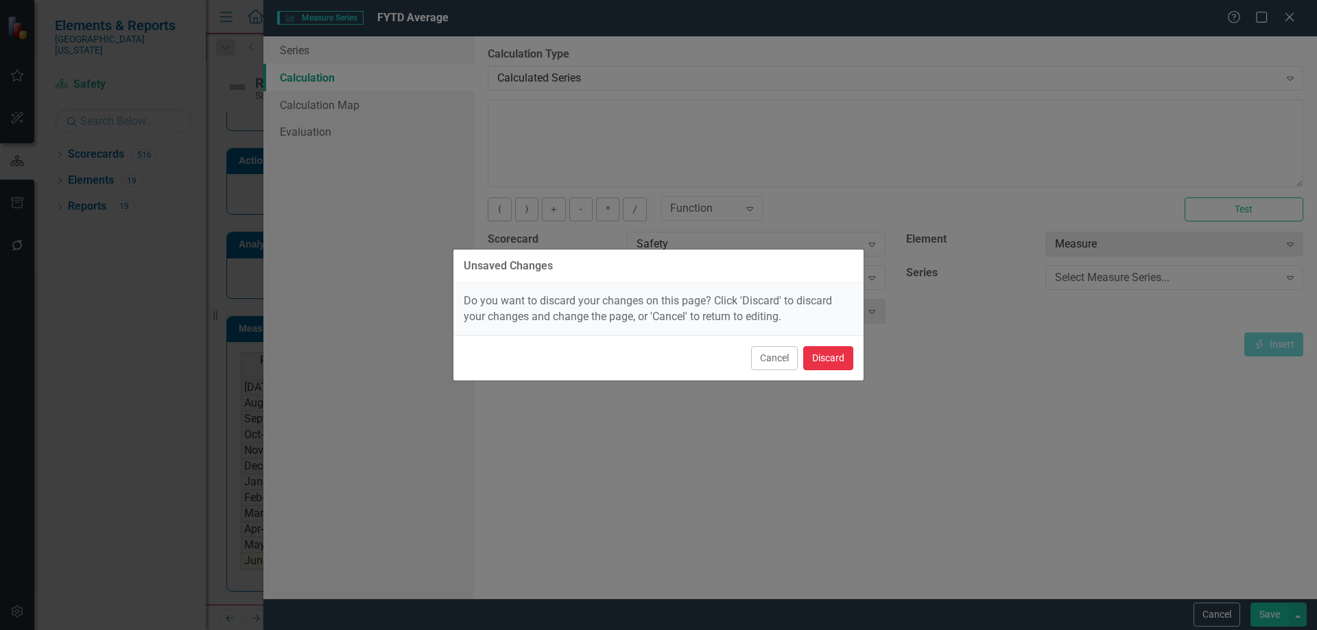
click at [845, 361] on button "Discard" at bounding box center [828, 358] width 50 height 24
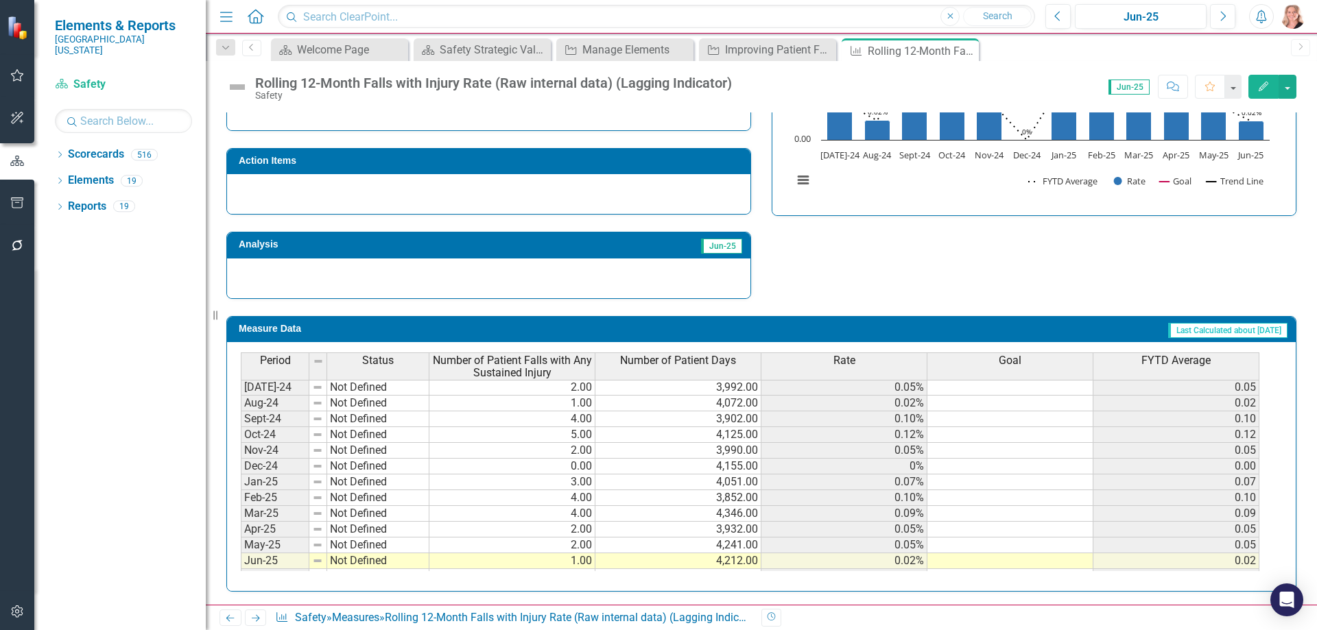
click at [874, 294] on div "Strategic Values A Better Way Improving Patient Falls Rates 12/2/24 - 6/30/25 J…" at bounding box center [761, 120] width 1091 height 357
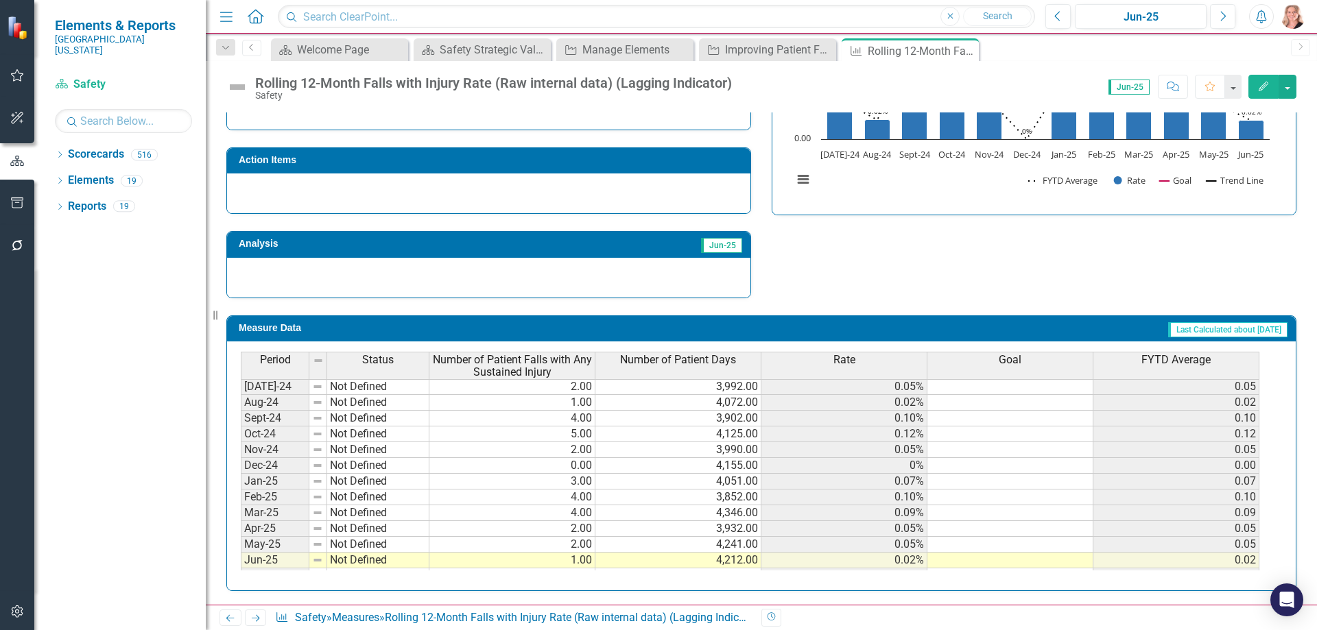
click at [1165, 369] on th "FYTD Average" at bounding box center [1176, 366] width 166 height 28
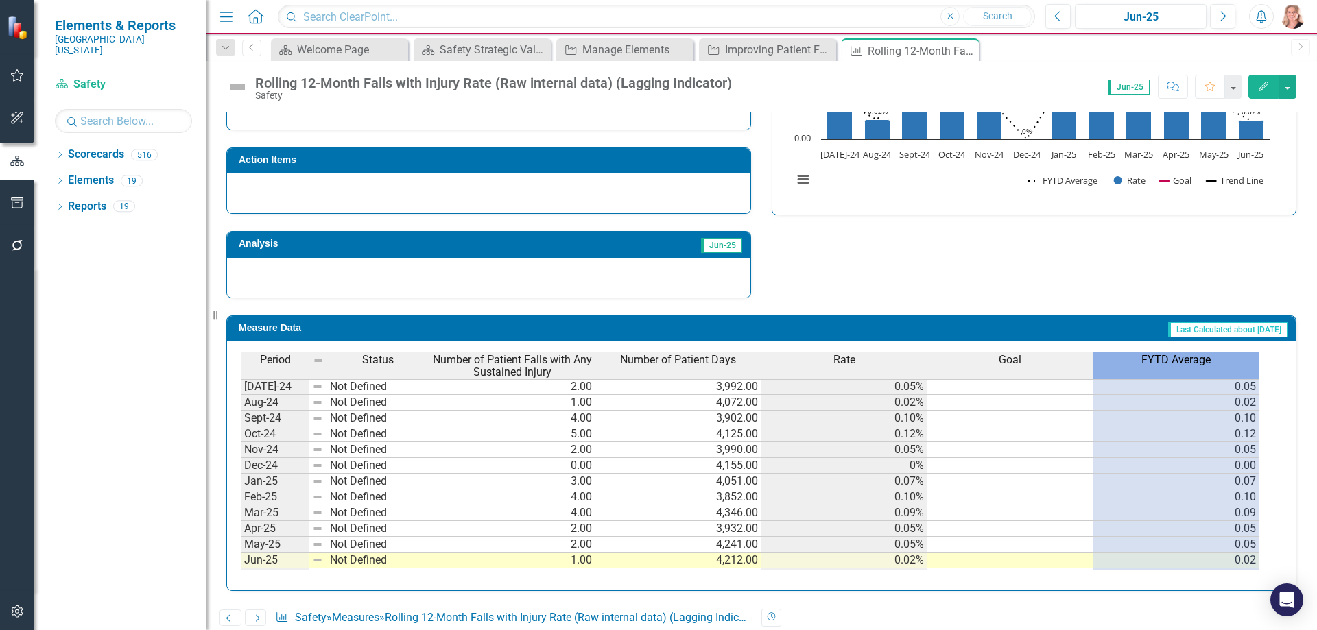
click at [1165, 369] on th "FYTD Average" at bounding box center [1176, 366] width 166 height 28
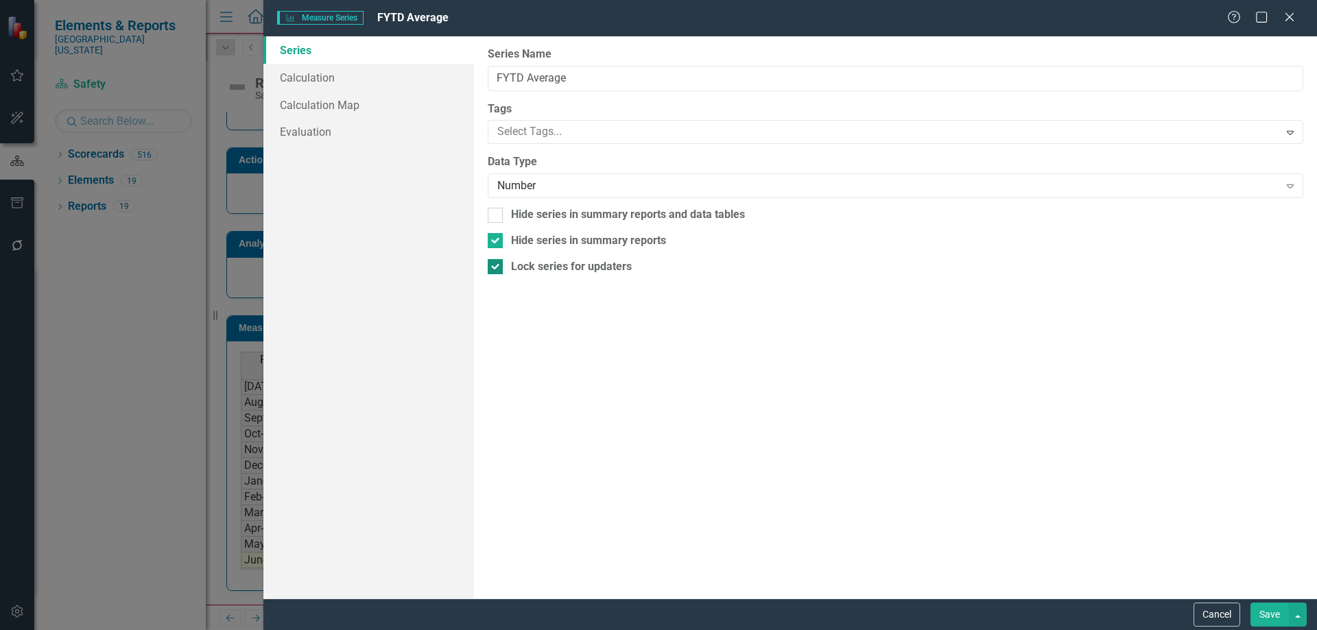
click at [498, 264] on div at bounding box center [495, 266] width 15 height 15
click at [497, 264] on input "Lock series for updaters" at bounding box center [492, 263] width 9 height 9
checkbox input "false"
click at [493, 230] on div "From this page, you can edit the name, type, and visibility options of your ser…" at bounding box center [895, 317] width 843 height 562
click at [493, 239] on input "Hide series in summary reports" at bounding box center [492, 237] width 9 height 9
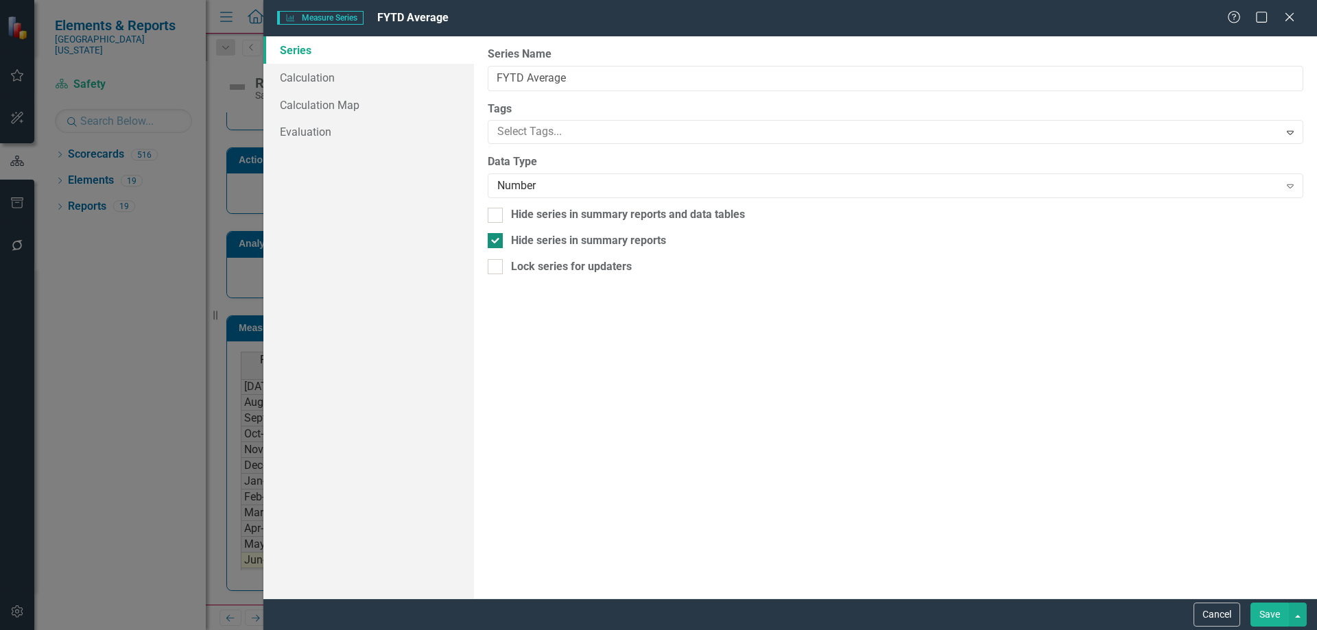
checkbox input "false"
click at [525, 184] on div "Number" at bounding box center [887, 186] width 781 height 16
click at [346, 84] on link "Calculation" at bounding box center [368, 77] width 211 height 27
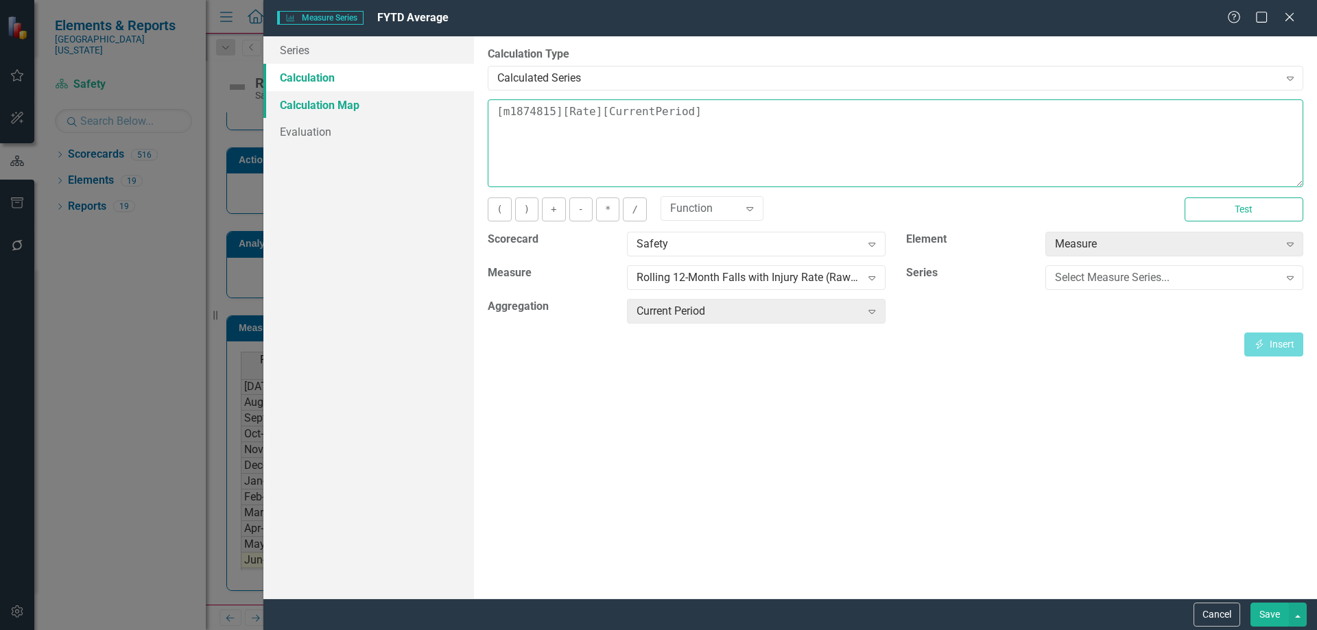
drag, startPoint x: 687, startPoint y: 114, endPoint x: 390, endPoint y: 117, distance: 297.7
click at [390, 117] on div "Series Calculation Calculation Map Evaluation From this page, you can edit the …" at bounding box center [790, 317] width 1054 height 562
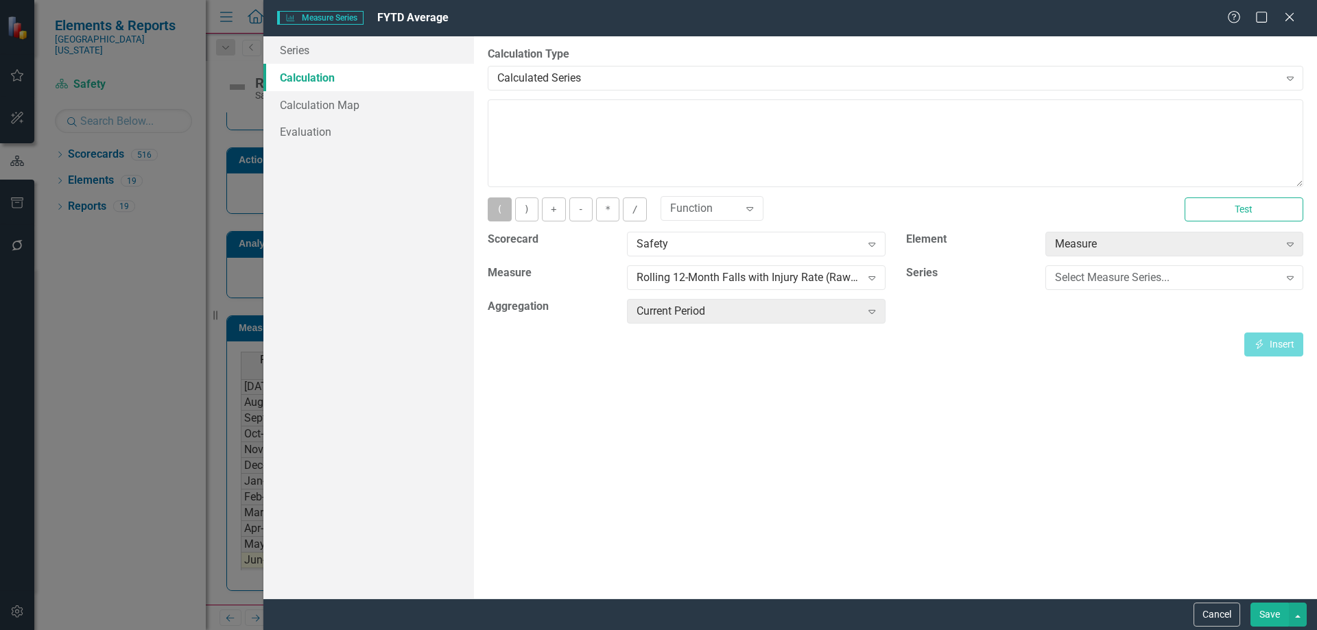
click at [503, 215] on button "(" at bounding box center [499, 210] width 23 height 24
click at [1141, 277] on div "Select Measure Series..." at bounding box center [1167, 278] width 224 height 16
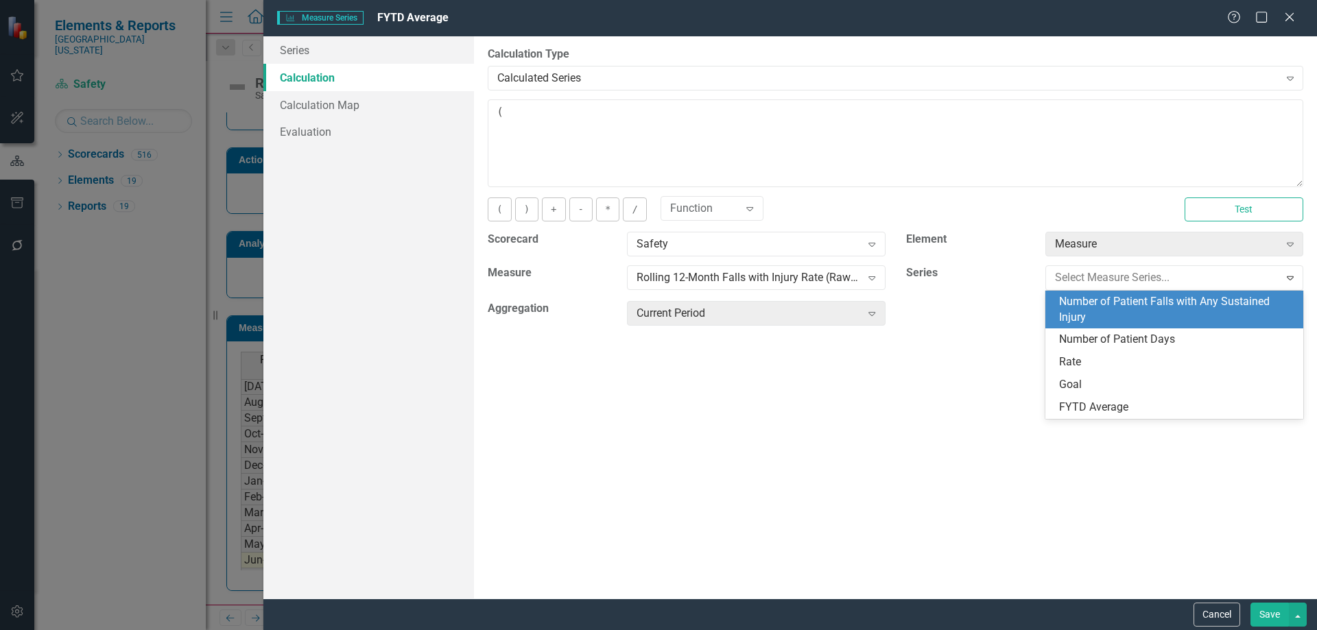
click at [1139, 316] on div "Number of Patient Falls with Any Sustained Injury" at bounding box center [1177, 310] width 236 height 32
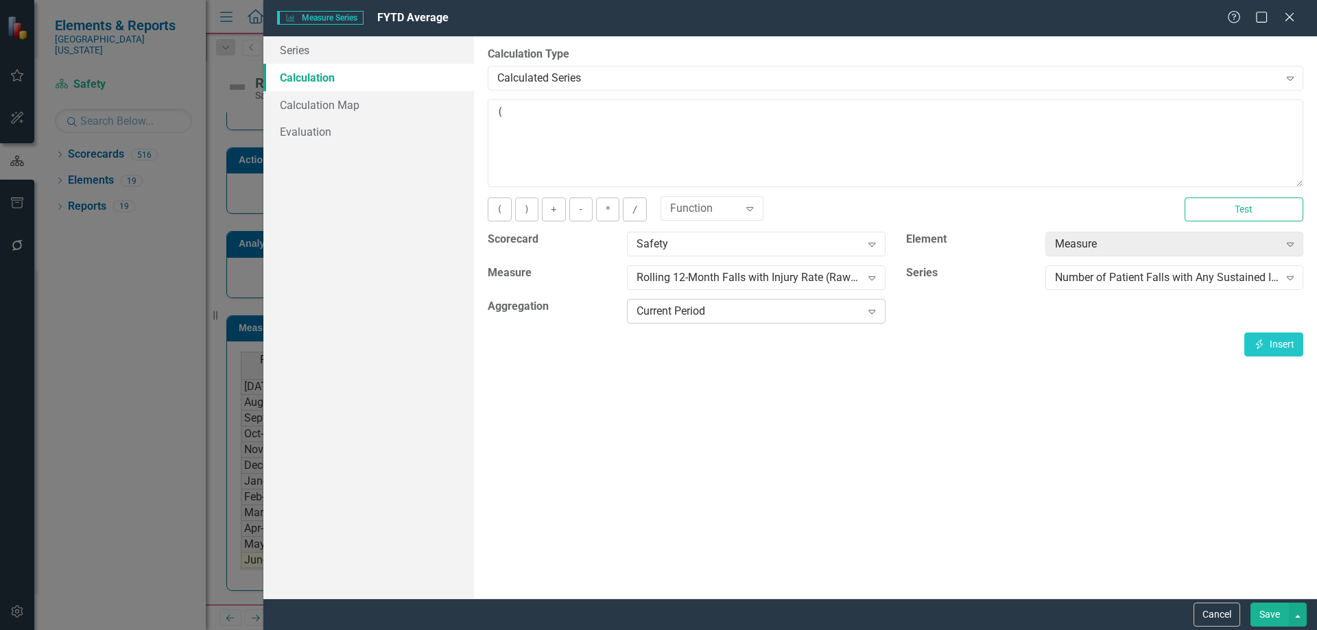
click at [854, 314] on div "Current Period" at bounding box center [749, 312] width 224 height 16
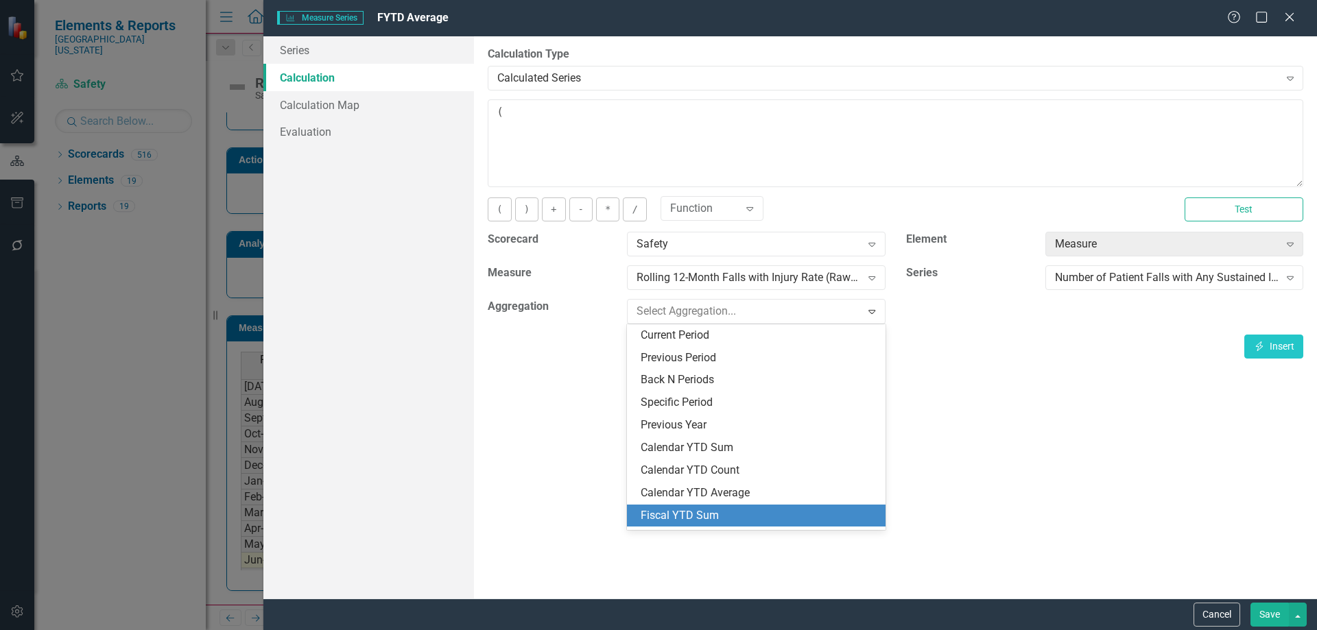
click at [773, 514] on div "Fiscal YTD Sum" at bounding box center [759, 516] width 236 height 16
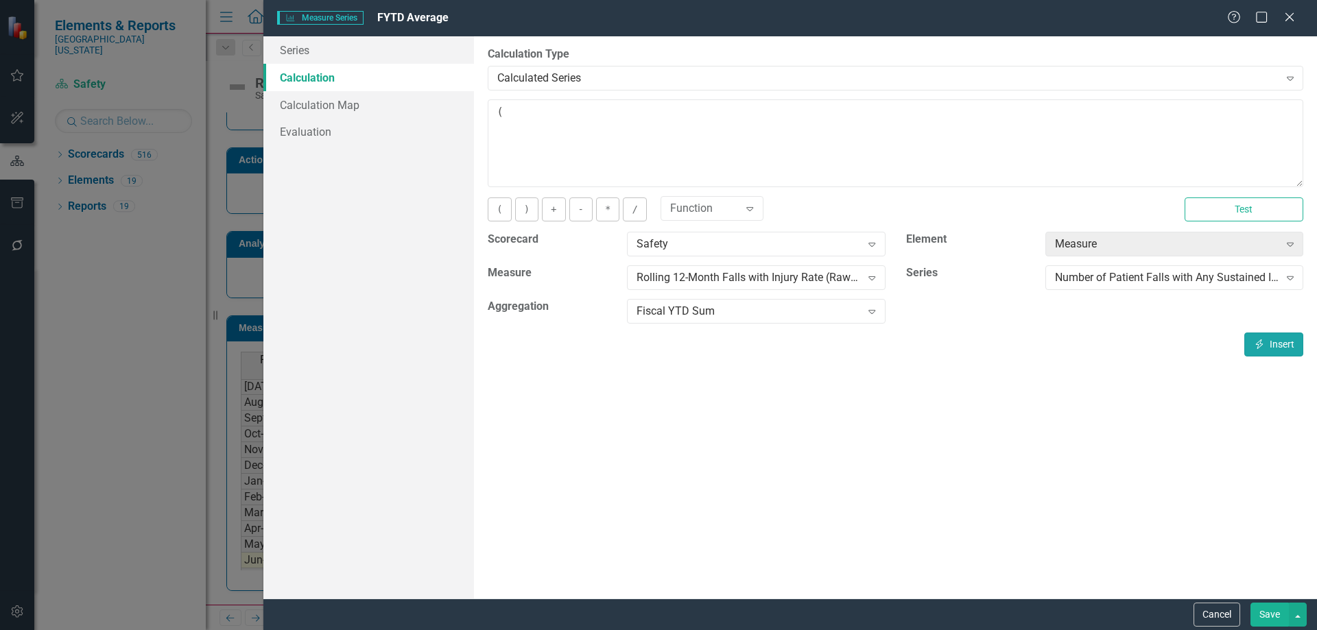
click at [1276, 344] on button "Insert Insert" at bounding box center [1273, 345] width 59 height 24
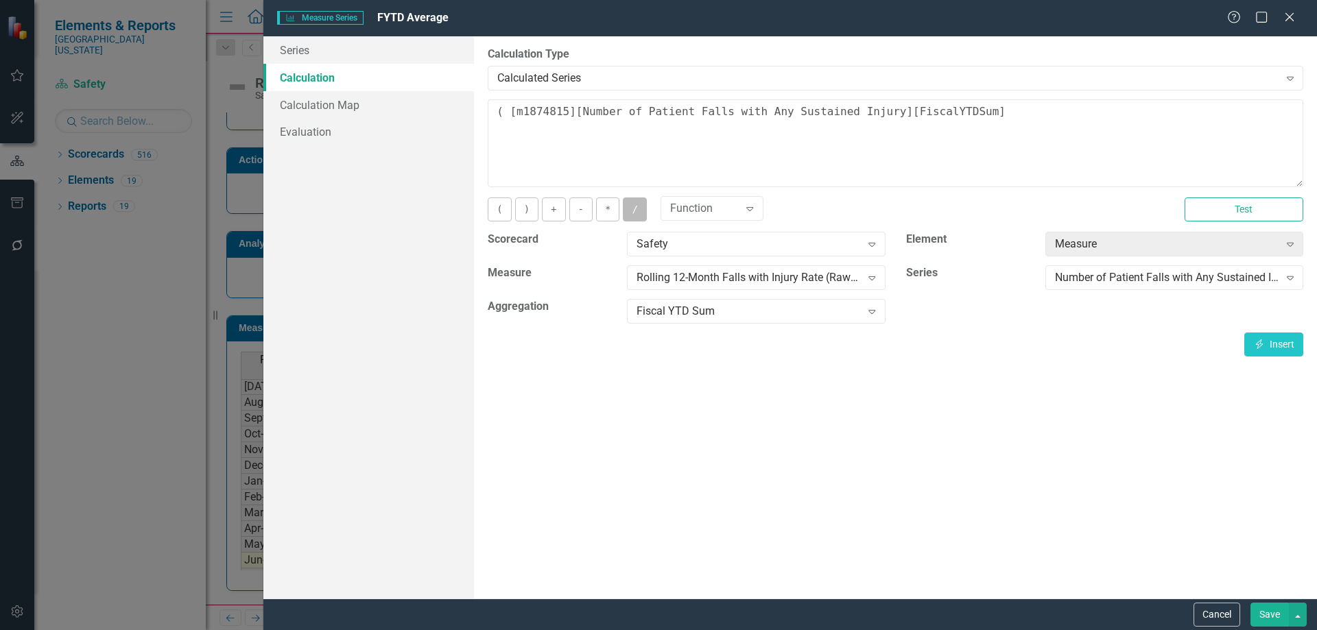
click at [627, 209] on button "/" at bounding box center [634, 210] width 23 height 24
click at [1087, 283] on div "Number of Patient Falls with Any Sustained Injury" at bounding box center [1167, 278] width 224 height 16
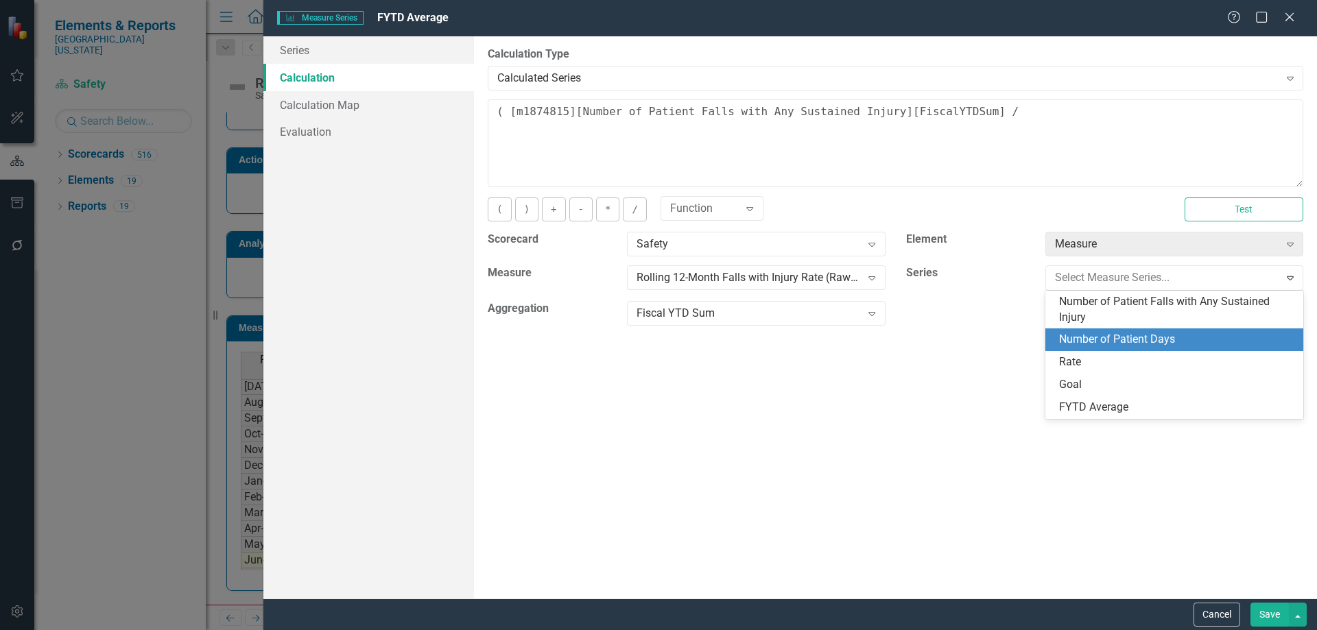
click at [1083, 335] on div "Number of Patient Days" at bounding box center [1177, 340] width 236 height 16
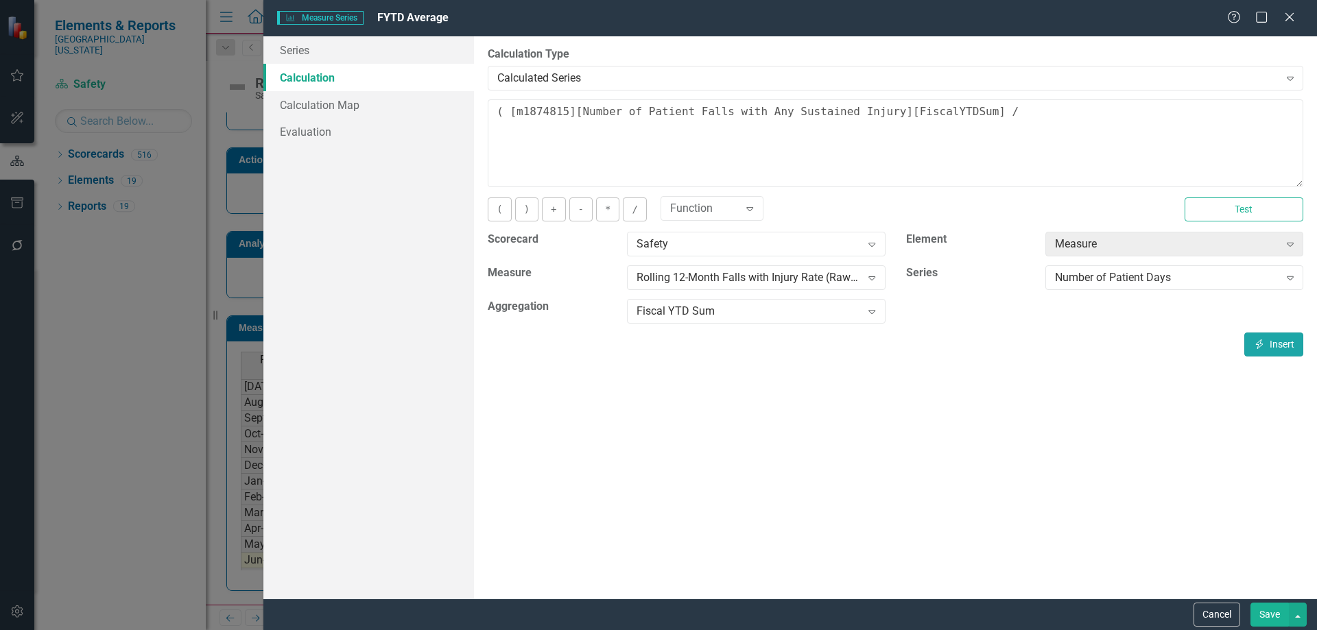
drag, startPoint x: 1281, startPoint y: 346, endPoint x: 932, endPoint y: 304, distance: 351.7
click at [1281, 346] on button "Insert Insert" at bounding box center [1273, 345] width 59 height 24
click at [519, 210] on button ")" at bounding box center [526, 210] width 23 height 24
click at [601, 209] on button "*" at bounding box center [607, 210] width 23 height 24
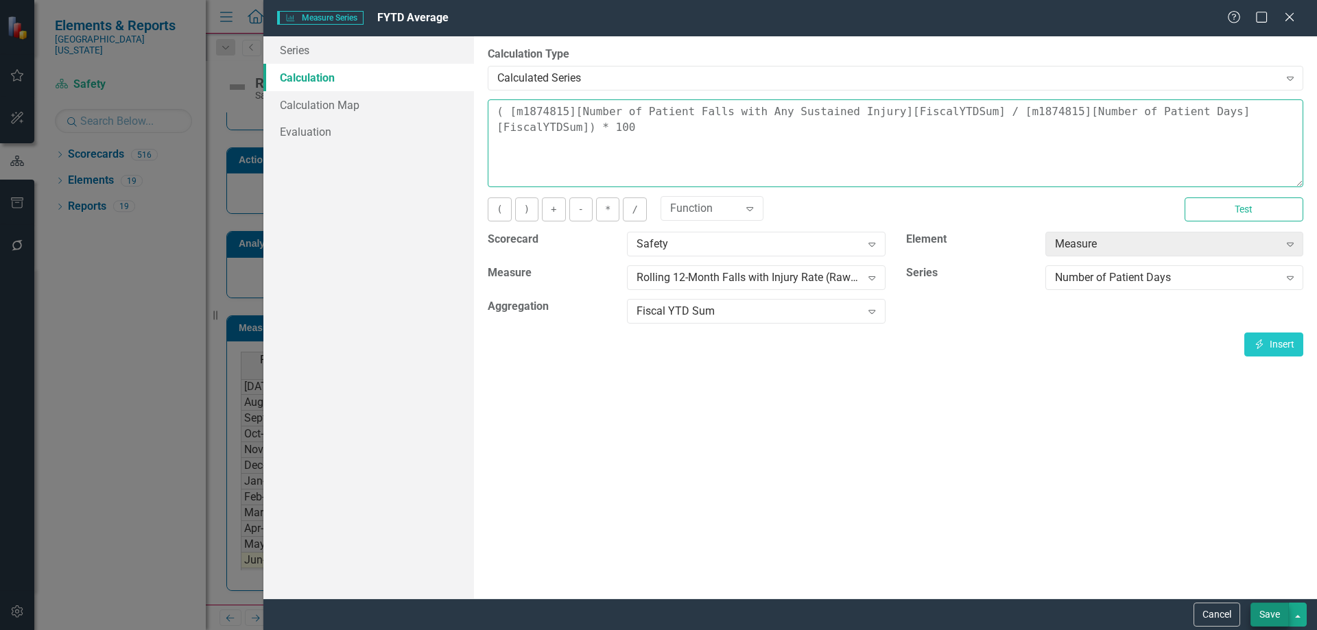
type textarea "( [m1874815][Number of Patient Falls with Any Sustained Injury][FiscalYTDSum] /…"
click at [1267, 618] on button "Save" at bounding box center [1269, 615] width 38 height 24
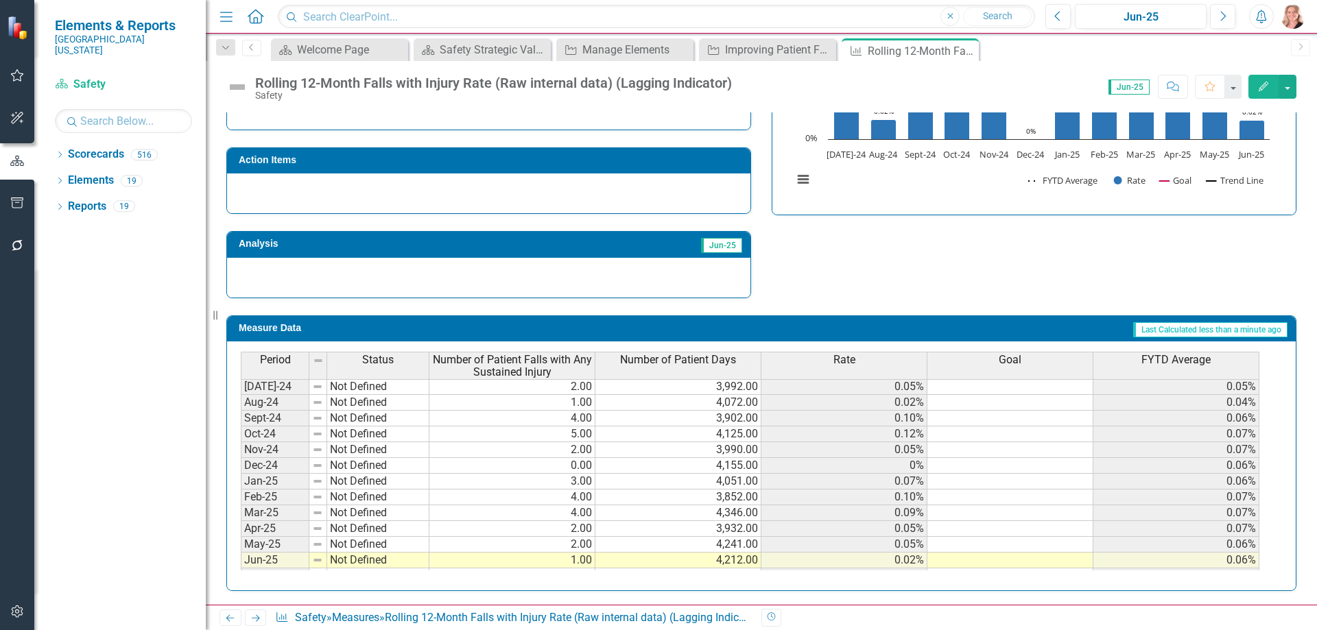
scroll to position [480, 0]
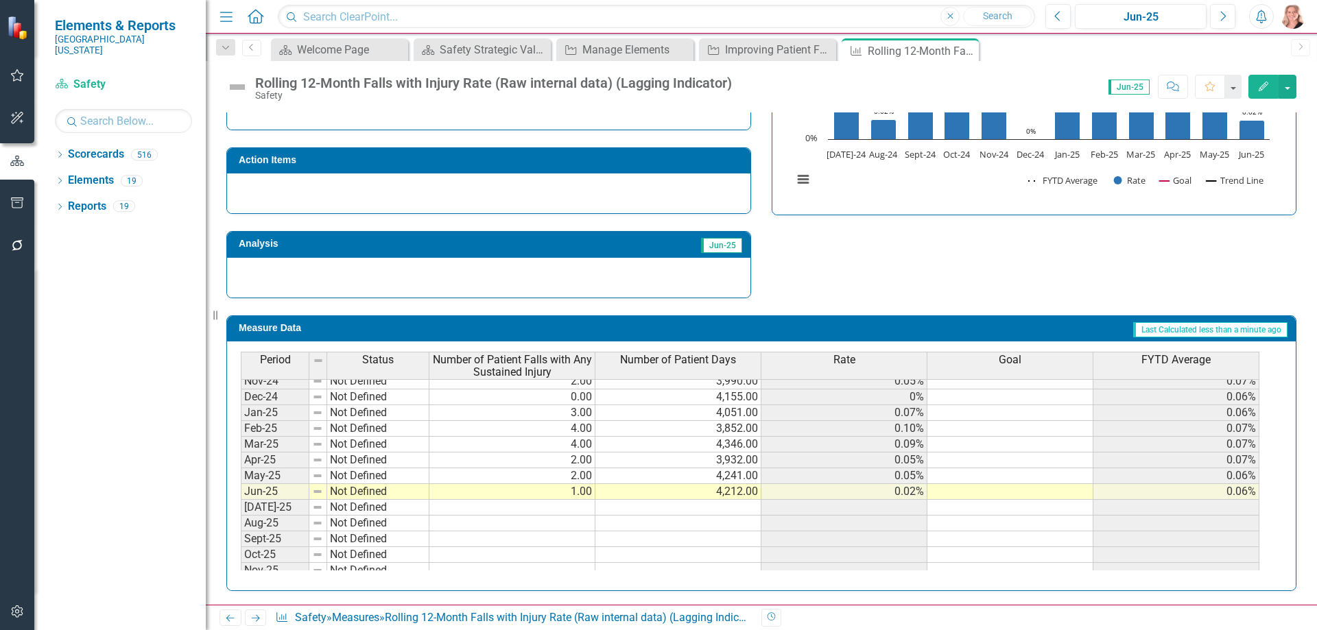
click at [842, 361] on span "Rate" at bounding box center [844, 360] width 22 height 12
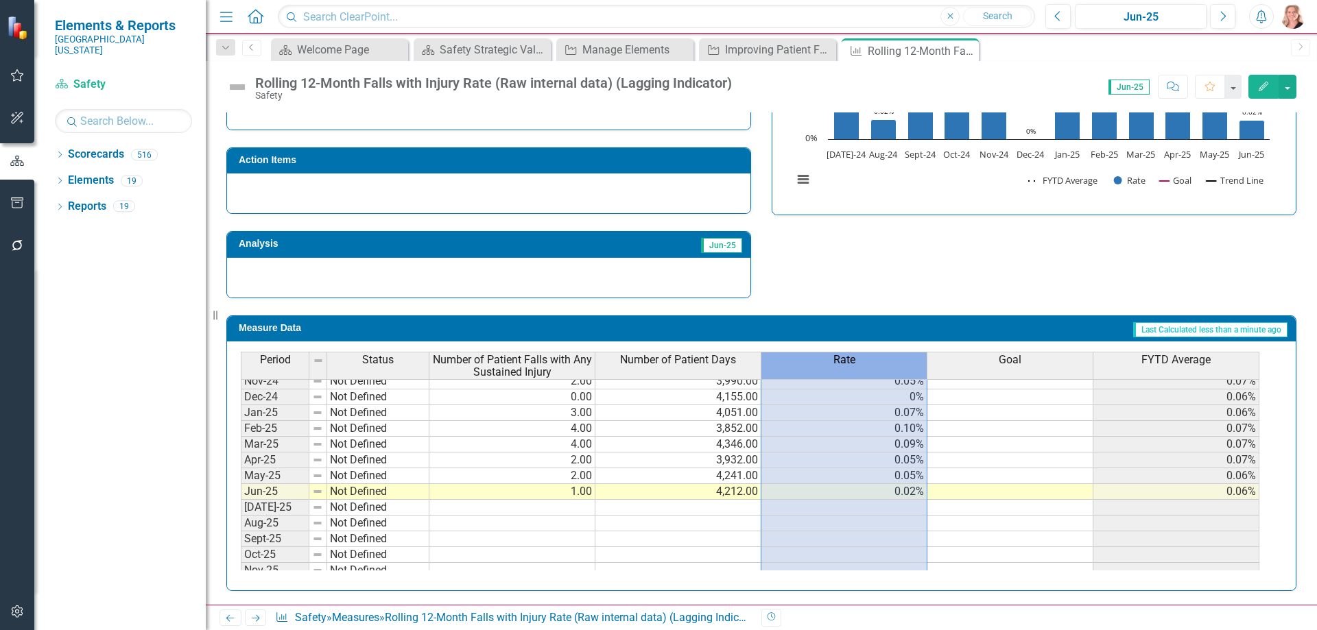
click at [842, 361] on span "Rate" at bounding box center [844, 360] width 22 height 12
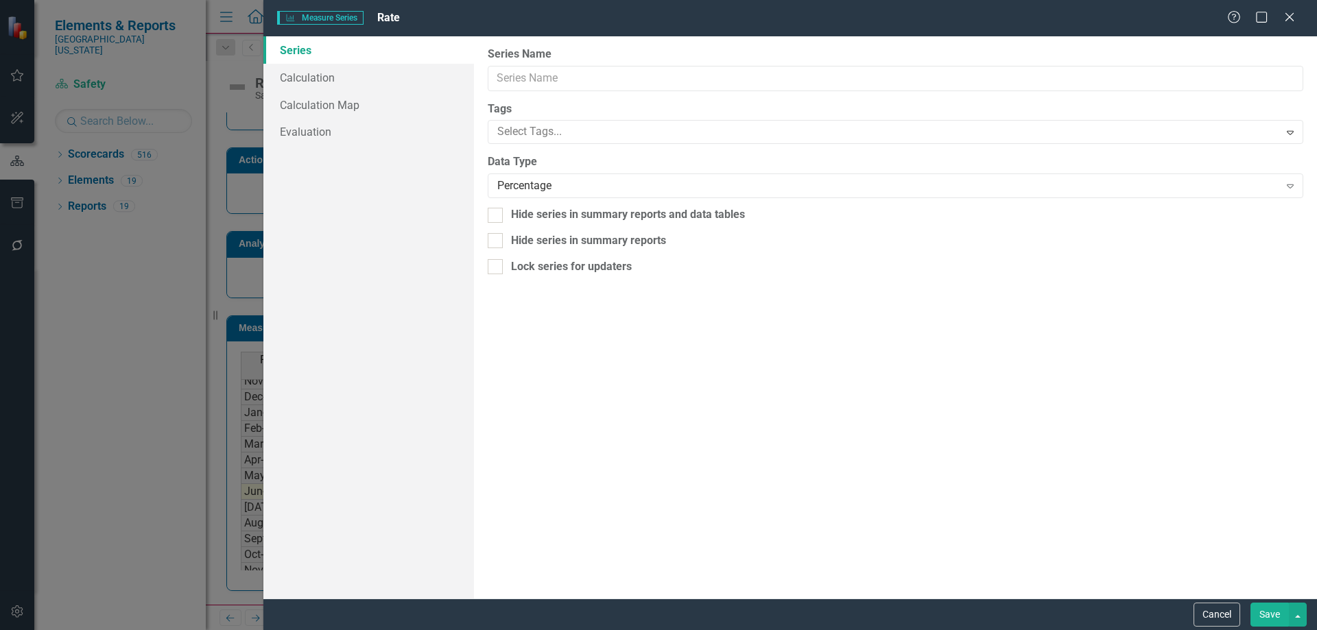
type input "Rate"
click at [331, 83] on link "Calculation" at bounding box center [368, 77] width 211 height 27
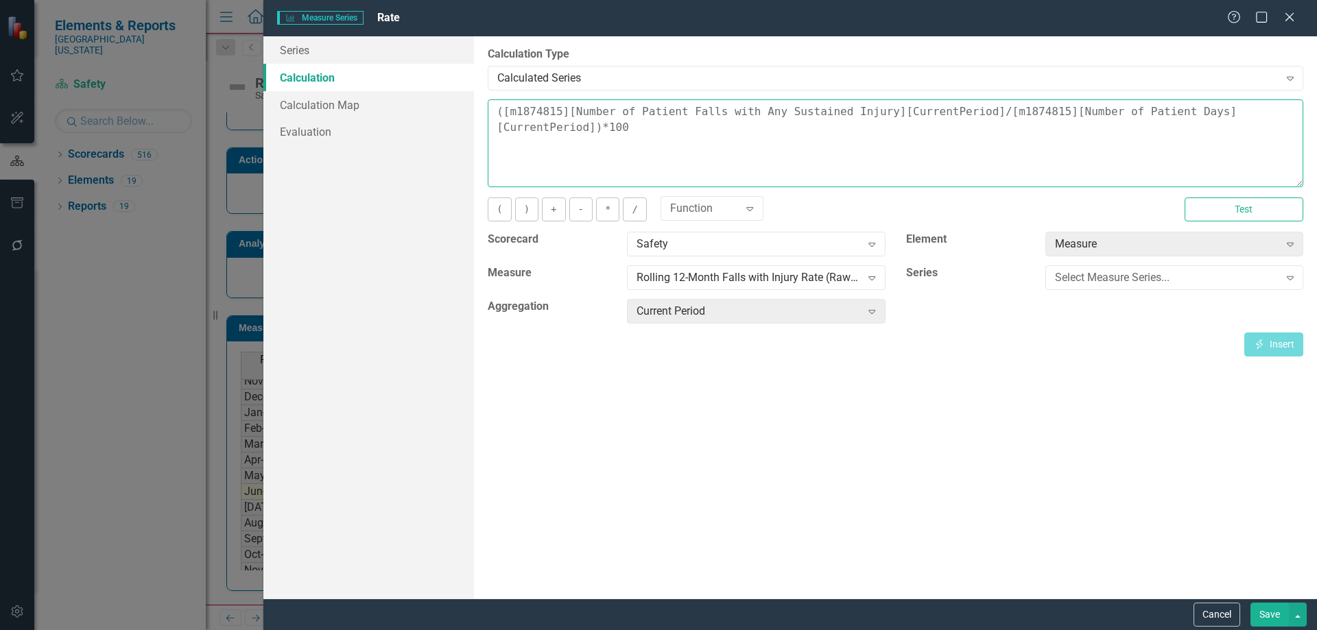
click at [1294, 112] on textarea "([m1874815][Number of Patient Falls with Any Sustained Injury][CurrentPeriod]/[…" at bounding box center [896, 143] width 816 height 88
type textarea "([m1874815][Number of Patient Falls with Any Sustained Injury][CurrentPeriod]/[…"
click at [1272, 618] on button "Save" at bounding box center [1269, 615] width 38 height 24
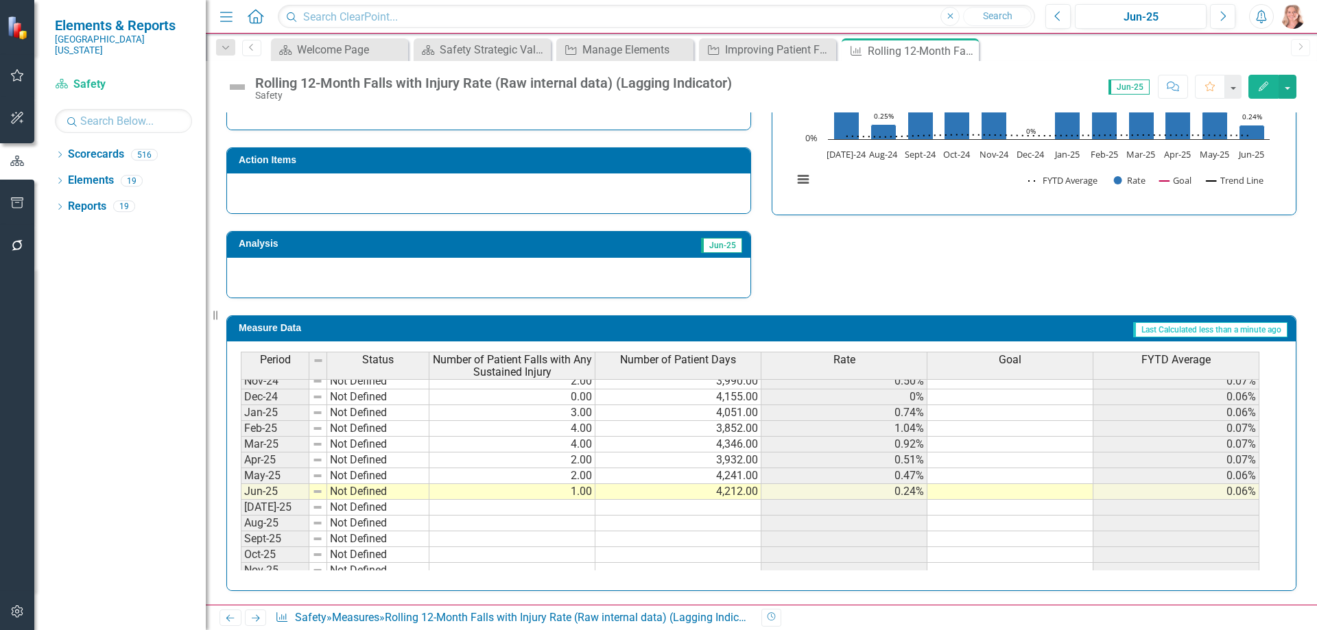
click at [1181, 368] on th "FYTD Average" at bounding box center [1176, 366] width 166 height 28
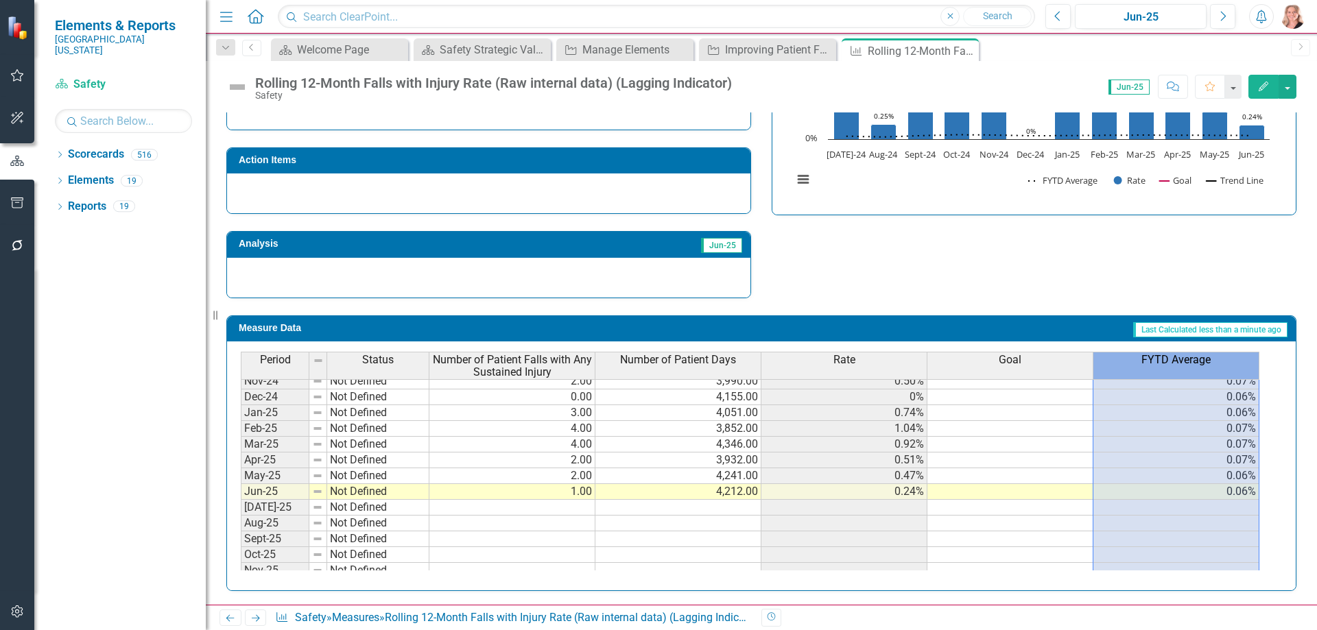
click at [1181, 368] on th "FYTD Average" at bounding box center [1176, 366] width 166 height 28
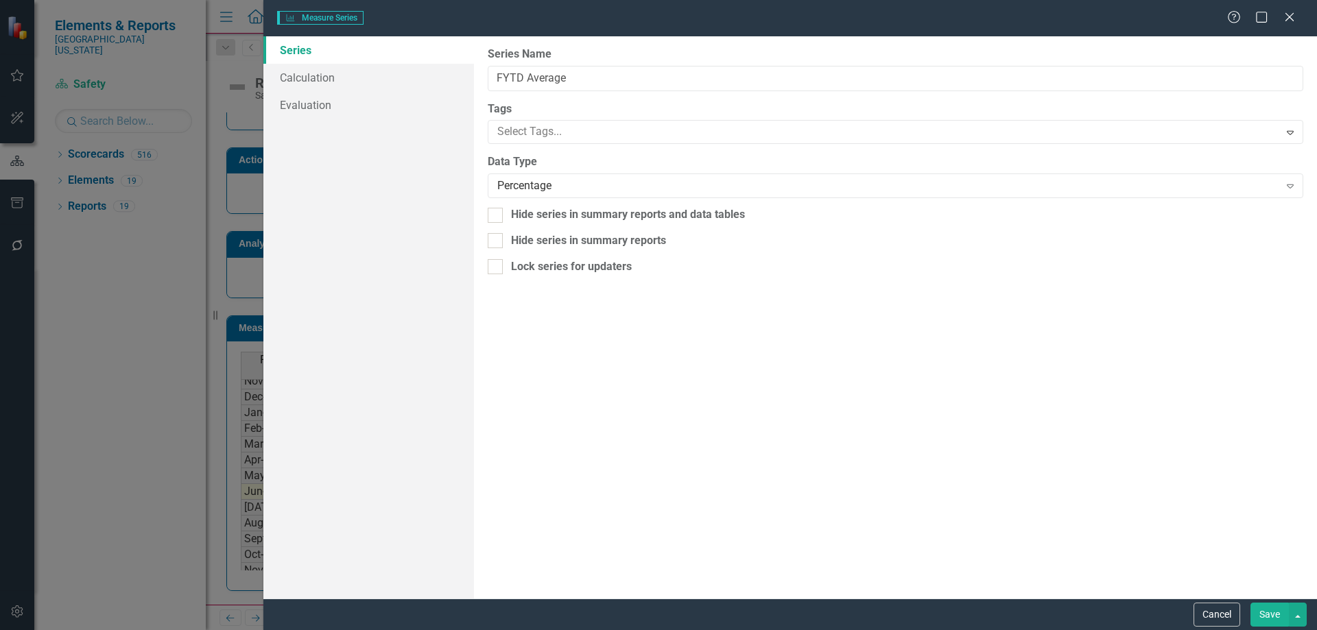
type input "FYTD Average"
click at [312, 82] on link "Calculation" at bounding box center [368, 77] width 211 height 27
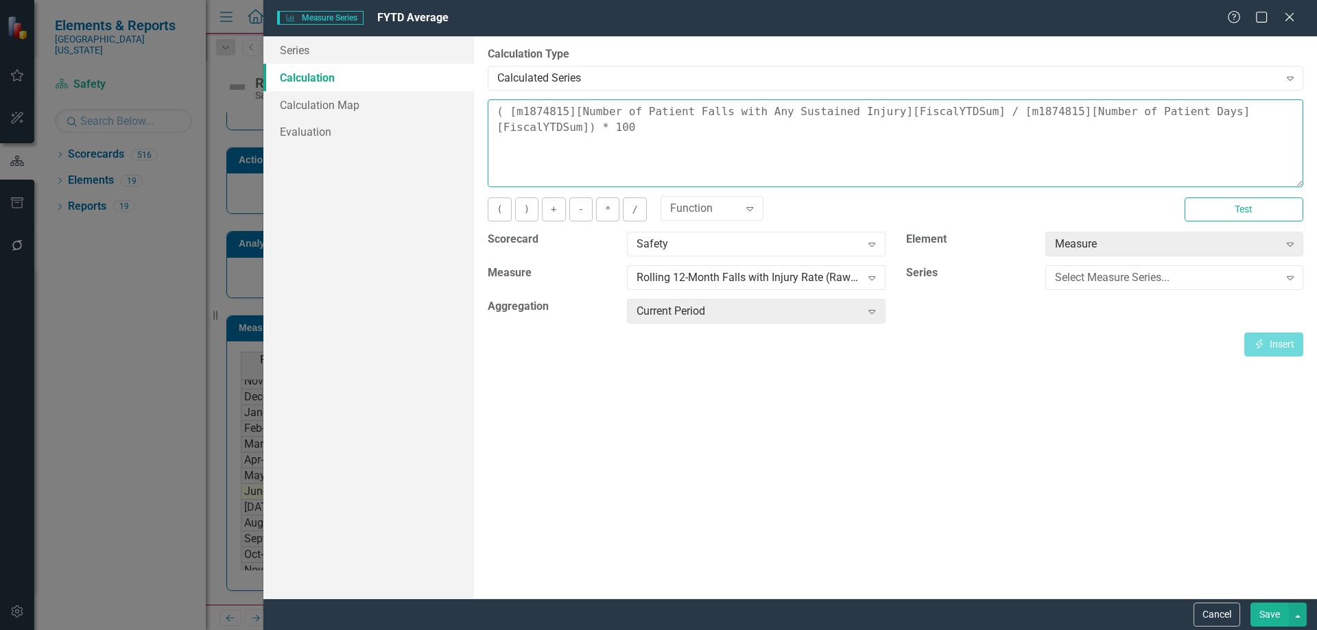
click at [576, 134] on textarea "( [m1874815][Number of Patient Falls with Any Sustained Injury][FiscalYTDSum] /…" at bounding box center [896, 143] width 816 height 88
type textarea "( [m1874815][Number of Patient Falls with Any Sustained Injury][FiscalYTDSum] /…"
click at [1270, 614] on button "Save" at bounding box center [1269, 615] width 38 height 24
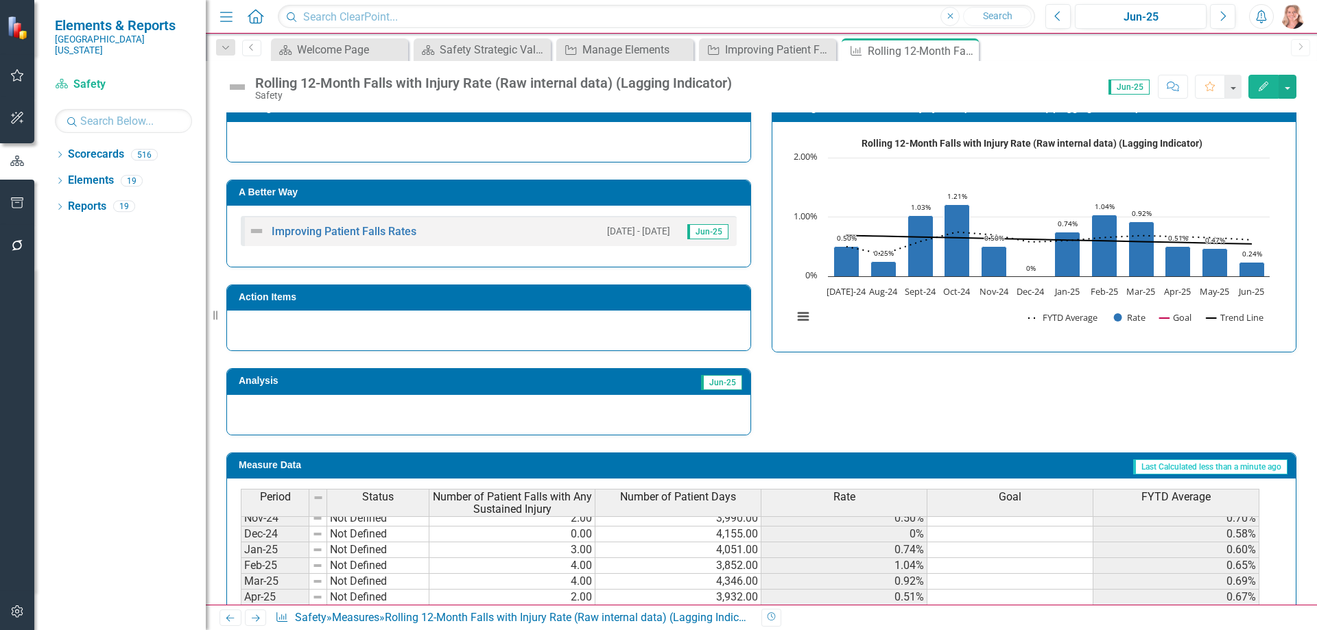
scroll to position [201, 0]
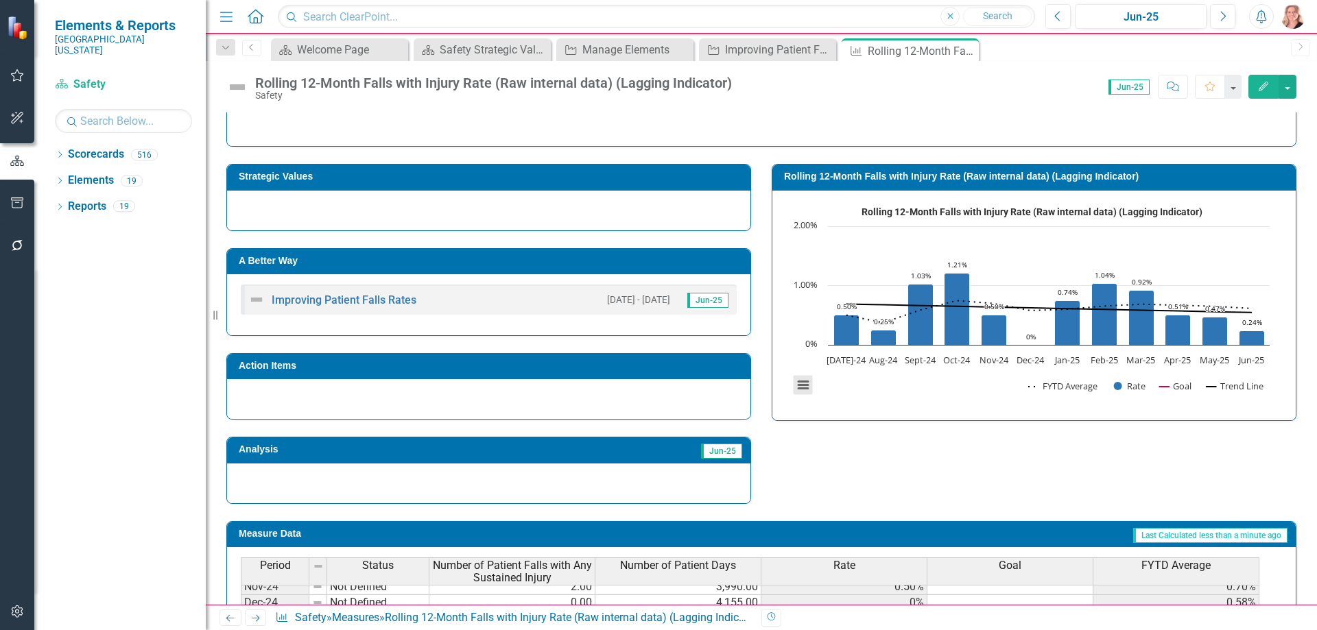
click at [798, 386] on button "View chart menu, Rolling 12-Month Falls with Injury Rate (Raw internal data) (L…" at bounding box center [803, 385] width 19 height 19
click at [851, 317] on li "Download JPEG image" at bounding box center [859, 316] width 123 height 21
drag, startPoint x: 967, startPoint y: 51, endPoint x: 828, endPoint y: 101, distance: 147.7
click at [0, 0] on icon "Close" at bounding box center [0, 0] width 0 height 0
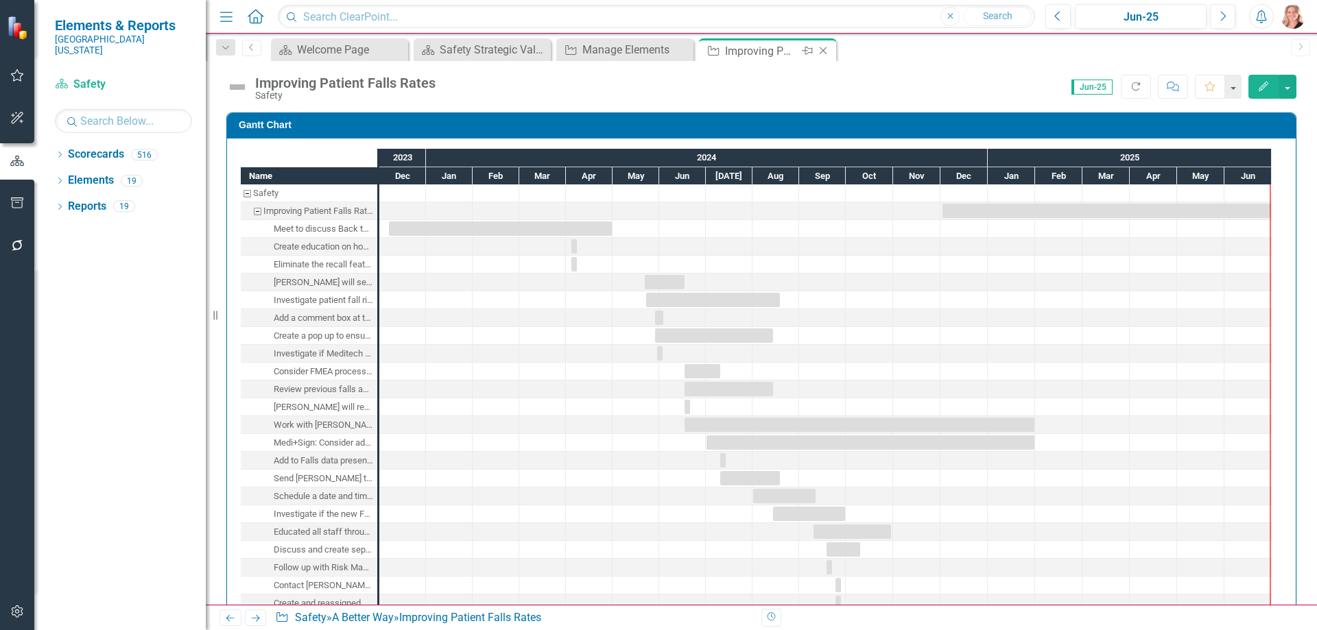
click at [825, 49] on icon at bounding box center [824, 51] width 8 height 8
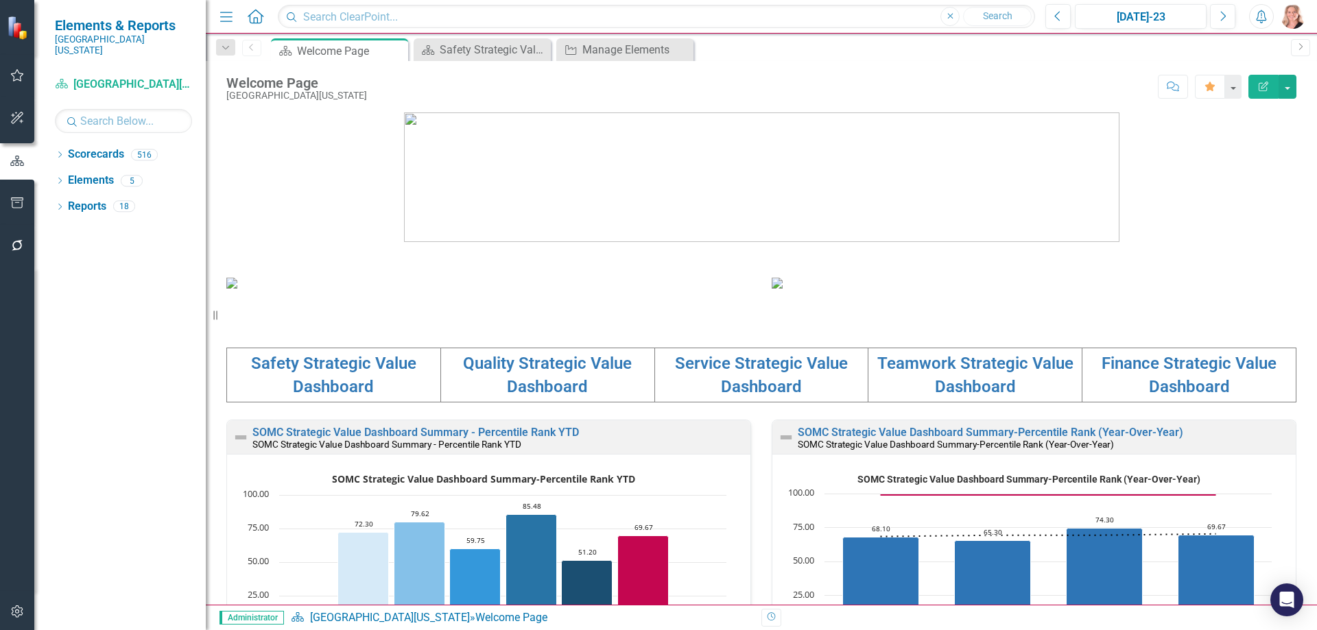
scroll to position [137, 0]
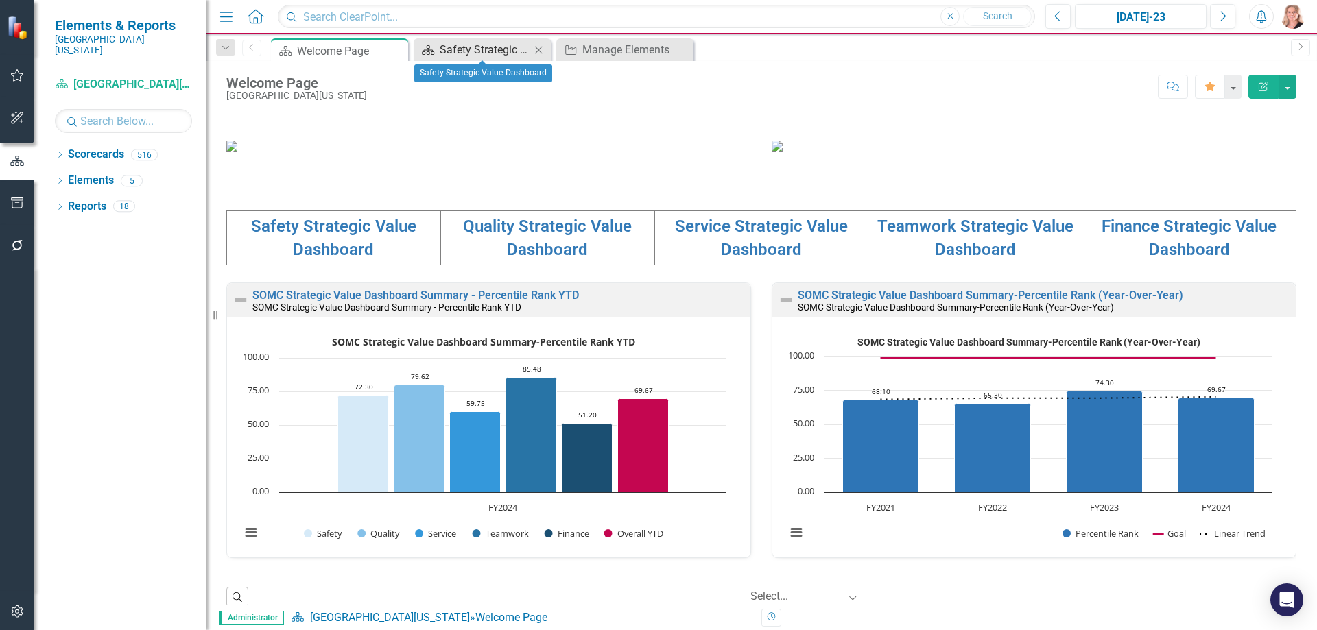
click at [489, 52] on div "Safety Strategic Value Dashboard" at bounding box center [485, 49] width 91 height 17
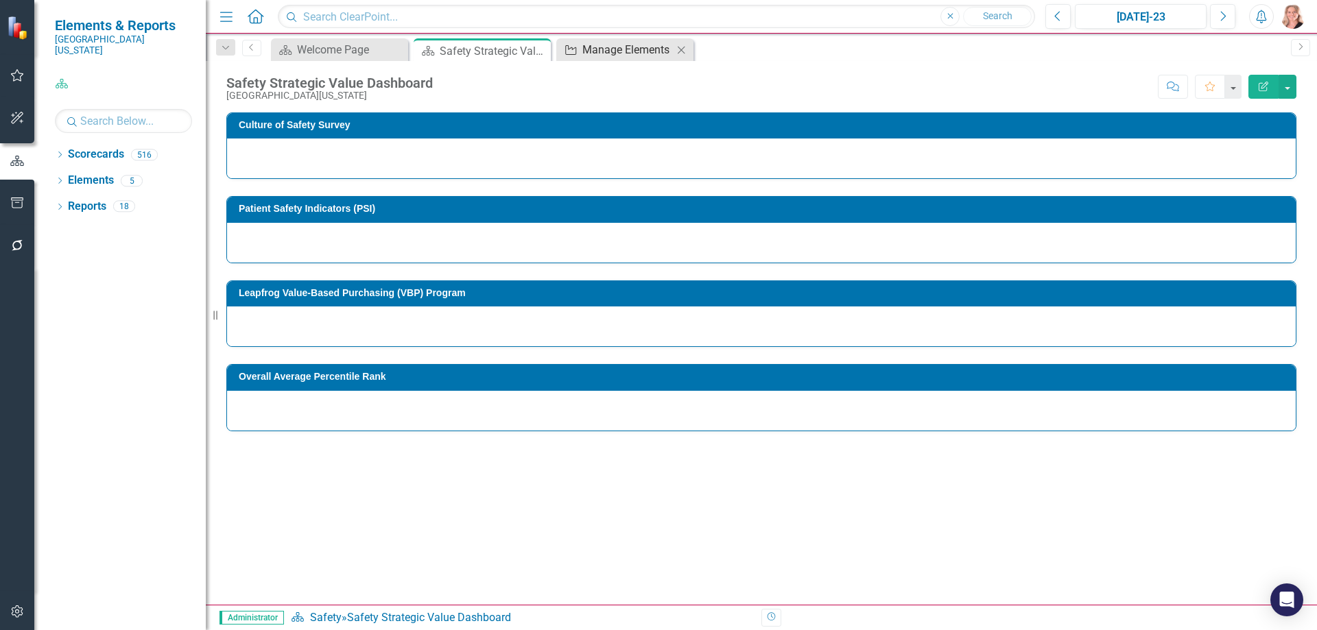
click at [614, 51] on div "Manage Elements" at bounding box center [627, 49] width 91 height 17
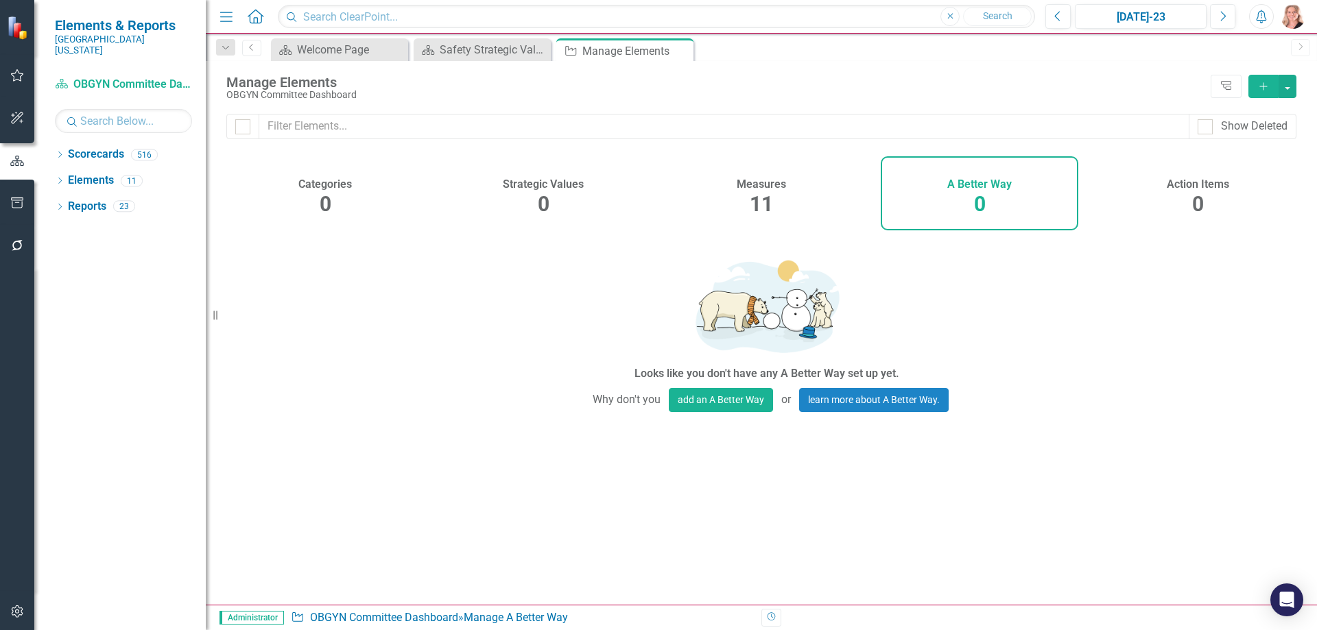
click at [1001, 187] on h4 "A Better Way" at bounding box center [979, 184] width 64 height 12
click at [680, 49] on icon "Close" at bounding box center [681, 50] width 14 height 11
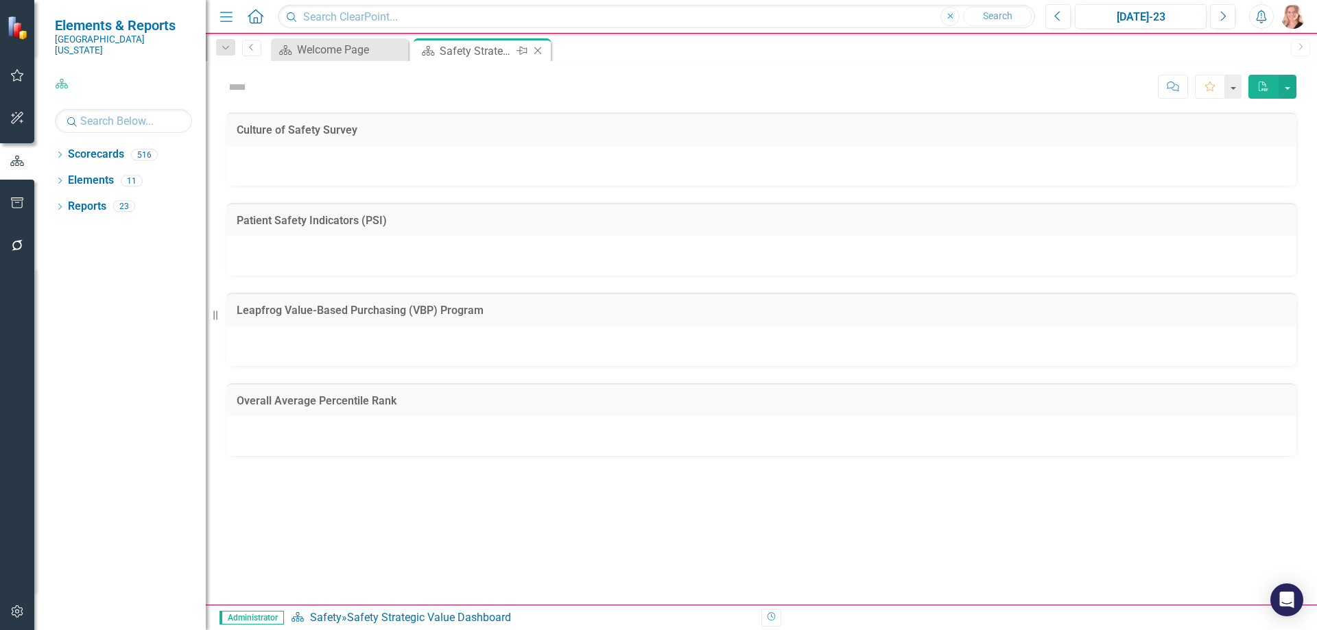
click at [538, 50] on icon at bounding box center [538, 51] width 8 height 8
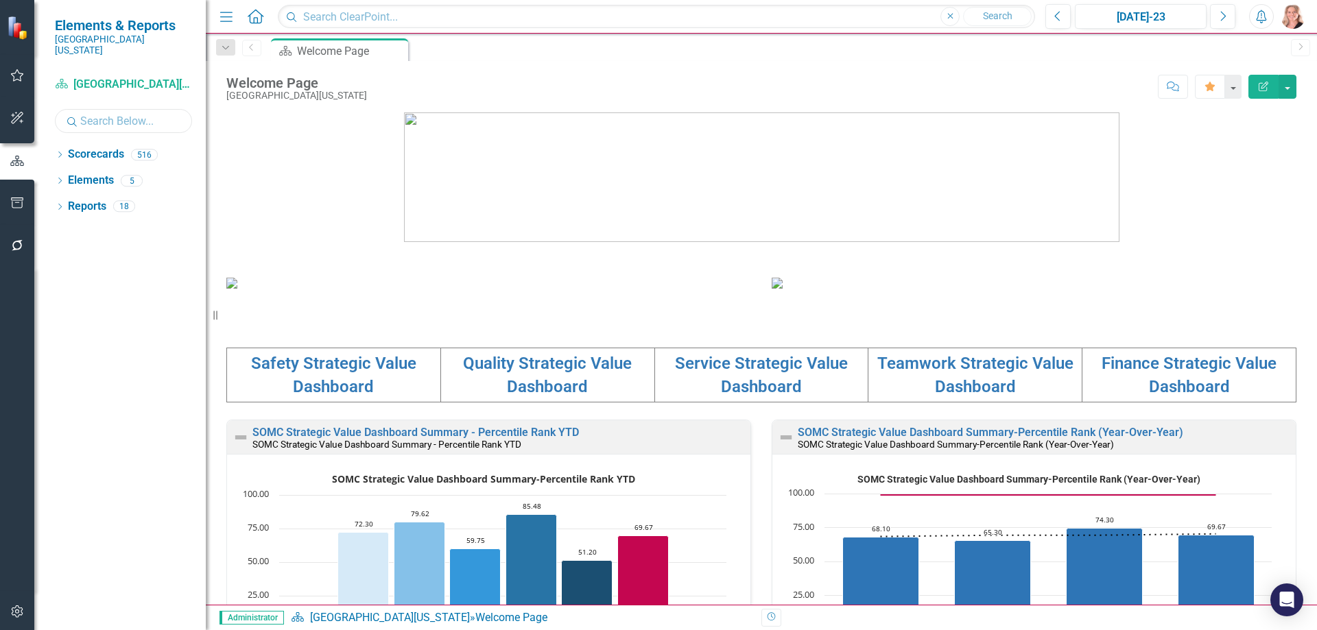
click at [95, 111] on input "text" at bounding box center [123, 121] width 137 height 24
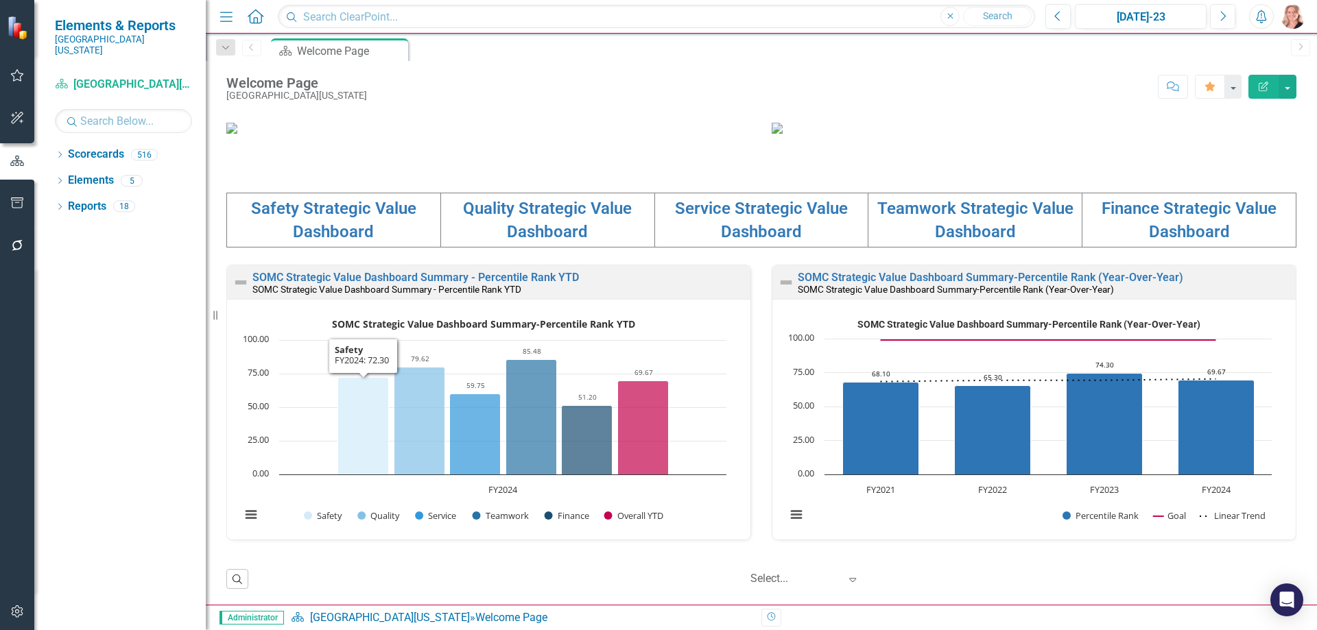
click at [333, 248] on td "Safety Strategic Value Dashboard" at bounding box center [334, 220] width 214 height 55
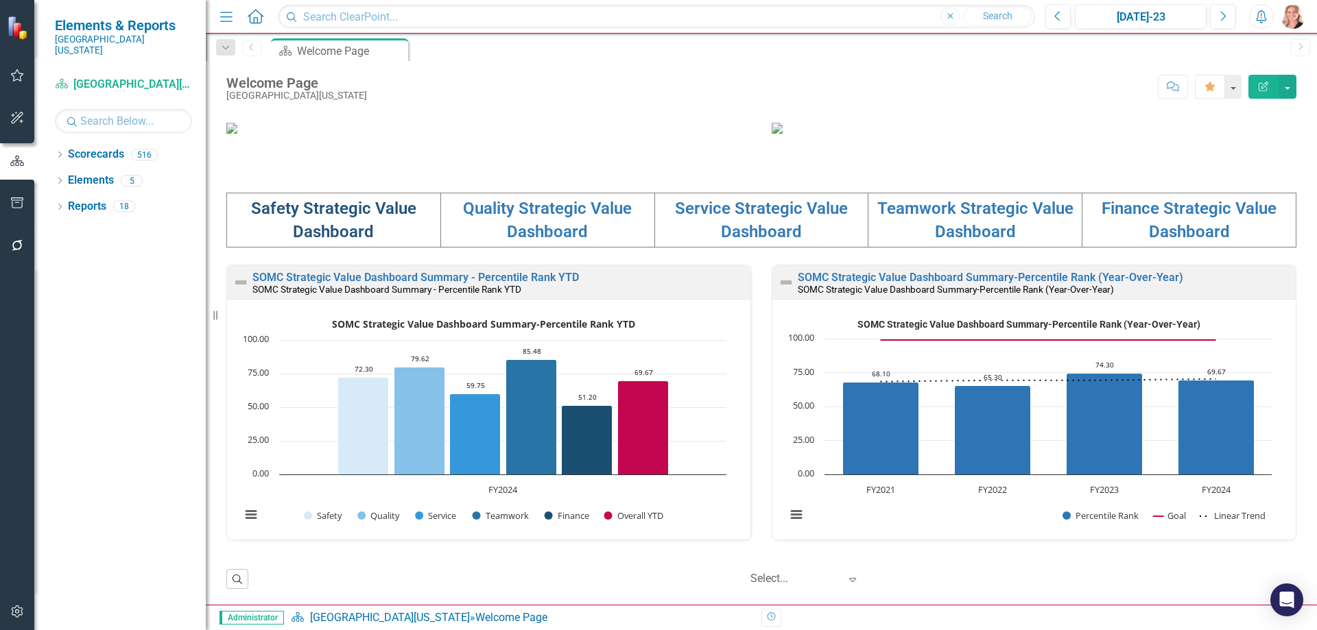
click at [330, 241] on link "Safety Strategic Value Dashboard" at bounding box center [333, 220] width 165 height 43
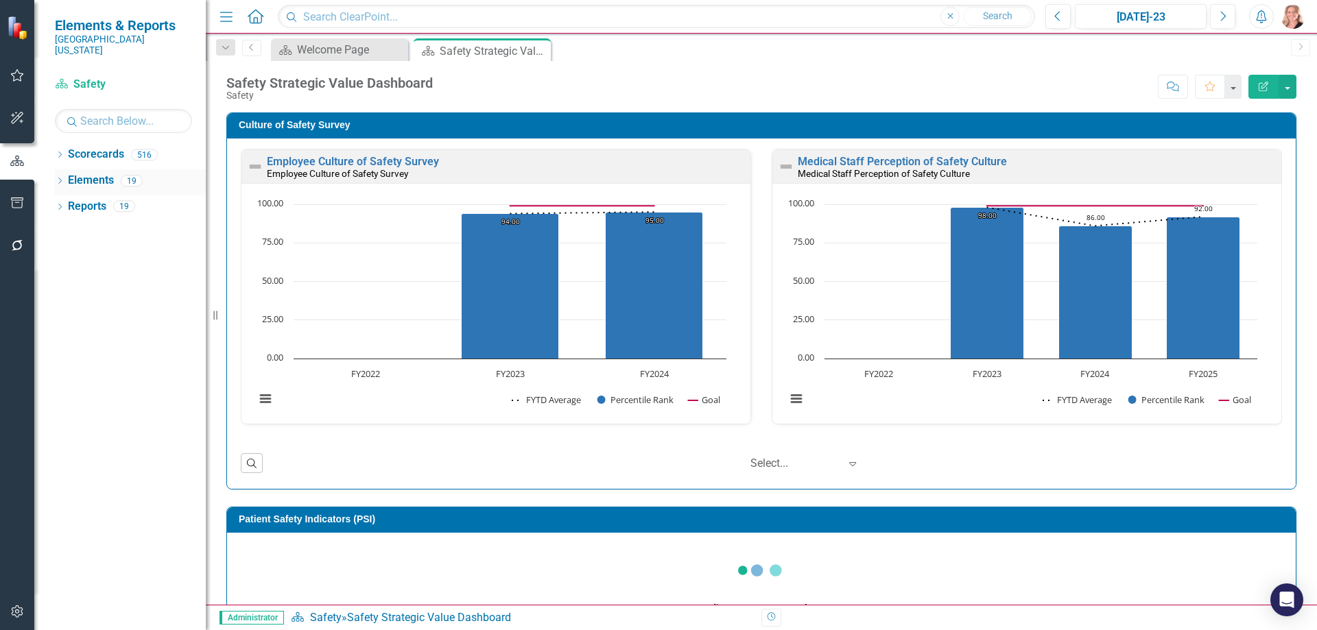
click at [82, 173] on link "Elements" at bounding box center [91, 181] width 46 height 16
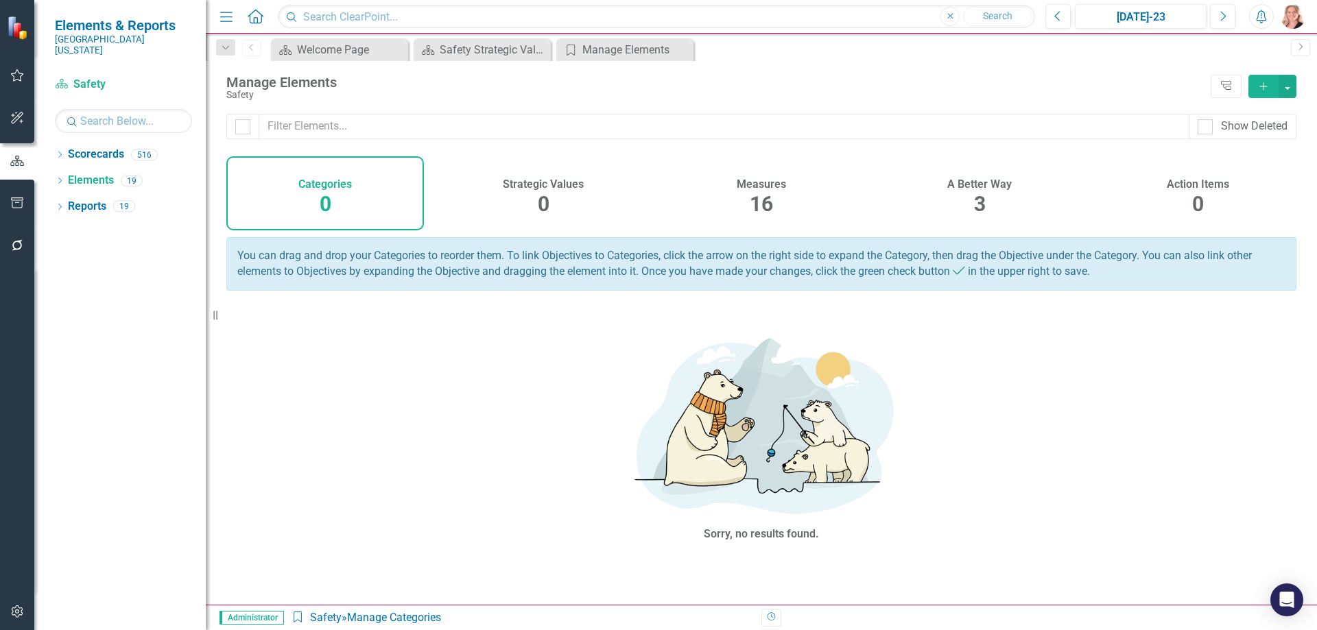
click at [966, 193] on div "A Better Way 3" at bounding box center [980, 193] width 198 height 74
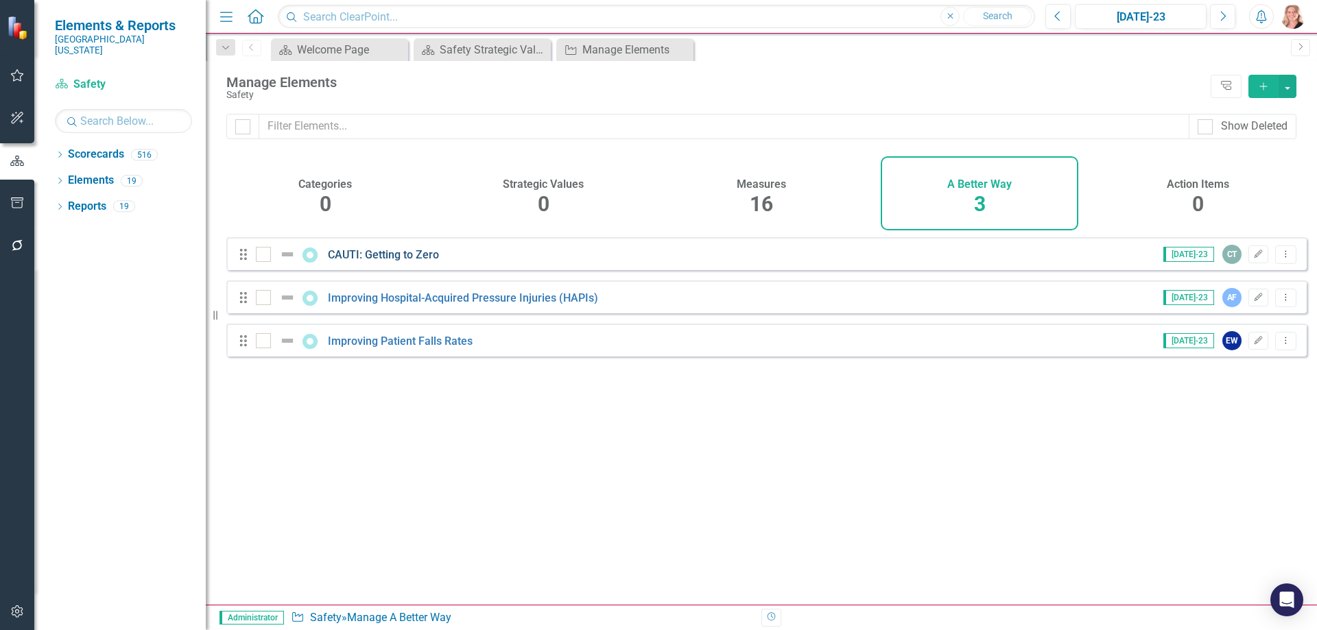
click at [375, 261] on link "CAUTI: Getting to Zero" at bounding box center [383, 254] width 111 height 13
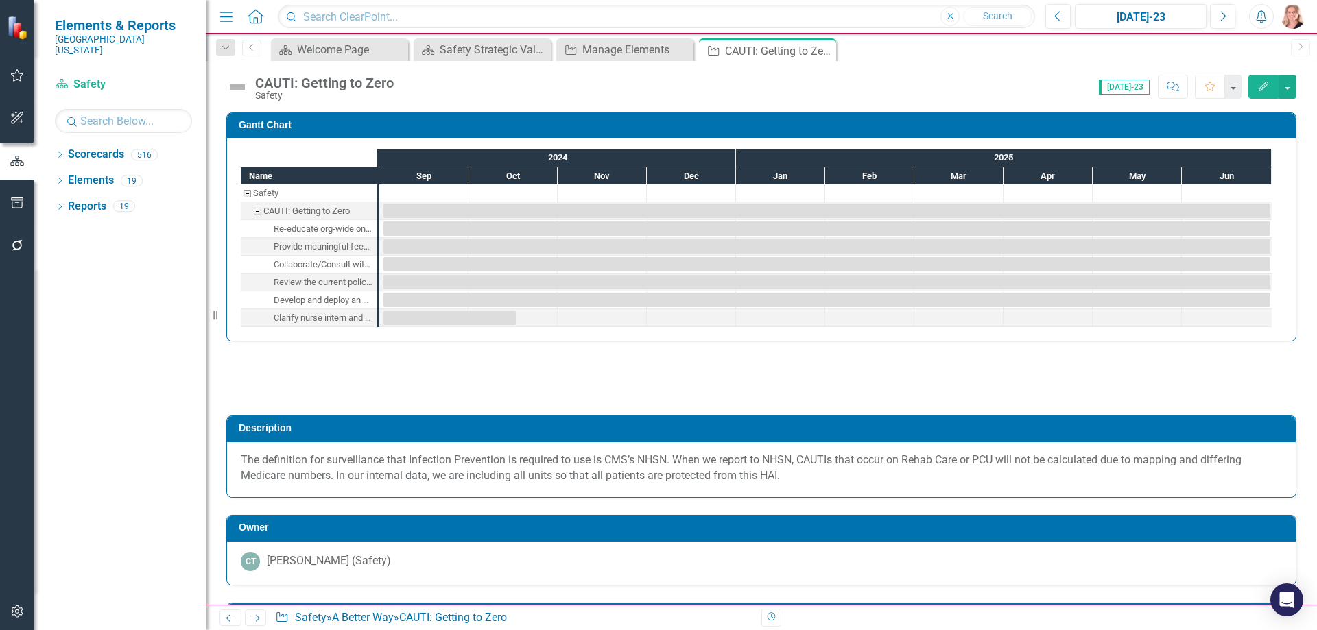
checkbox input "true"
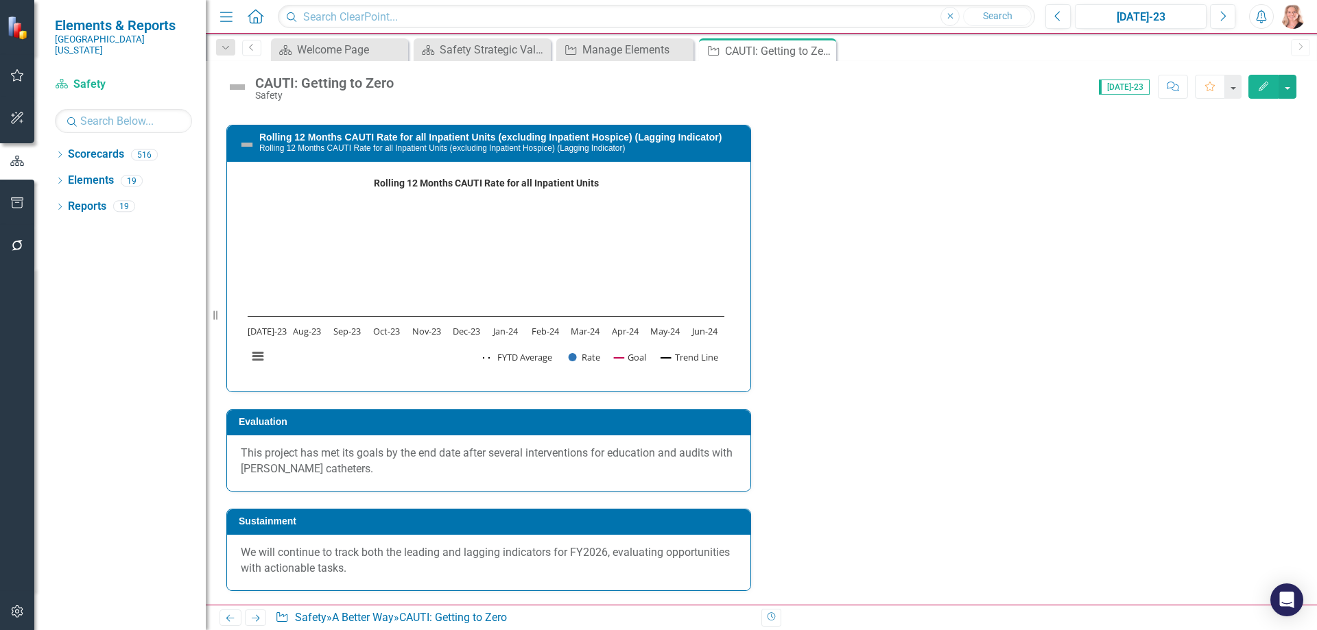
scroll to position [2264, 0]
click at [1147, 17] on div "[DATE]-23" at bounding box center [1141, 17] width 122 height 16
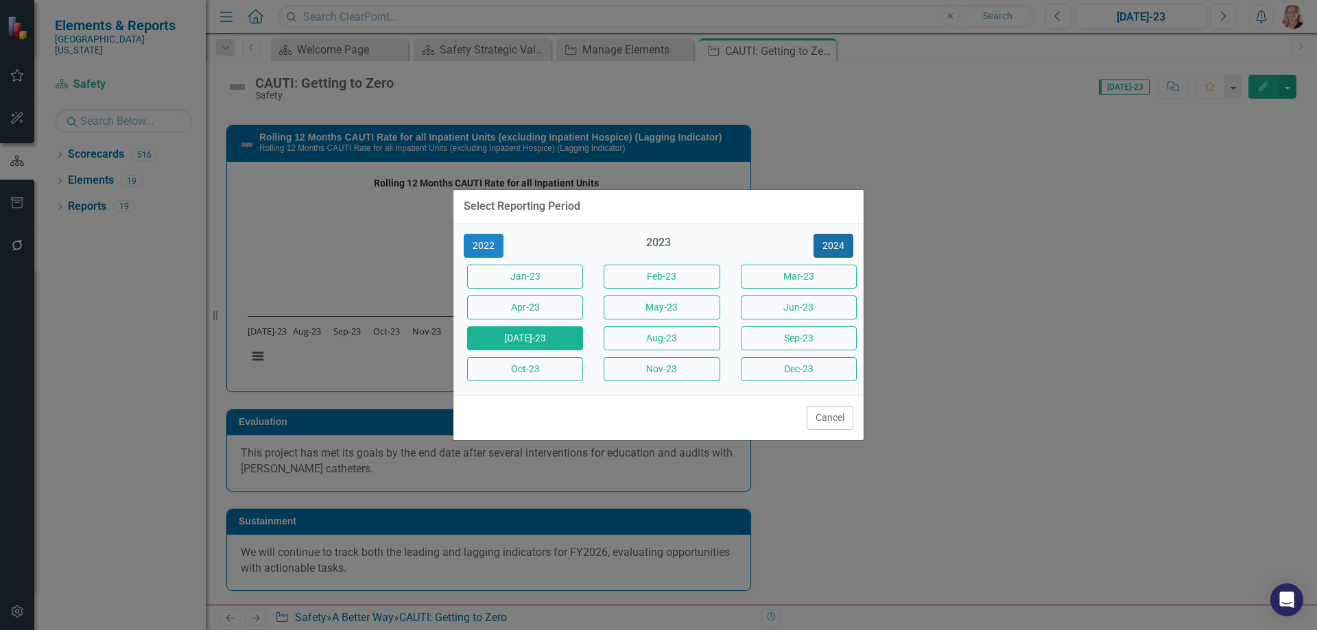
click at [825, 239] on button "2024" at bounding box center [834, 246] width 40 height 24
click at [826, 239] on button "2025" at bounding box center [834, 246] width 40 height 24
click at [778, 307] on button "Jun-25" at bounding box center [799, 308] width 116 height 24
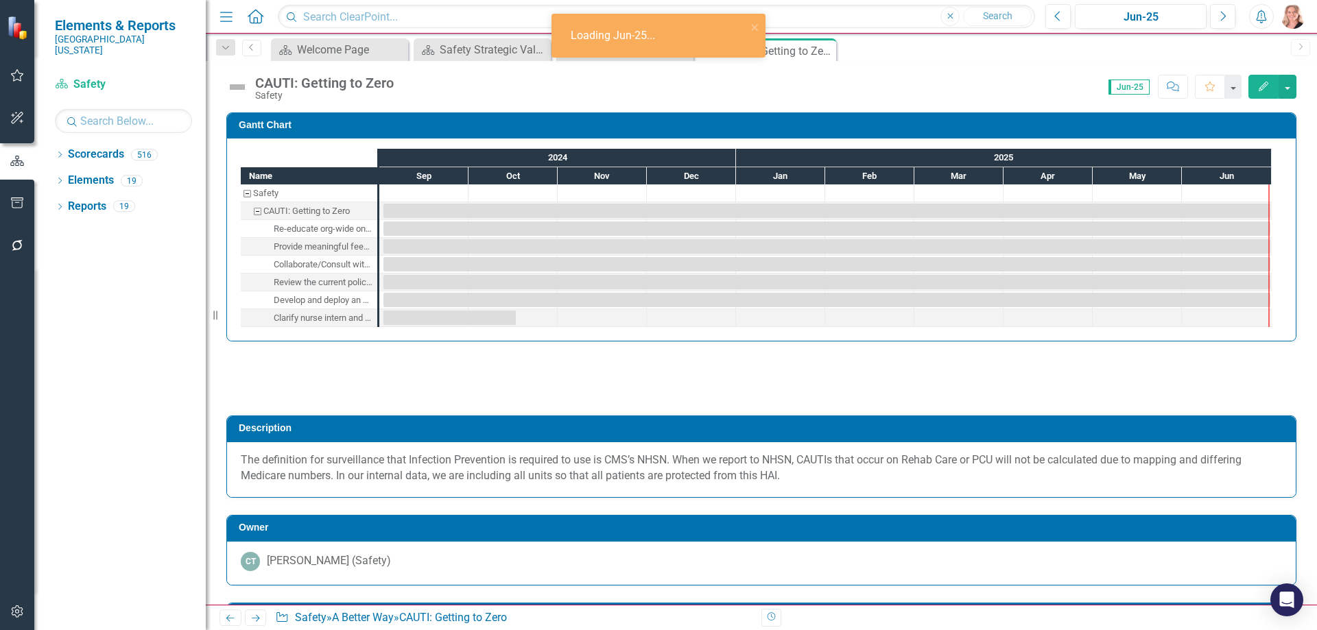
checkbox input "true"
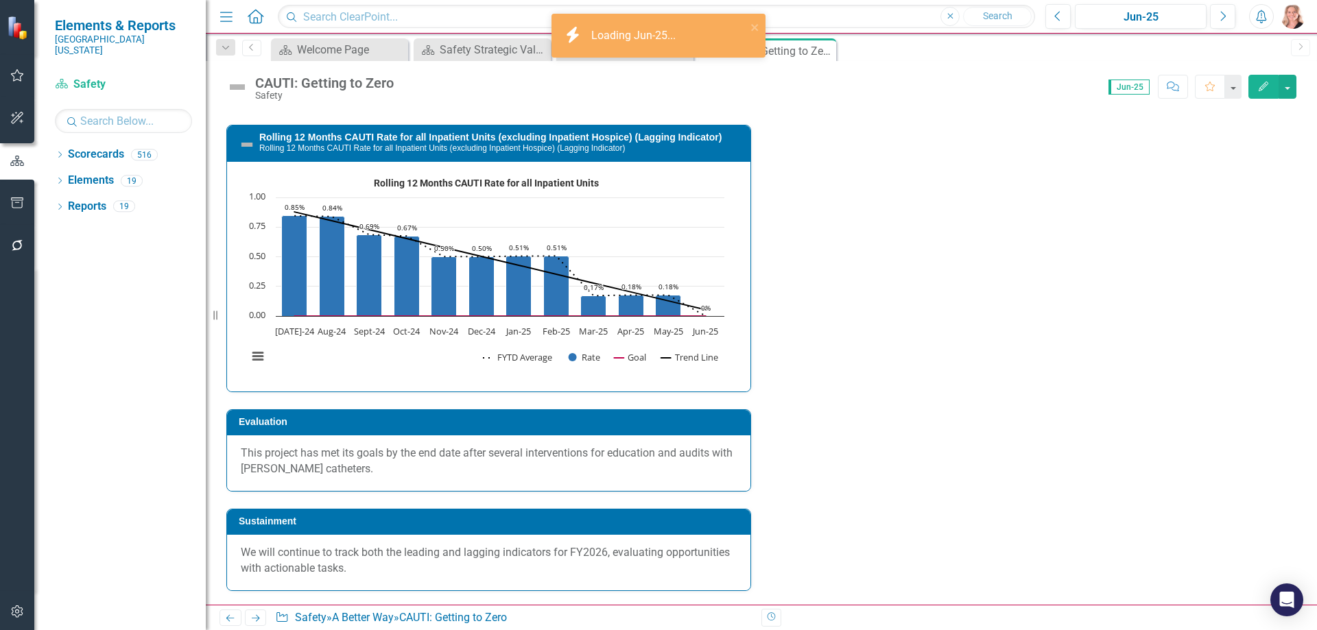
scroll to position [2195, 0]
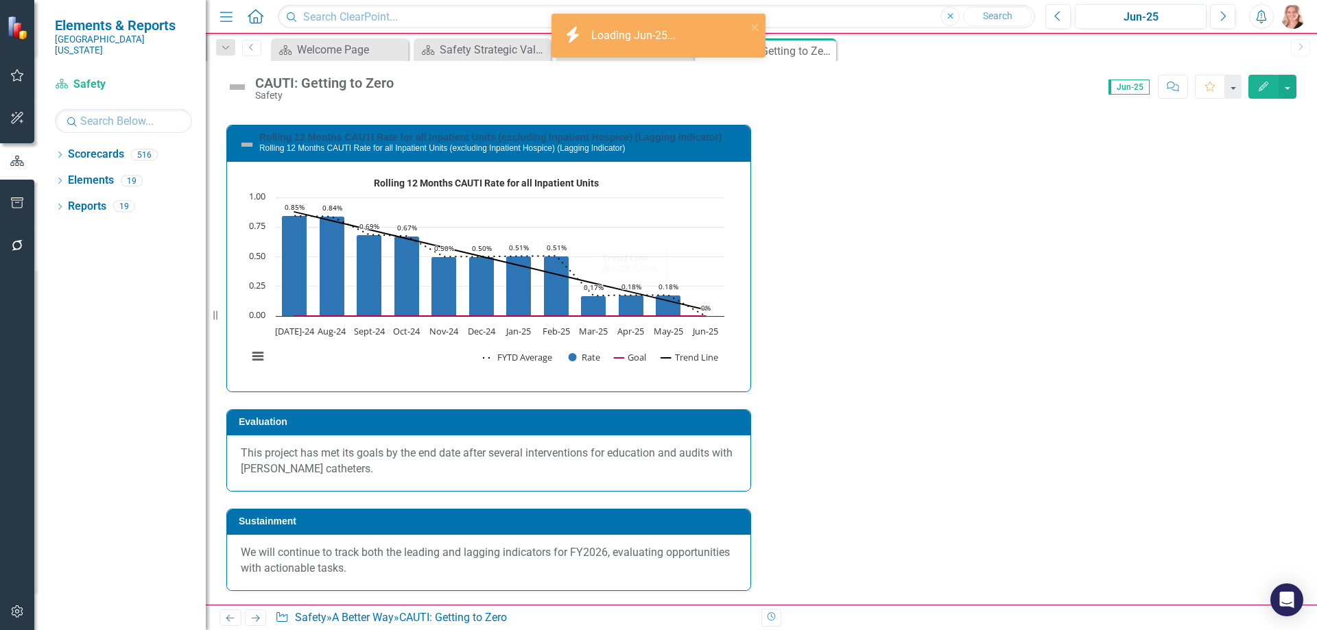
click at [553, 143] on link "Rolling 12 Months CAUTI Rate for all Inpatient Units (excluding Inpatient Hospi…" at bounding box center [490, 137] width 462 height 11
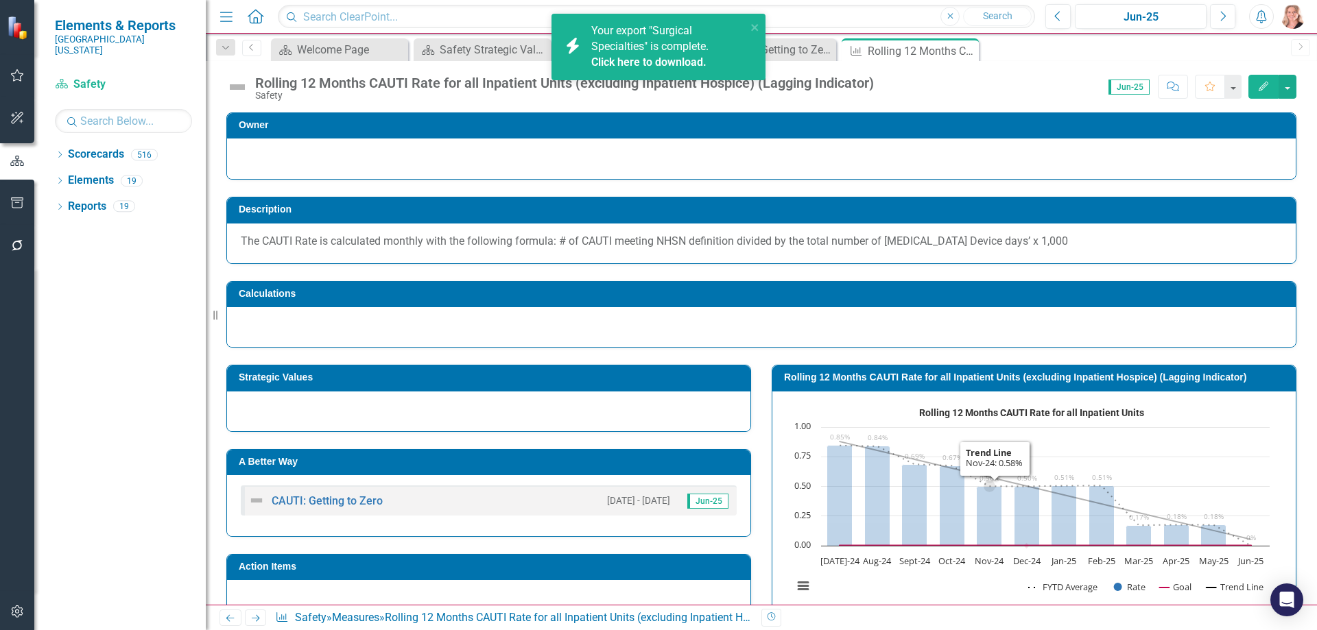
scroll to position [395, 0]
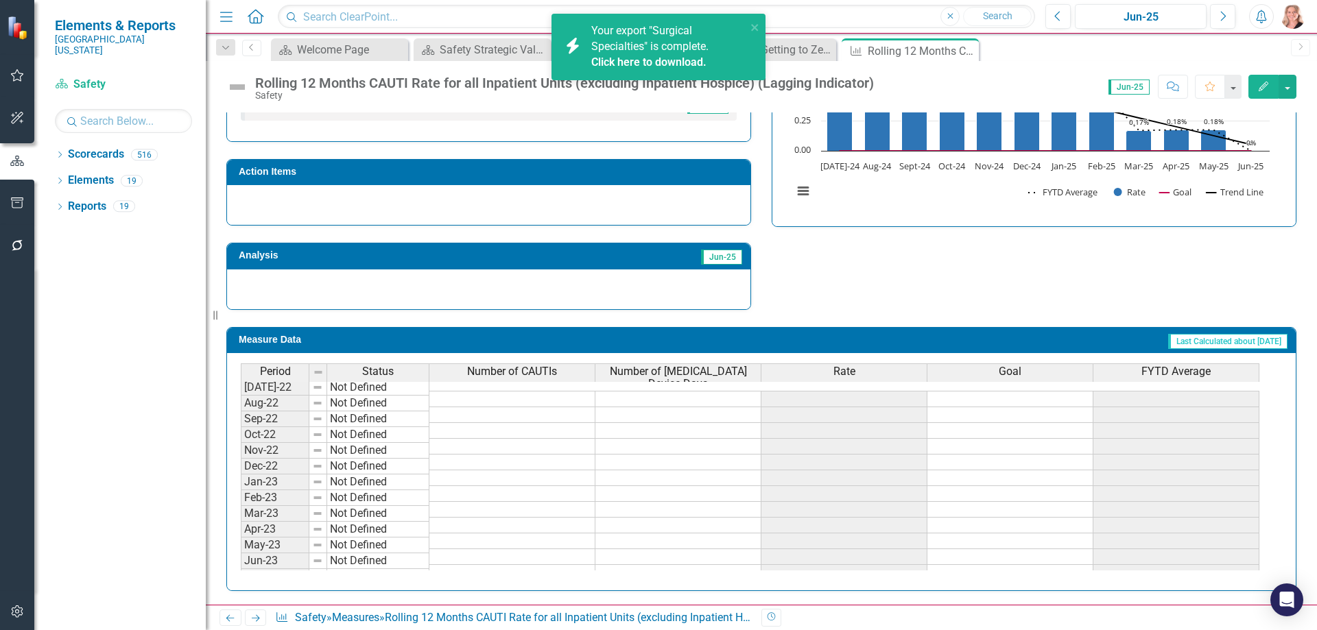
click at [1178, 369] on span "FYTD Average" at bounding box center [1175, 372] width 69 height 12
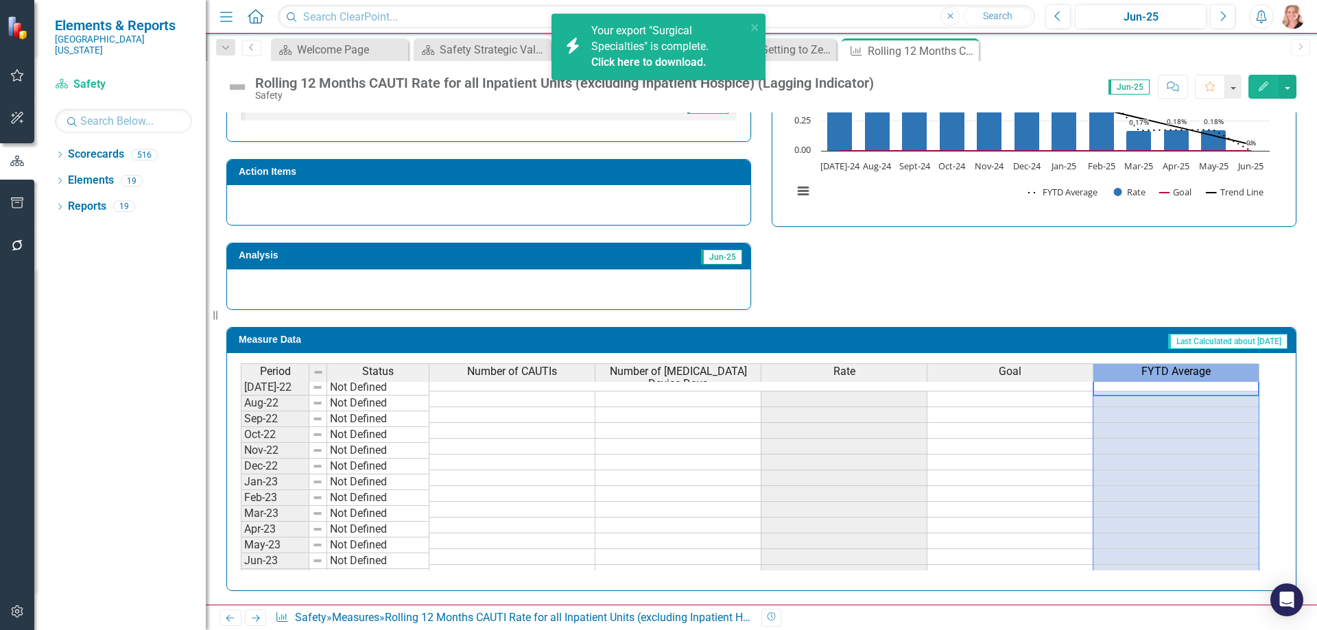
click at [1178, 369] on span "FYTD Average" at bounding box center [1175, 372] width 69 height 12
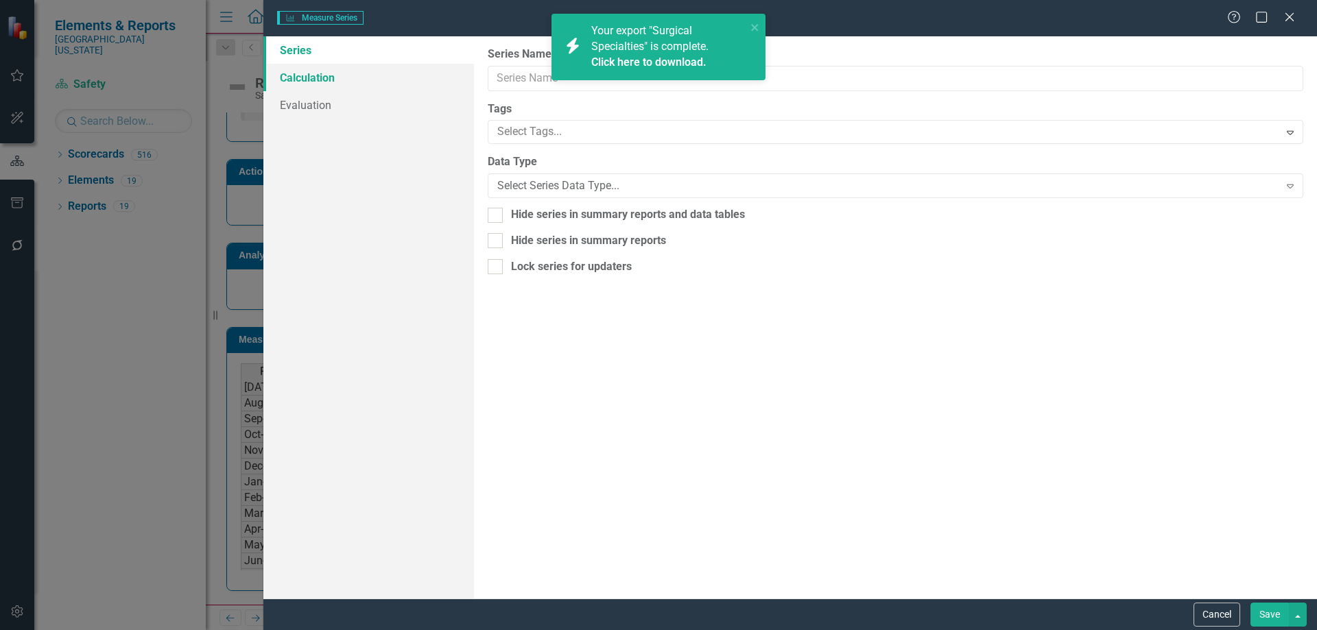
click at [358, 75] on link "Calculation" at bounding box center [368, 77] width 211 height 27
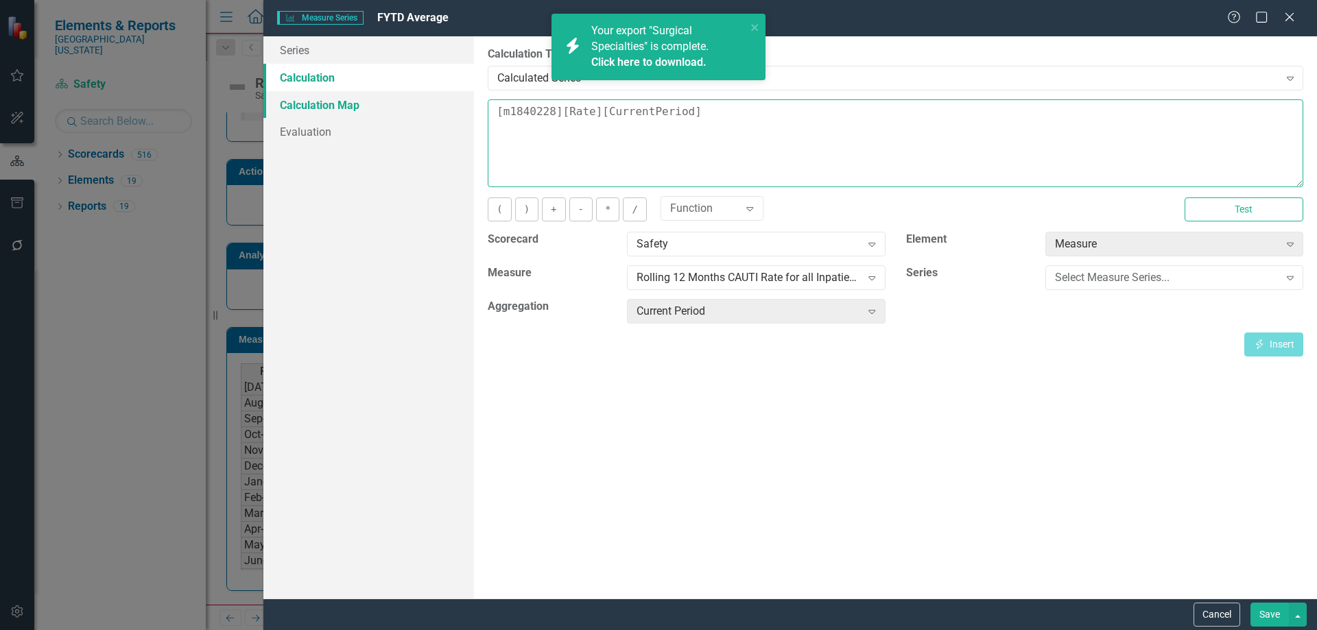
drag, startPoint x: 693, startPoint y: 112, endPoint x: 383, endPoint y: 105, distance: 310.1
click at [383, 105] on div "Series Calculation Calculation Map Evaluation From this page, you can edit the …" at bounding box center [790, 317] width 1054 height 562
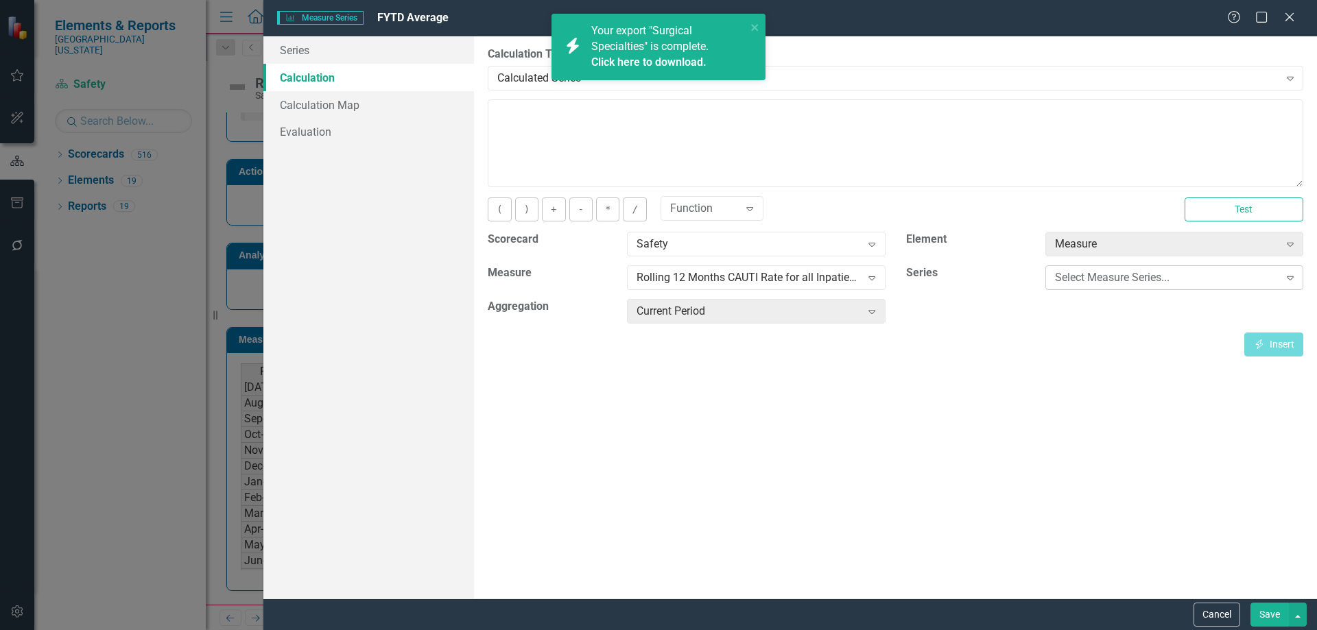
click at [1103, 283] on div "Select Measure Series..." at bounding box center [1167, 278] width 224 height 16
click at [502, 209] on button "(" at bounding box center [499, 210] width 23 height 24
click at [1094, 275] on div "Select Measure Series..." at bounding box center [1167, 278] width 224 height 16
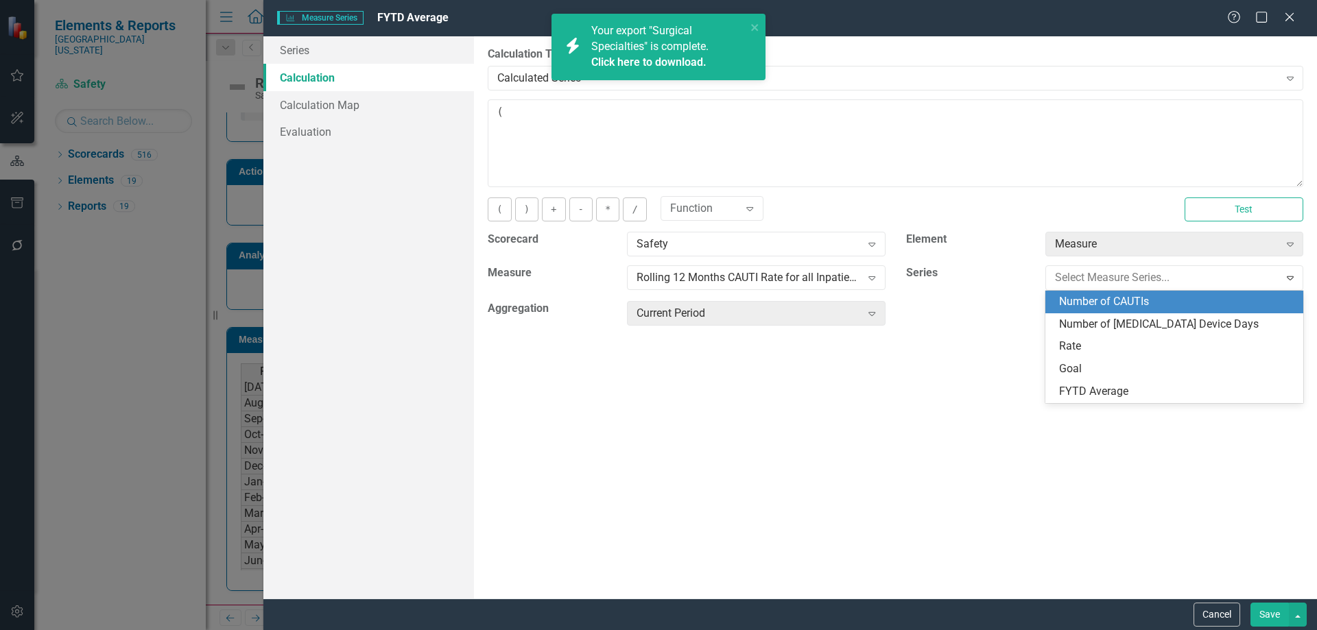
click at [1098, 305] on div "Number of CAUTIs" at bounding box center [1177, 302] width 236 height 16
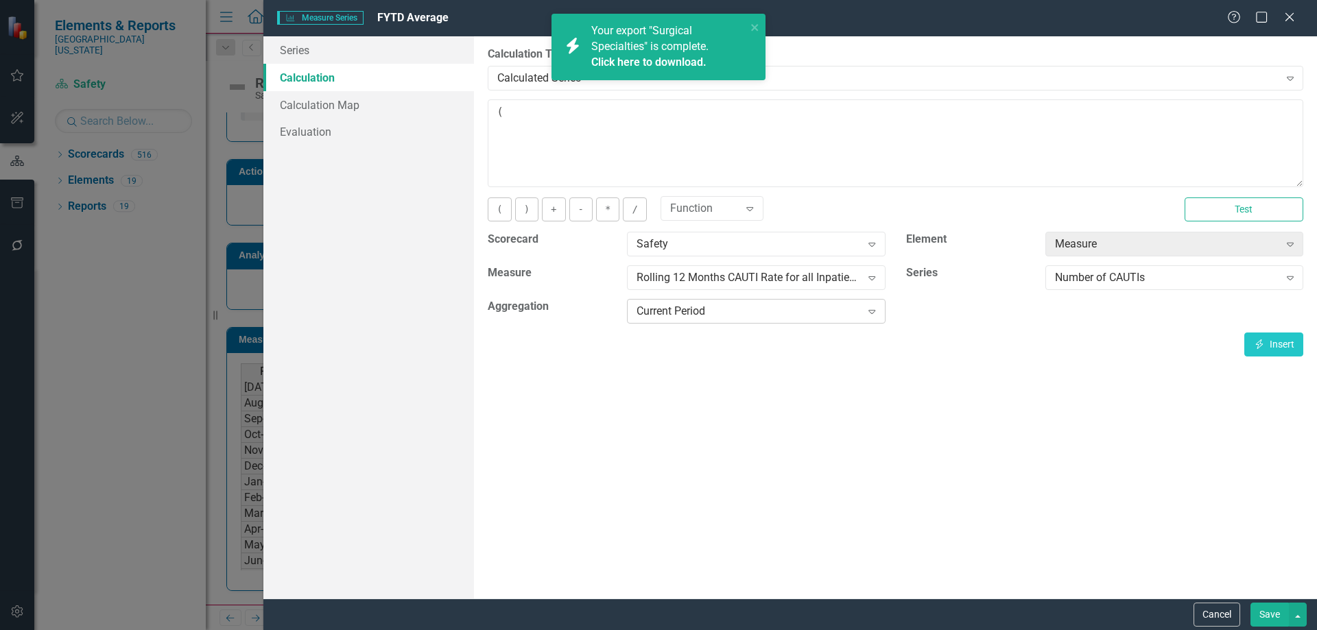
click at [801, 306] on div "Current Period" at bounding box center [749, 312] width 224 height 16
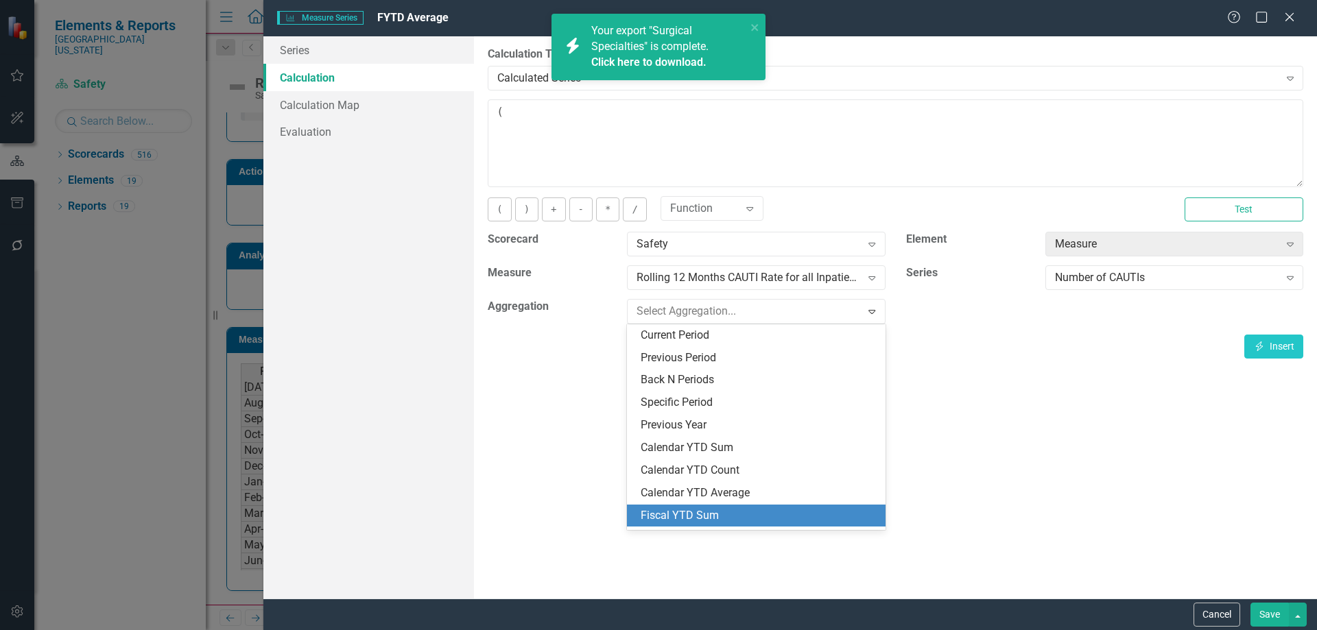
click at [774, 514] on div "Fiscal YTD Sum" at bounding box center [759, 516] width 236 height 16
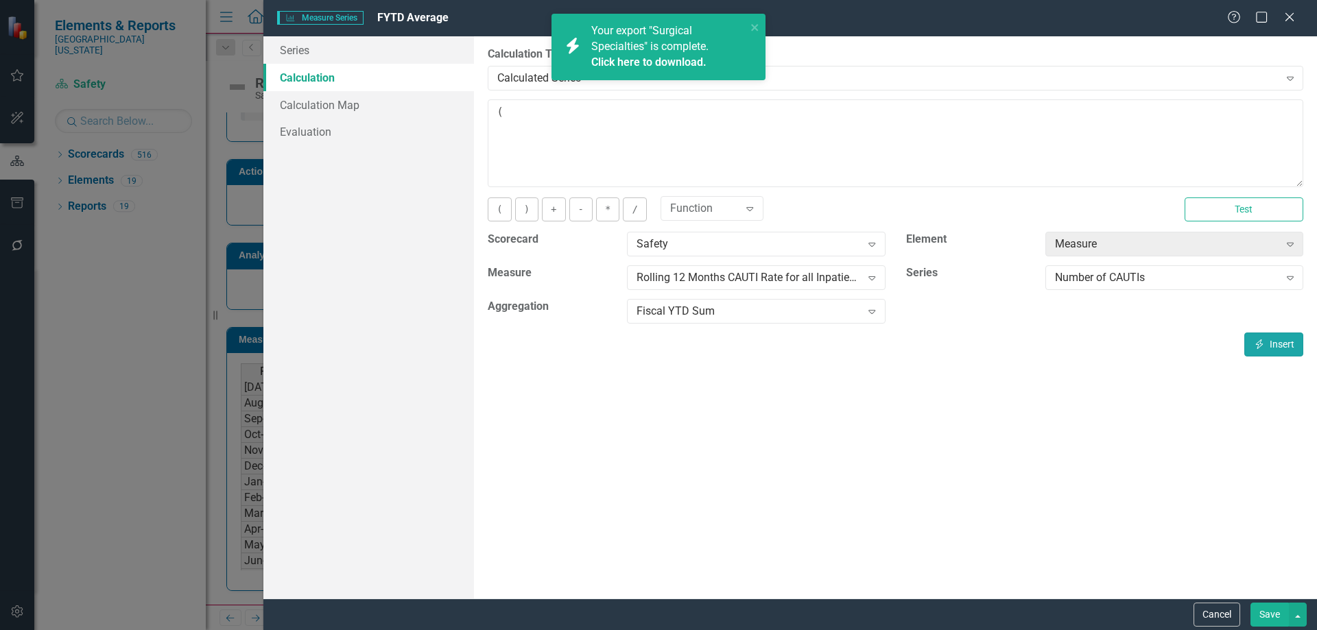
click at [1287, 342] on button "Insert Insert" at bounding box center [1273, 345] width 59 height 24
click at [636, 210] on button "/" at bounding box center [634, 210] width 23 height 24
click at [1109, 285] on div "Number of CAUTIs" at bounding box center [1167, 278] width 224 height 16
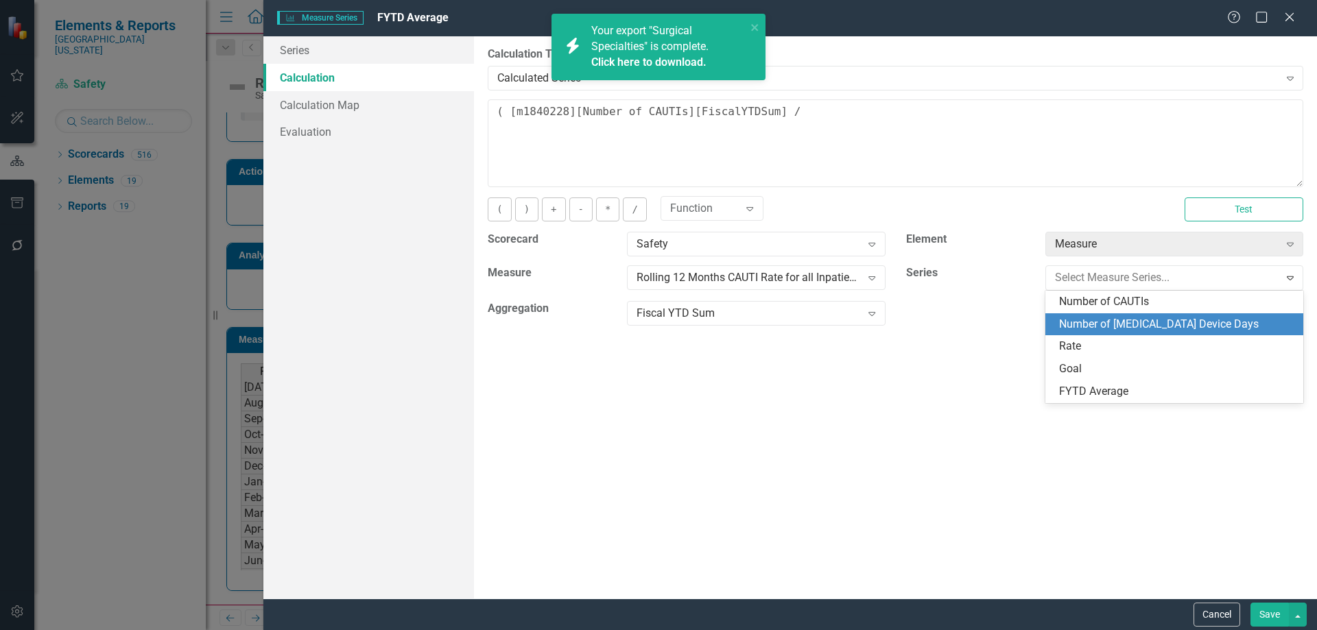
click at [1107, 324] on div "Number of [MEDICAL_DATA] Device Days" at bounding box center [1177, 325] width 236 height 16
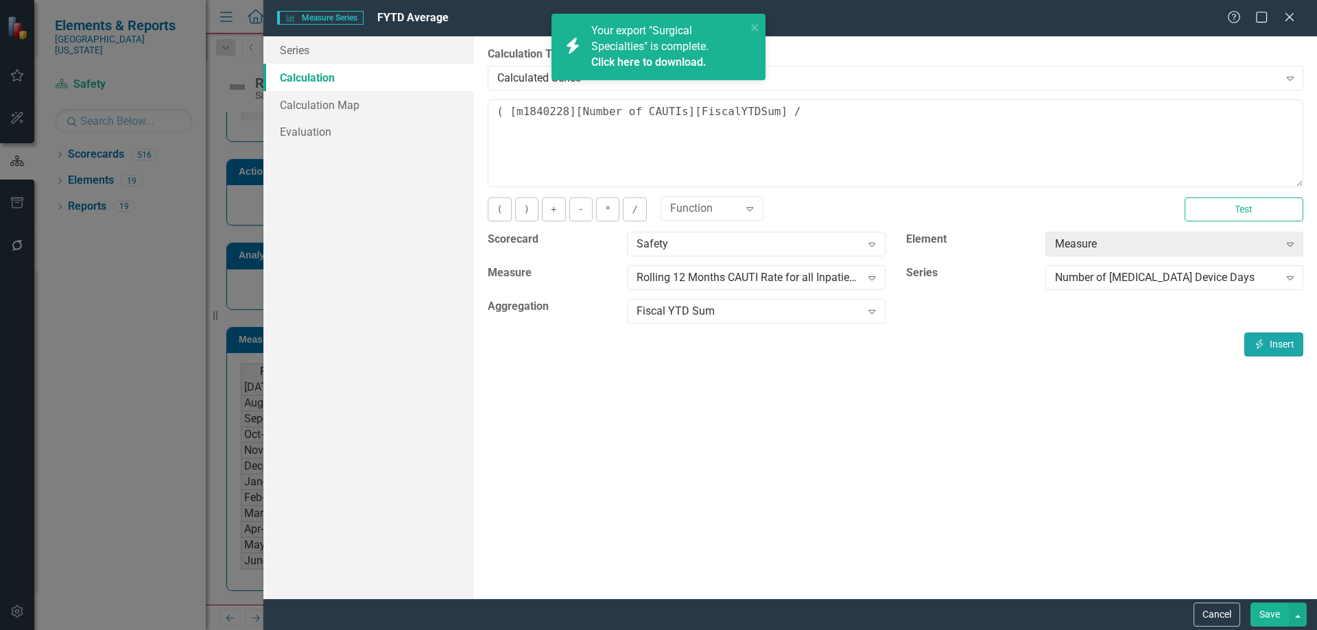
click at [1266, 342] on button "Insert Insert" at bounding box center [1273, 345] width 59 height 24
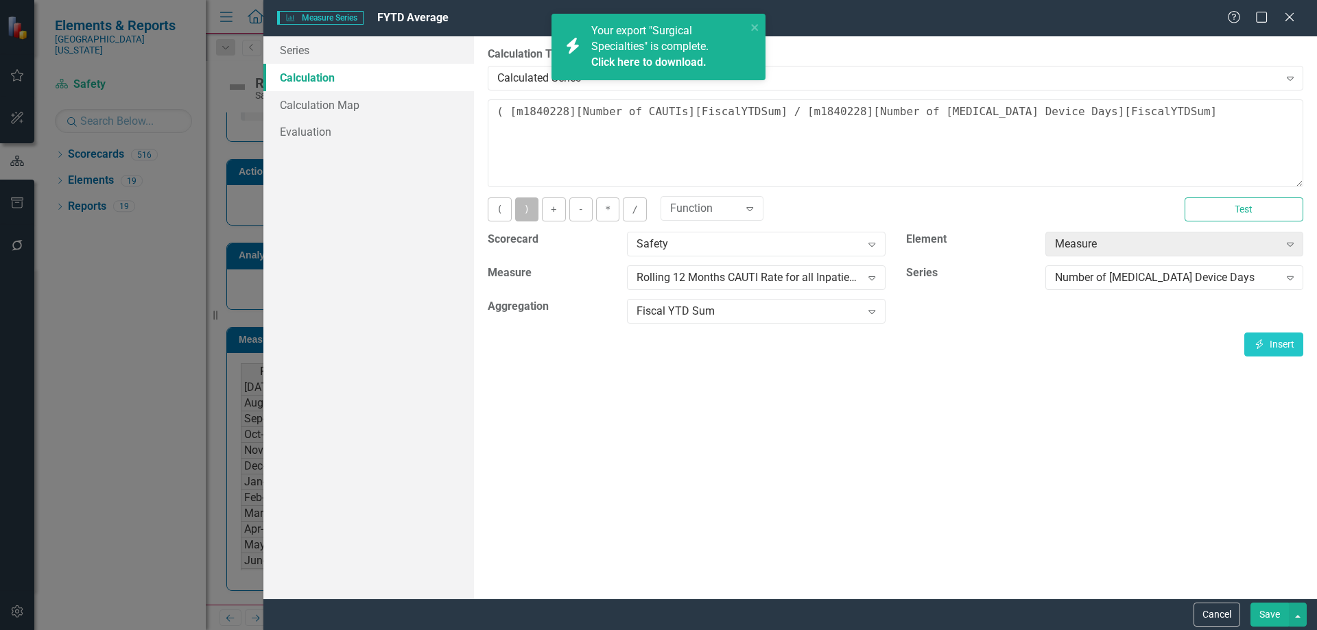
click at [526, 214] on button ")" at bounding box center [526, 210] width 23 height 24
click at [604, 211] on button "*" at bounding box center [607, 210] width 23 height 24
type textarea "( [m1840228][Number of CAUTIs][FiscalYTDSum] / [m1840228][Number of [MEDICAL_DA…"
click at [1281, 606] on button "Save" at bounding box center [1269, 615] width 38 height 24
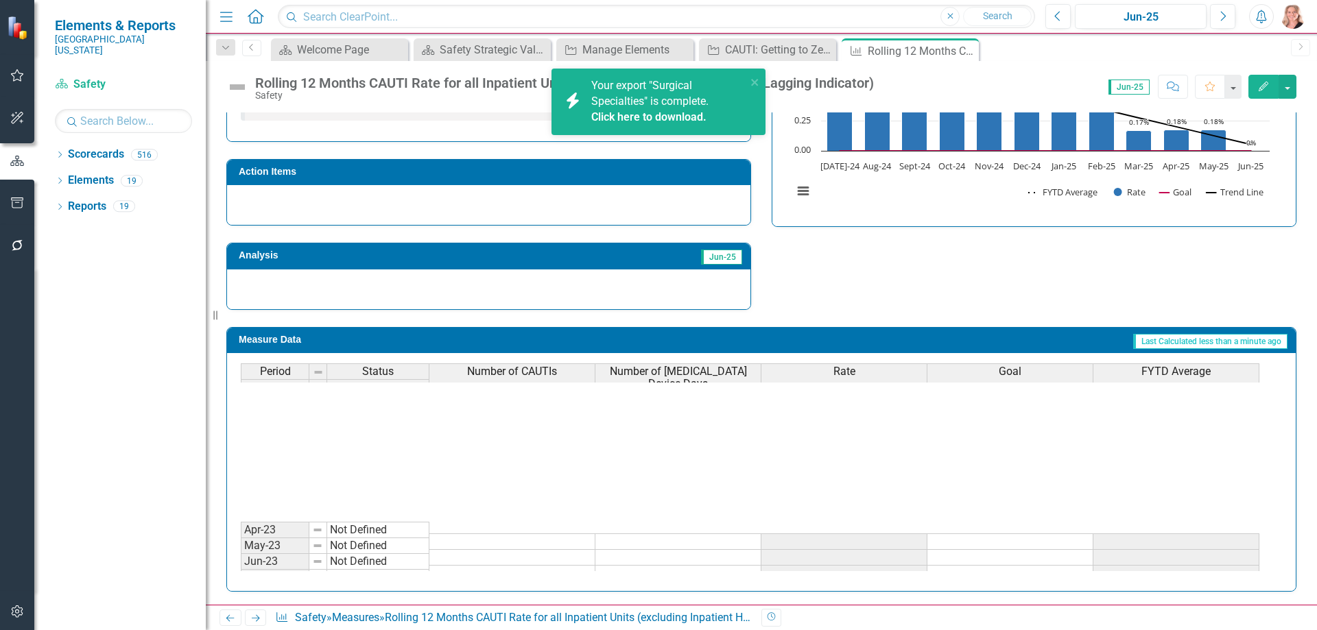
scroll to position [480, 0]
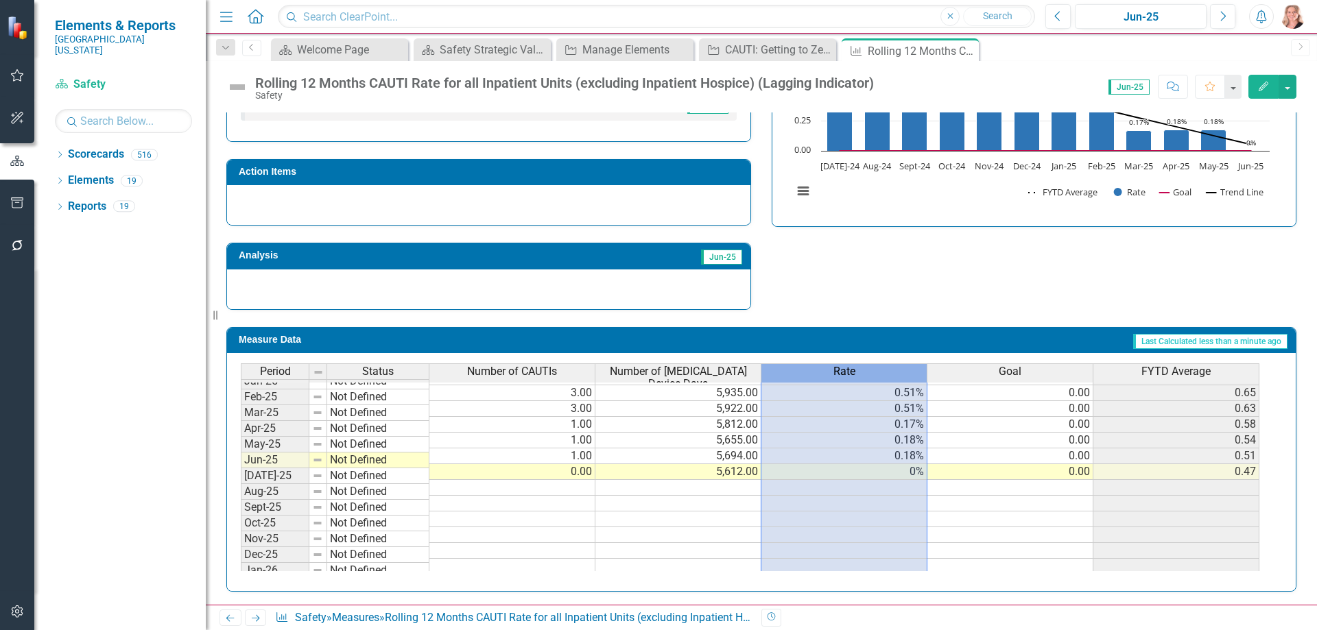
click at [875, 372] on div "Rate" at bounding box center [843, 371] width 165 height 15
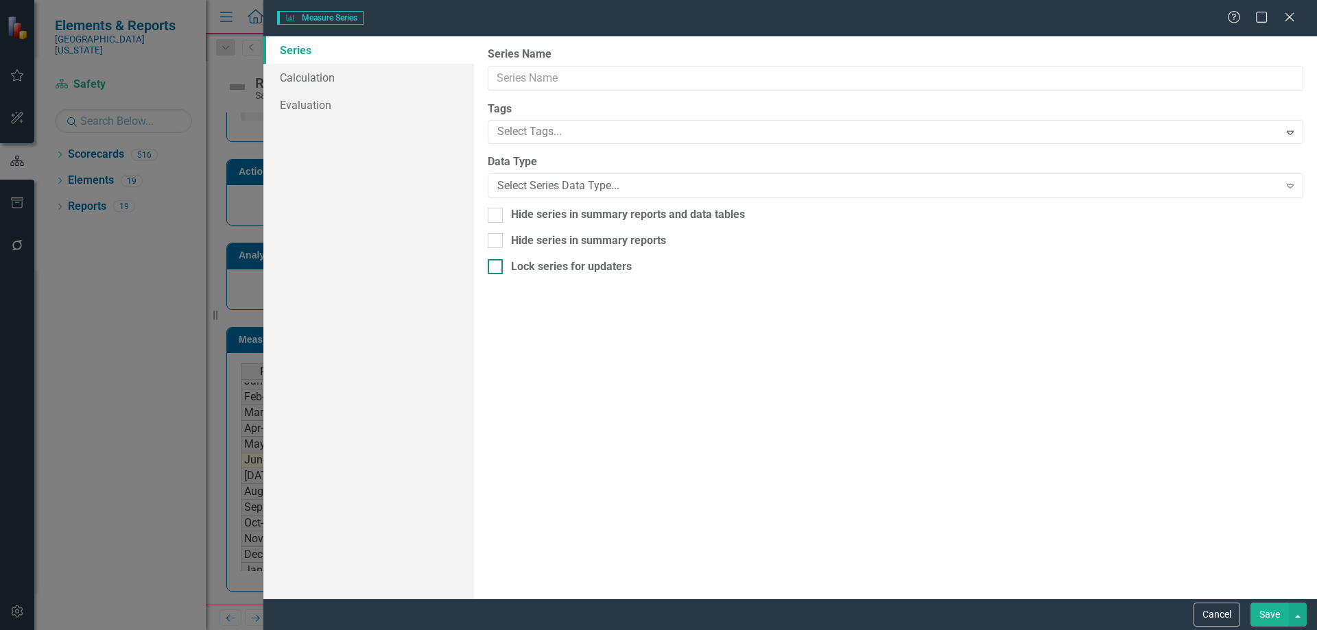
type input "Rate"
click at [323, 74] on link "Calculation" at bounding box center [368, 77] width 211 height 27
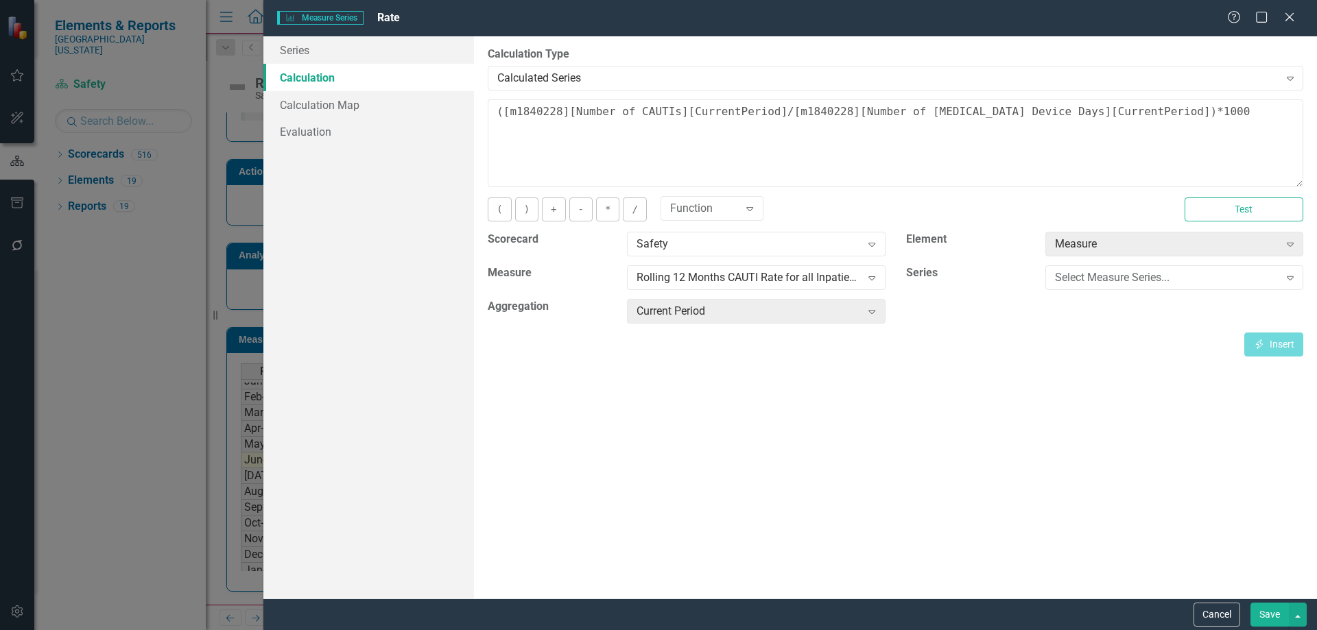
click at [1258, 608] on button "Save" at bounding box center [1269, 615] width 38 height 24
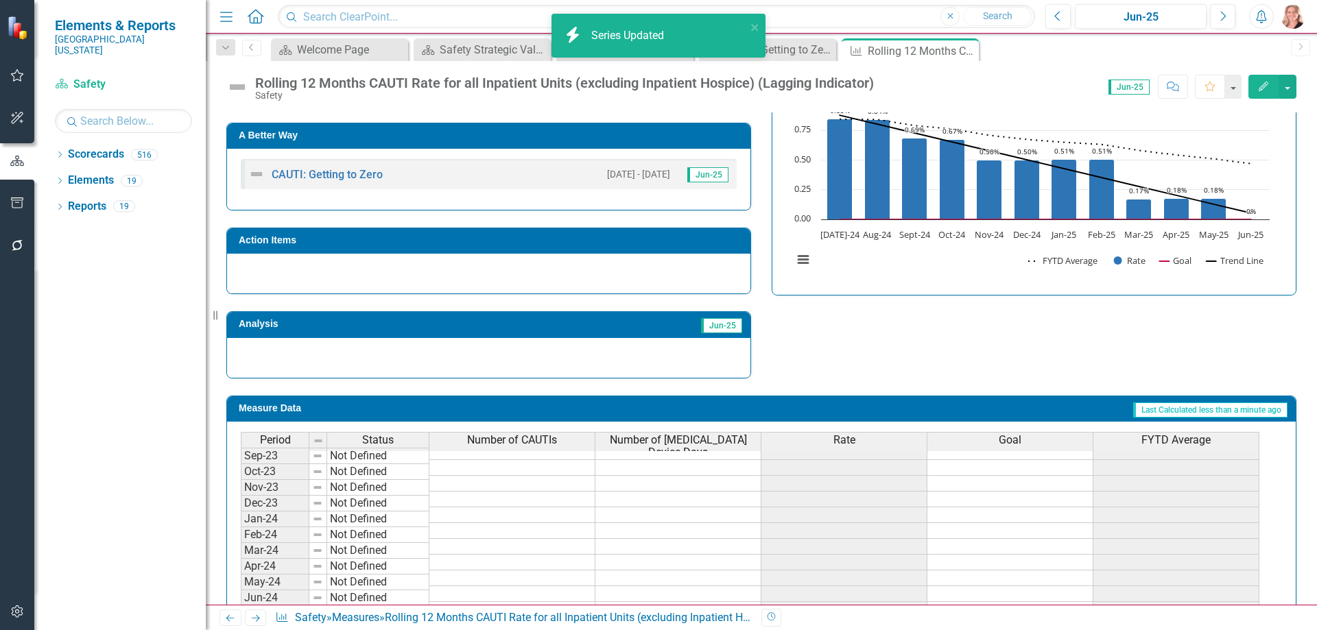
scroll to position [258, 0]
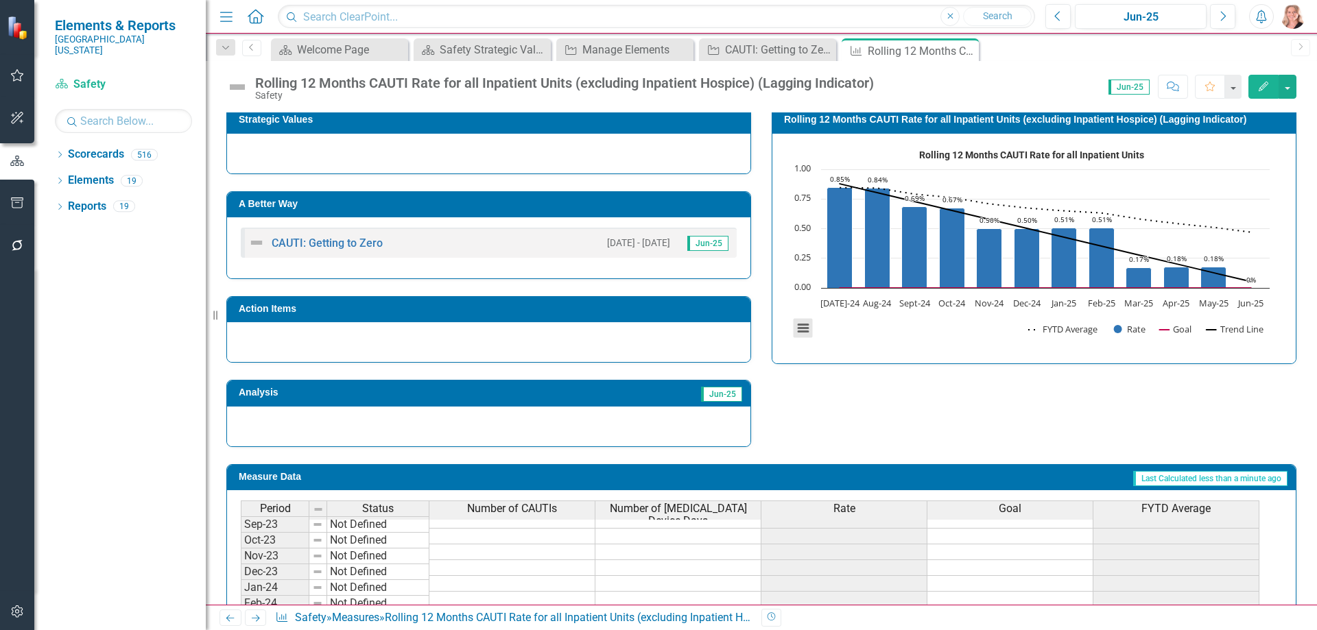
click at [794, 333] on button "View chart menu, Rolling 12 Months CAUTI Rate for all Inpatient Units" at bounding box center [803, 328] width 19 height 19
click at [803, 329] on button "View chart menu, Rolling 12 Months CAUTI Rate for all Inpatient Units" at bounding box center [803, 328] width 19 height 19
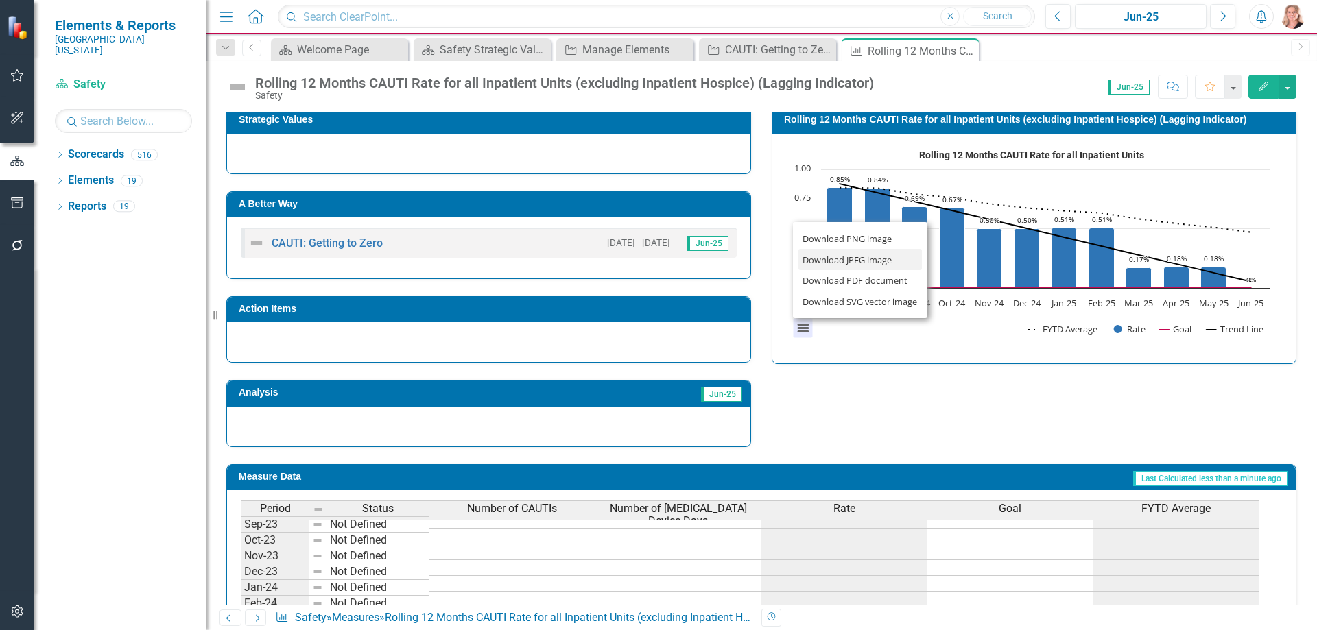
click at [835, 261] on li "Download JPEG image" at bounding box center [859, 259] width 123 height 21
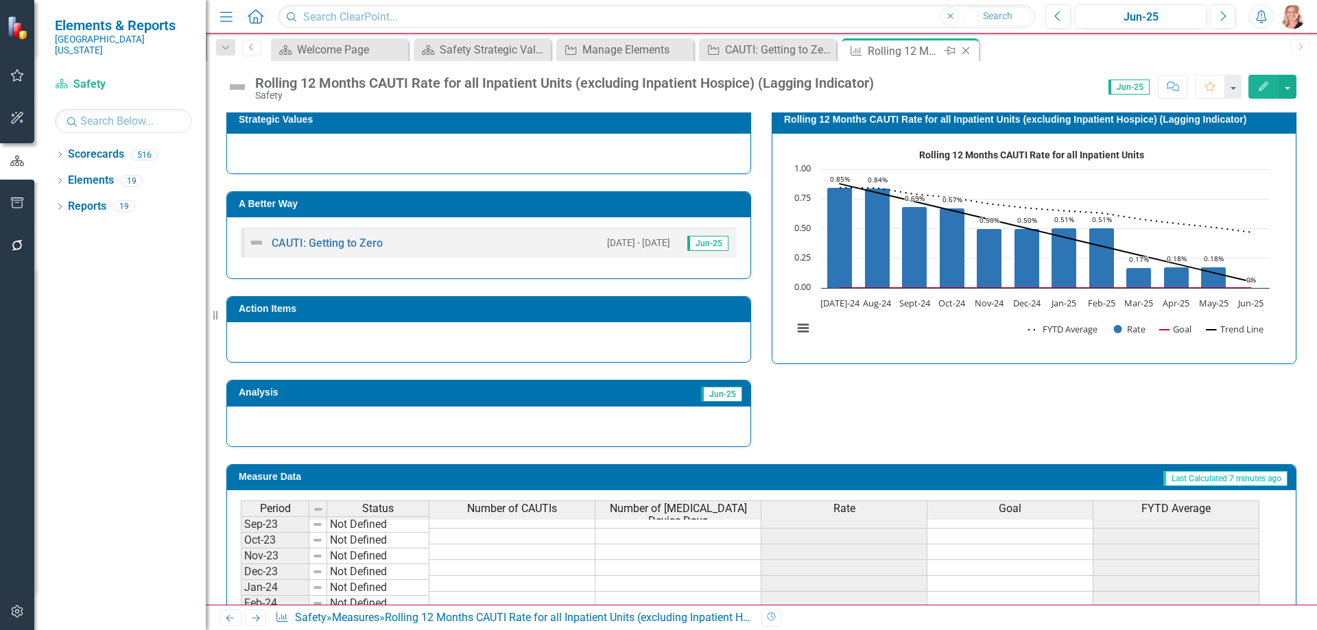
click at [970, 49] on icon "Close" at bounding box center [966, 50] width 14 height 11
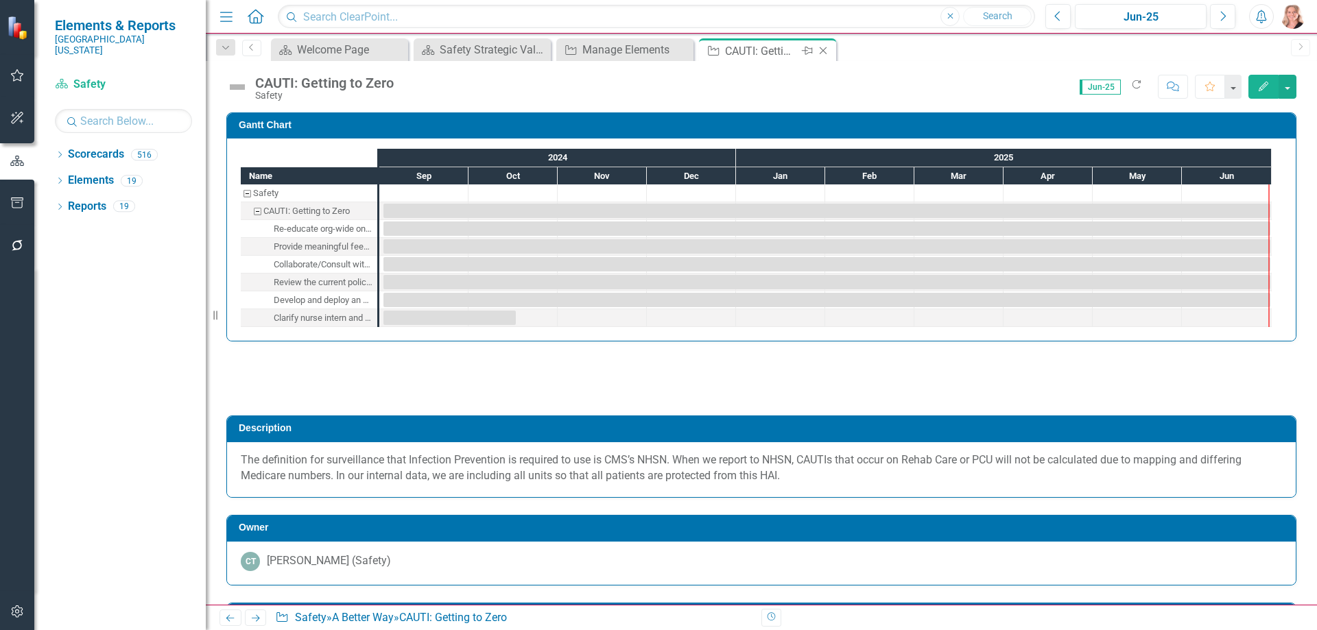
click at [824, 49] on icon "Close" at bounding box center [823, 50] width 14 height 11
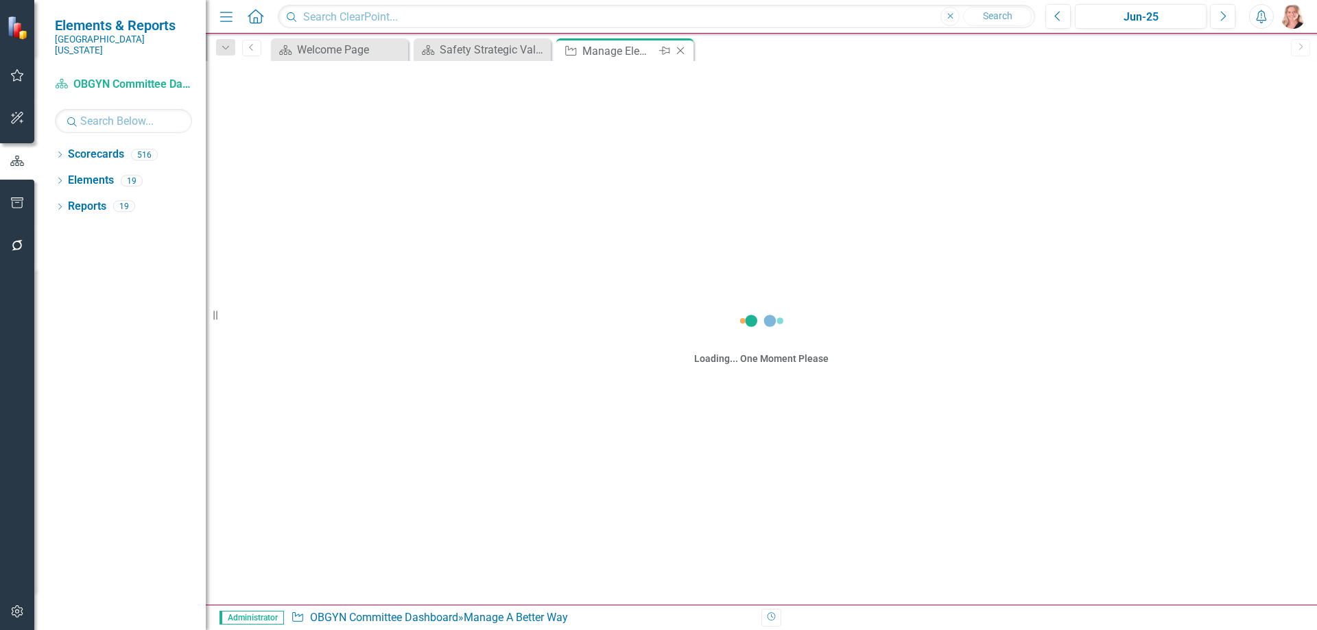
click at [683, 51] on icon "Close" at bounding box center [681, 50] width 14 height 11
